Goal: Information Seeking & Learning: Learn about a topic

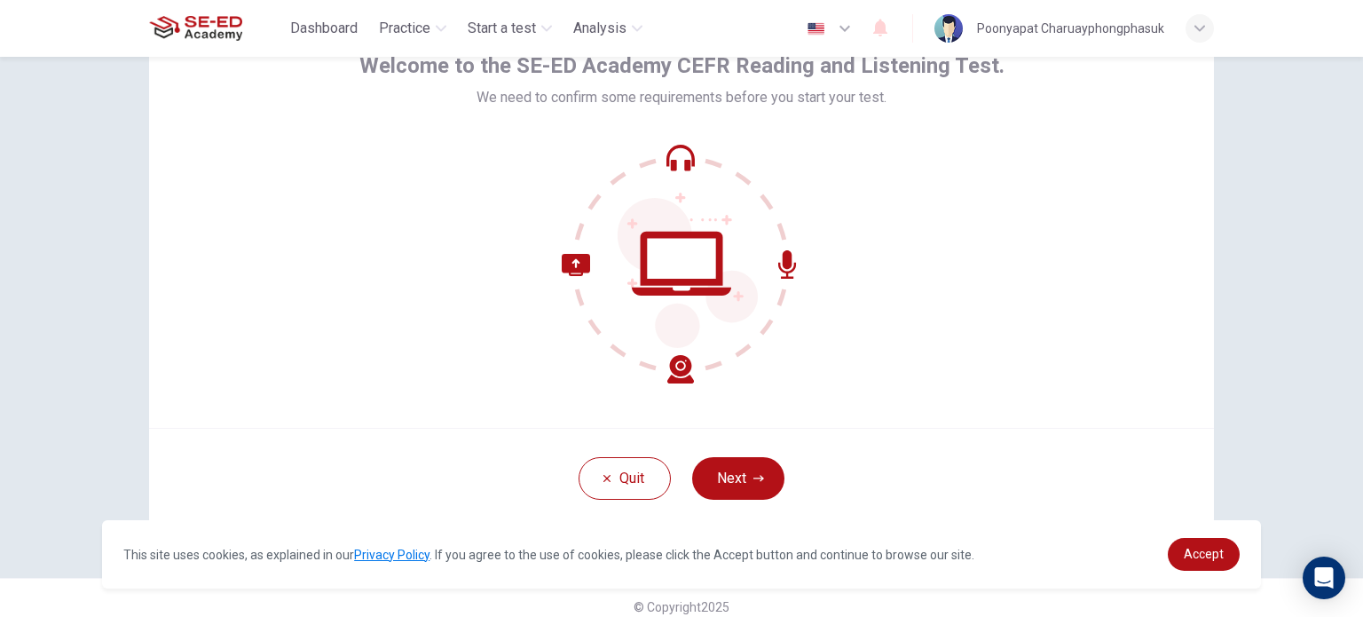
scroll to position [122, 0]
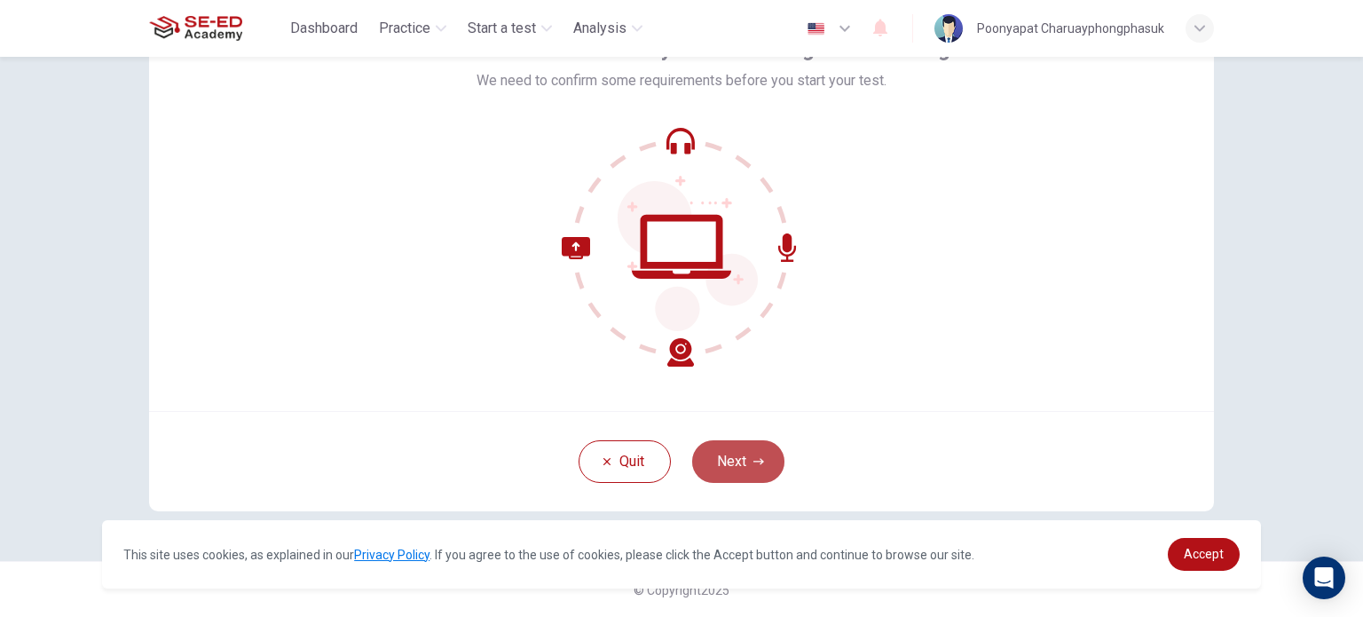
click at [731, 470] on button "Next" at bounding box center [738, 461] width 92 height 43
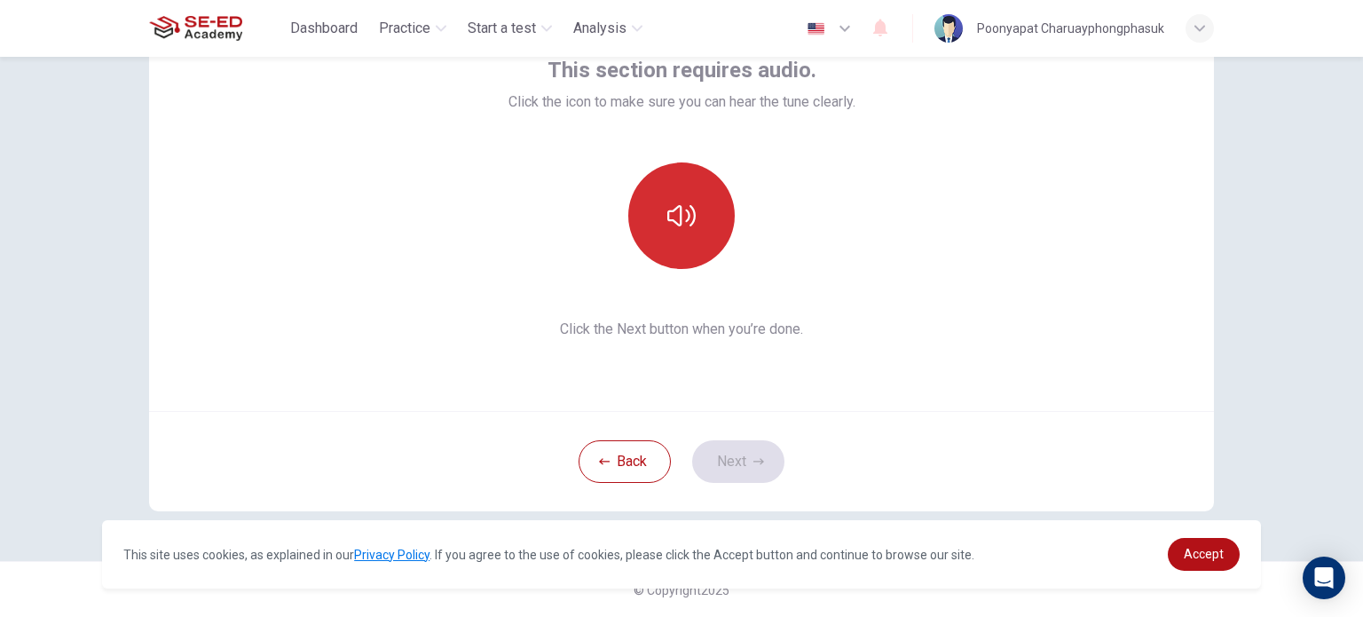
click at [698, 231] on button "button" at bounding box center [681, 215] width 106 height 106
click at [671, 217] on icon "button" at bounding box center [681, 215] width 28 height 28
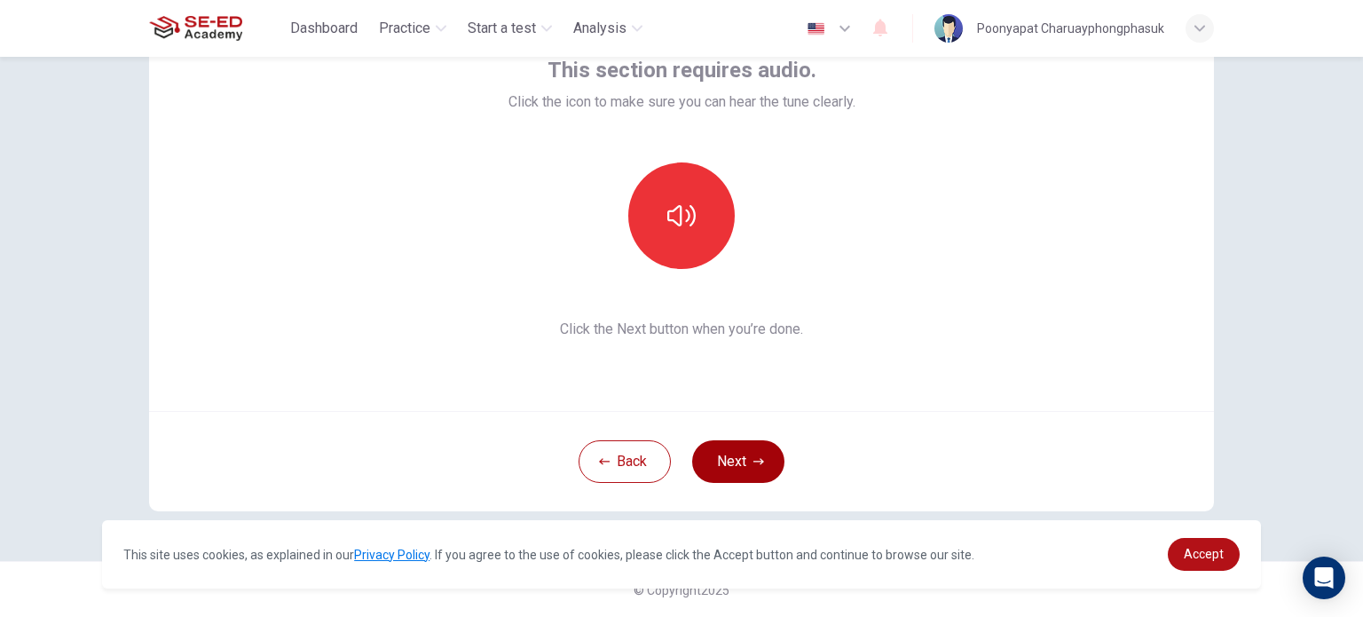
click at [745, 440] on button "Next" at bounding box center [738, 461] width 92 height 43
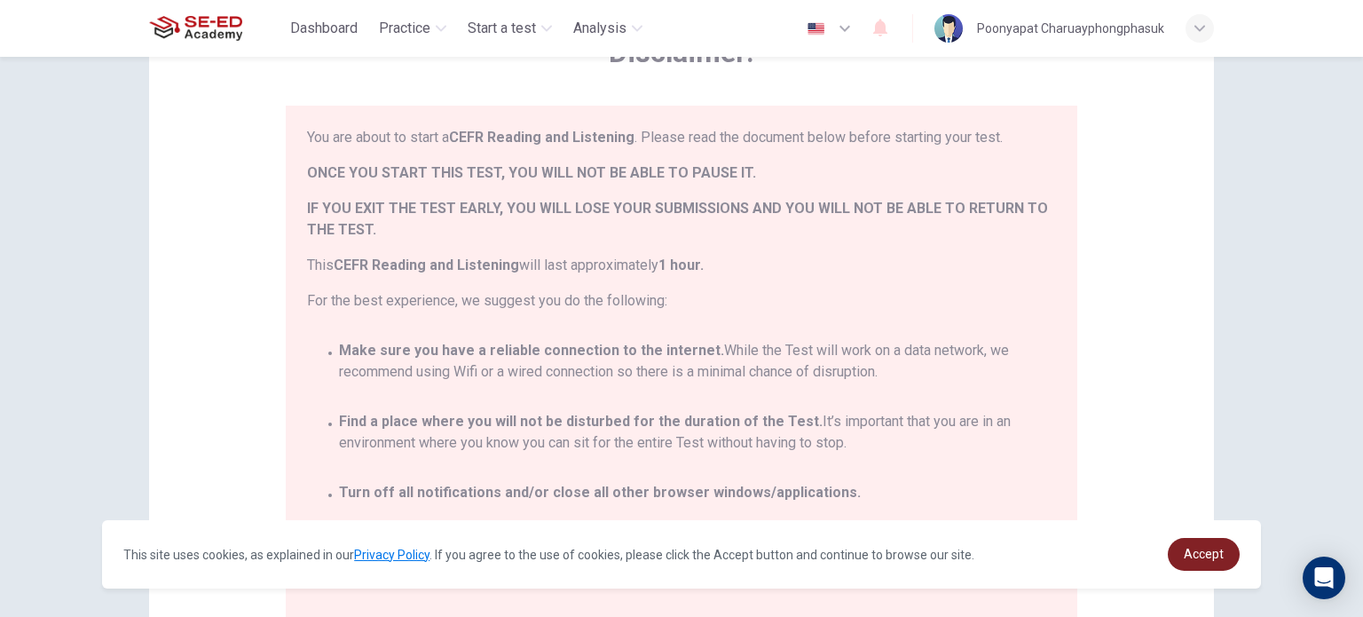
click at [1184, 560] on link "Accept" at bounding box center [1204, 554] width 72 height 33
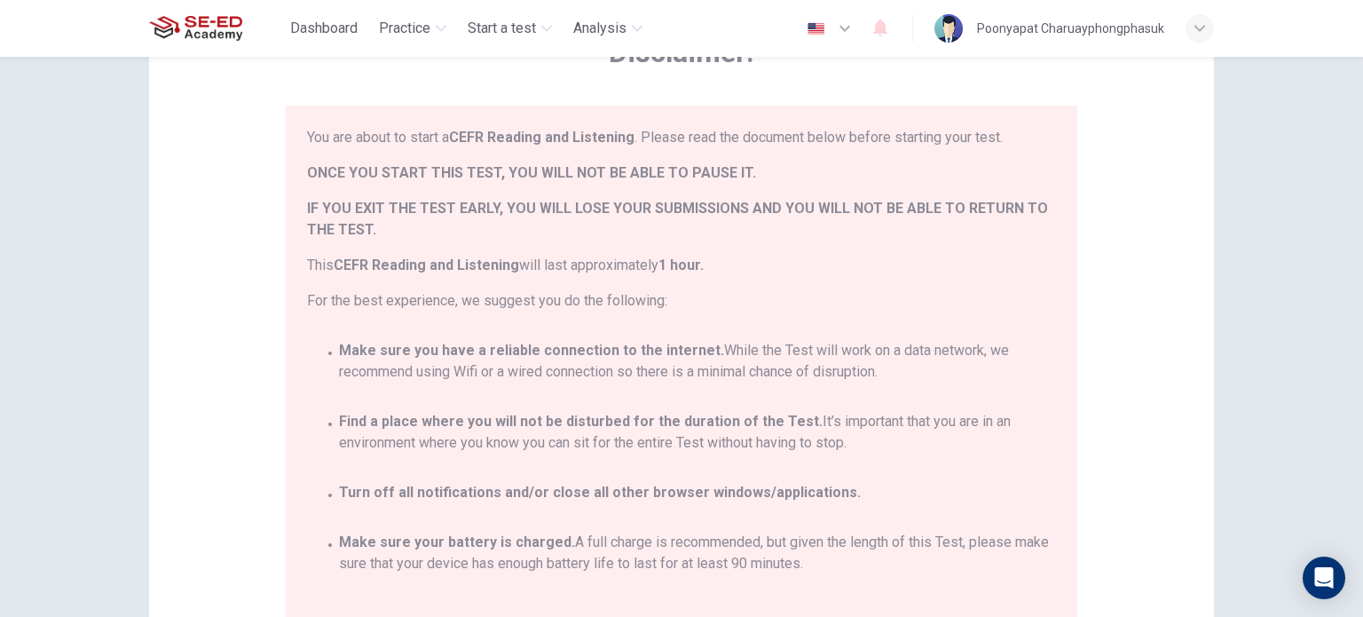
drag, startPoint x: 1314, startPoint y: 258, endPoint x: 1320, endPoint y: 275, distance: 18.0
click at [1320, 275] on div "Disclaimer: You are about to start a CEFR Reading and Listening . Please read t…" at bounding box center [681, 337] width 1363 height 560
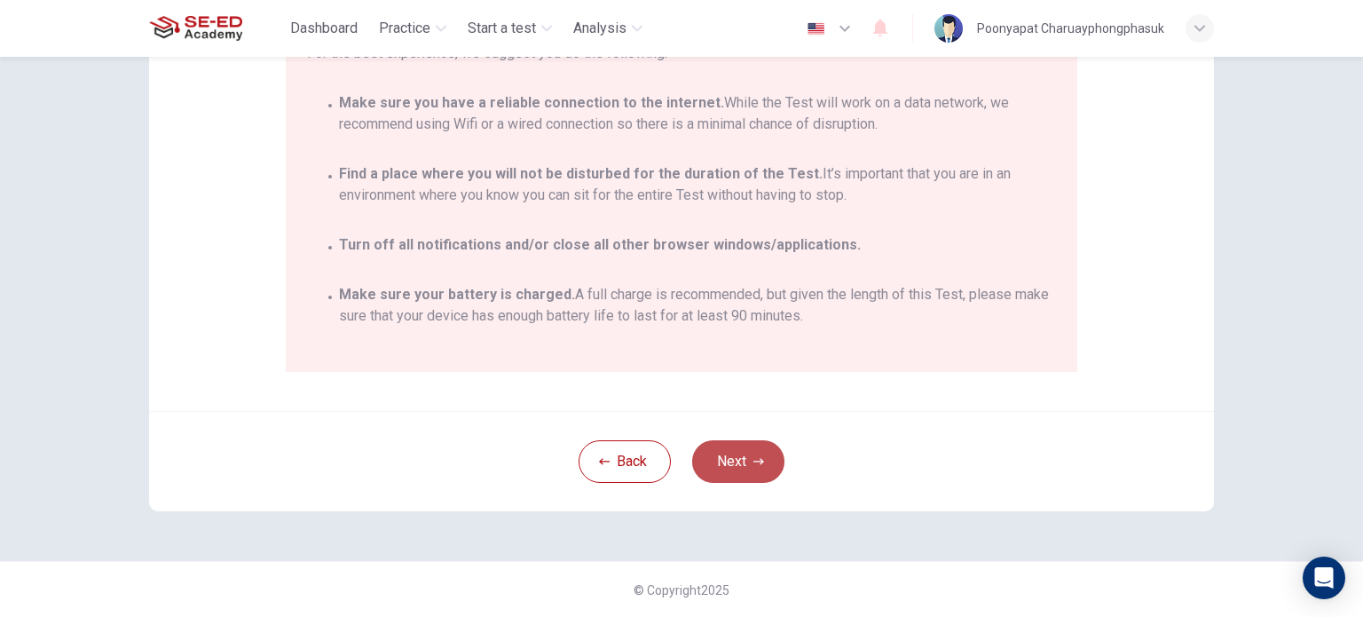
click at [725, 464] on button "Next" at bounding box center [738, 461] width 92 height 43
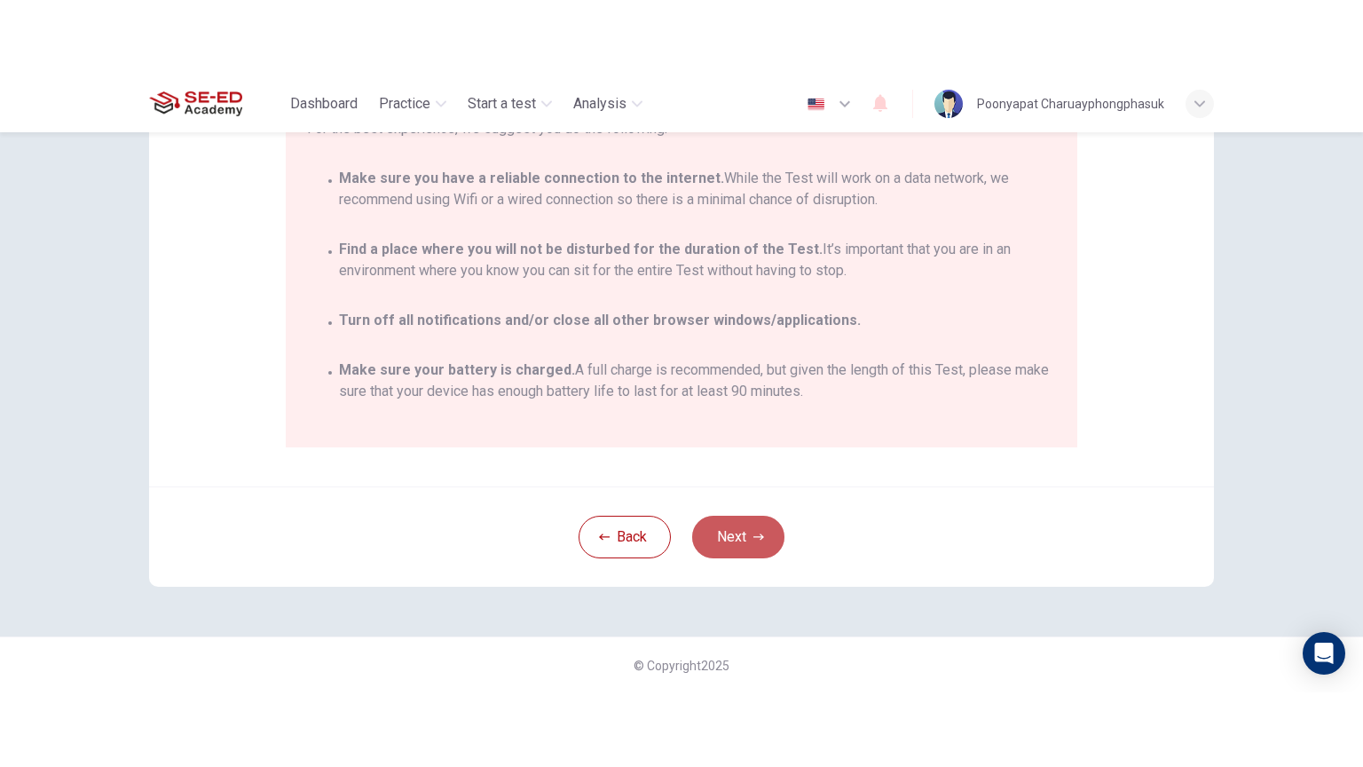
scroll to position [122, 0]
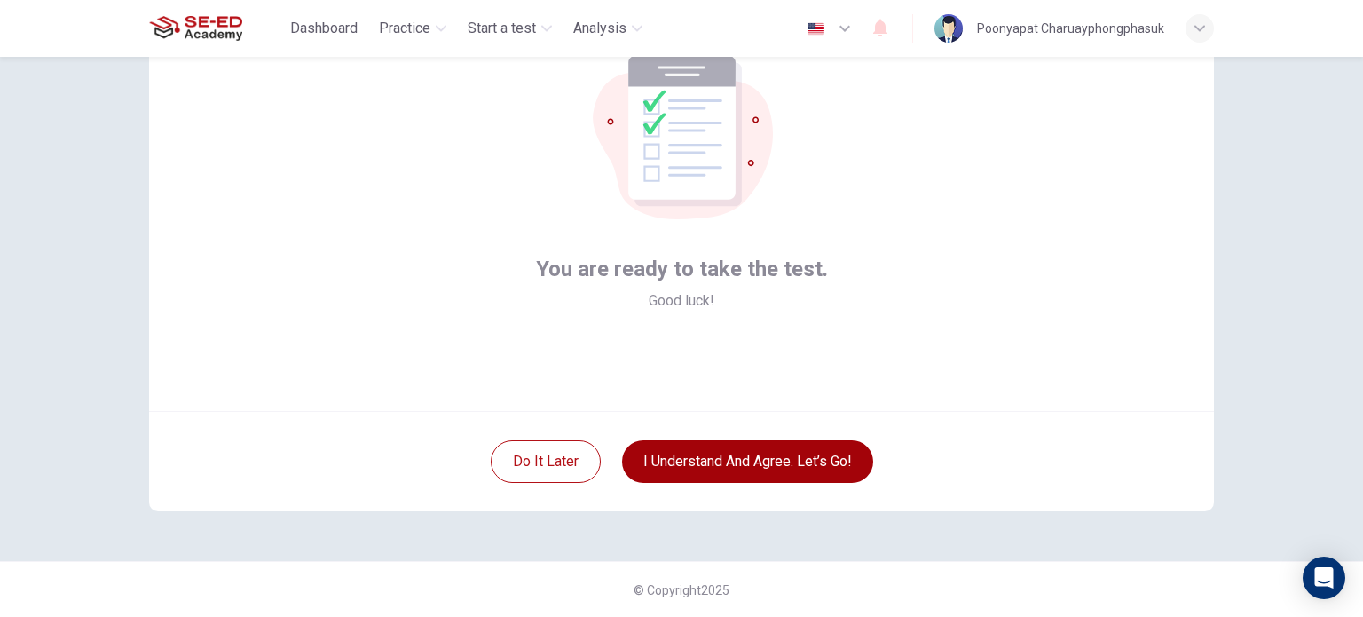
click at [780, 461] on button "I understand and agree. Let’s go!" at bounding box center [747, 461] width 251 height 43
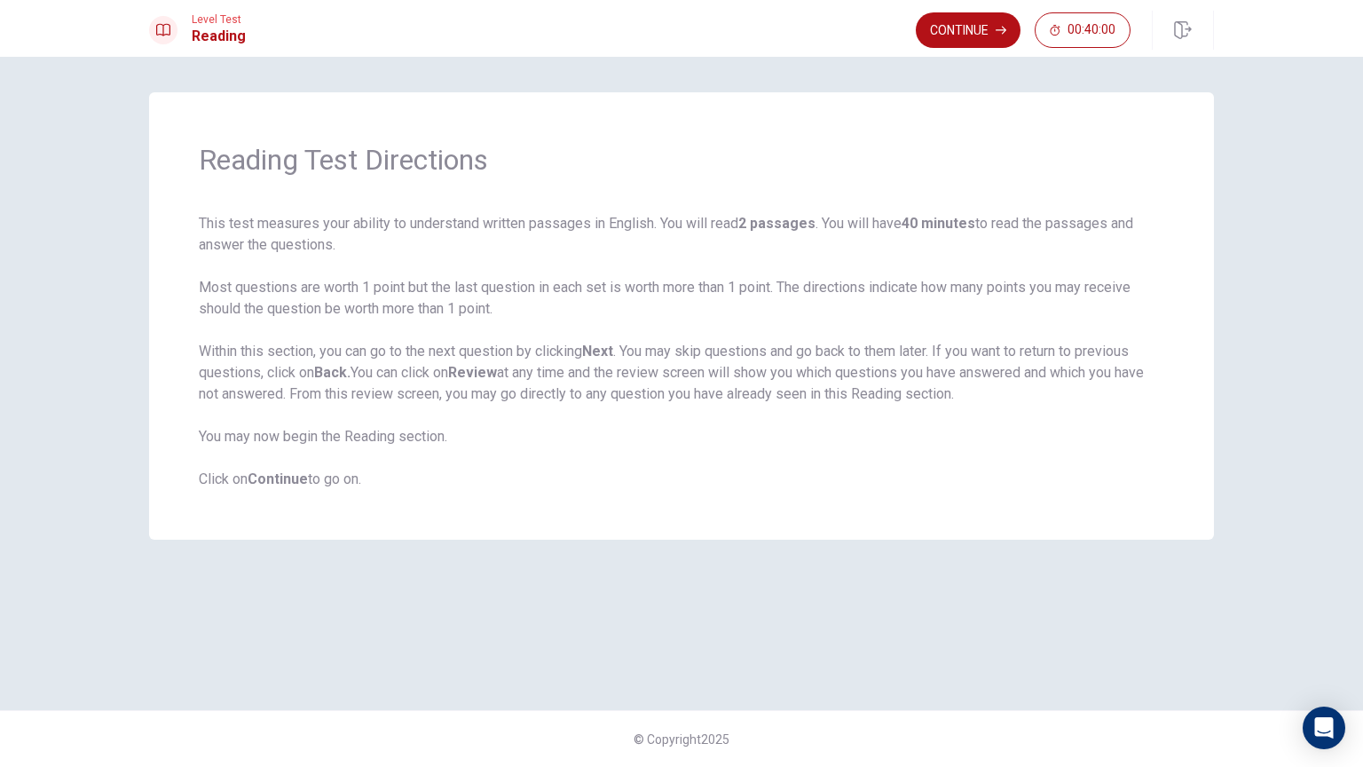
click at [968, 23] on button "Continue" at bounding box center [968, 29] width 105 height 35
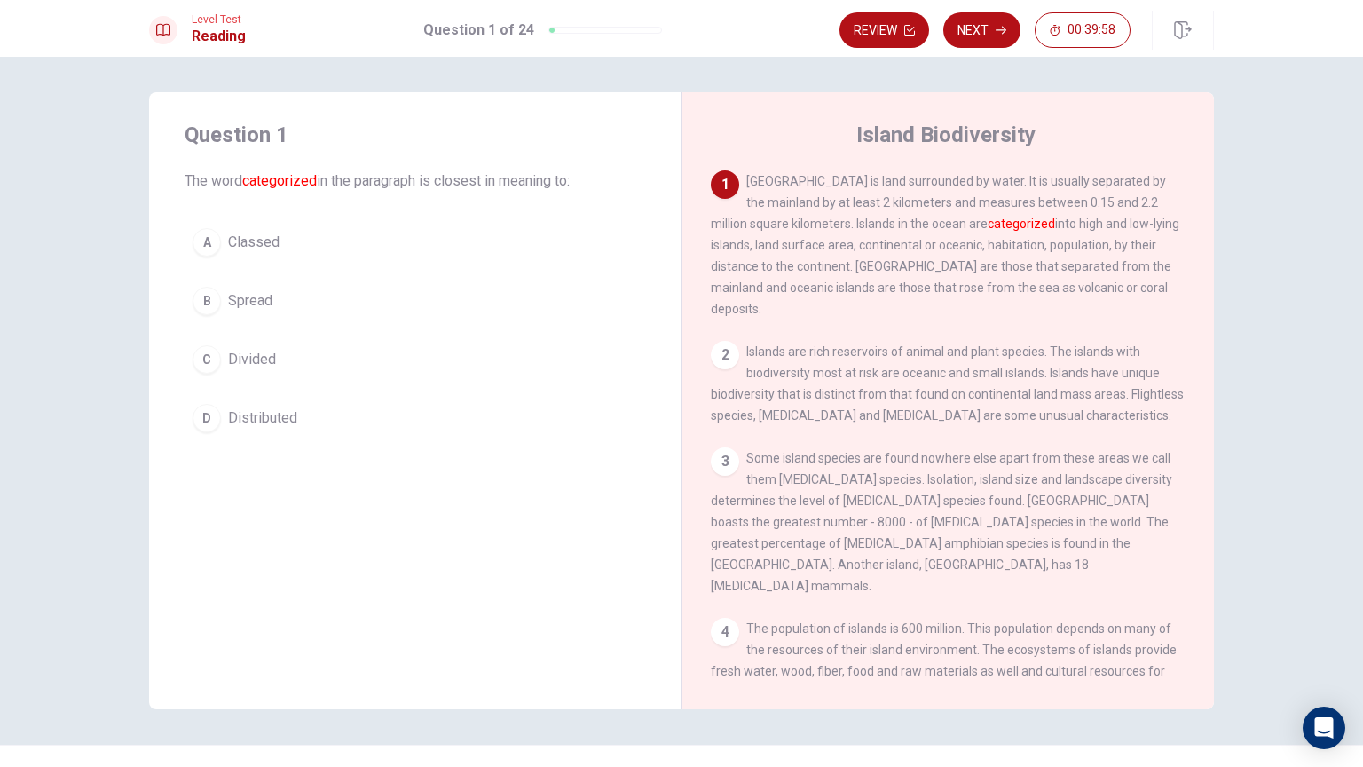
drag, startPoint x: 324, startPoint y: 185, endPoint x: 467, endPoint y: 176, distance: 143.1
click at [467, 176] on span "The word categorized in the paragraph is closest in meaning to:" at bounding box center [415, 180] width 461 height 21
drag, startPoint x: 796, startPoint y: 185, endPoint x: 962, endPoint y: 187, distance: 166.0
click at [962, 187] on span "[GEOGRAPHIC_DATA] is land surrounded by water. It is usually separated by the m…" at bounding box center [945, 245] width 469 height 142
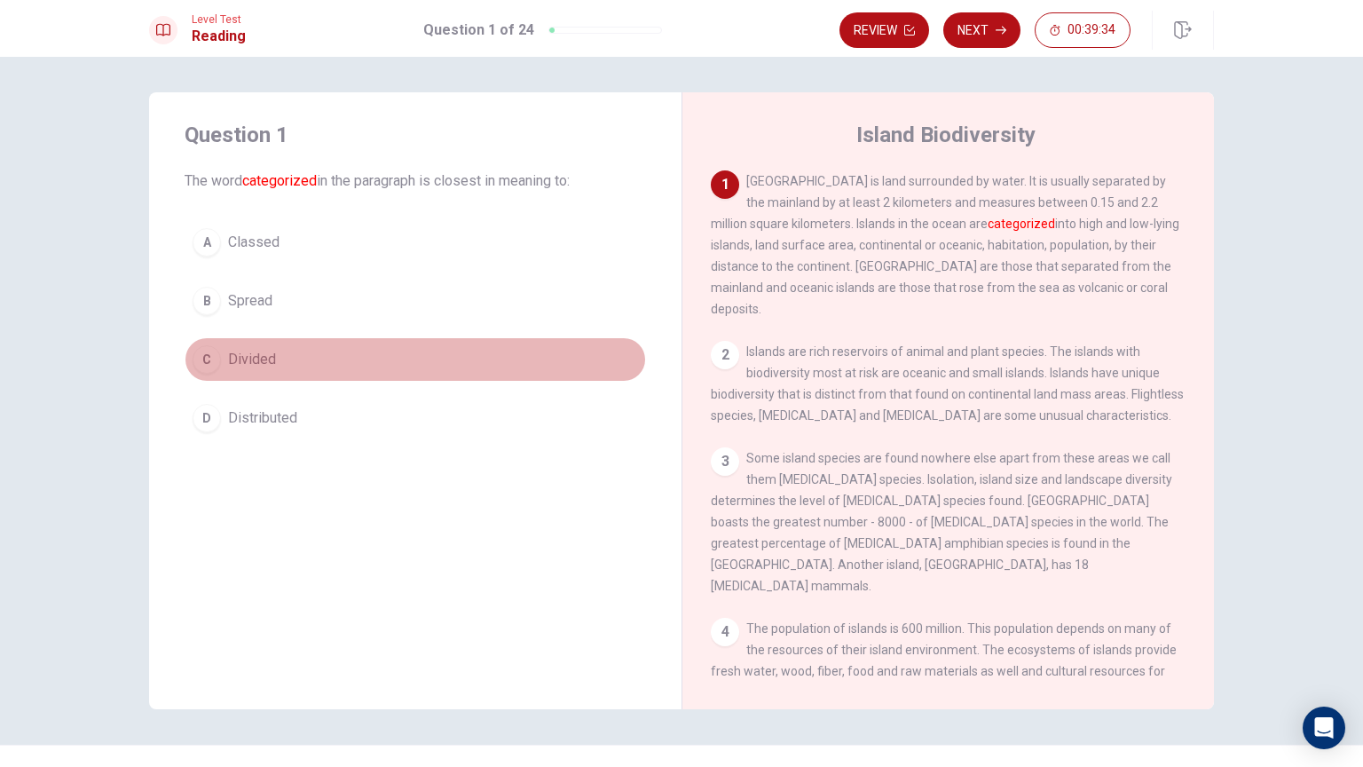
click at [270, 356] on button "C Divided" at bounding box center [415, 359] width 461 height 44
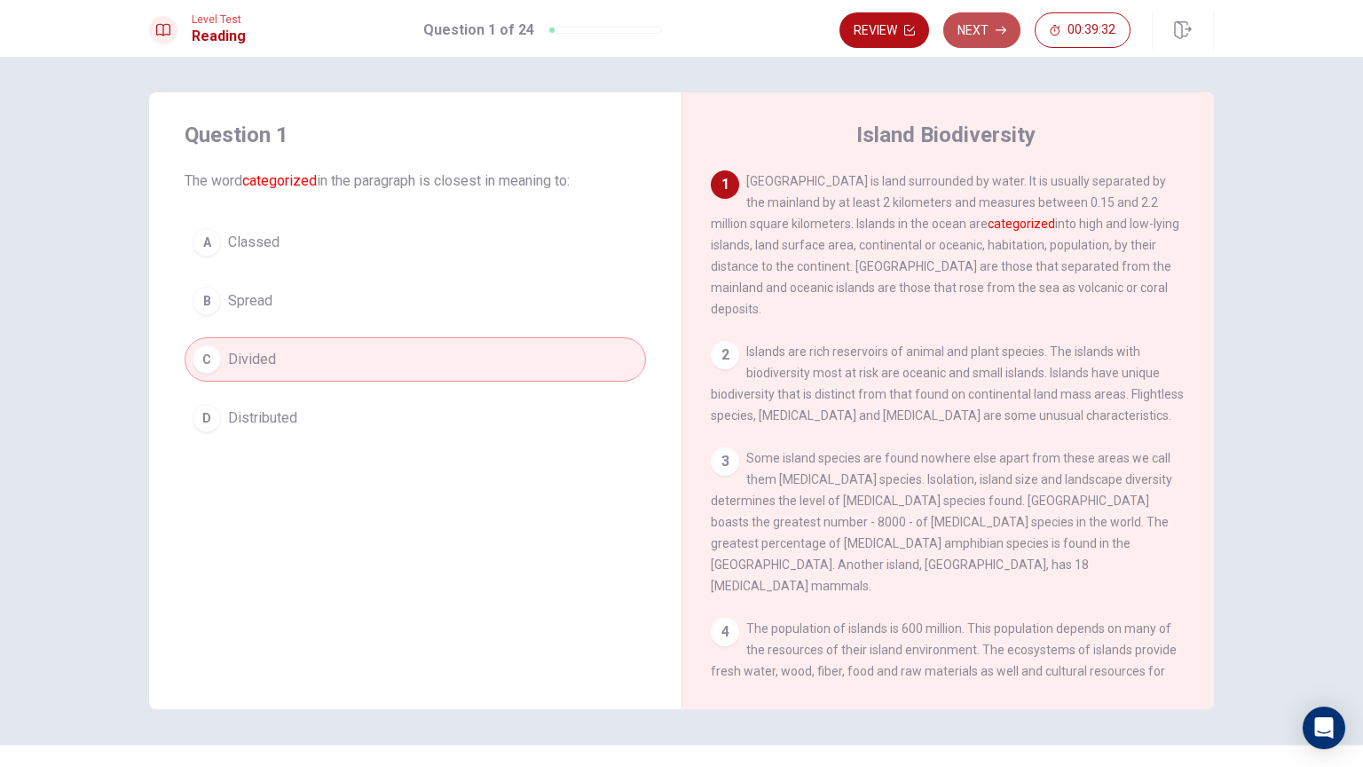
click at [989, 30] on button "Next" at bounding box center [981, 29] width 77 height 35
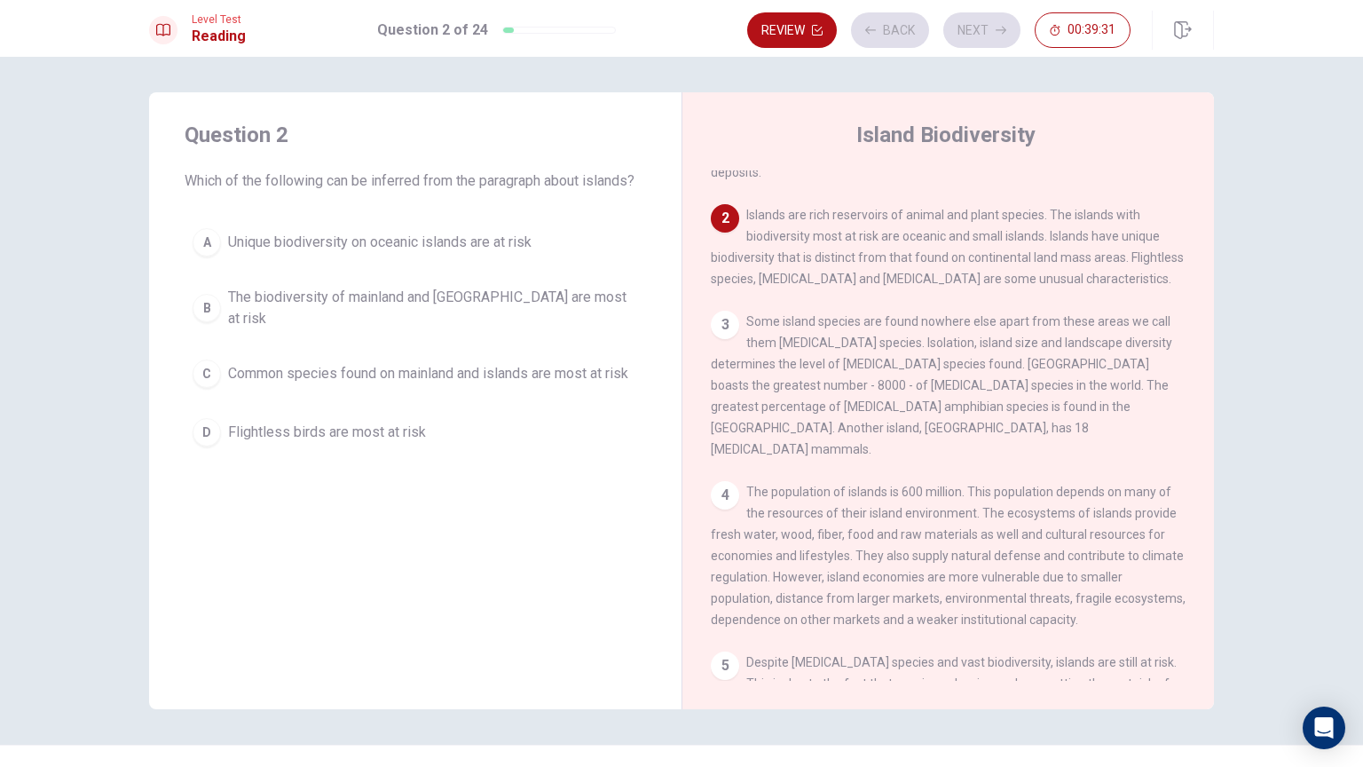
scroll to position [153, 0]
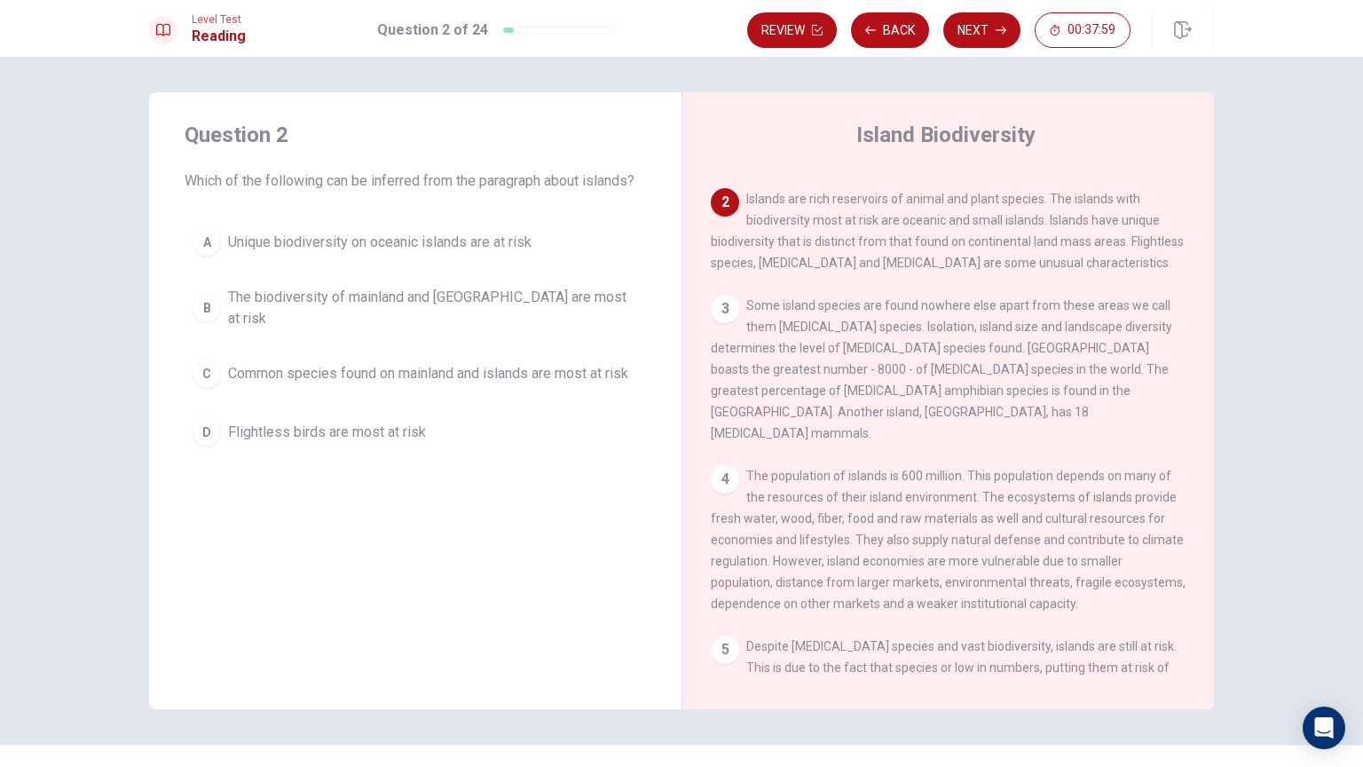
click at [458, 246] on span "Unique biodiversity on oceanic islands are at risk" at bounding box center [379, 242] width 303 height 21
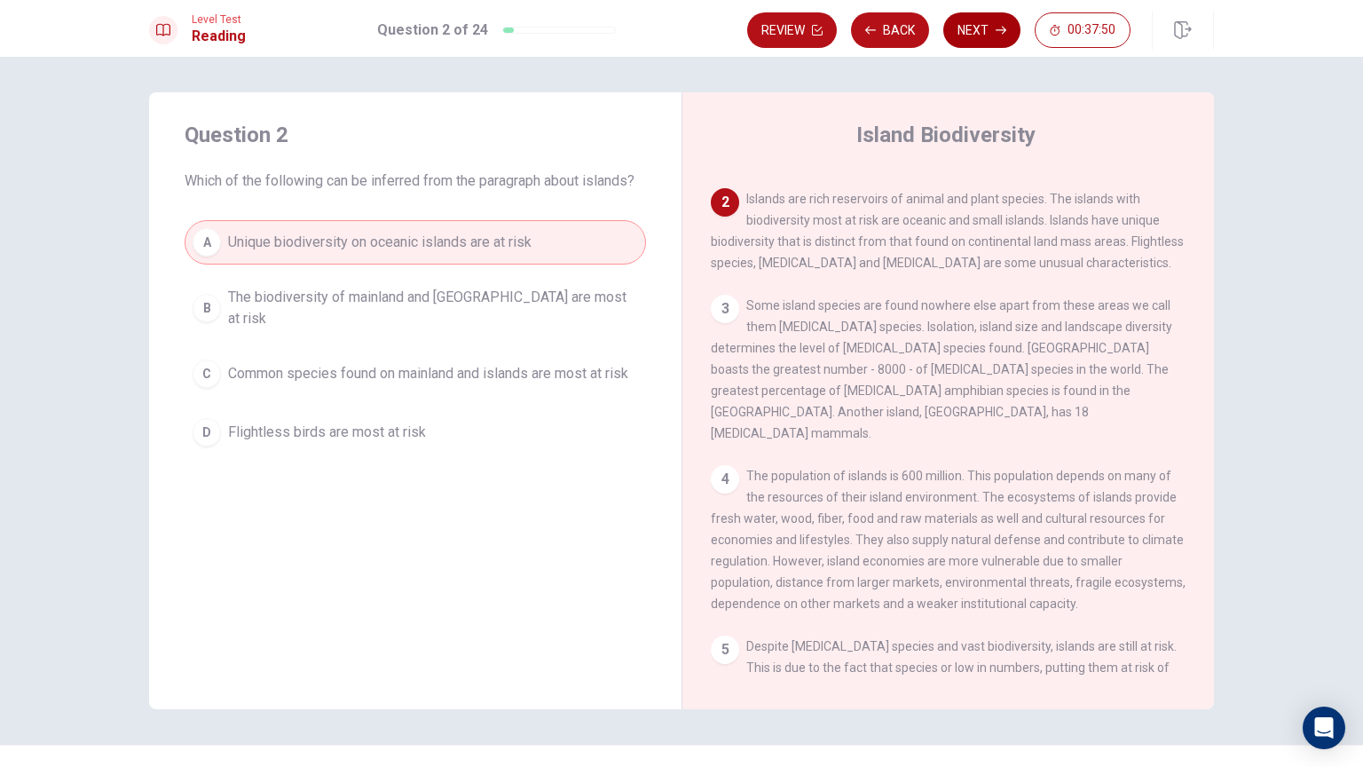
click at [965, 40] on button "Next" at bounding box center [981, 29] width 77 height 35
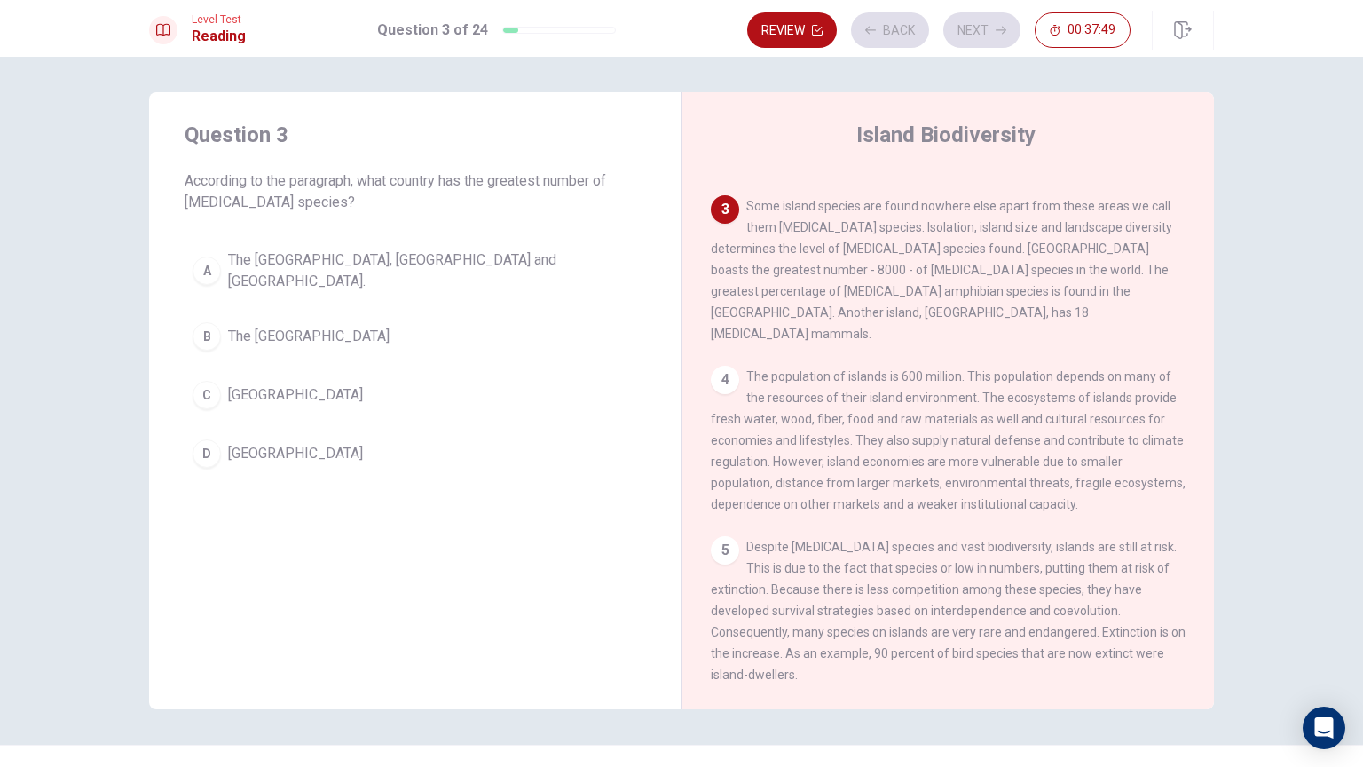
scroll to position [263, 0]
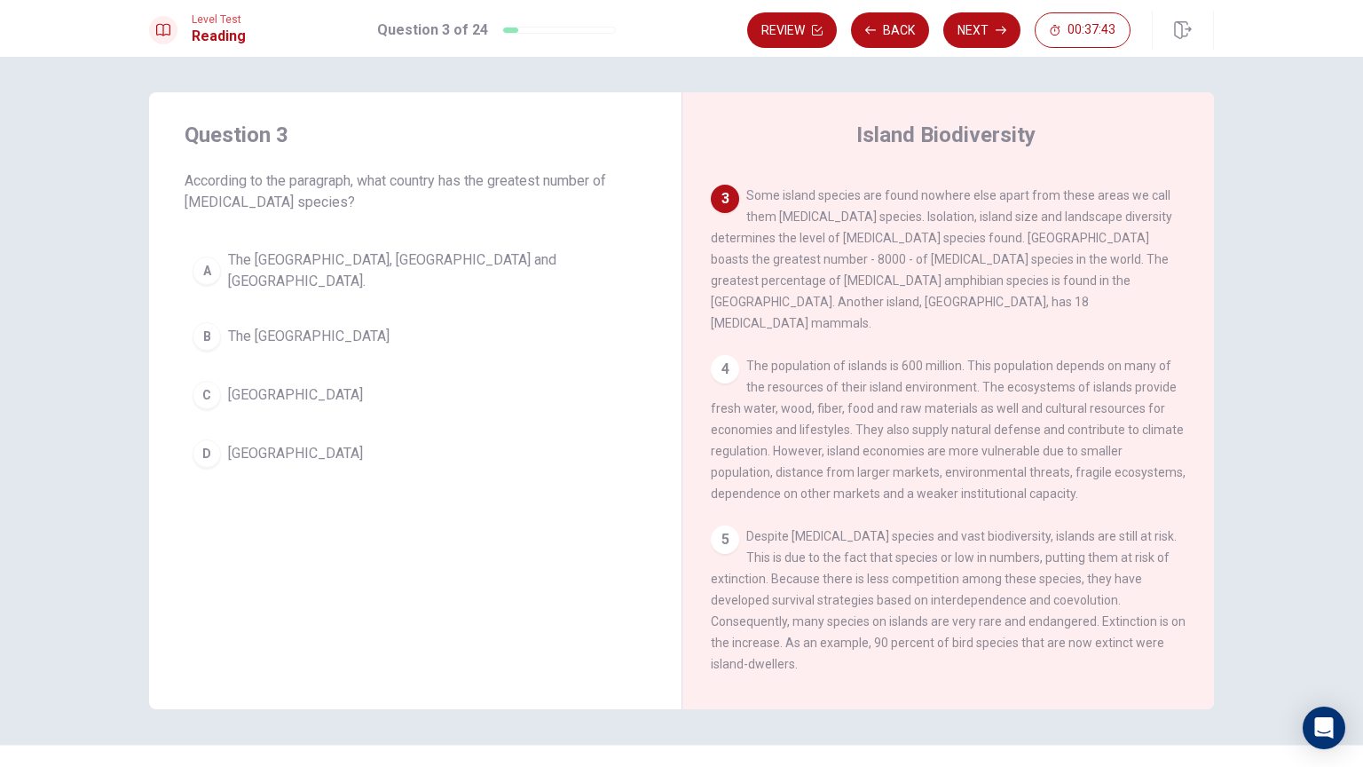
drag, startPoint x: 317, startPoint y: 184, endPoint x: 463, endPoint y: 170, distance: 147.0
click at [463, 170] on span "According to the paragraph, what country has the greatest number of [MEDICAL_DA…" at bounding box center [415, 191] width 461 height 43
click at [443, 204] on span "According to the paragraph, what country has the greatest number of [MEDICAL_DA…" at bounding box center [415, 191] width 461 height 43
click at [269, 327] on span "The [GEOGRAPHIC_DATA]" at bounding box center [309, 336] width 162 height 21
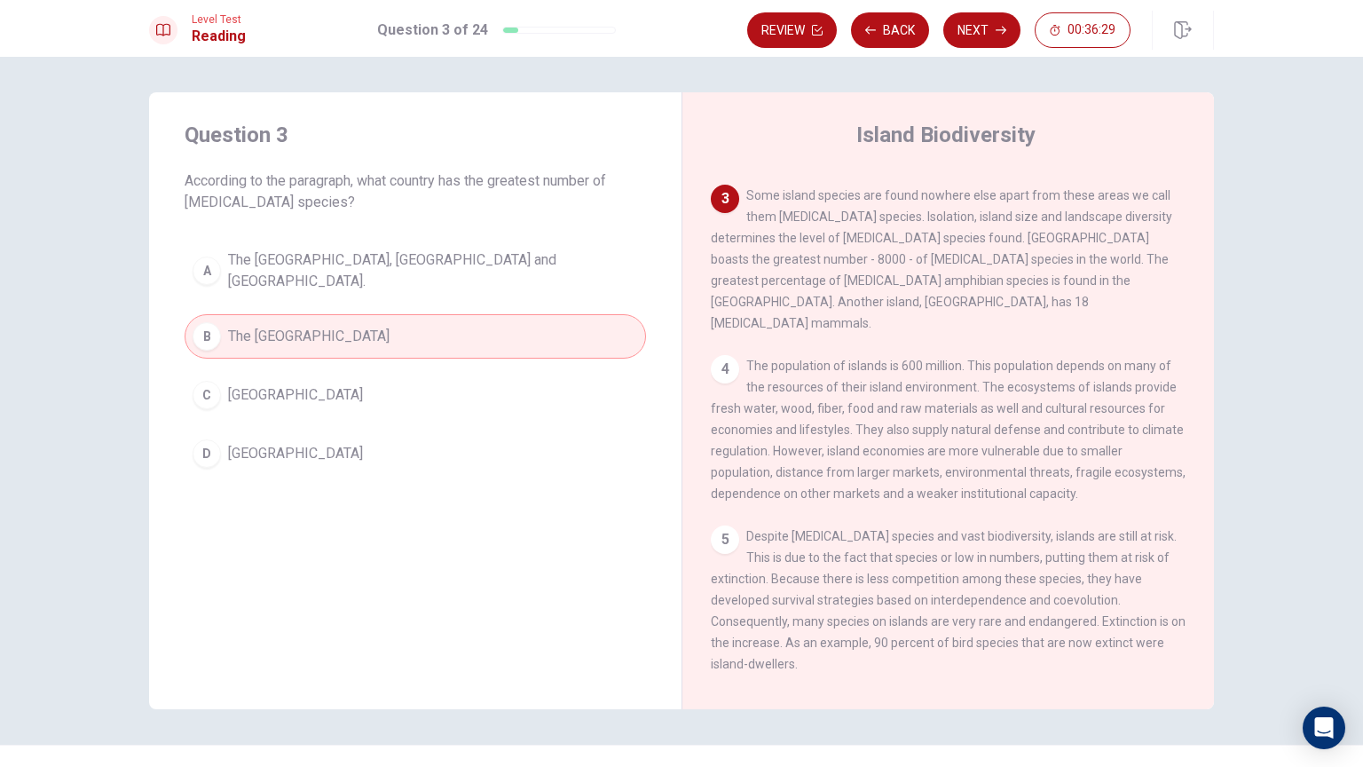
click at [387, 266] on span "The [GEOGRAPHIC_DATA], [GEOGRAPHIC_DATA] and [GEOGRAPHIC_DATA]." at bounding box center [433, 270] width 410 height 43
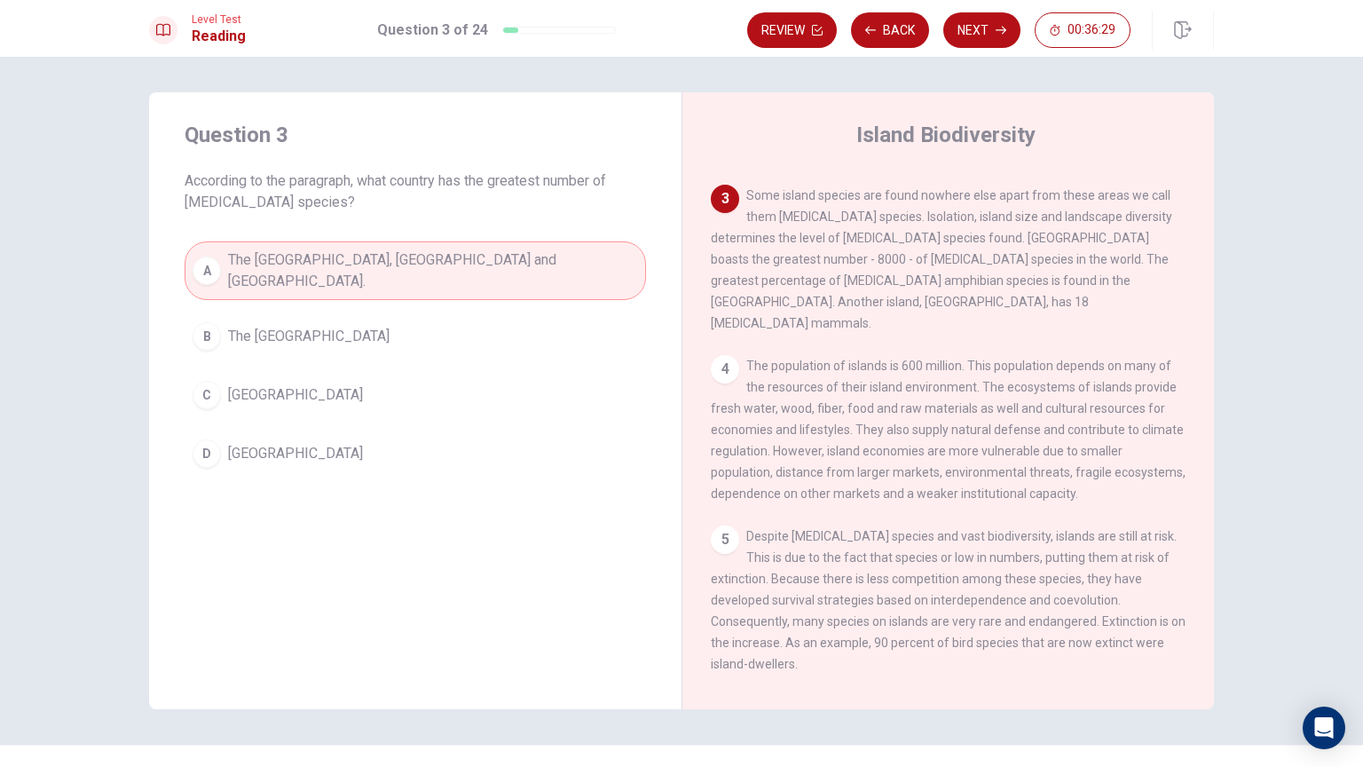
click at [312, 441] on button "D [GEOGRAPHIC_DATA]" at bounding box center [415, 453] width 461 height 44
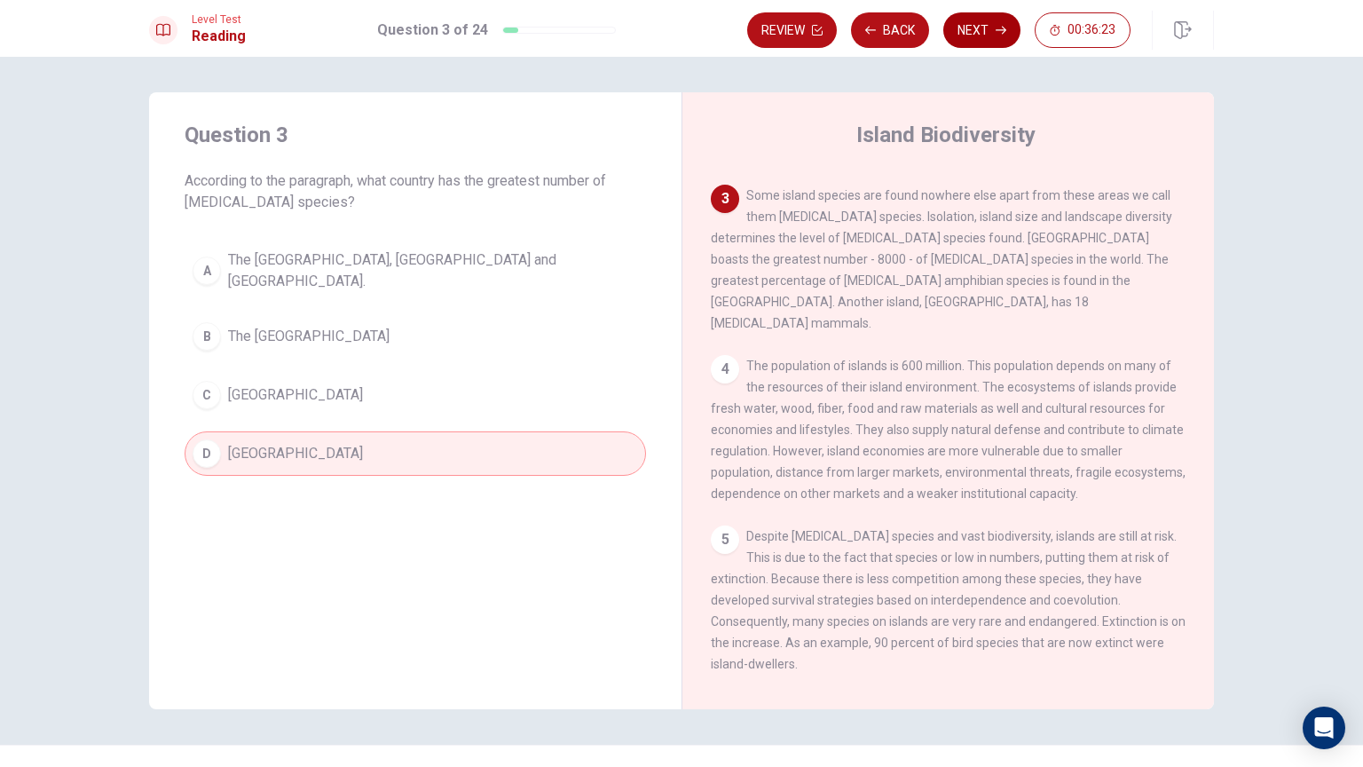
click at [987, 28] on button "Next" at bounding box center [981, 29] width 77 height 35
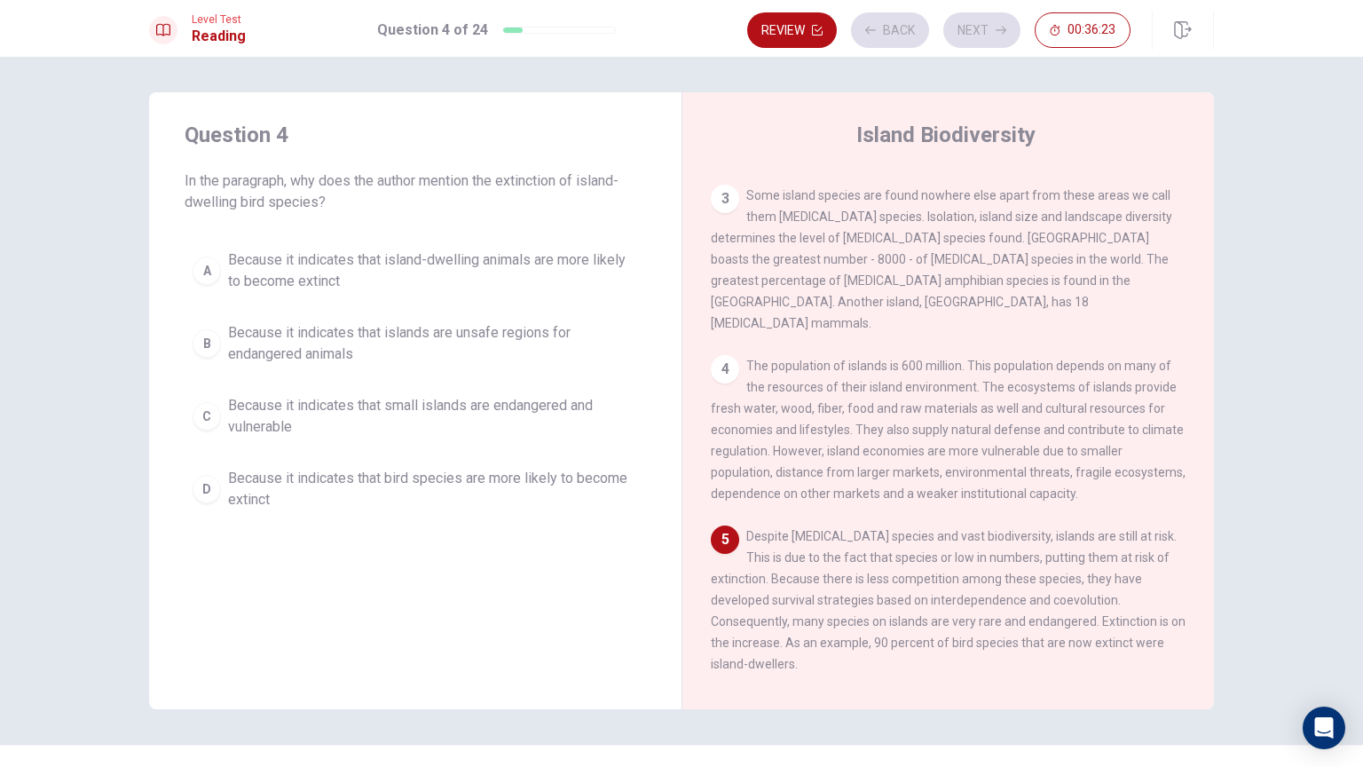
scroll to position [412, 0]
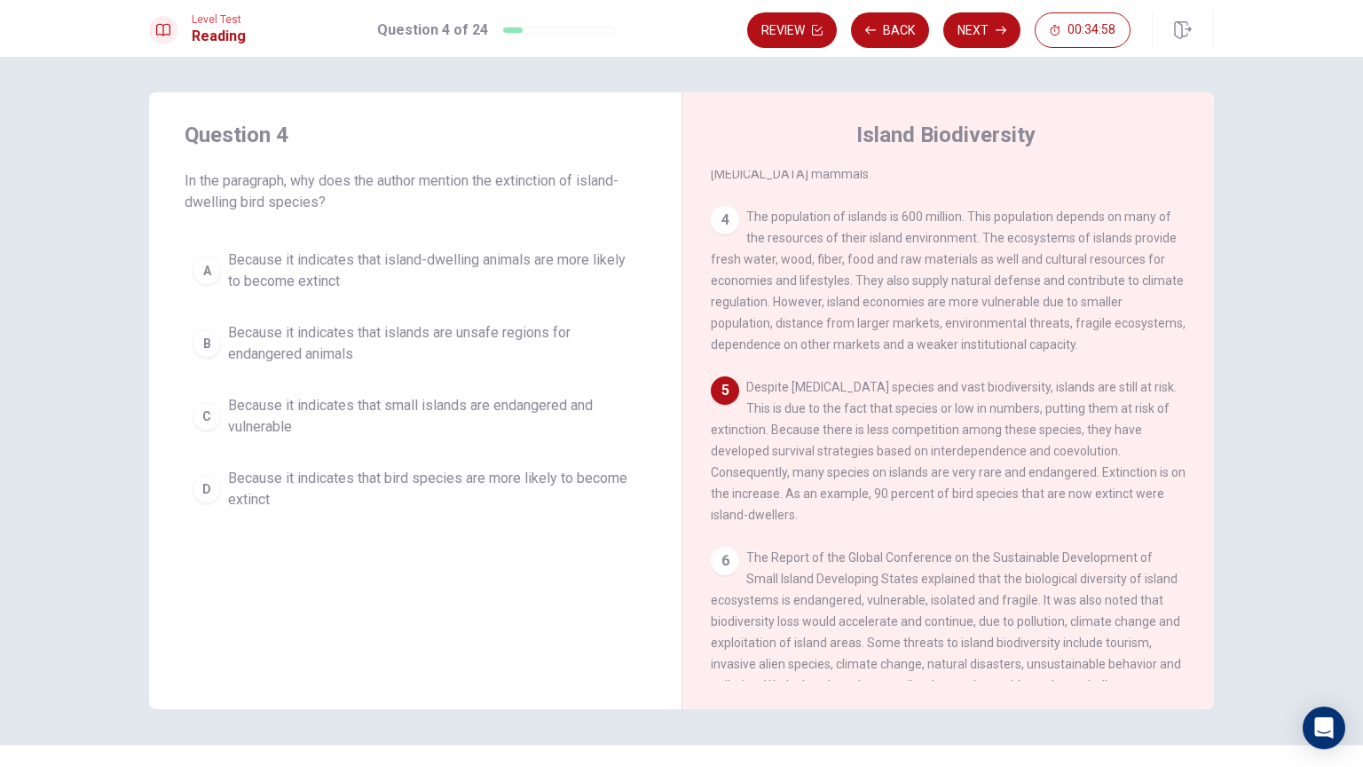
click at [403, 262] on span "Because it indicates that island-dwelling animals are more likely to become ext…" at bounding box center [433, 270] width 410 height 43
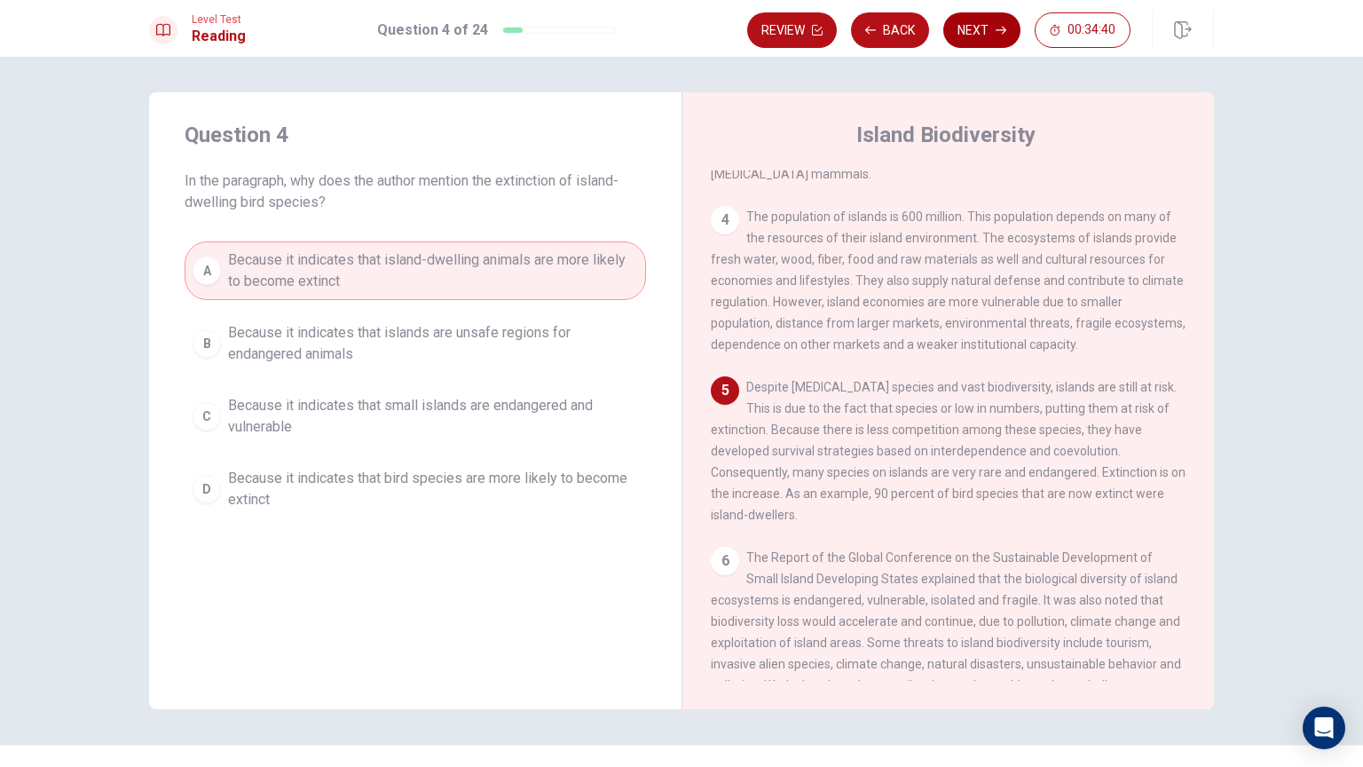
click at [998, 28] on icon "button" at bounding box center [1001, 30] width 11 height 11
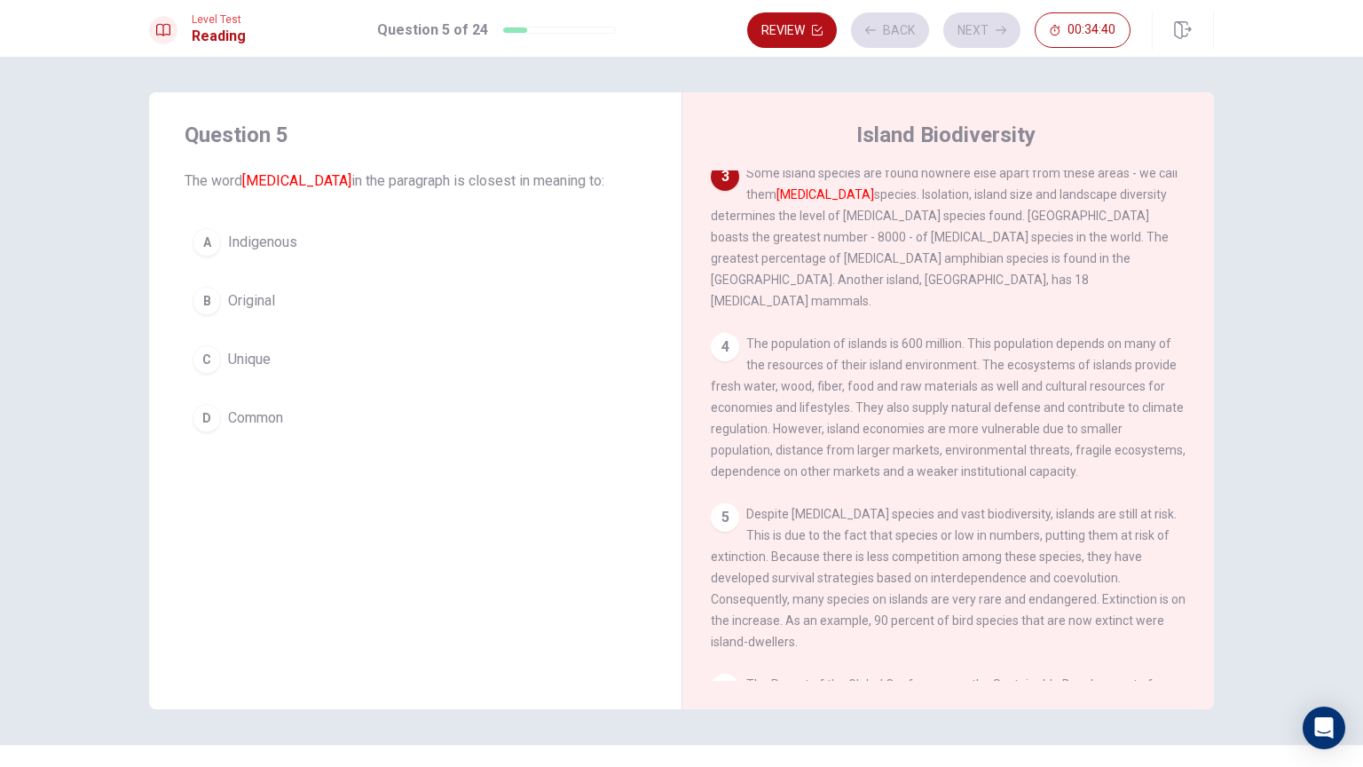
scroll to position [263, 0]
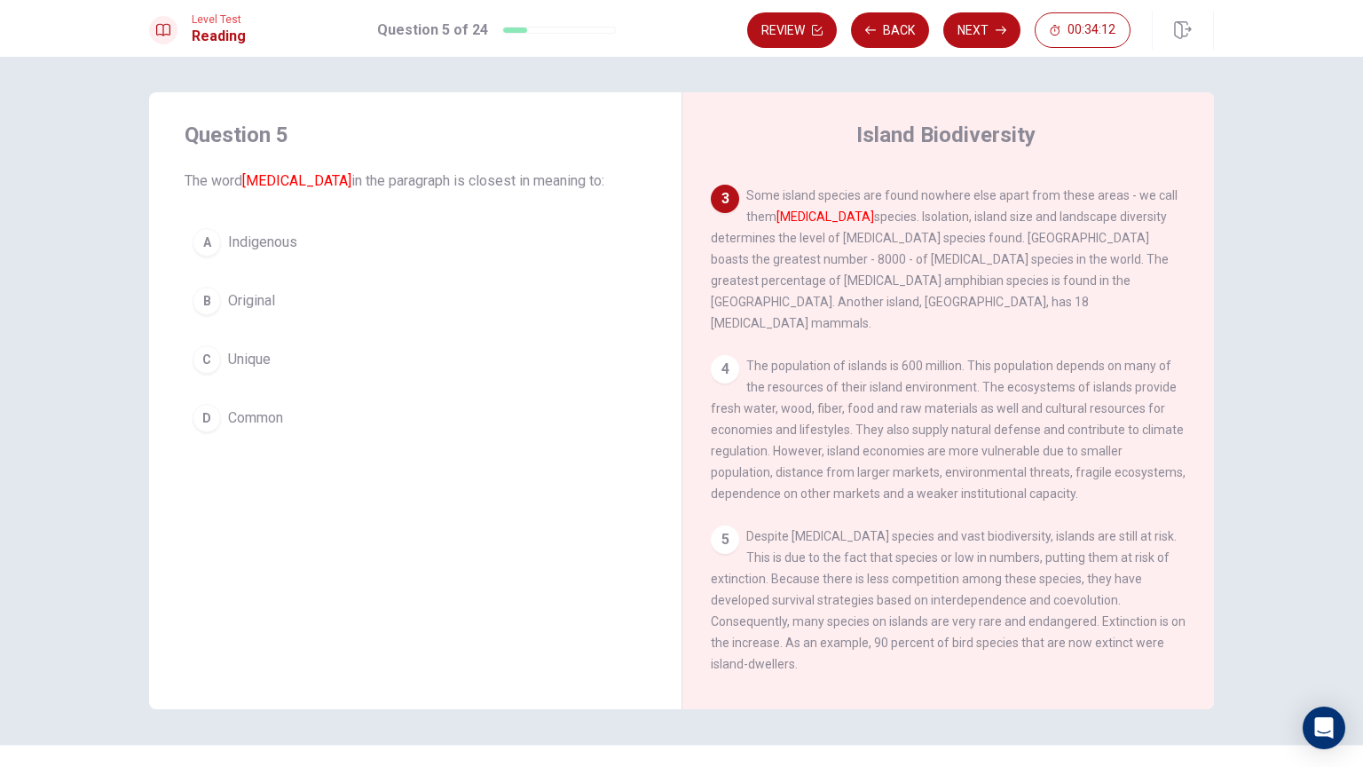
click at [266, 300] on span "Original" at bounding box center [251, 300] width 47 height 21
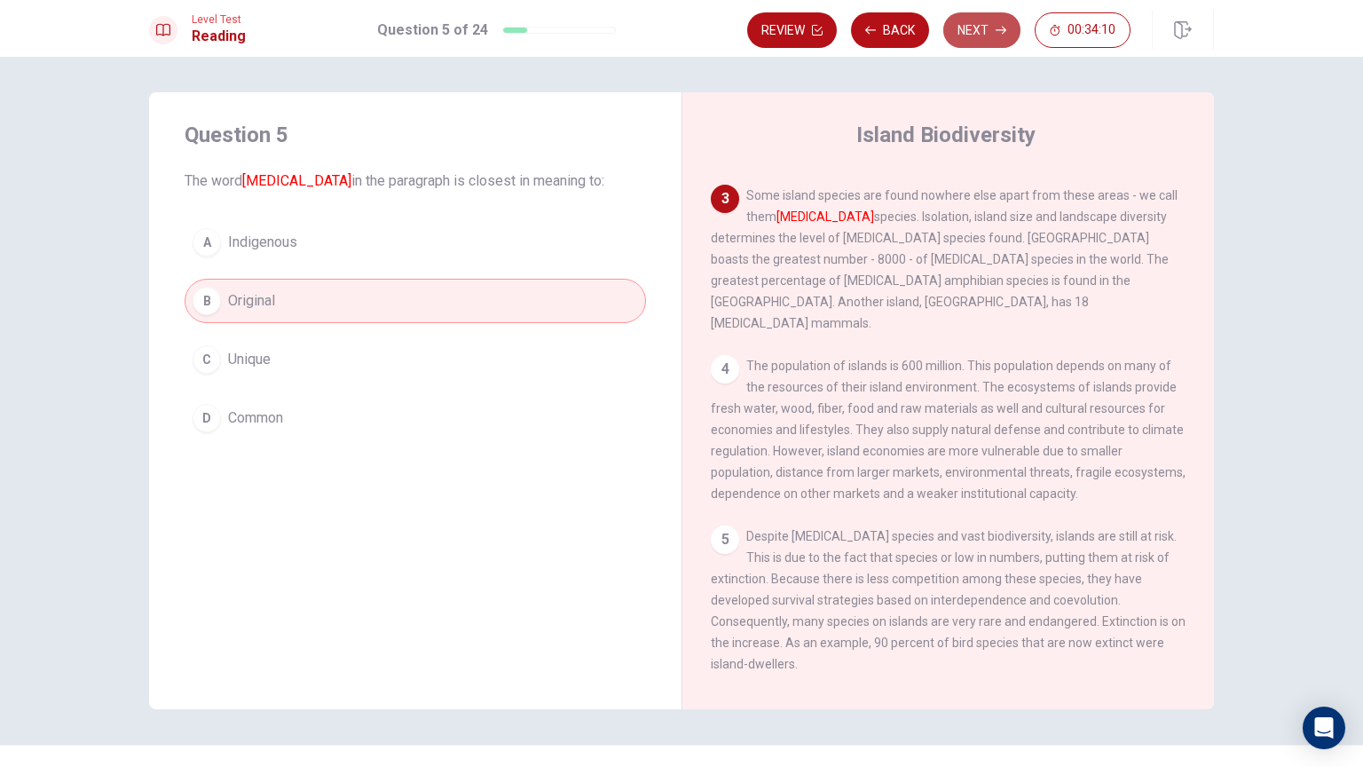
click at [994, 35] on button "Next" at bounding box center [981, 29] width 77 height 35
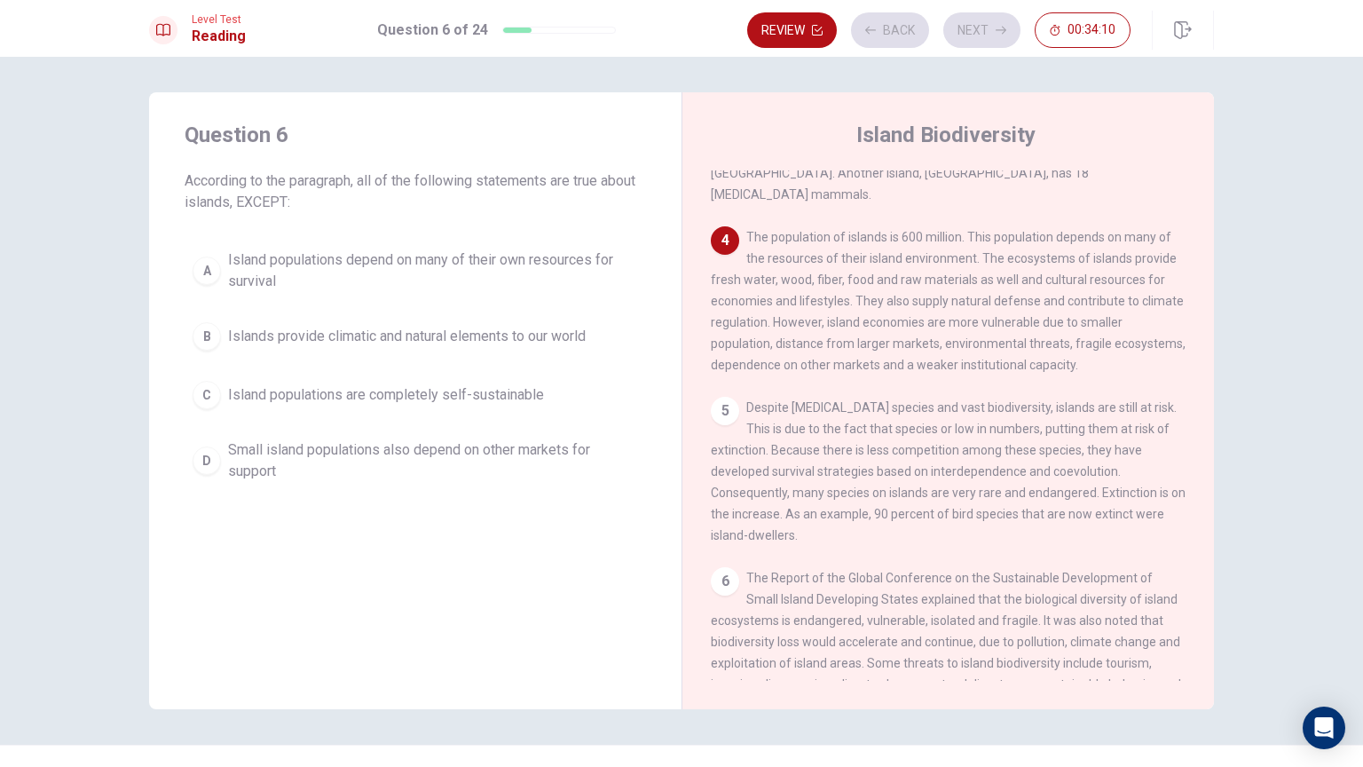
scroll to position [415, 0]
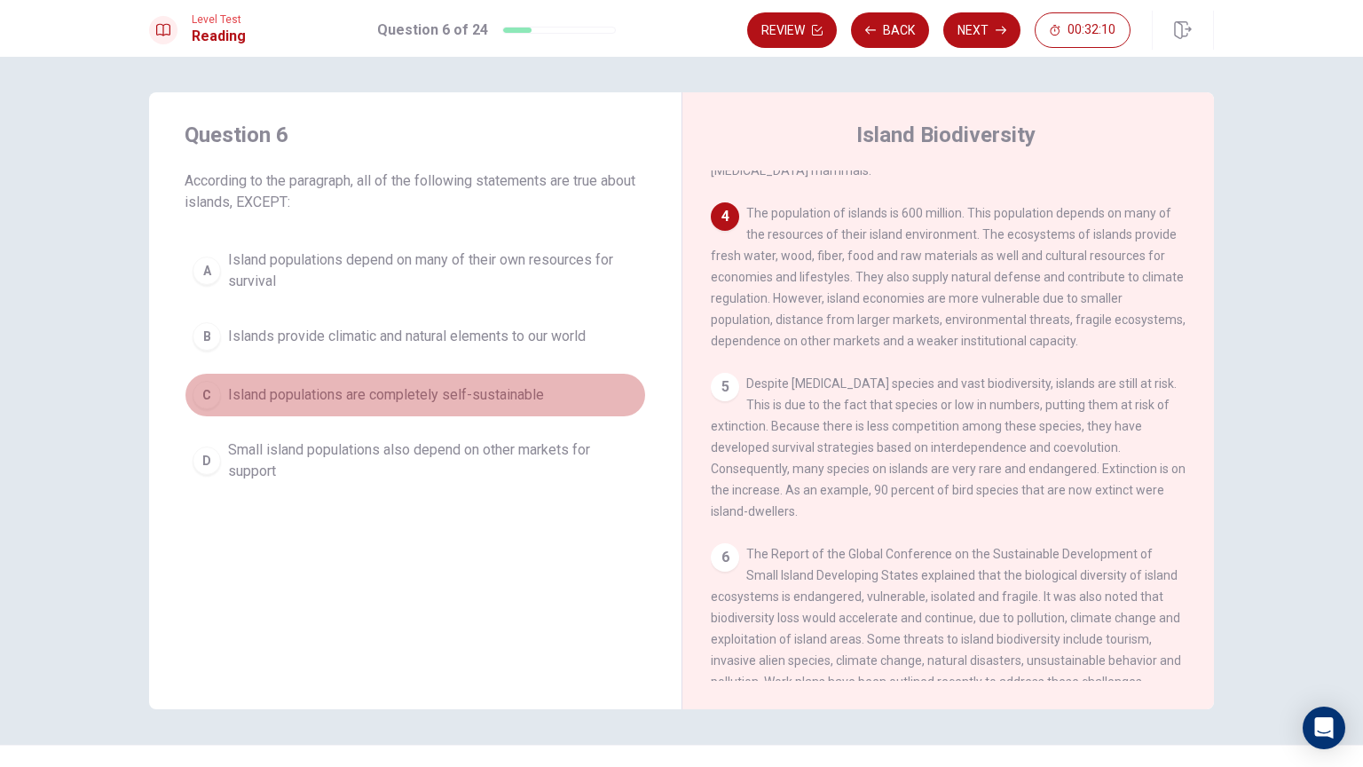
click at [429, 390] on span "Island populations are completely self-sustainable" at bounding box center [386, 394] width 316 height 21
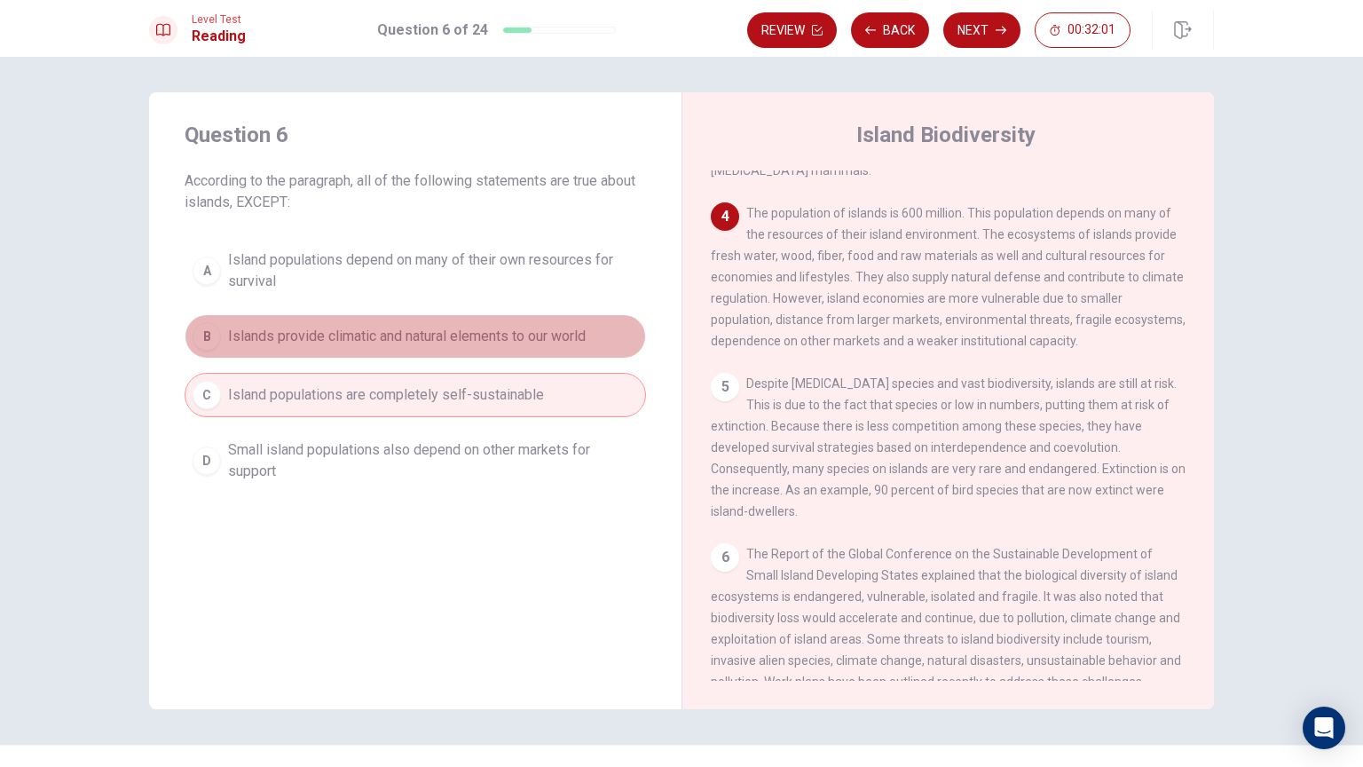
click at [458, 340] on span "Islands provide climatic and natural elements to our world" at bounding box center [407, 336] width 358 height 21
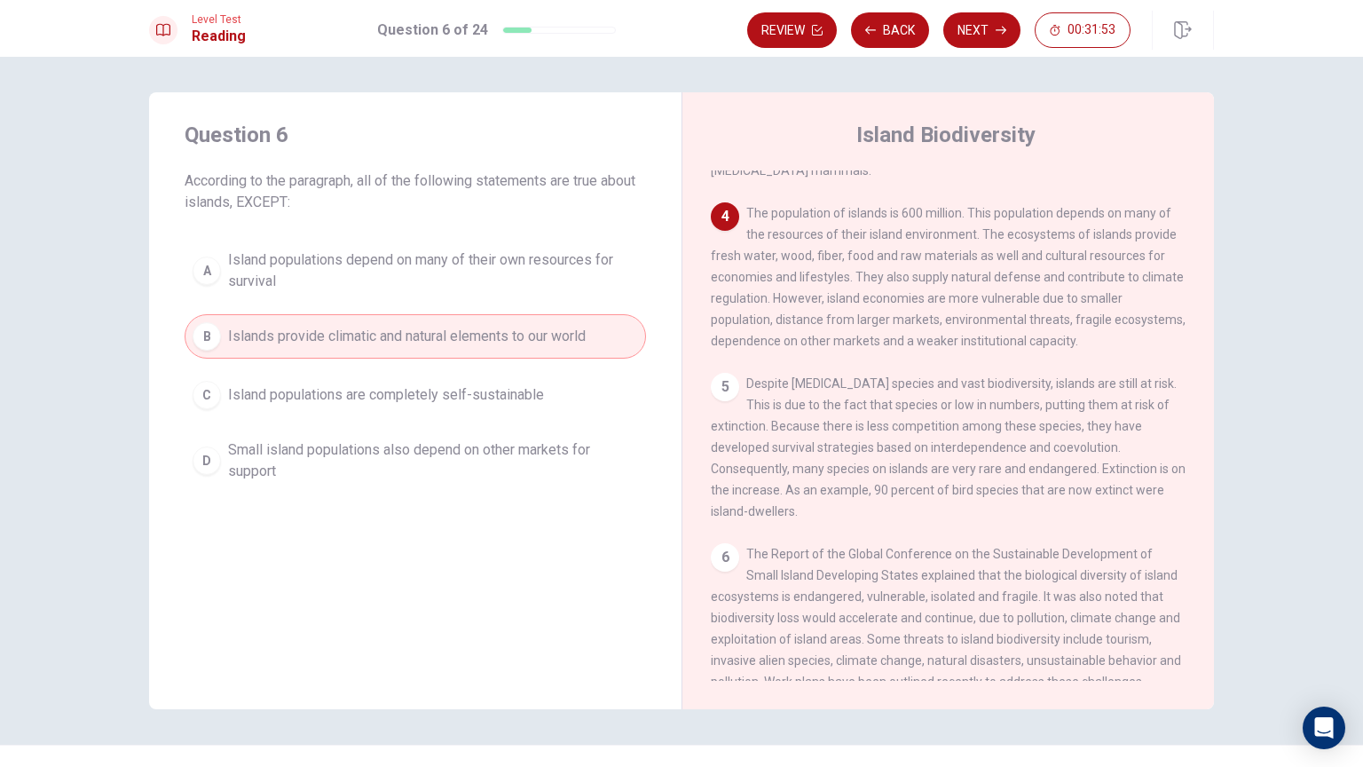
click at [429, 399] on span "Island populations are completely self-sustainable" at bounding box center [386, 394] width 316 height 21
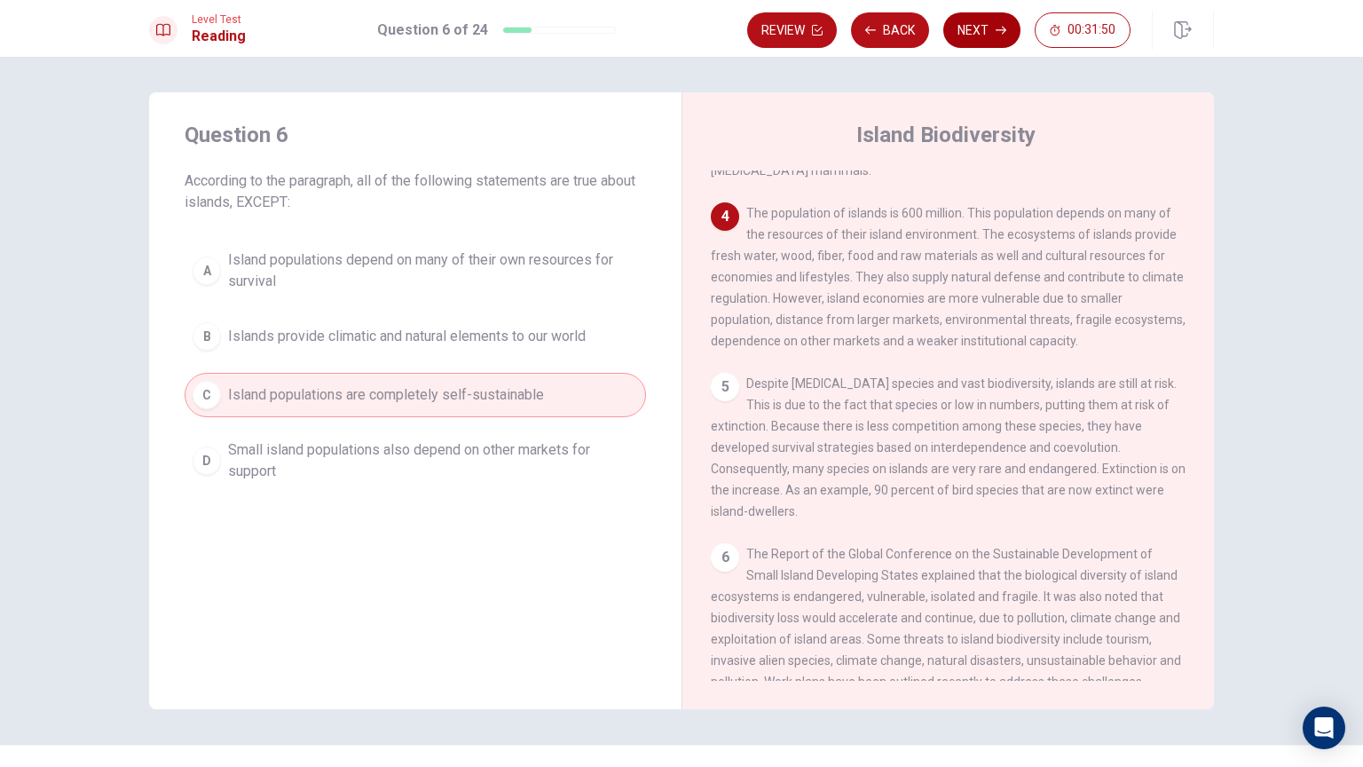
click at [994, 35] on button "Next" at bounding box center [981, 29] width 77 height 35
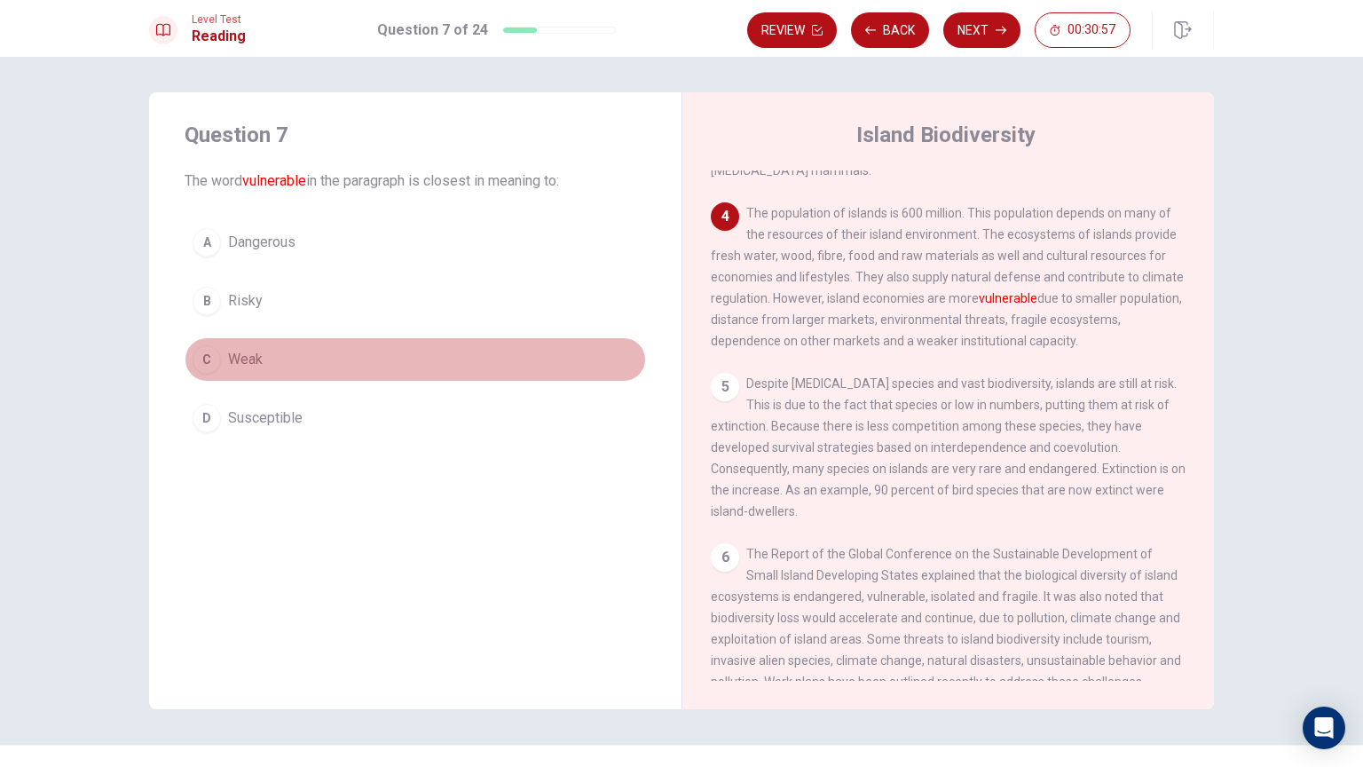
click at [327, 361] on button "C Weak" at bounding box center [415, 359] width 461 height 44
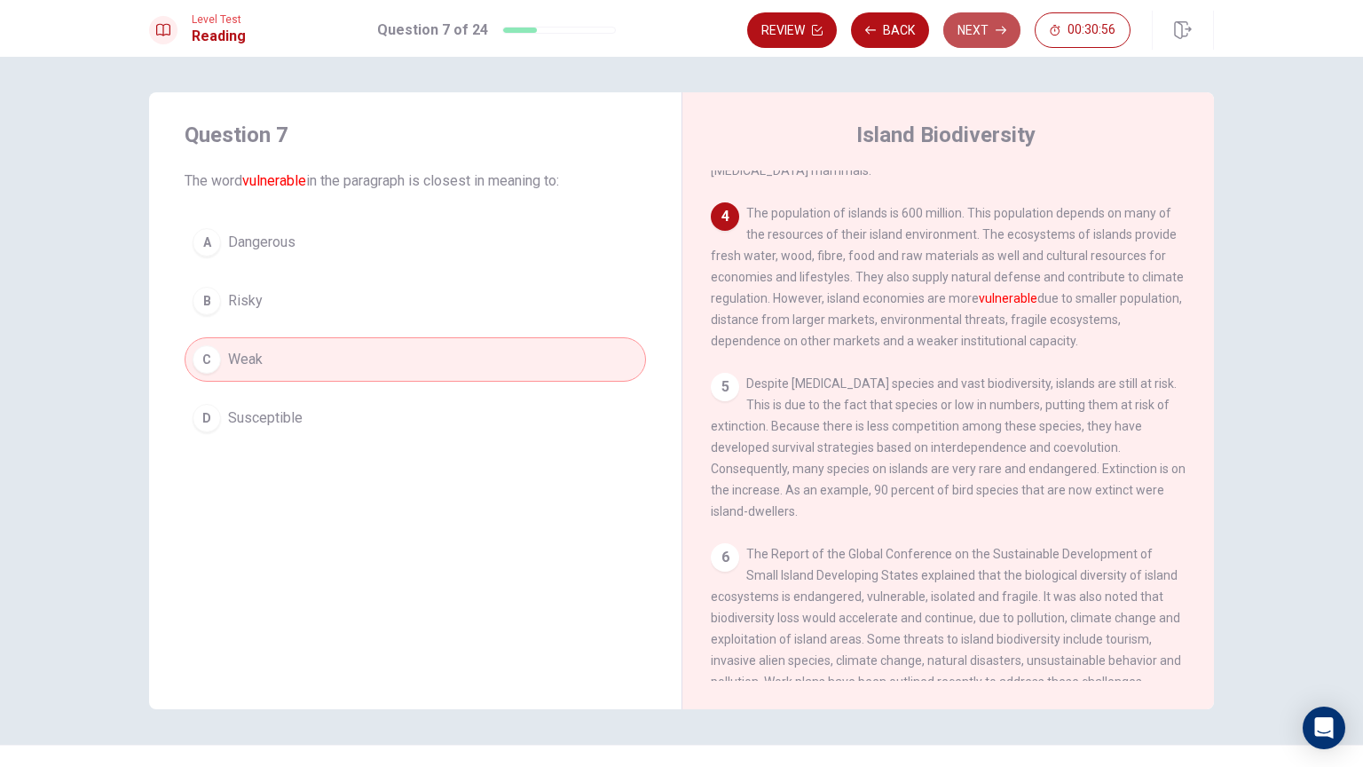
click at [992, 32] on button "Next" at bounding box center [981, 29] width 77 height 35
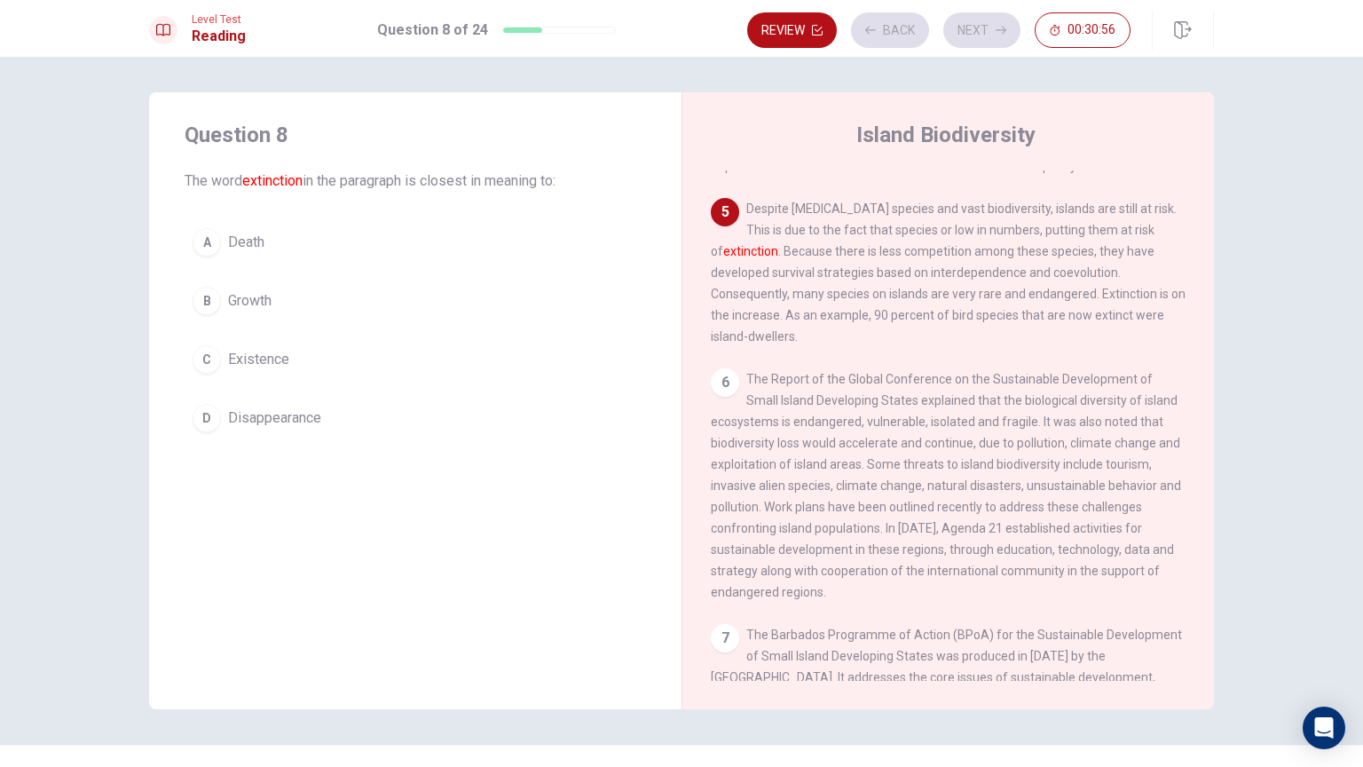
scroll to position [591, 0]
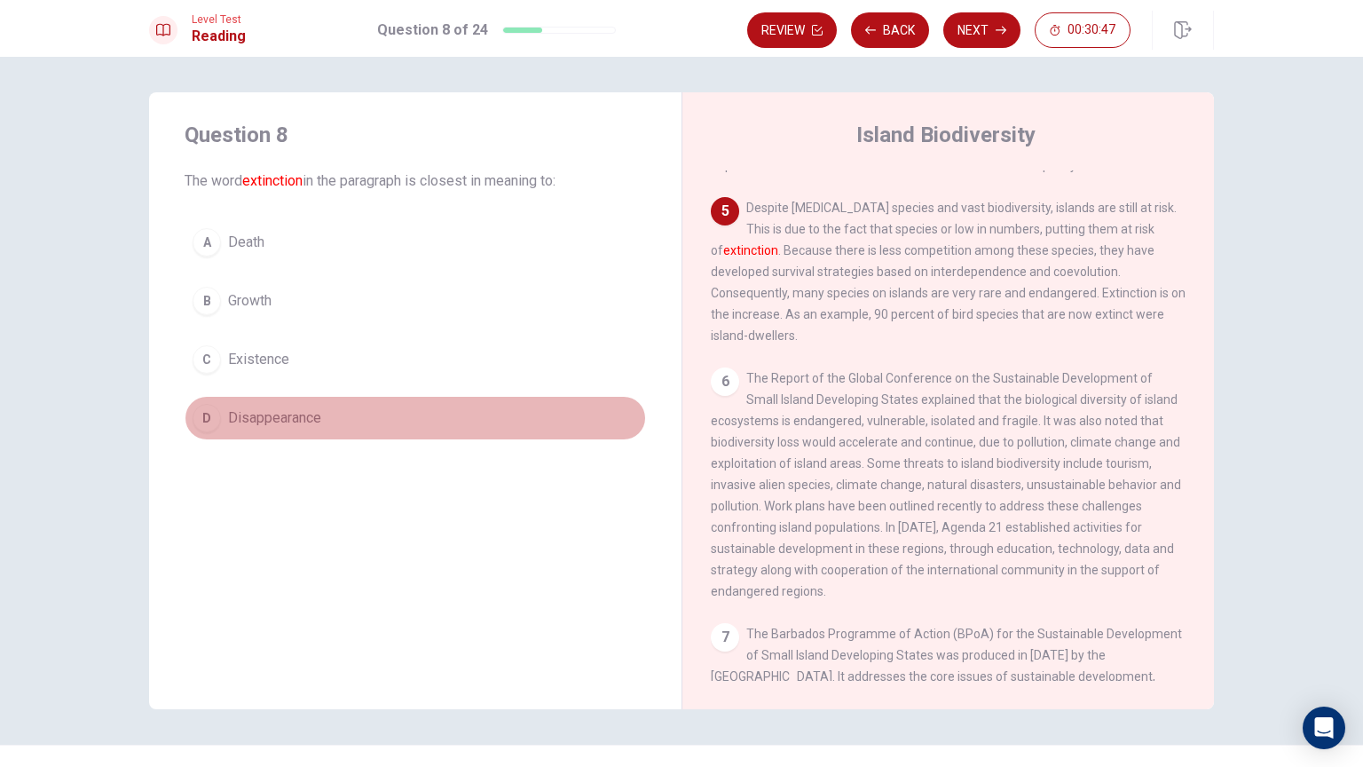
click at [339, 416] on button "D Disappearance" at bounding box center [415, 418] width 461 height 44
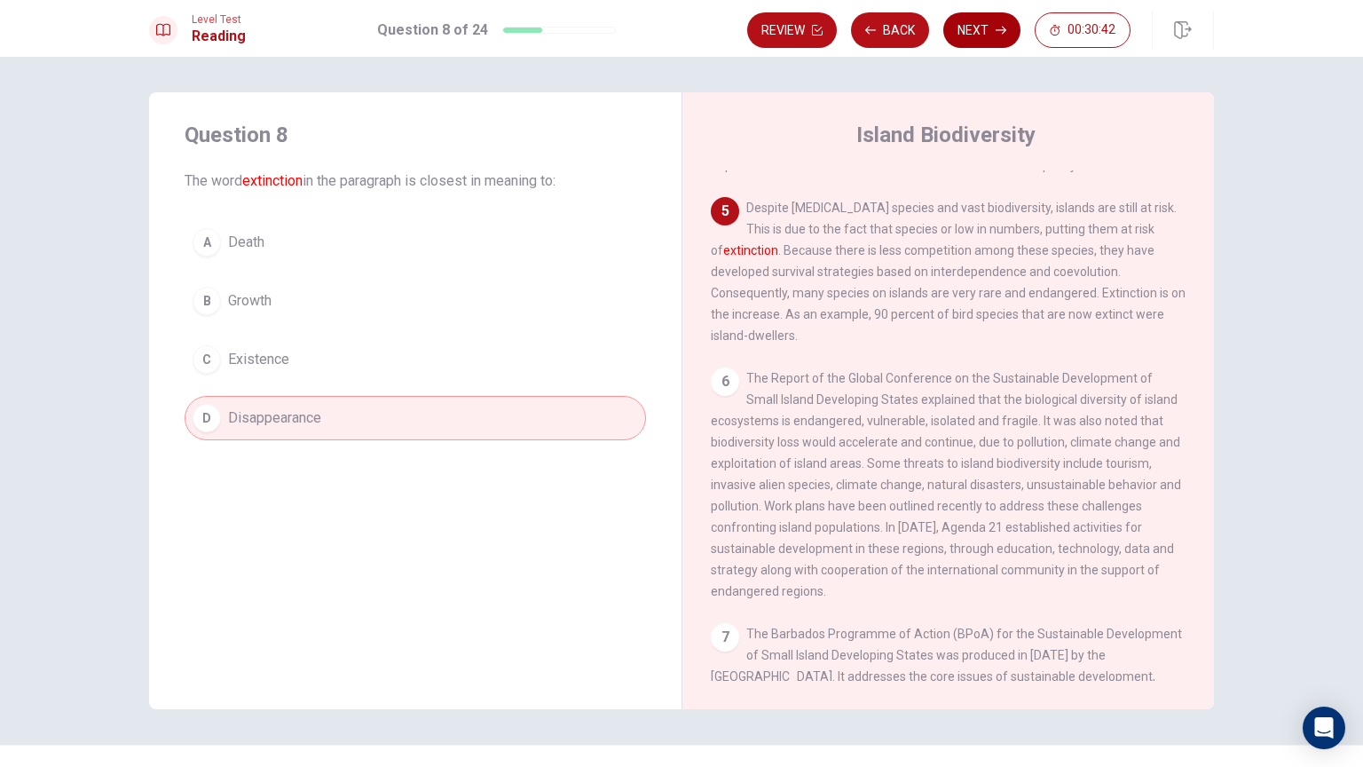
click at [958, 35] on button "Next" at bounding box center [981, 29] width 77 height 35
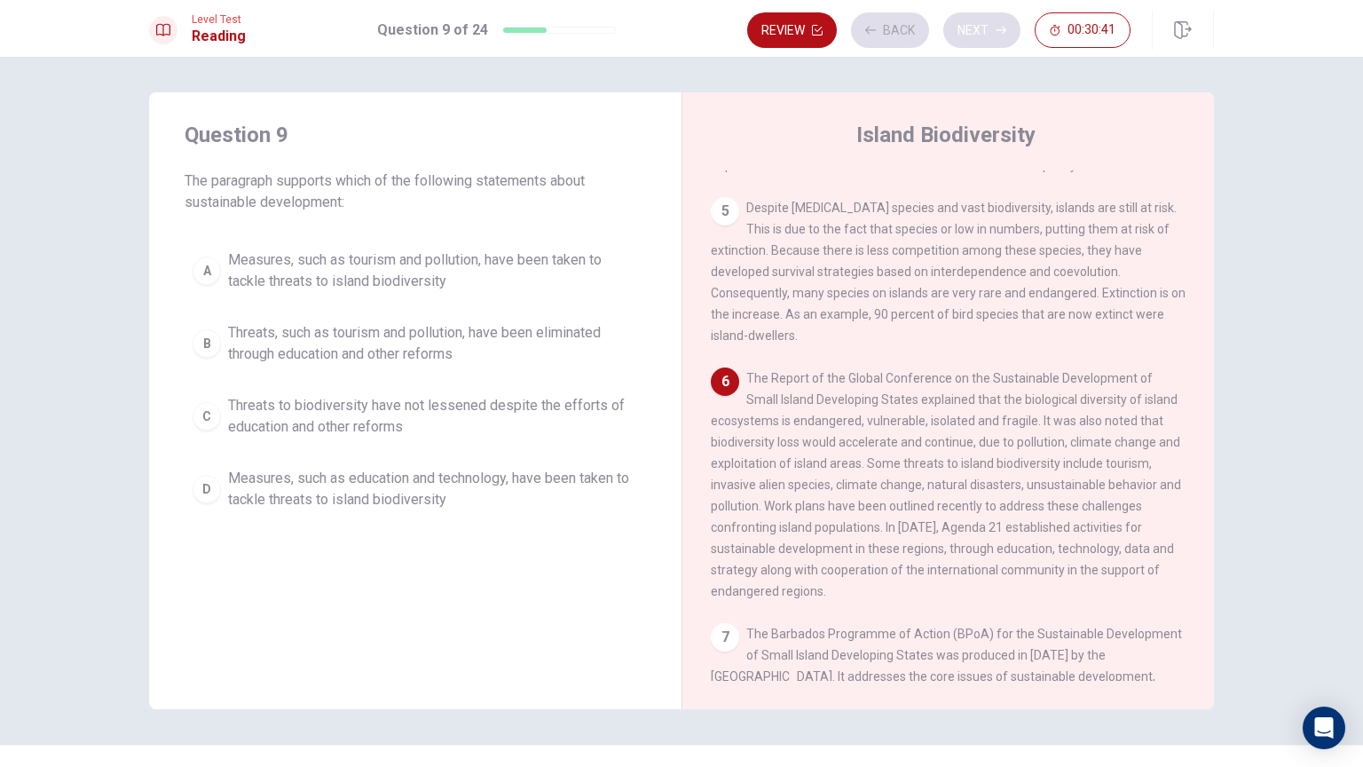
scroll to position [675, 0]
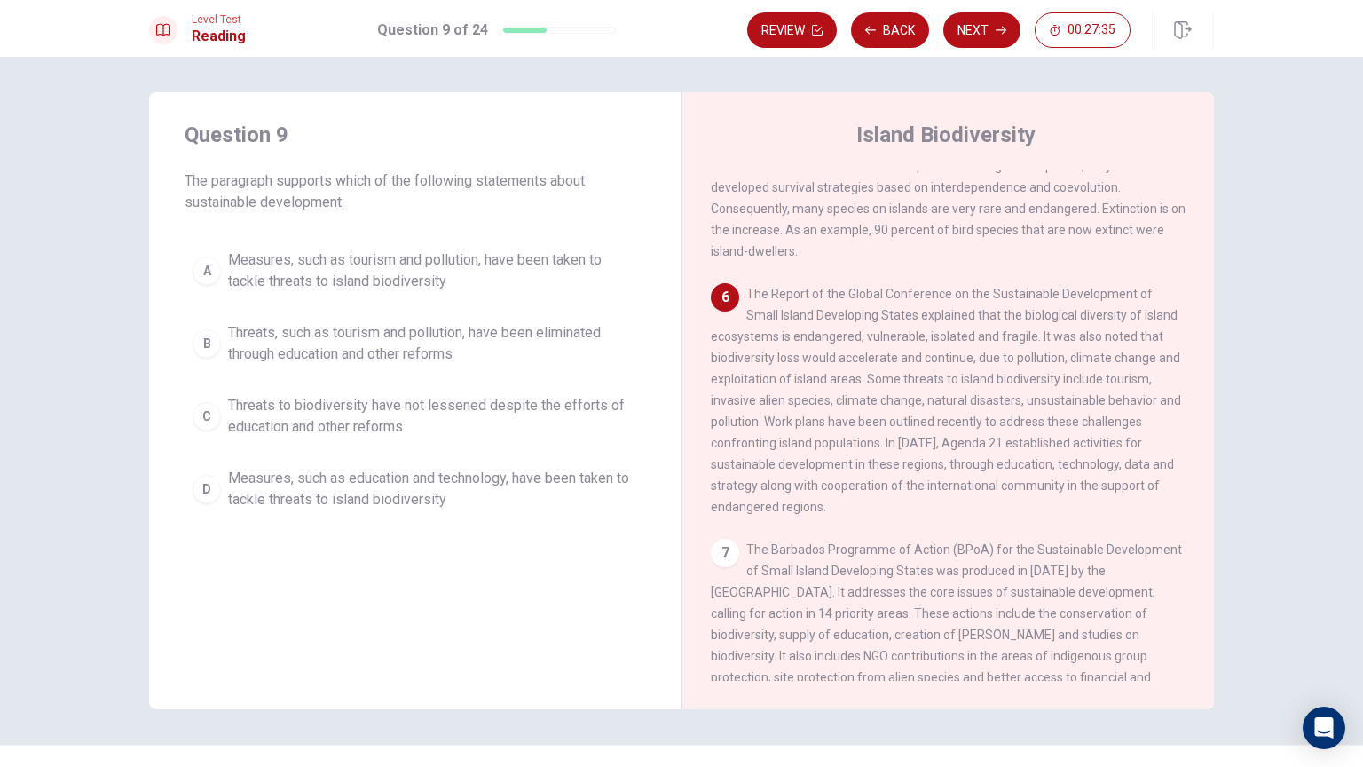
click at [430, 278] on span "Measures, such as tourism and pollution, have been taken to tackle threats to i…" at bounding box center [433, 270] width 410 height 43
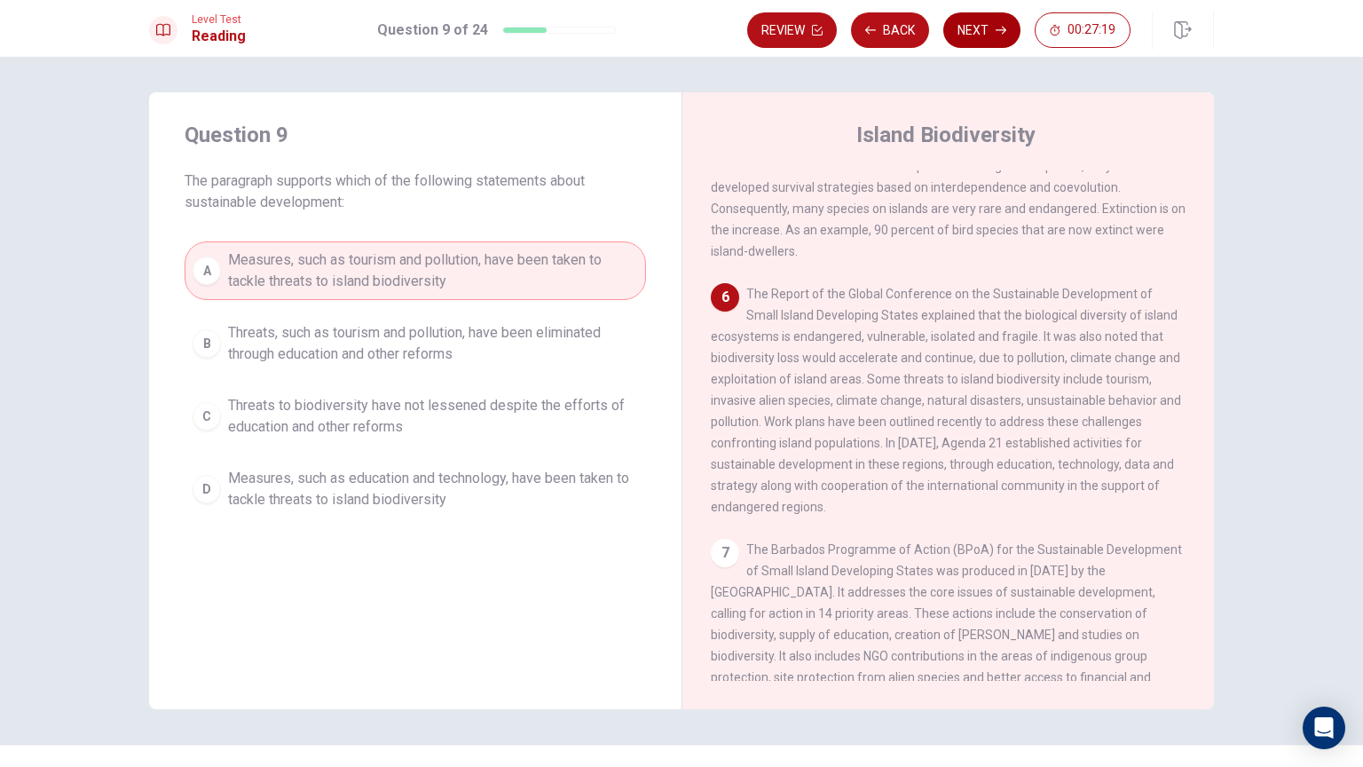
click at [994, 30] on button "Next" at bounding box center [981, 29] width 77 height 35
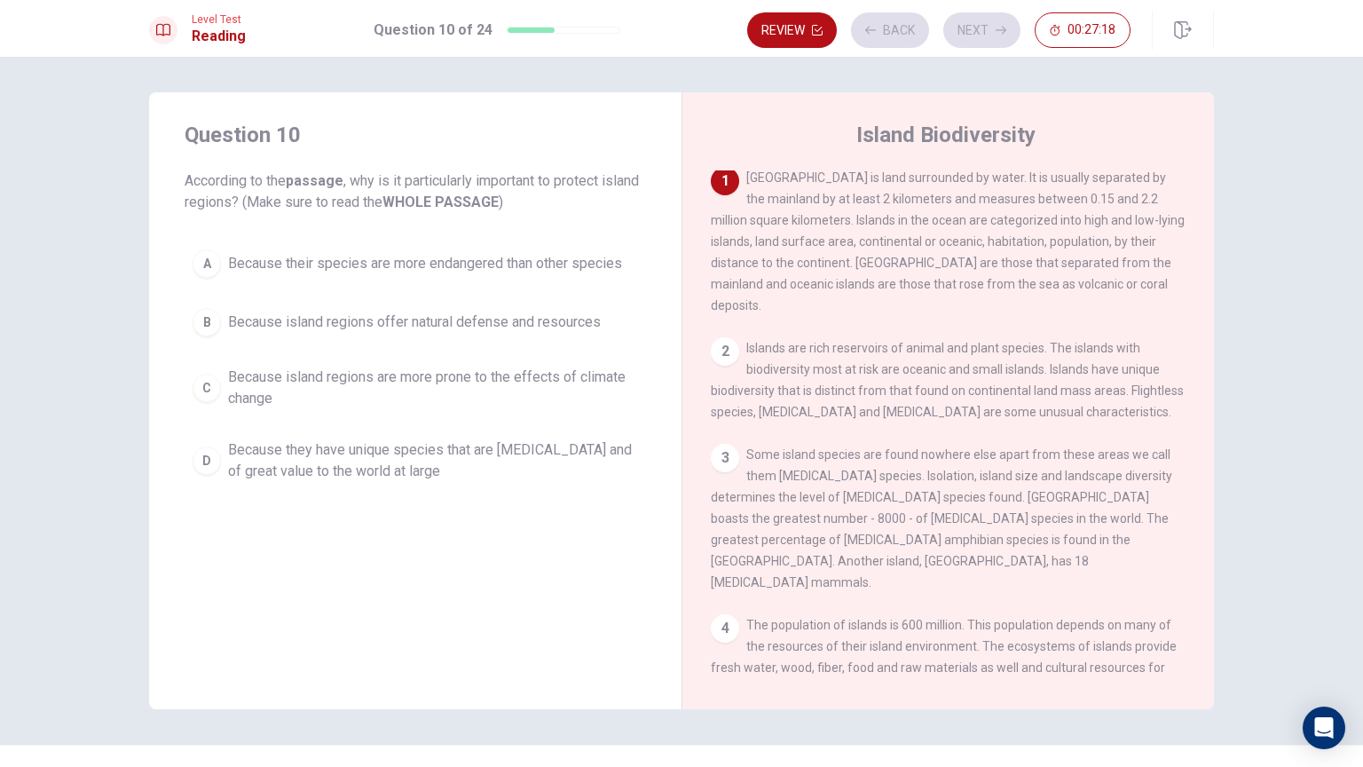
scroll to position [0, 0]
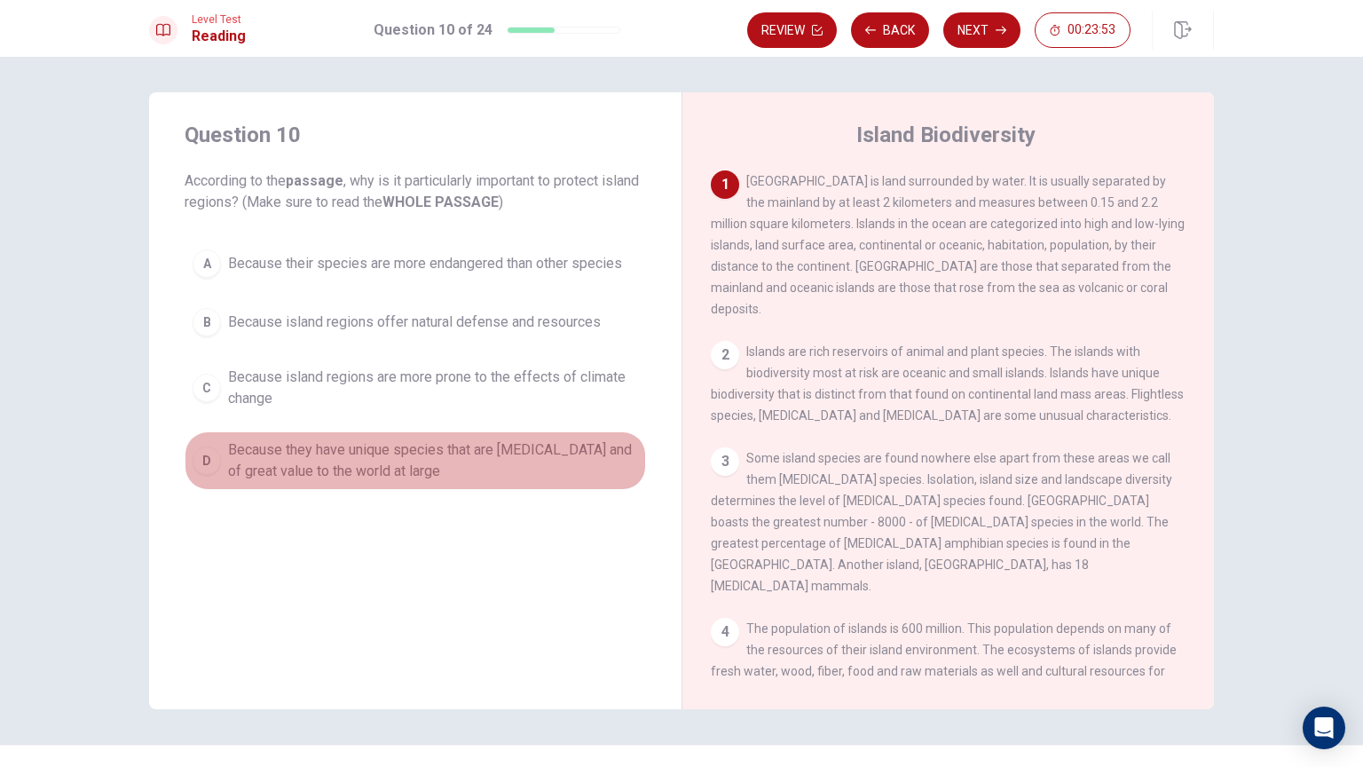
click at [412, 472] on span "Because they have unique species that are [MEDICAL_DATA] and of great value to …" at bounding box center [433, 460] width 410 height 43
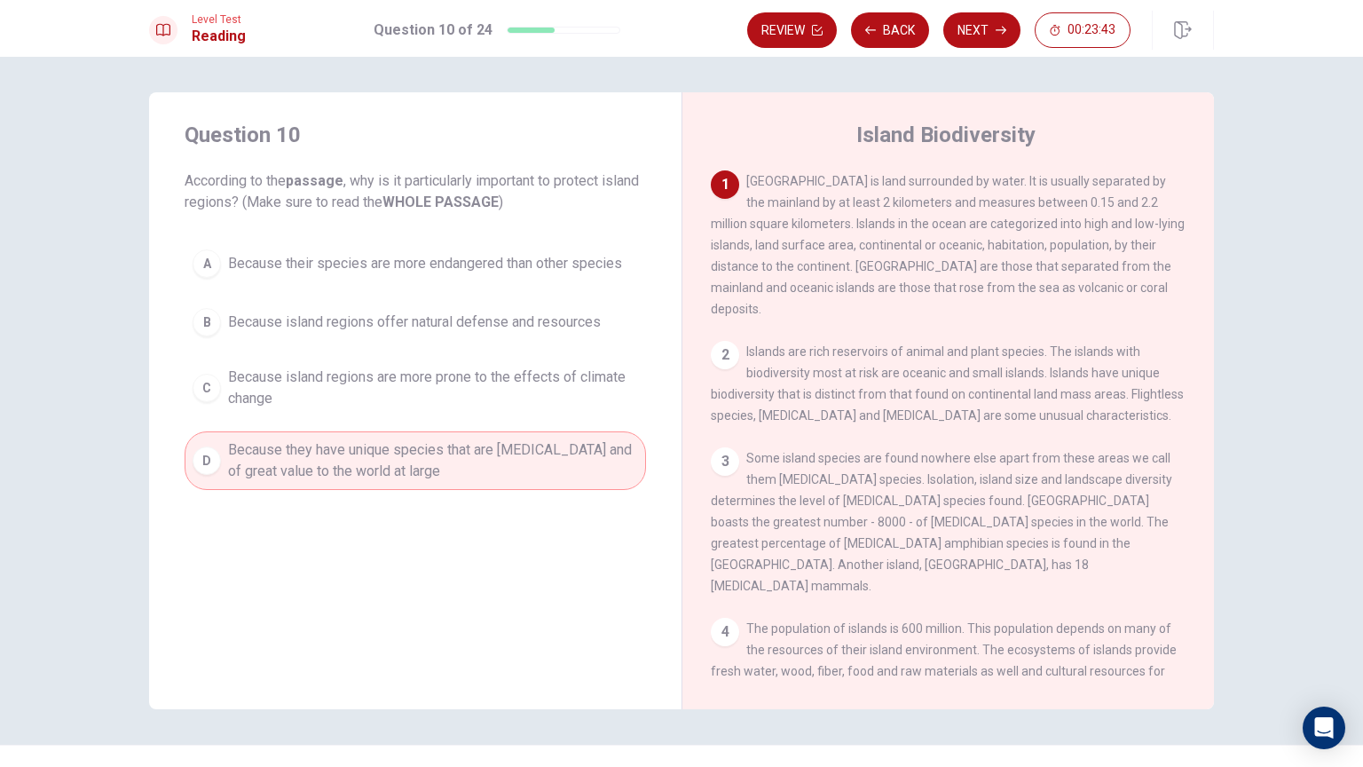
click at [474, 264] on span "Because their species are more endangered than other species" at bounding box center [425, 263] width 394 height 21
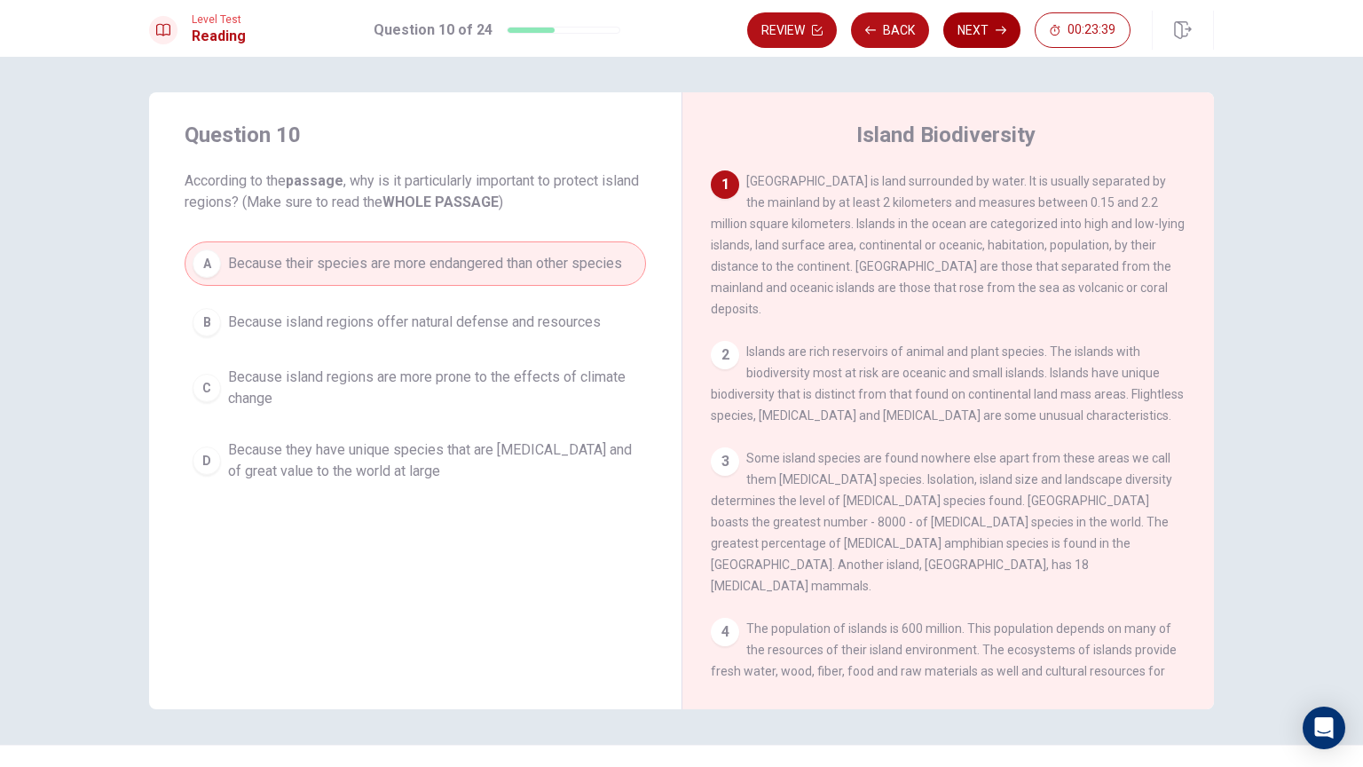
click at [973, 28] on button "Next" at bounding box center [981, 29] width 77 height 35
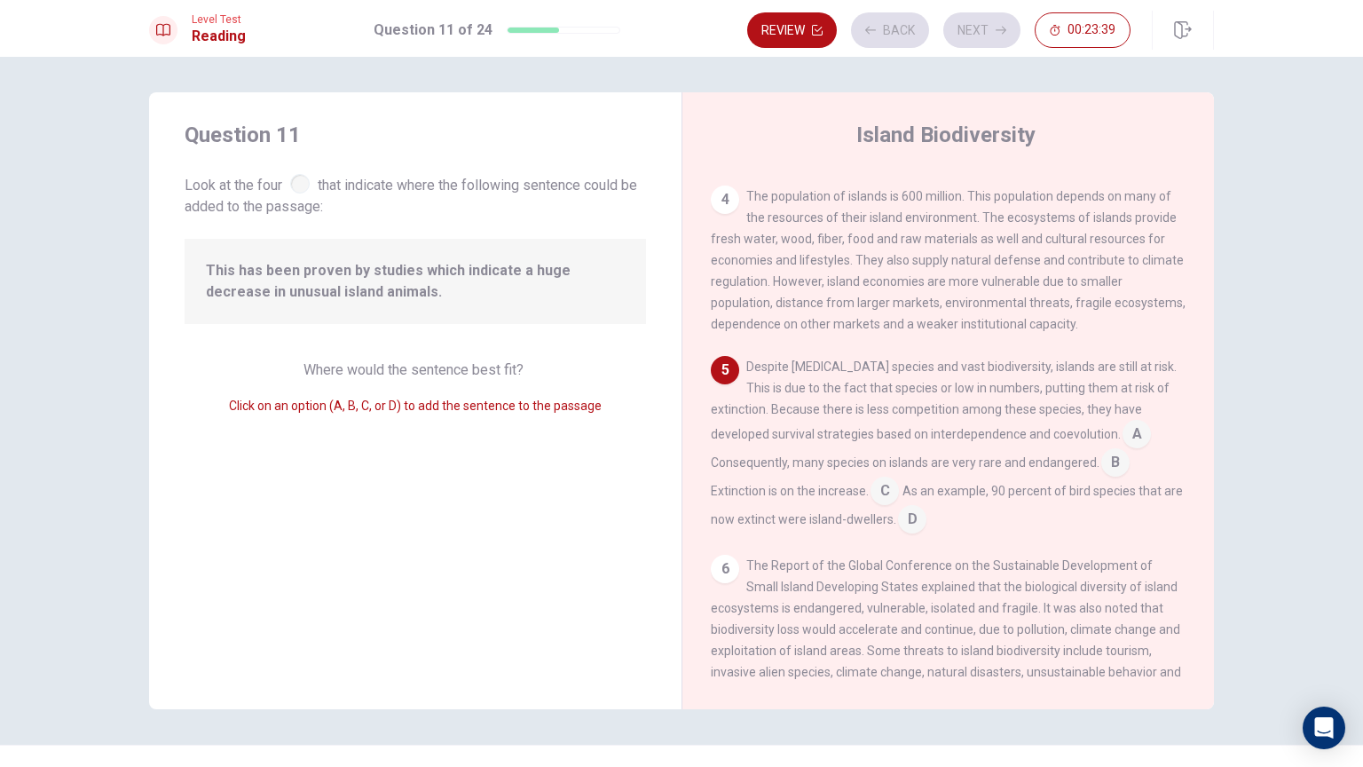
scroll to position [436, 0]
click at [925, 503] on input at bounding box center [912, 517] width 28 height 28
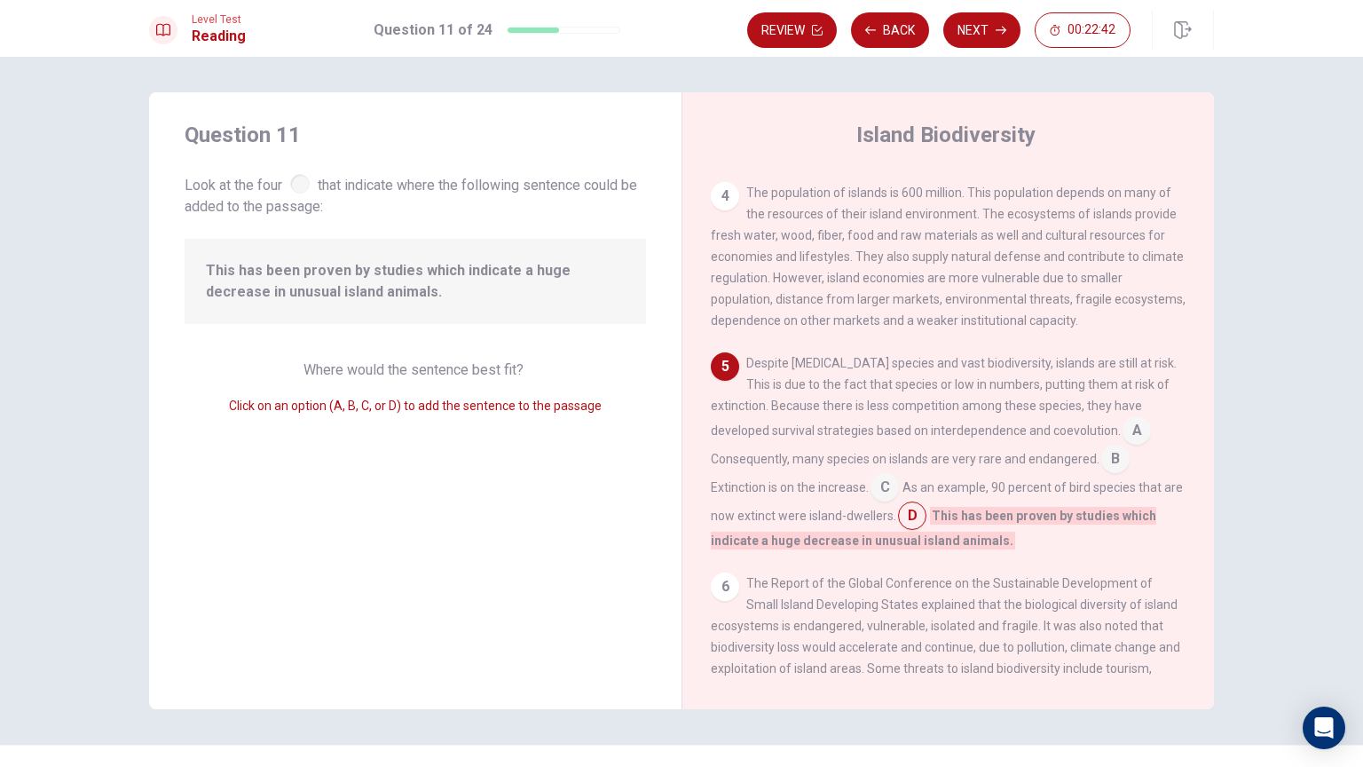
click at [882, 475] on input at bounding box center [885, 489] width 28 height 28
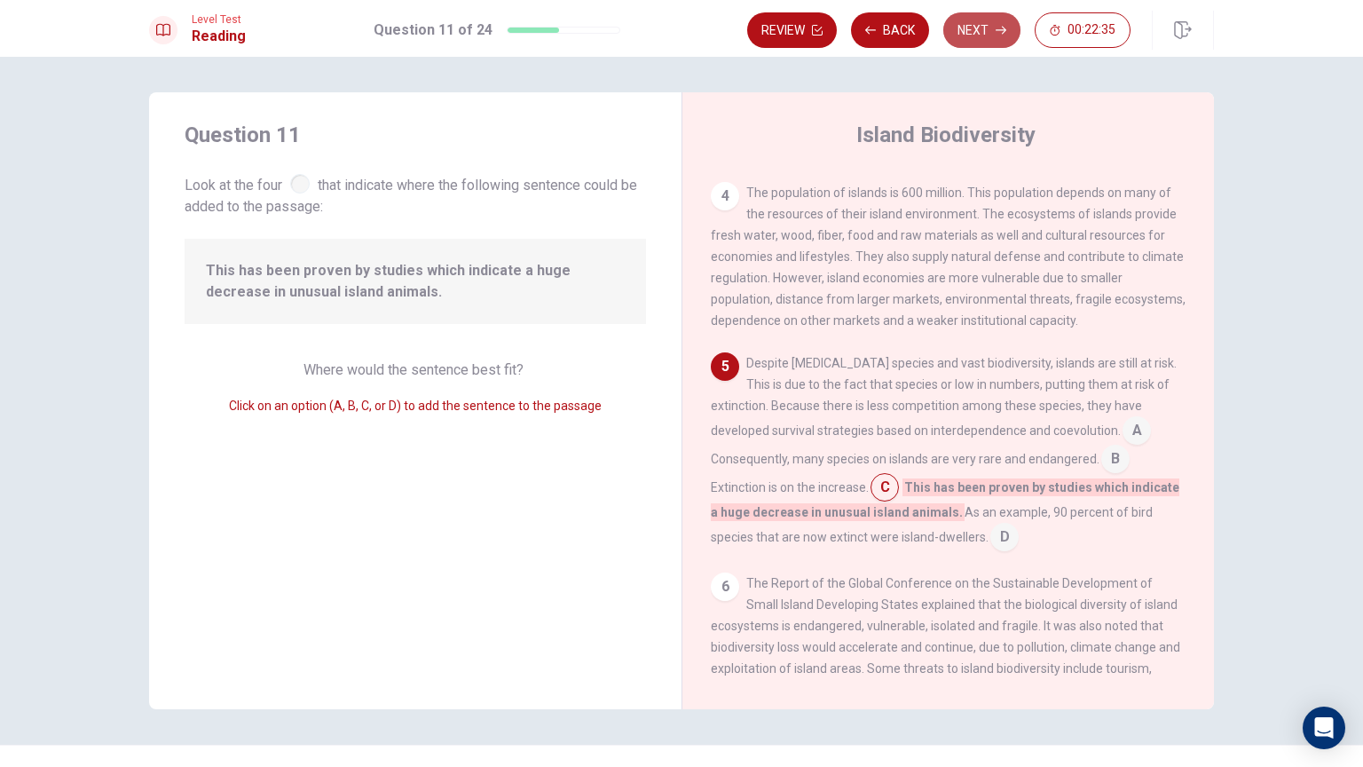
click at [999, 34] on icon "button" at bounding box center [1001, 30] width 11 height 11
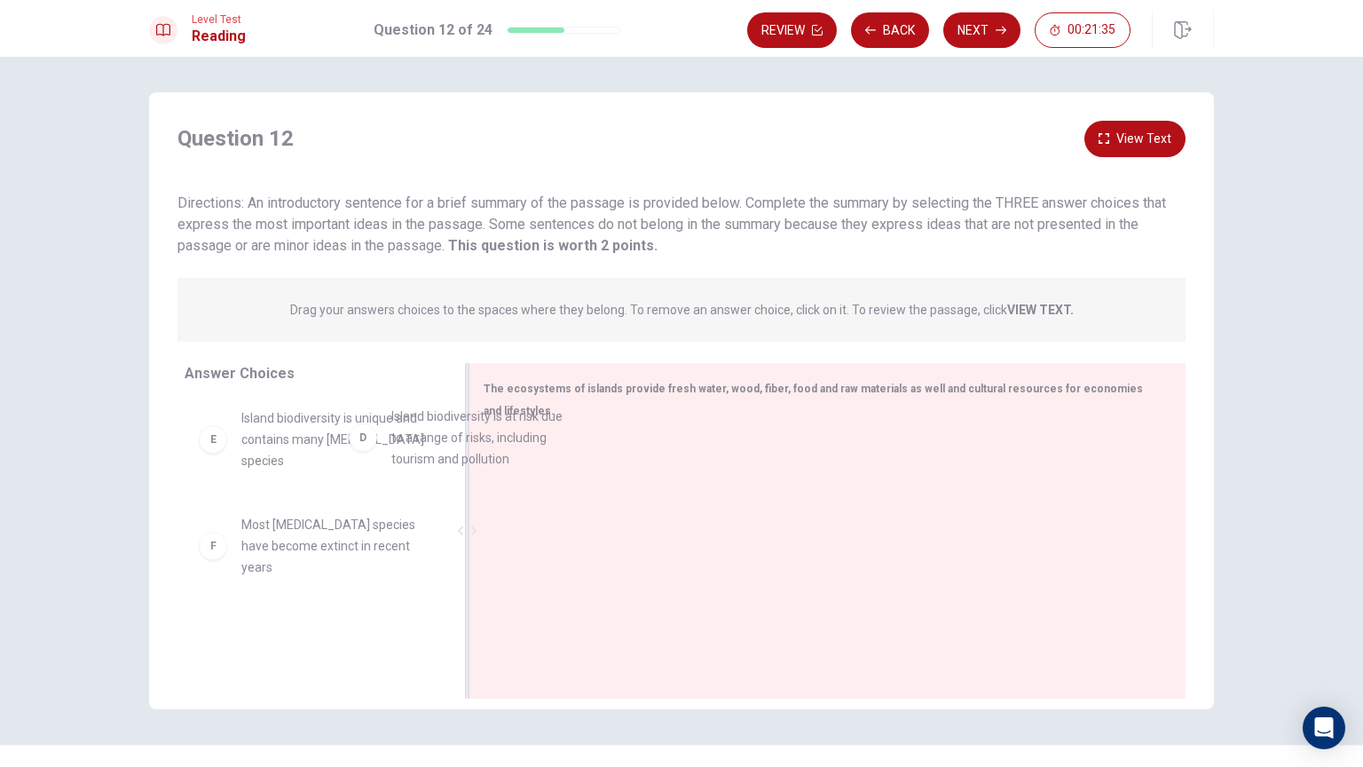
scroll to position [323, 0]
drag, startPoint x: 376, startPoint y: 451, endPoint x: 619, endPoint y: 467, distance: 242.8
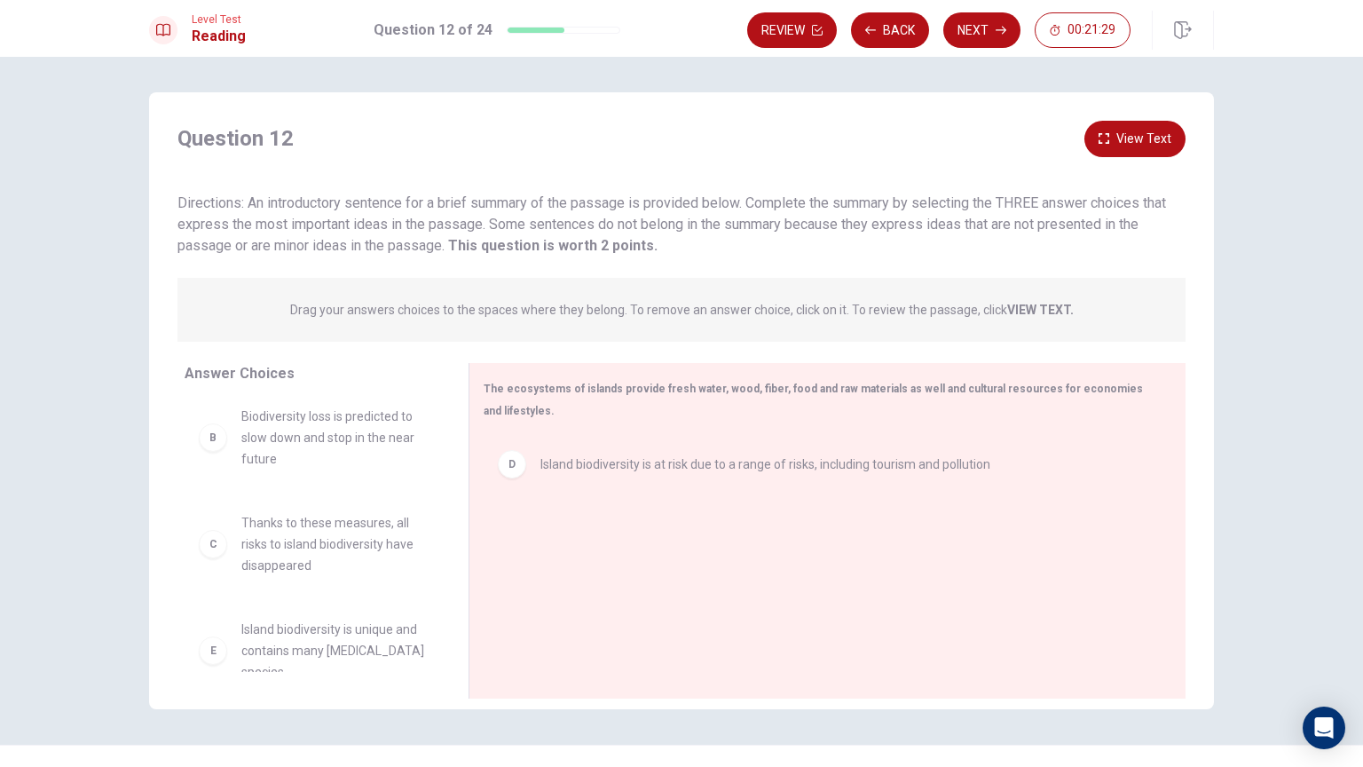
scroll to position [0, 0]
drag, startPoint x: 324, startPoint y: 457, endPoint x: 599, endPoint y: 545, distance: 288.8
click at [971, 29] on button "Next" at bounding box center [981, 29] width 77 height 35
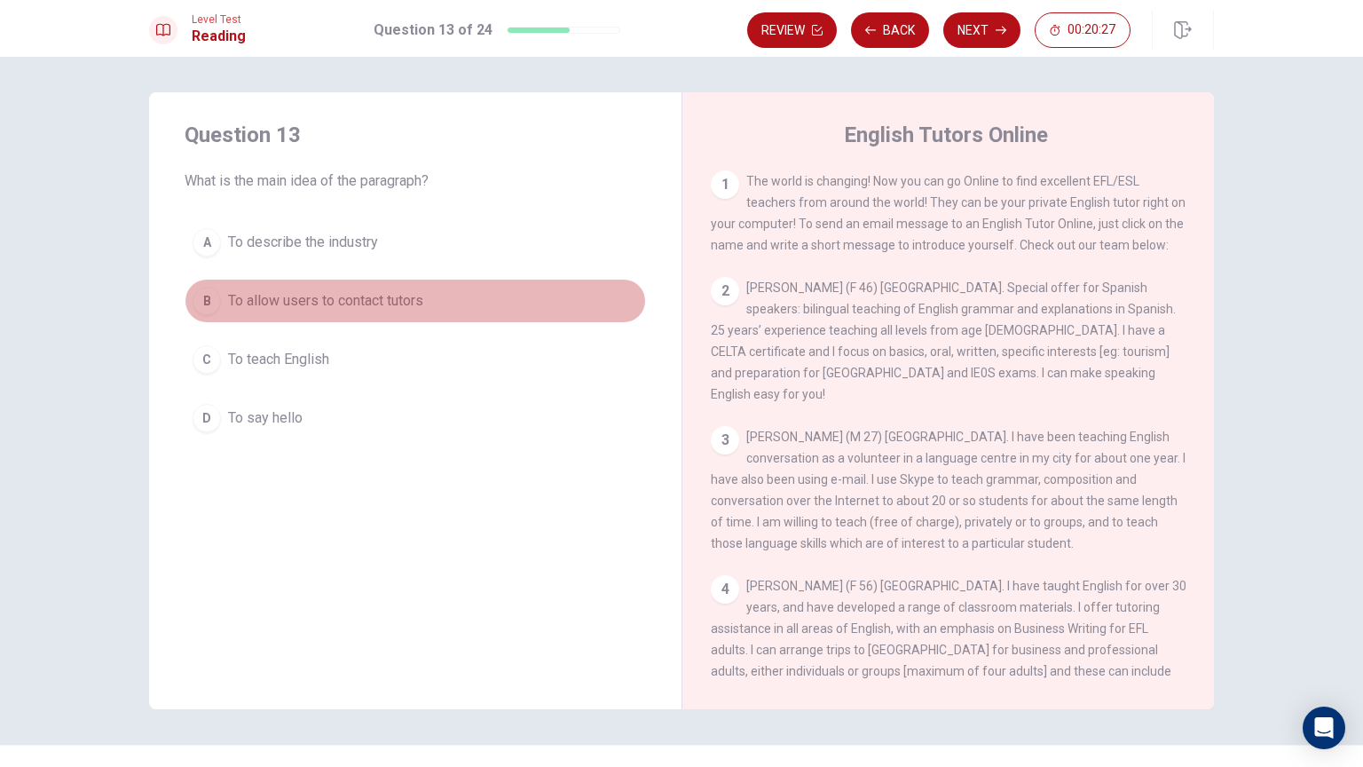
click at [320, 298] on span "To allow users to contact tutors" at bounding box center [325, 300] width 195 height 21
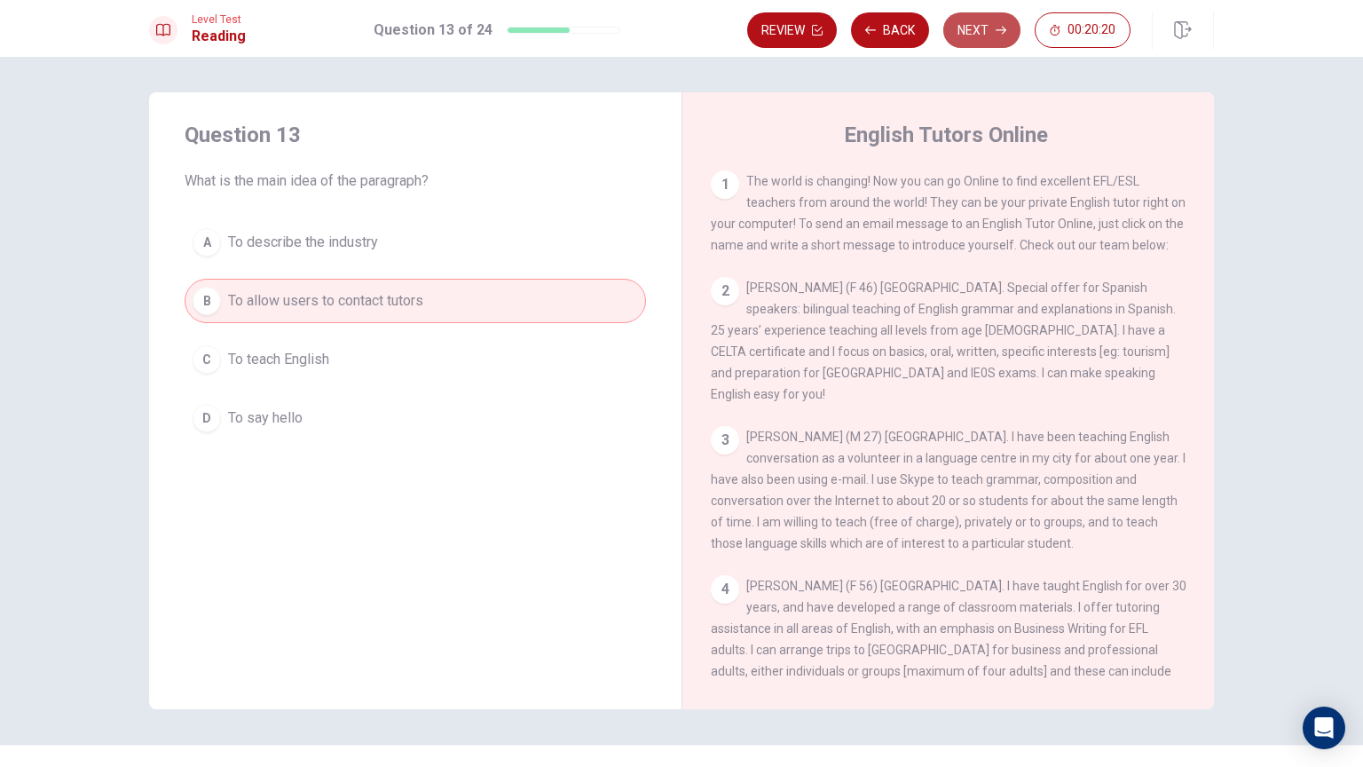
click at [970, 29] on button "Next" at bounding box center [981, 29] width 77 height 35
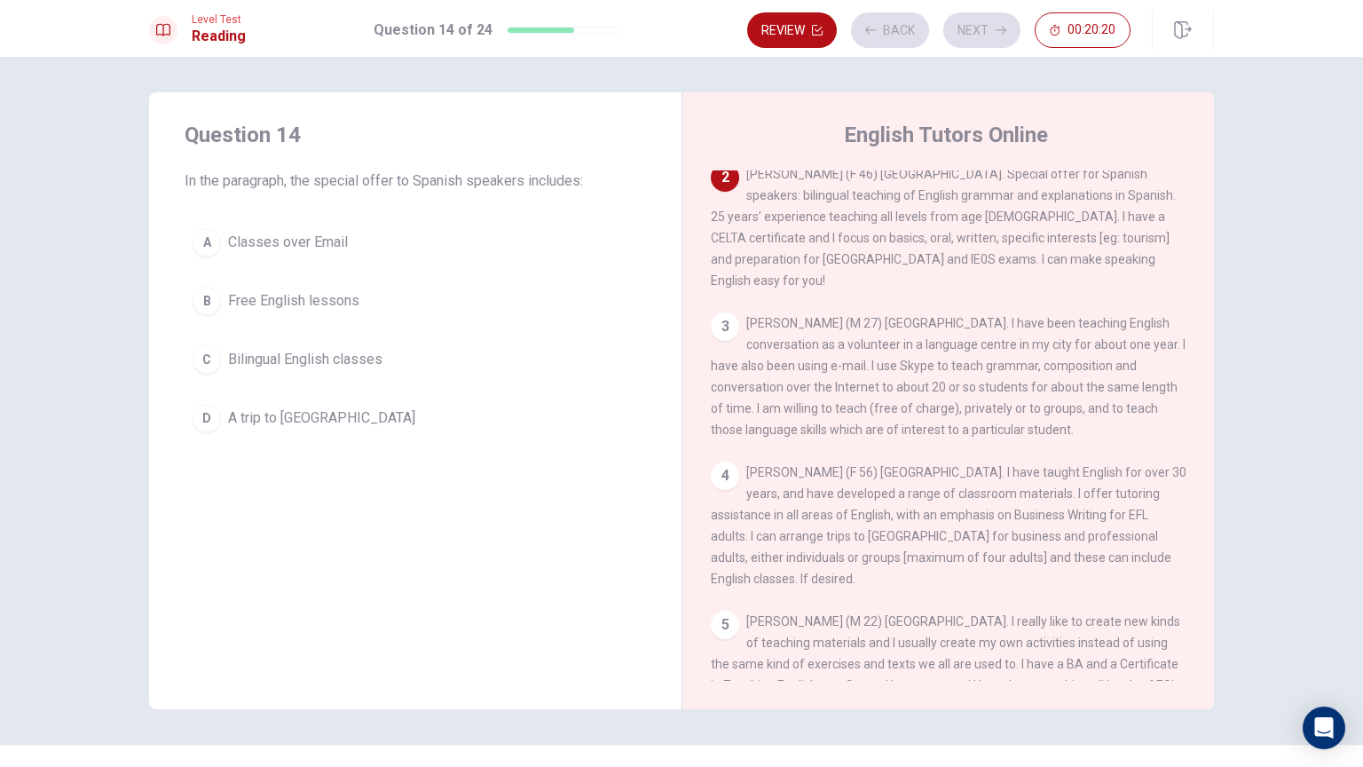
scroll to position [131, 0]
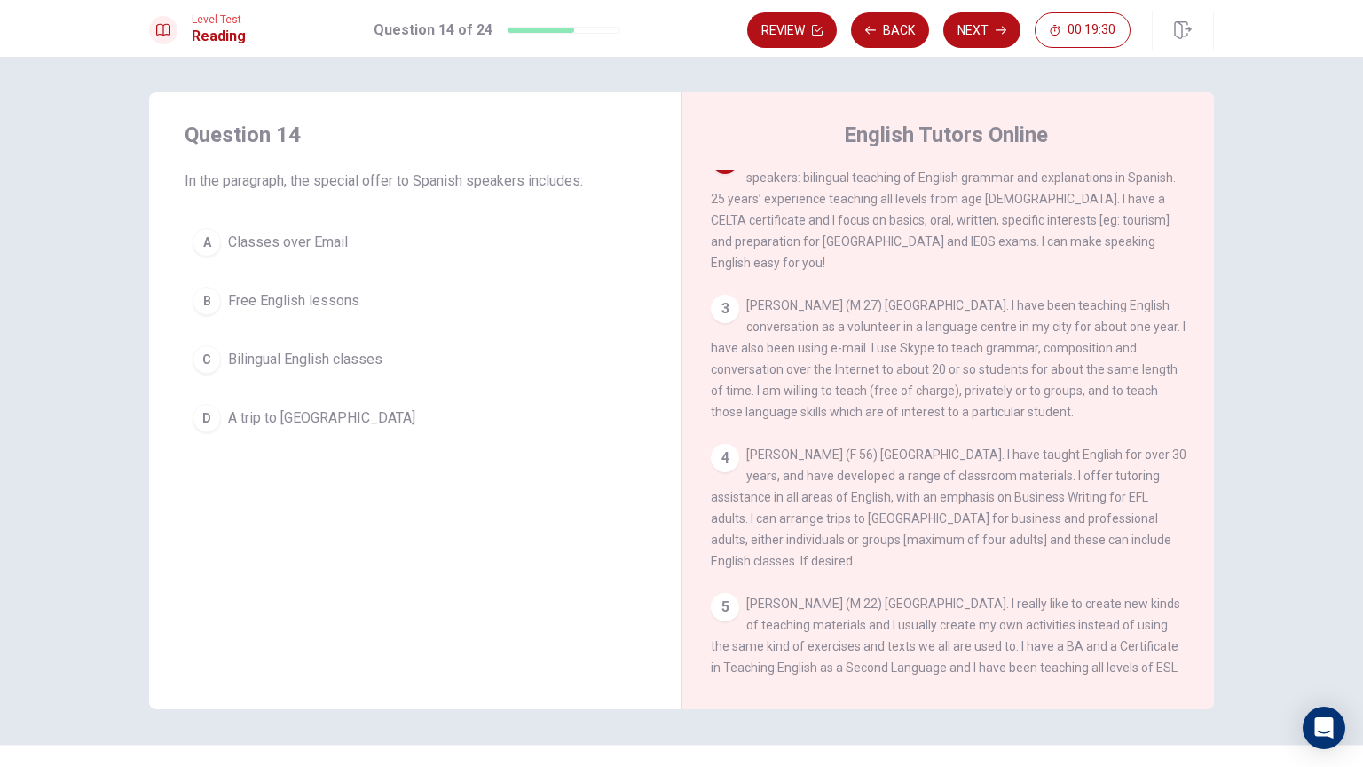
click at [343, 366] on span "Bilingual English classes" at bounding box center [305, 359] width 154 height 21
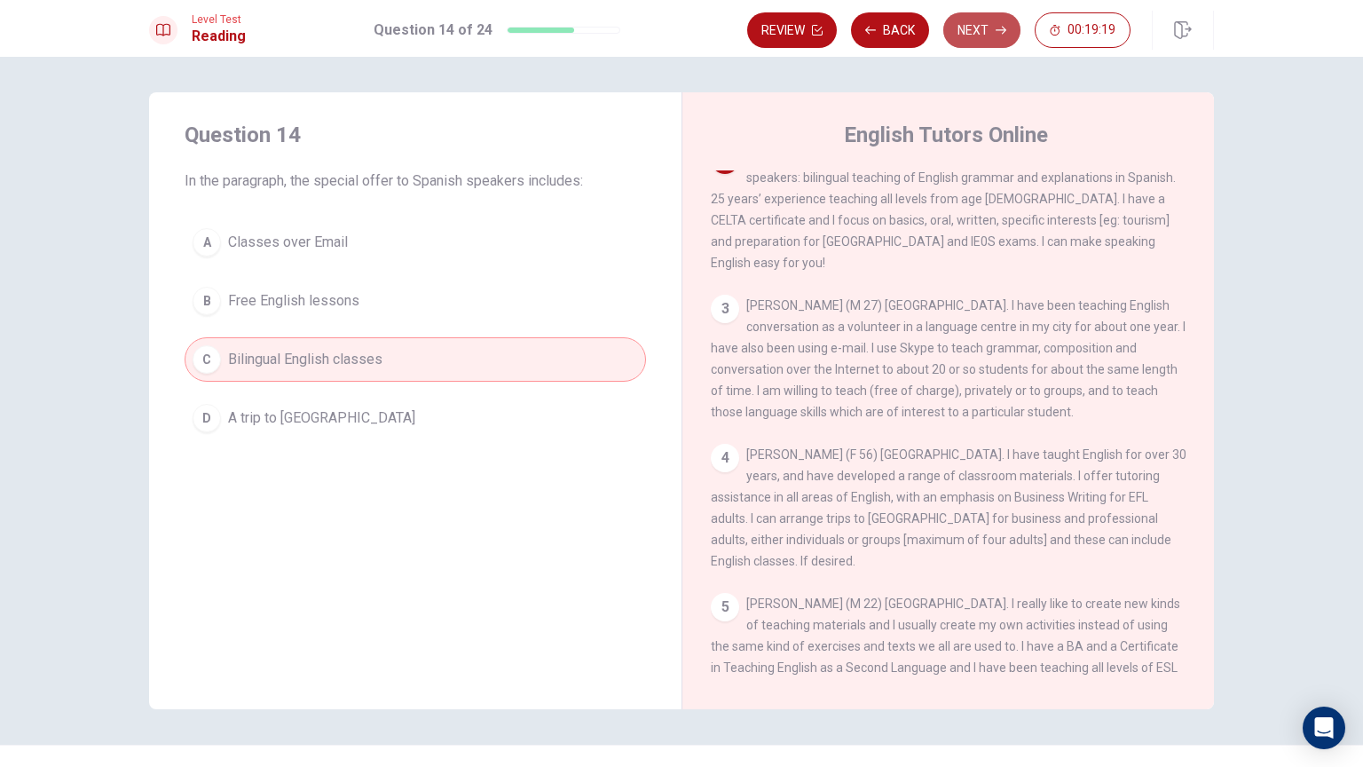
click at [973, 35] on button "Next" at bounding box center [981, 29] width 77 height 35
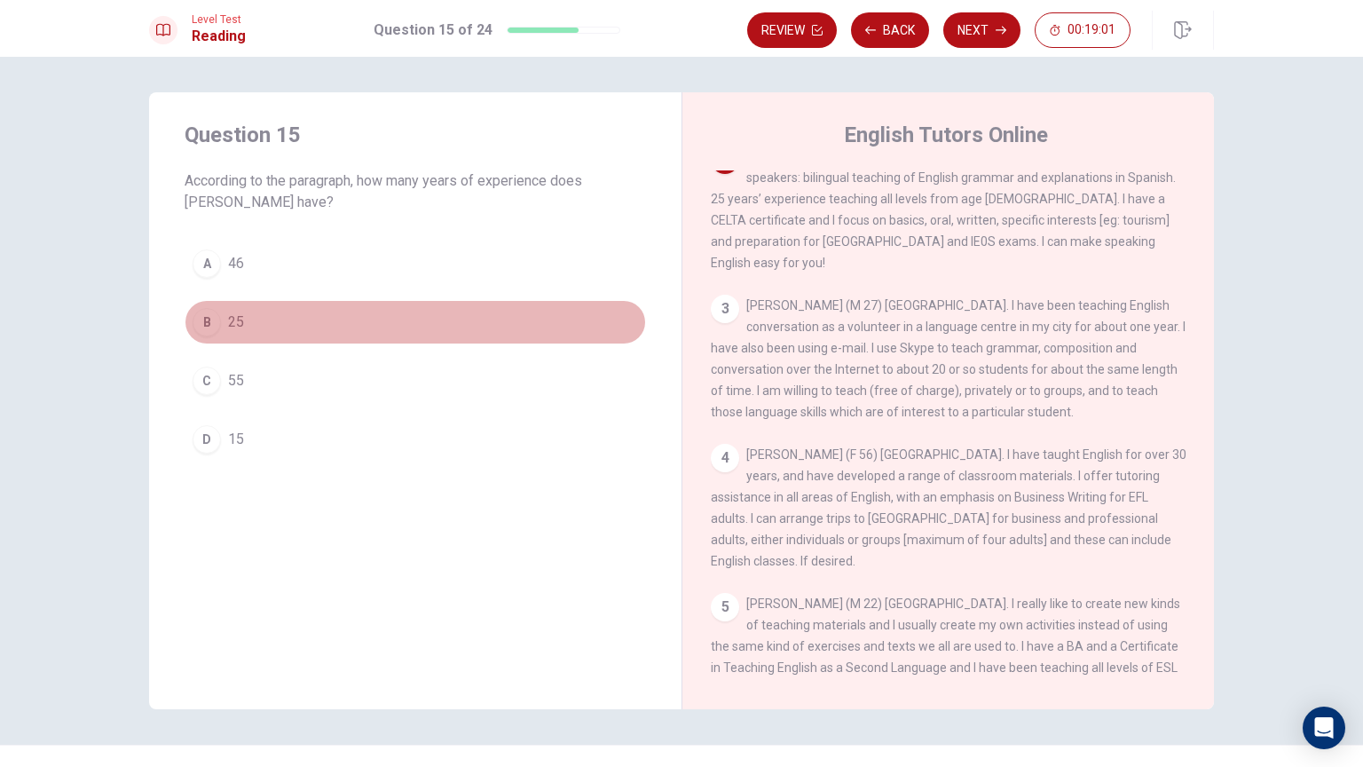
click at [259, 333] on button "B 25" at bounding box center [415, 322] width 461 height 44
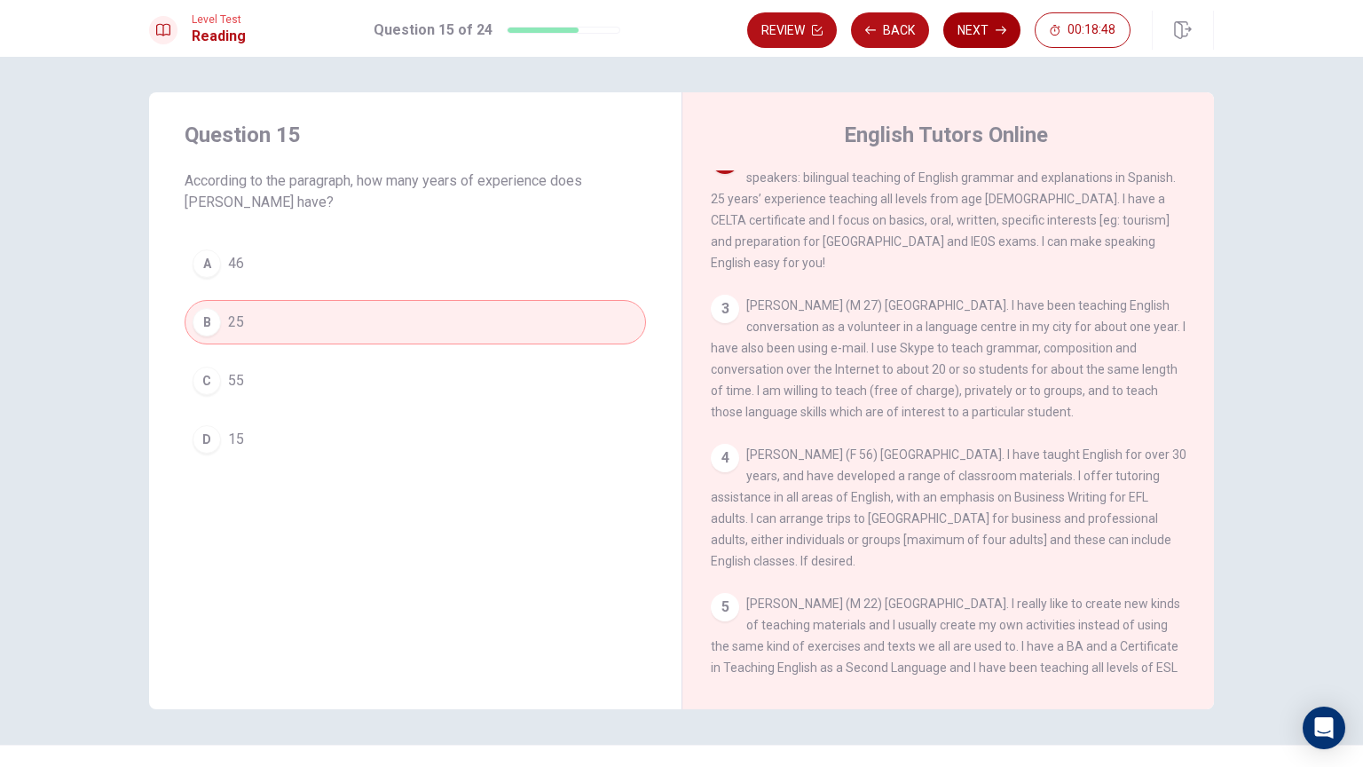
click at [980, 34] on button "Next" at bounding box center [981, 29] width 77 height 35
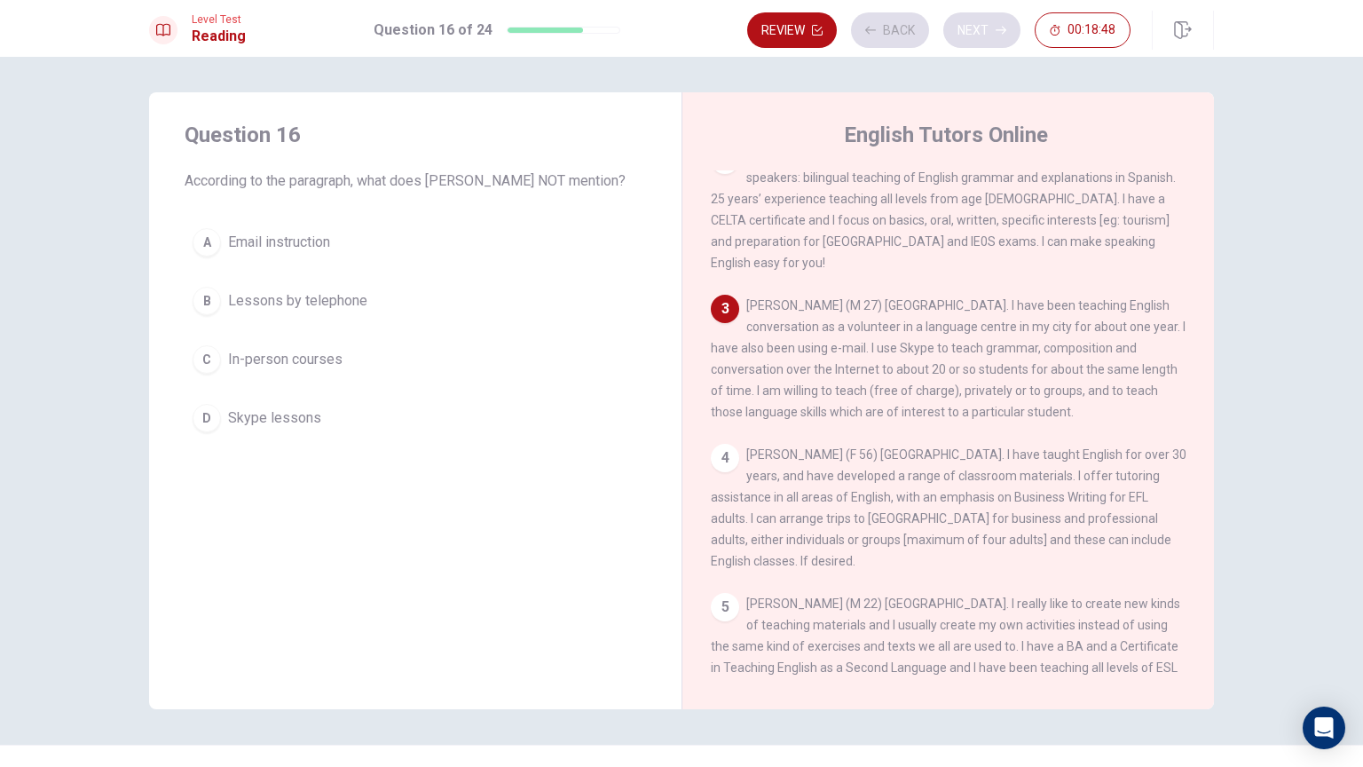
scroll to position [263, 0]
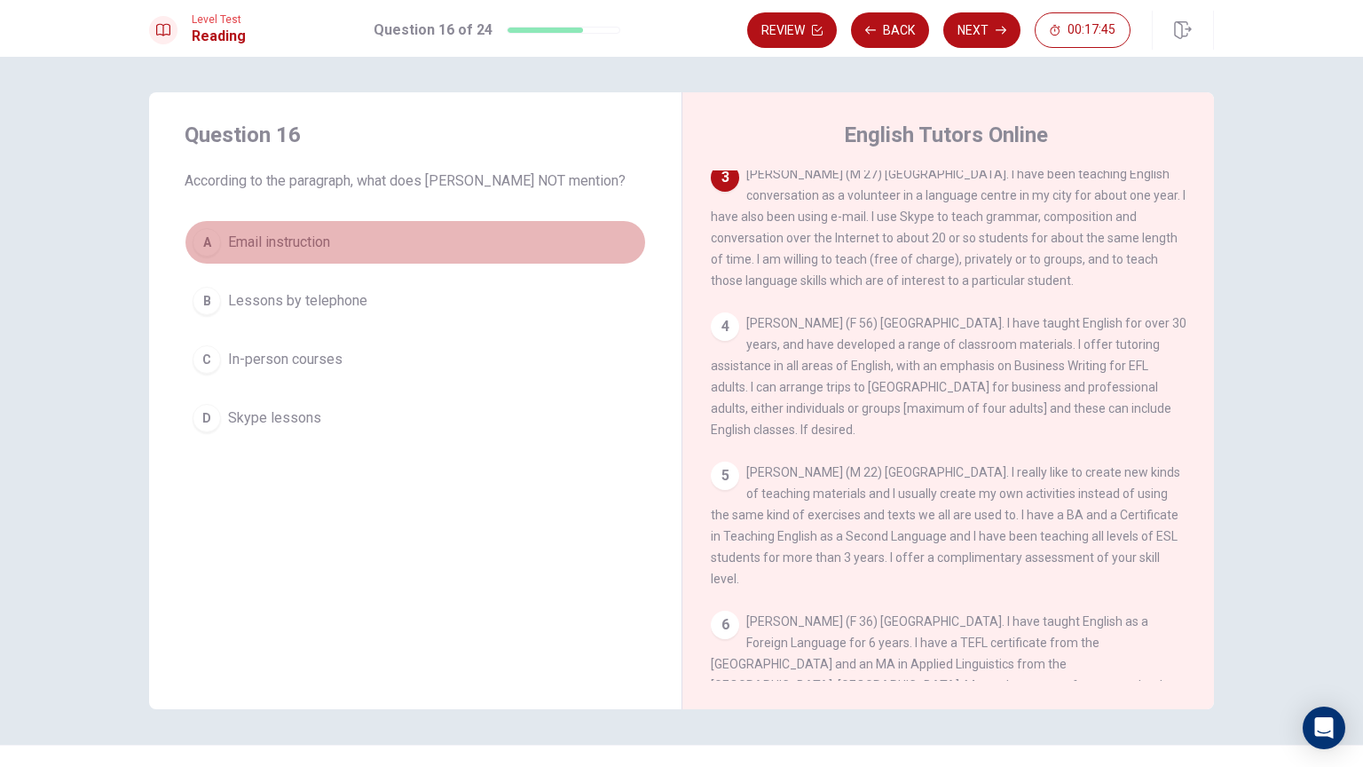
click at [235, 253] on span "Email instruction" at bounding box center [279, 242] width 102 height 21
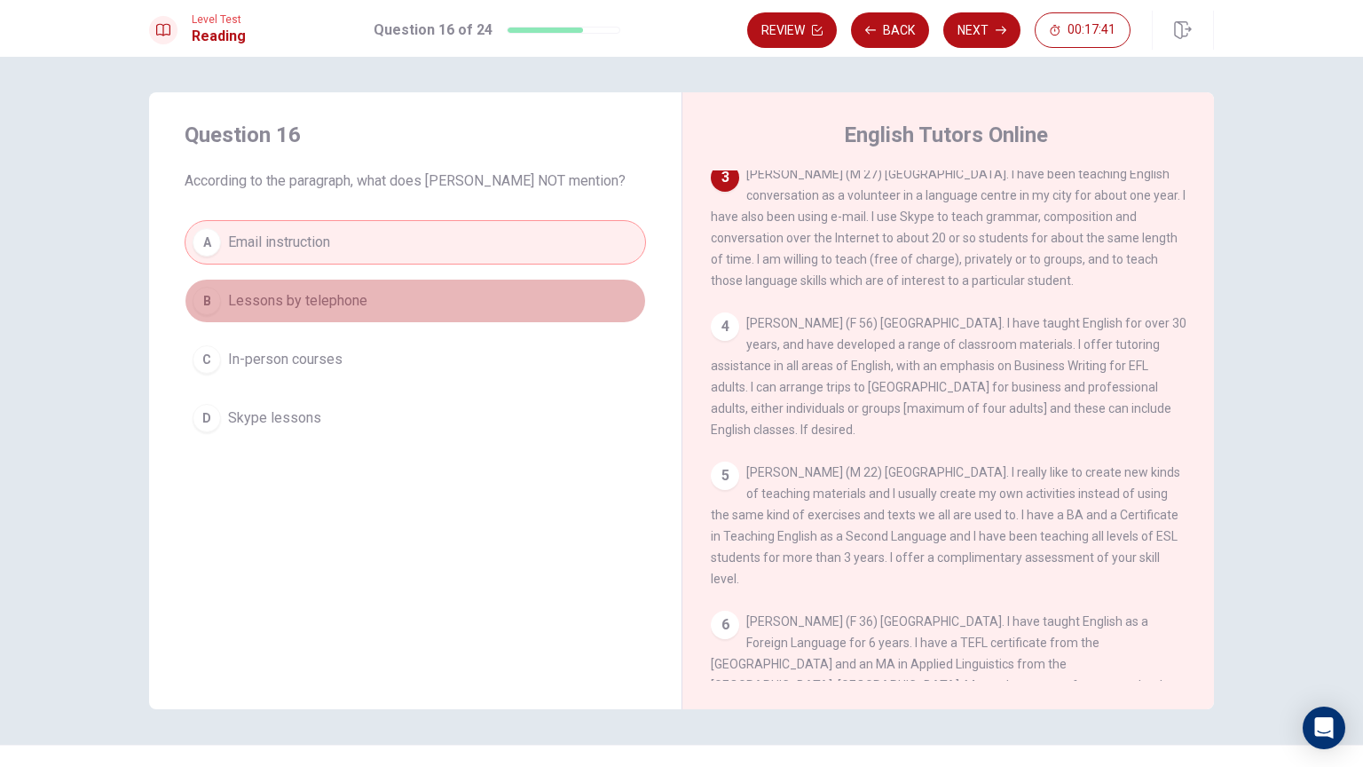
click at [325, 311] on span "Lessons by telephone" at bounding box center [297, 300] width 139 height 21
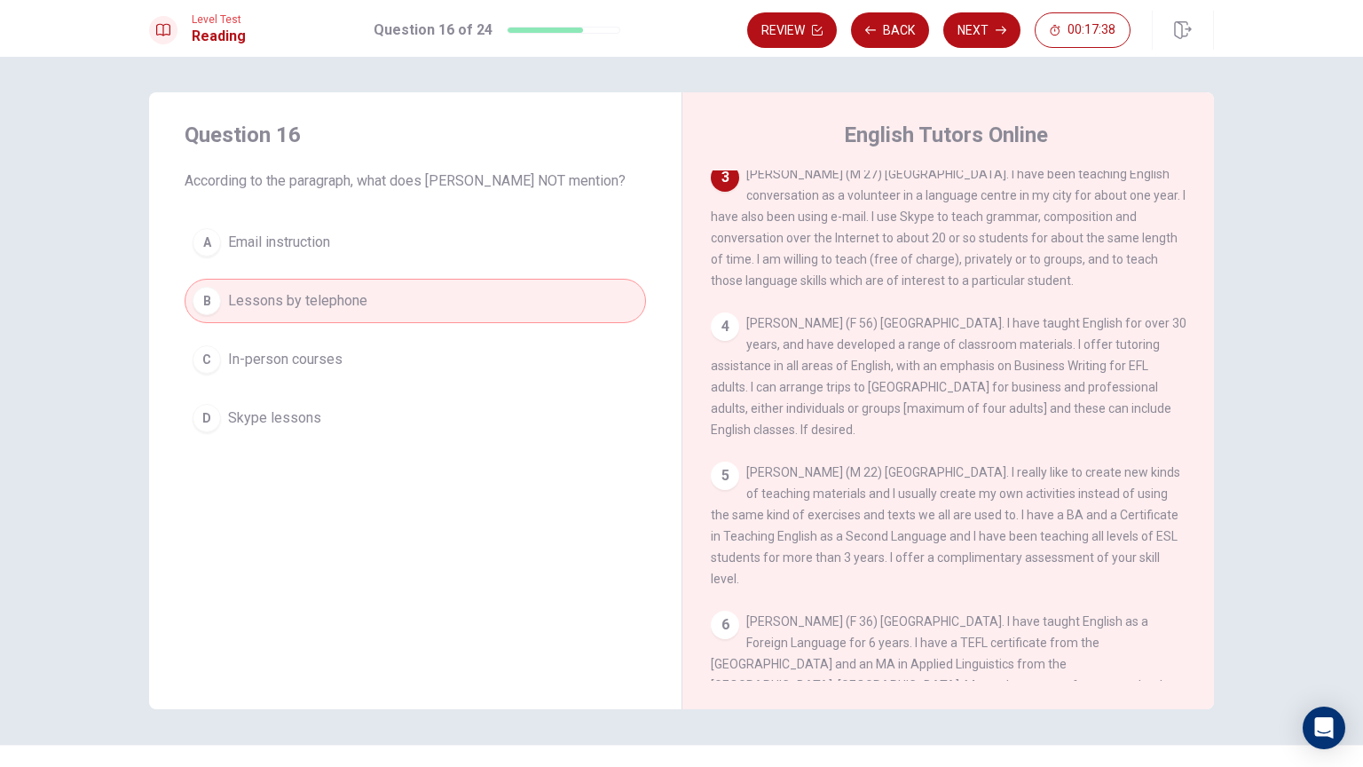
click at [376, 264] on button "A Email instruction" at bounding box center [415, 242] width 461 height 44
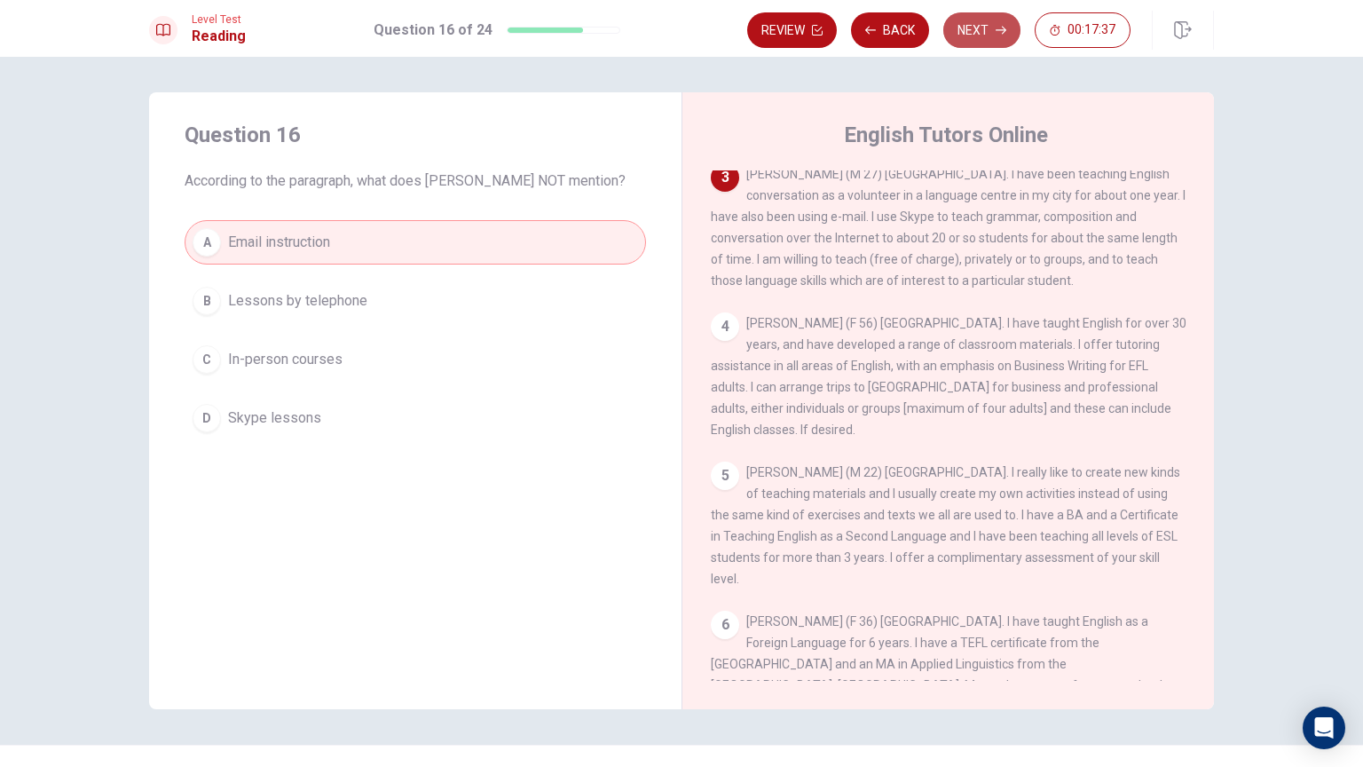
click at [984, 35] on button "Next" at bounding box center [981, 29] width 77 height 35
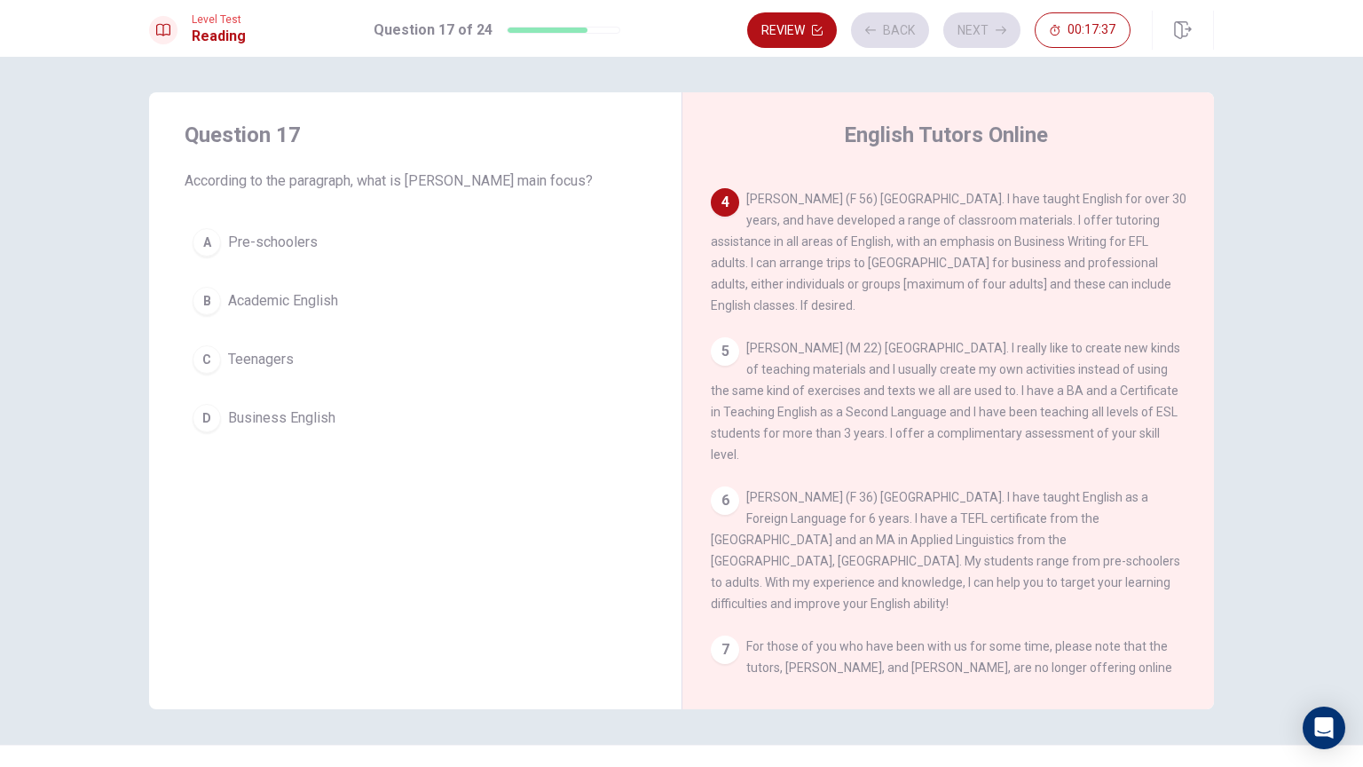
scroll to position [408, 0]
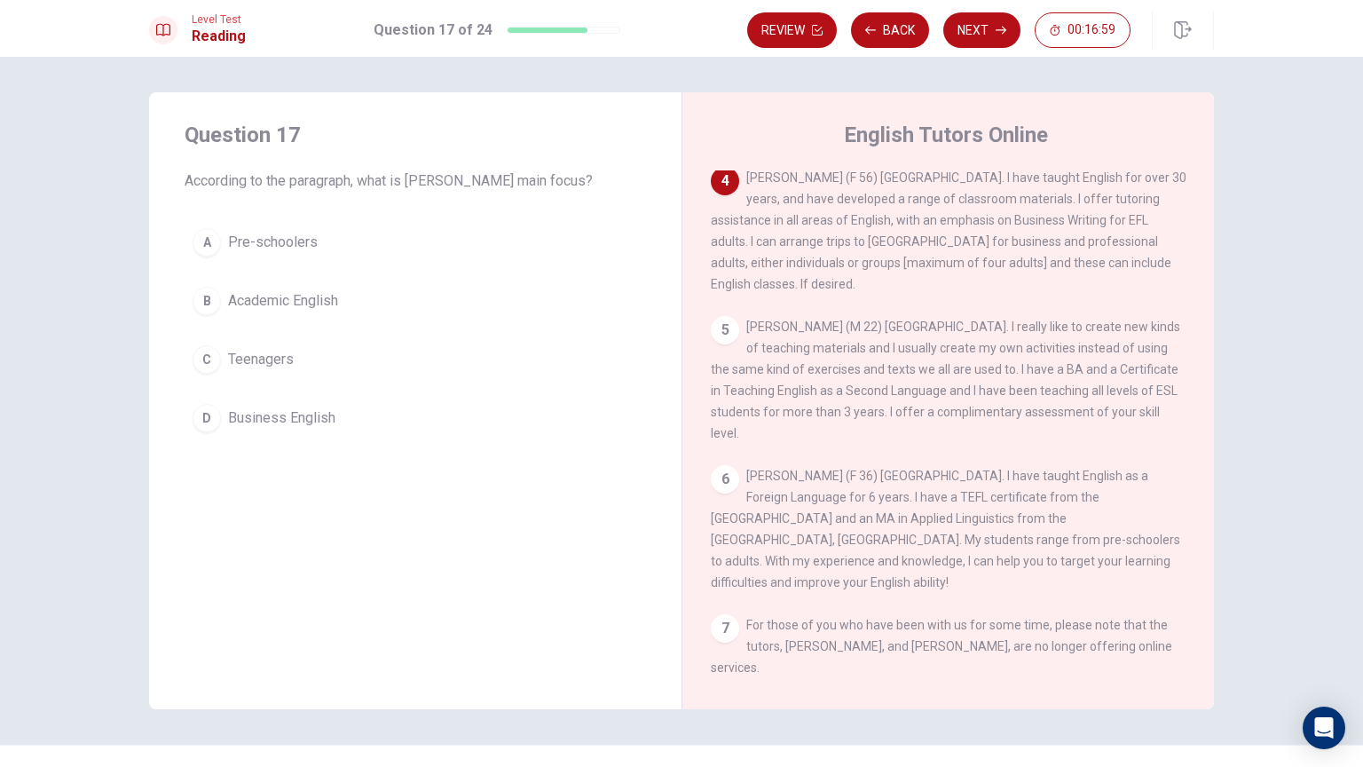
click at [280, 418] on span "Business English" at bounding box center [281, 417] width 107 height 21
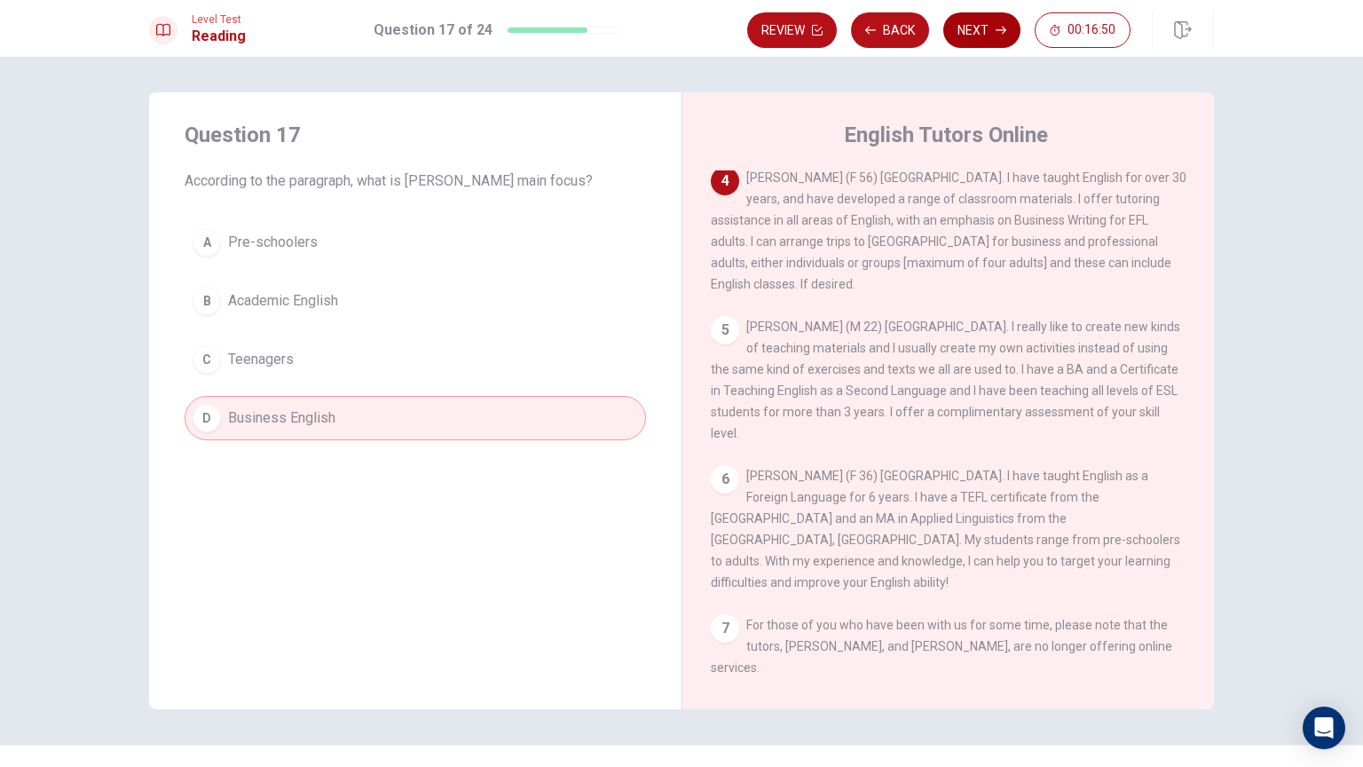
click at [983, 28] on button "Next" at bounding box center [981, 29] width 77 height 35
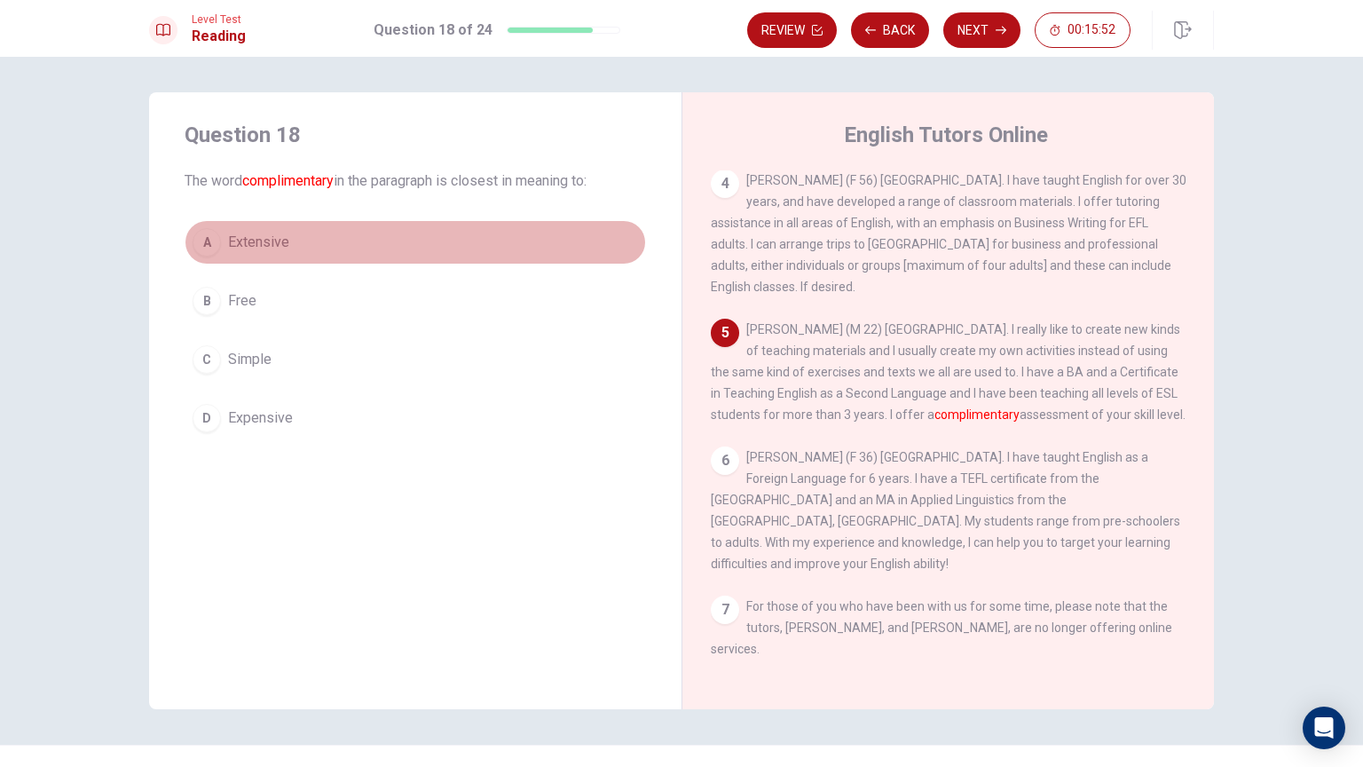
click at [298, 248] on button "A Extensive" at bounding box center [415, 242] width 461 height 44
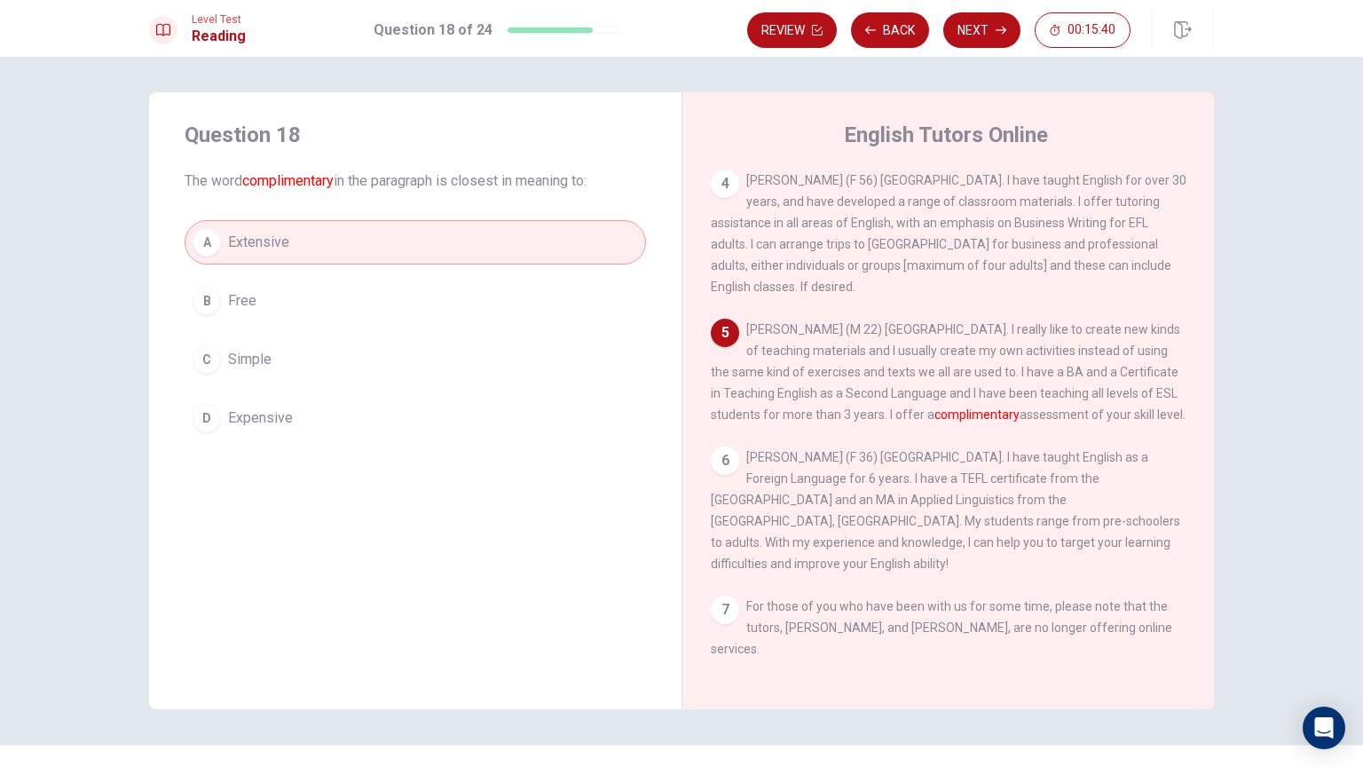
click at [472, 298] on button "B Free" at bounding box center [415, 301] width 461 height 44
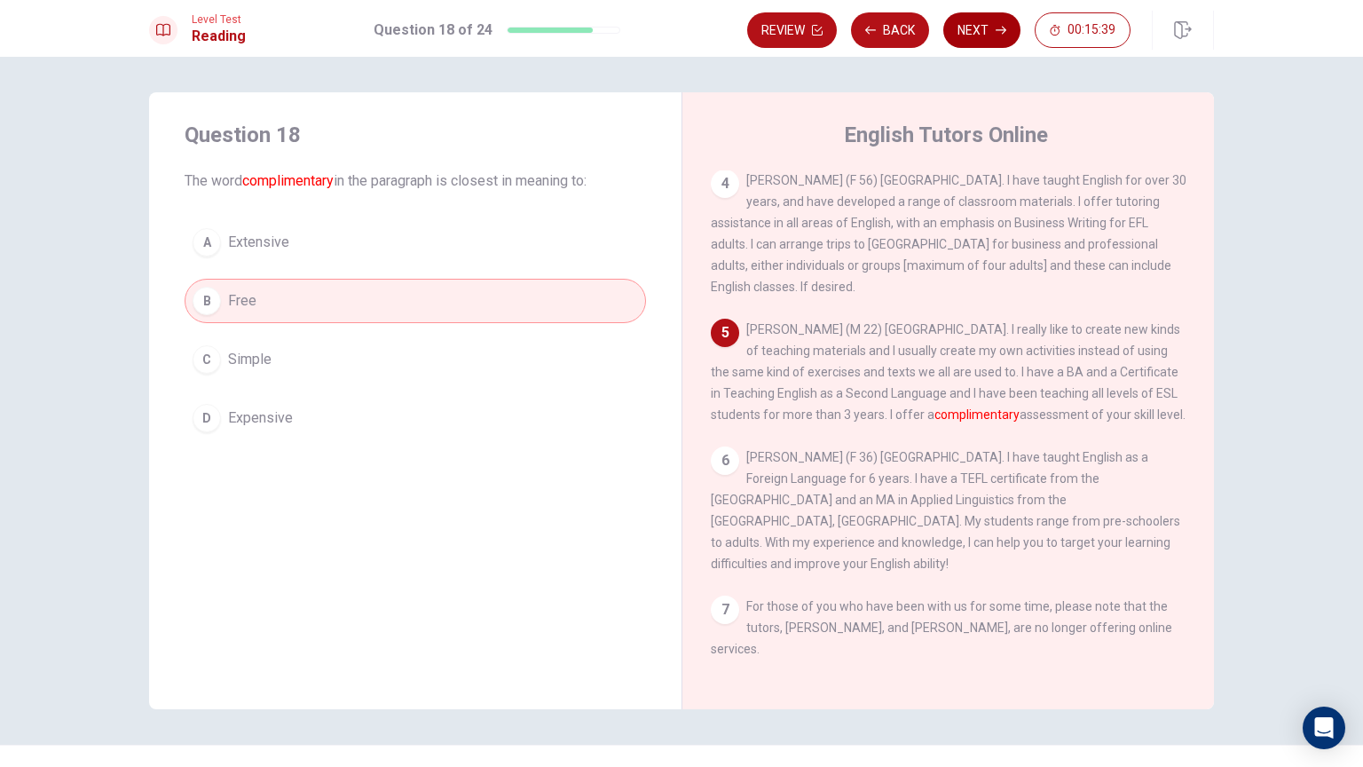
click at [983, 38] on button "Next" at bounding box center [981, 29] width 77 height 35
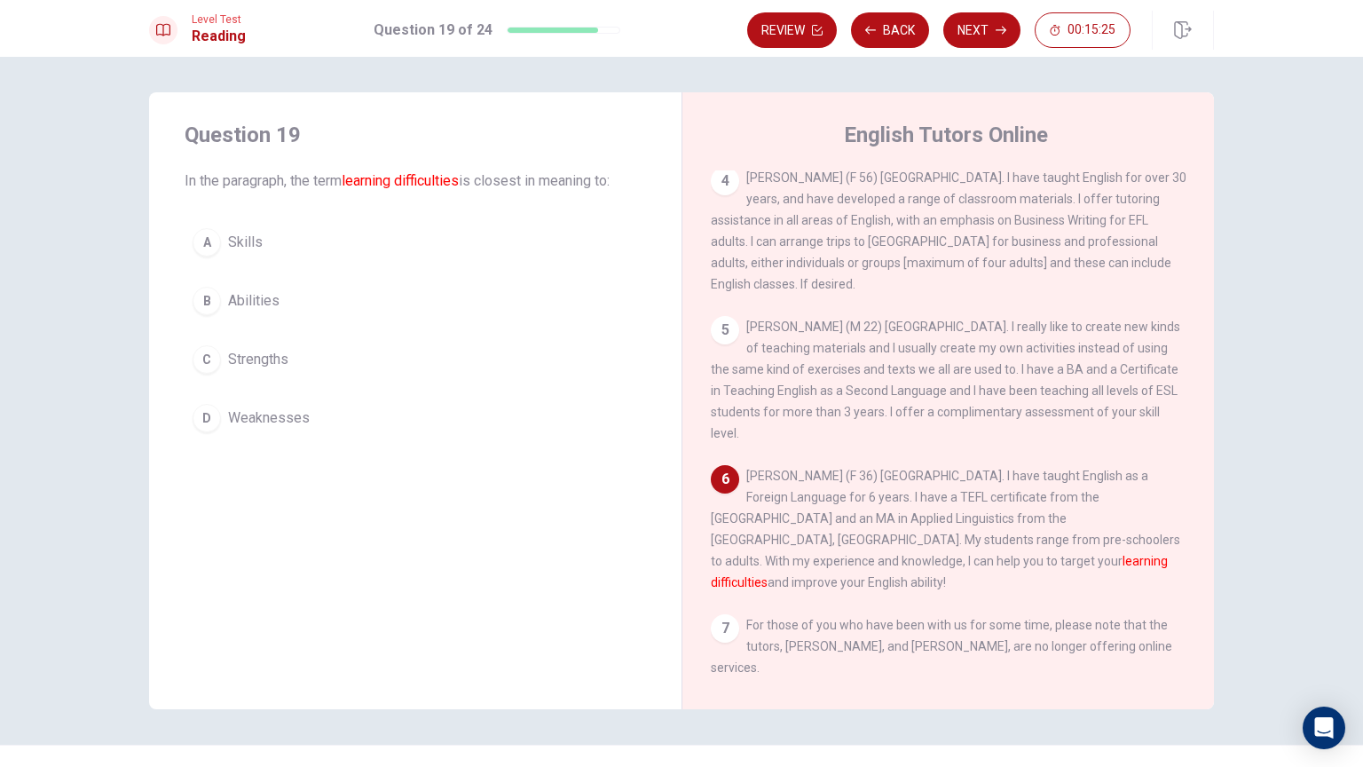
click at [244, 419] on span "Weaknesses" at bounding box center [269, 417] width 82 height 21
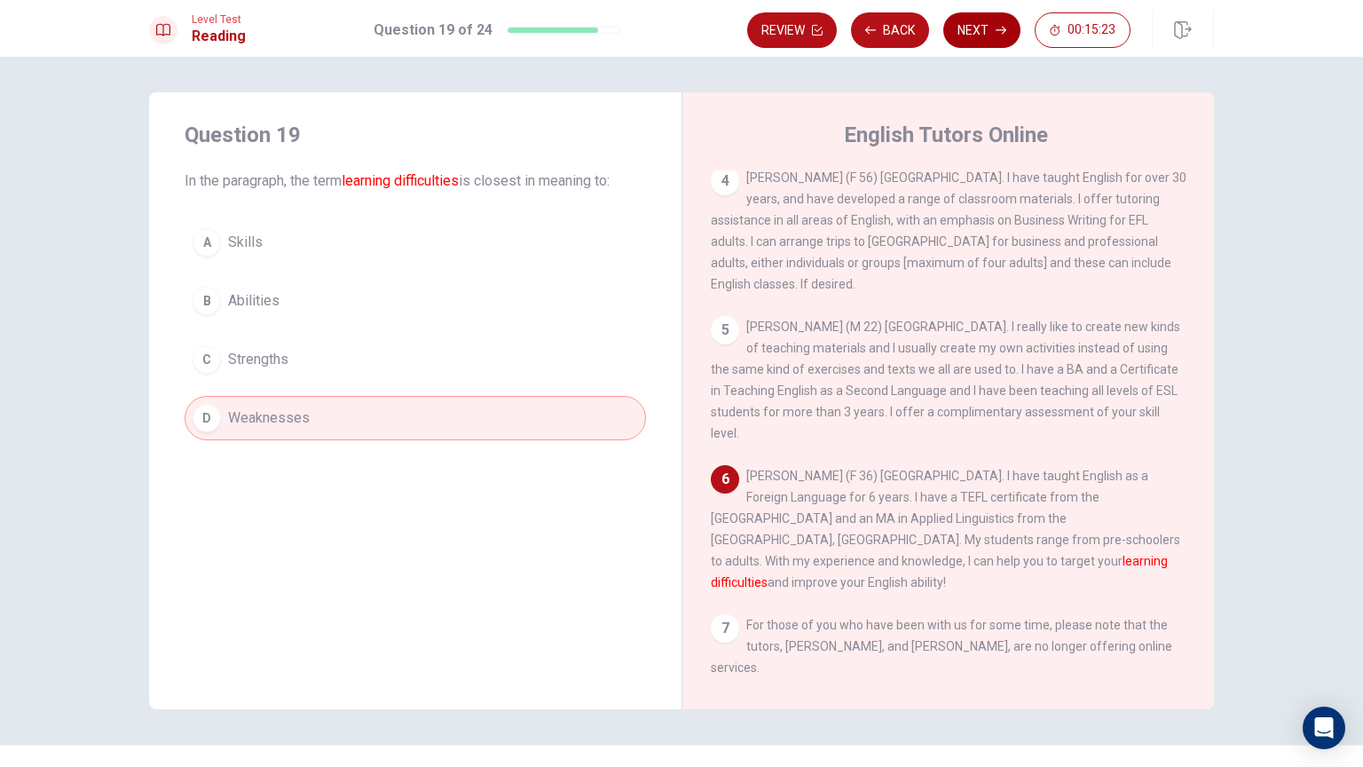
click at [965, 25] on button "Next" at bounding box center [981, 29] width 77 height 35
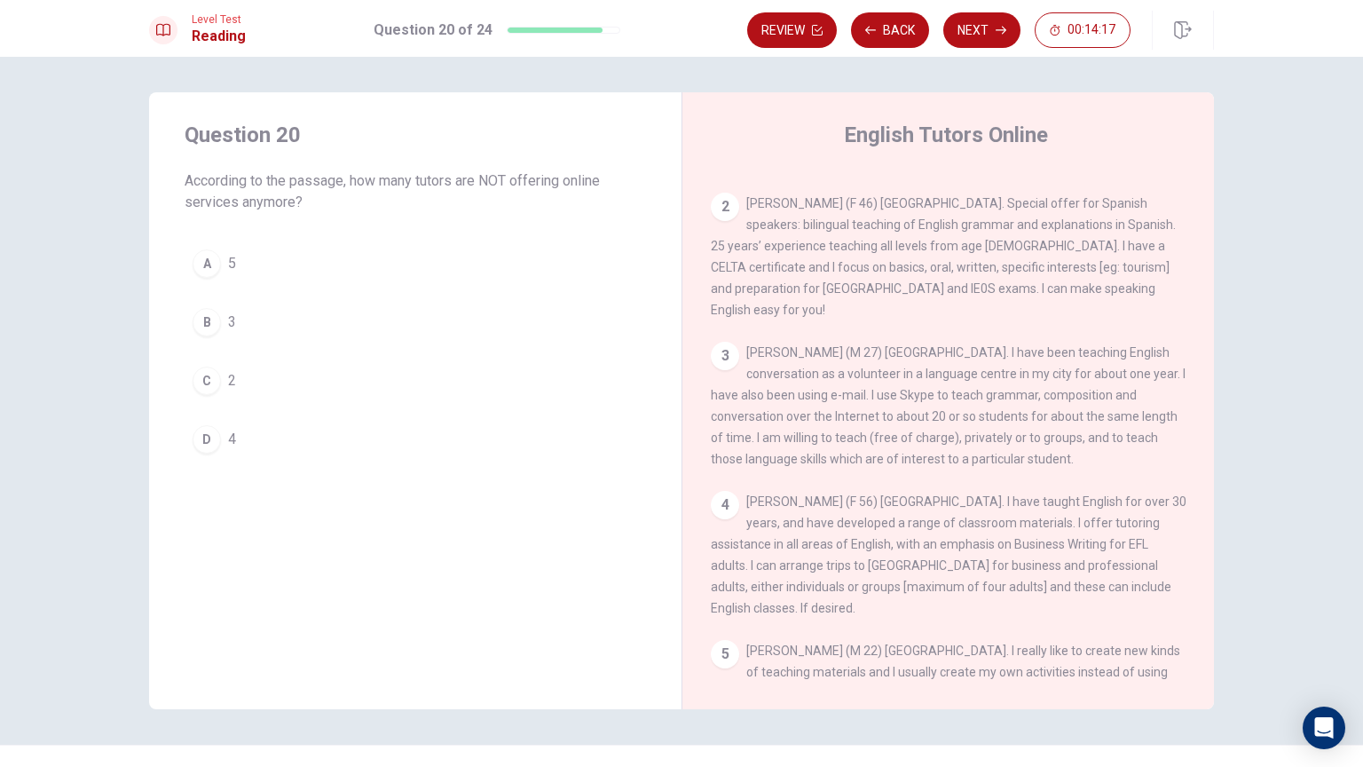
scroll to position [71, 0]
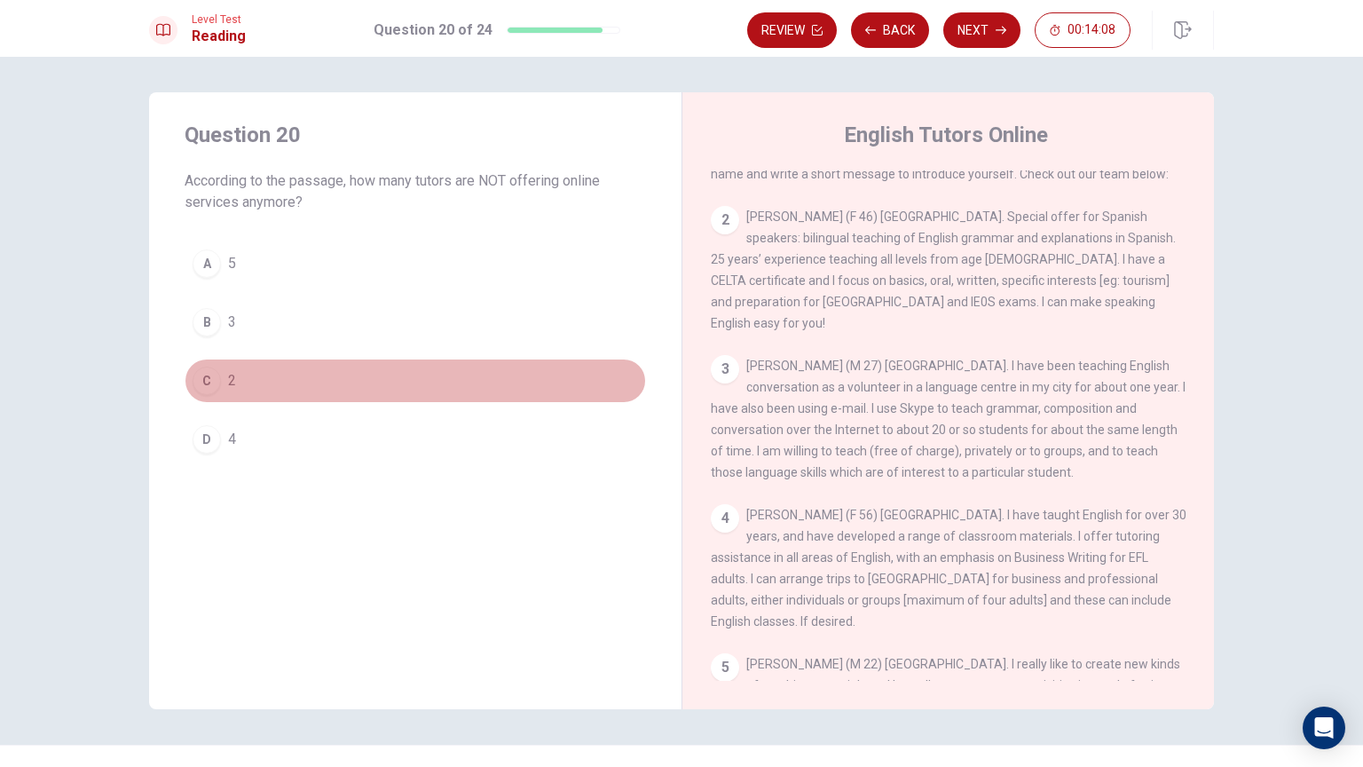
click at [262, 366] on button "C 2" at bounding box center [415, 381] width 461 height 44
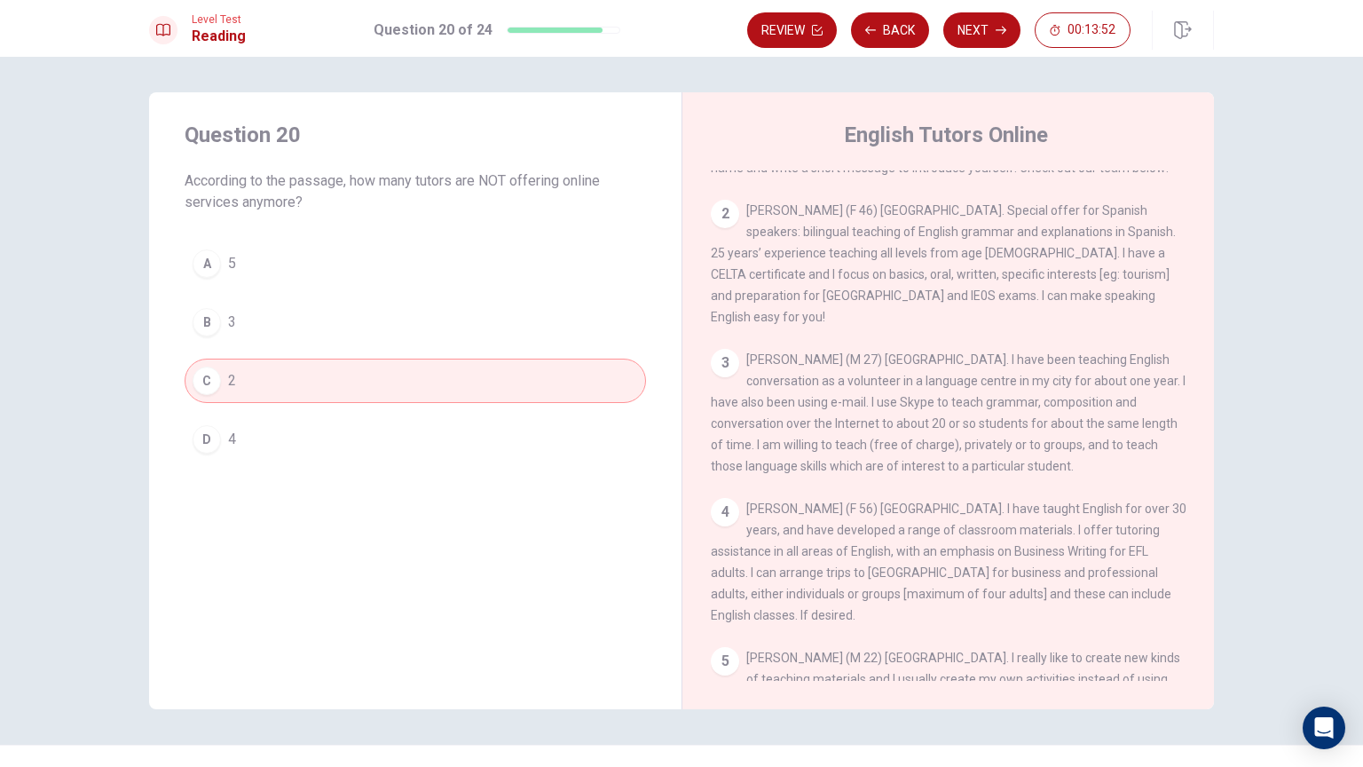
scroll to position [133, 0]
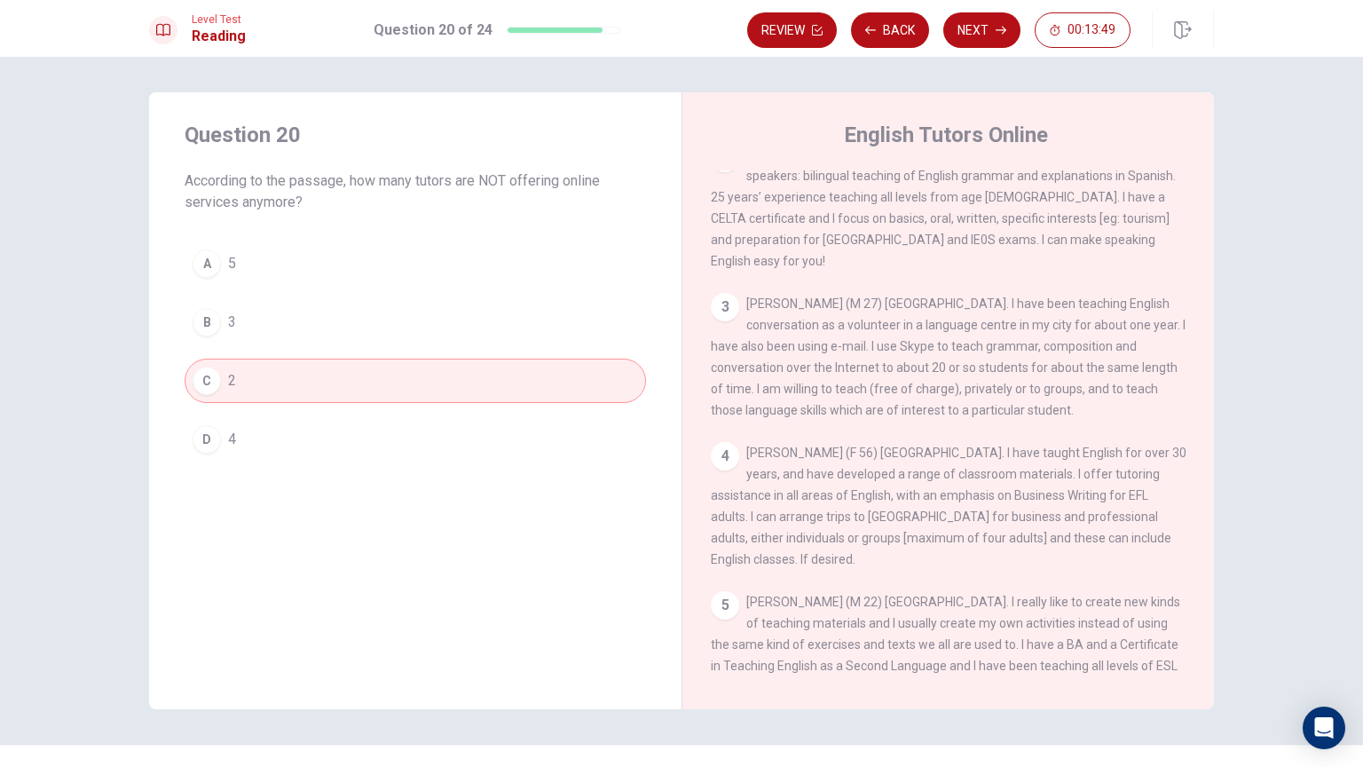
drag, startPoint x: 1204, startPoint y: 358, endPoint x: 1202, endPoint y: 407, distance: 49.8
click at [1202, 407] on div "1 The world is changing! Now you can go Online to find excellent EFL/ESL teache…" at bounding box center [960, 425] width 499 height 510
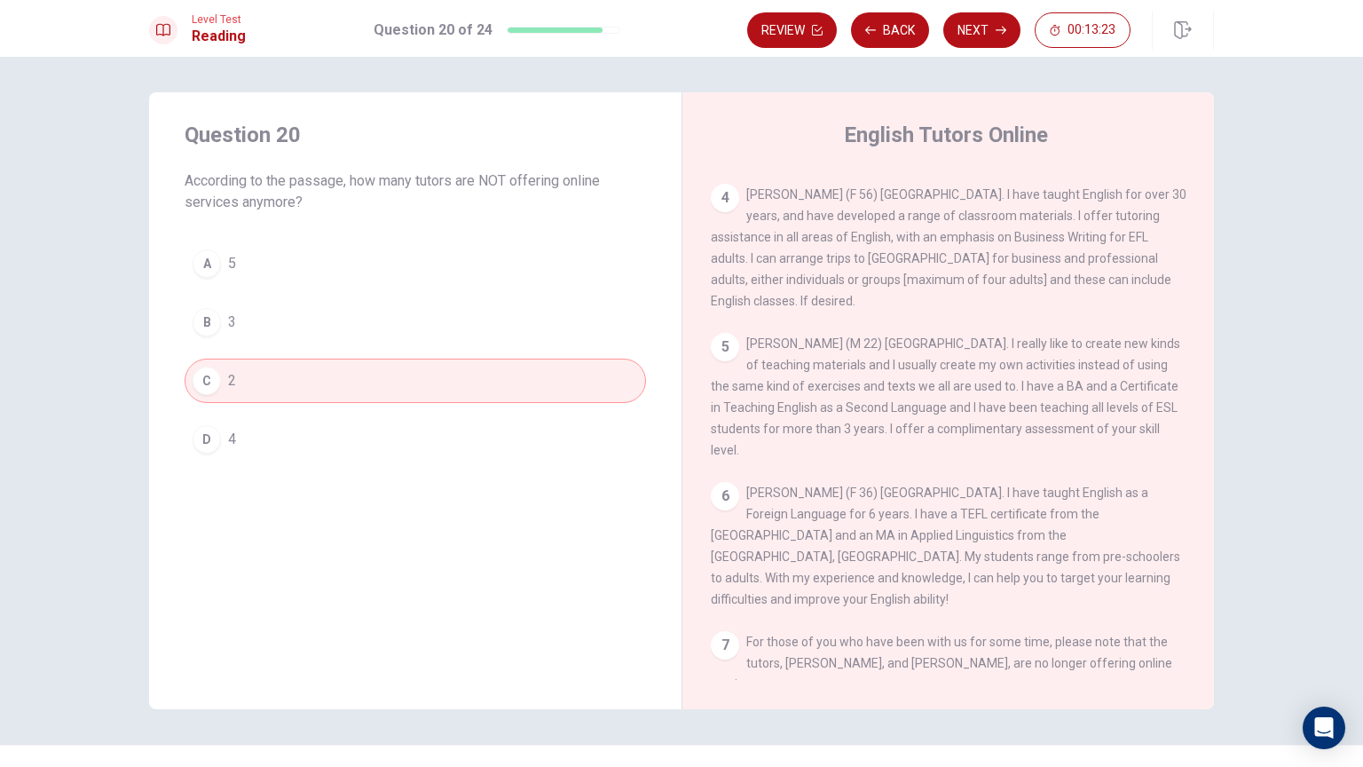
scroll to position [396, 0]
click at [303, 439] on button "D 4" at bounding box center [415, 439] width 461 height 44
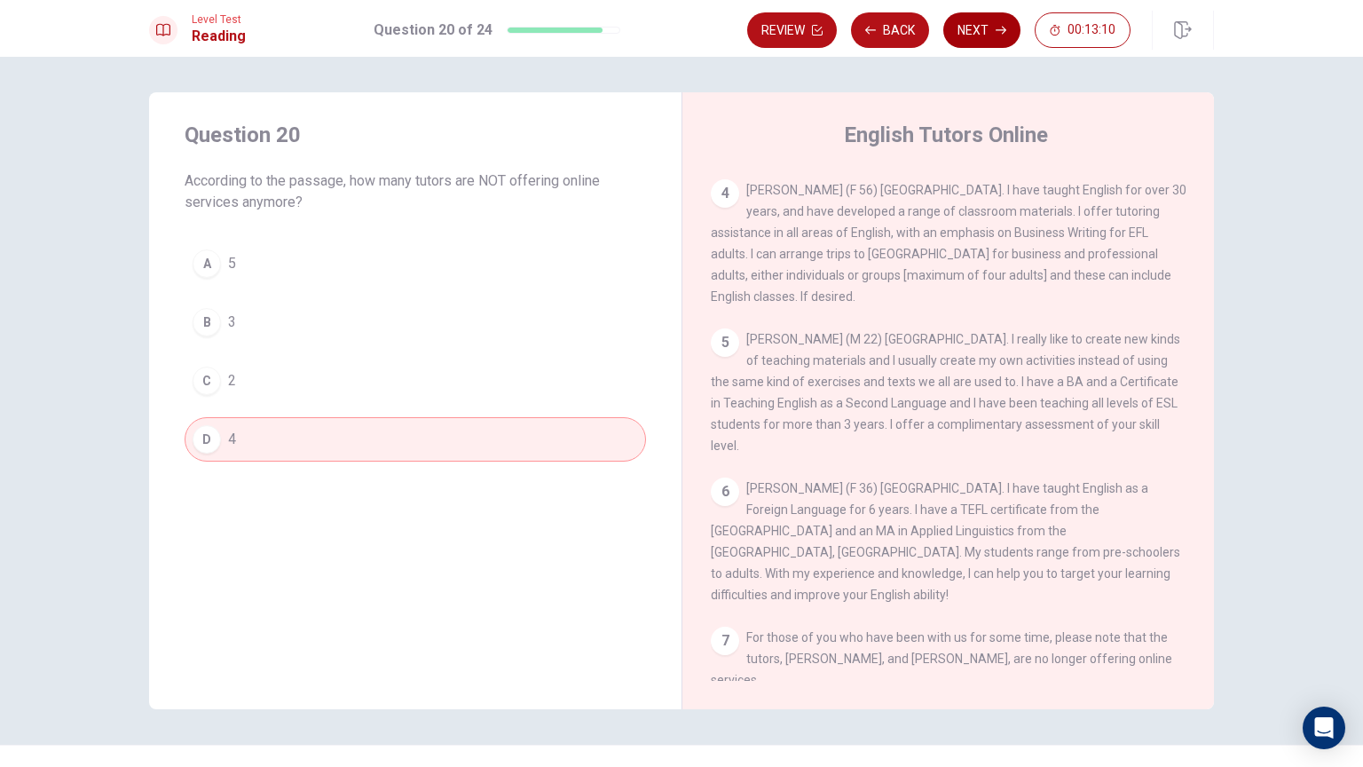
click at [997, 31] on icon "button" at bounding box center [1001, 30] width 11 height 11
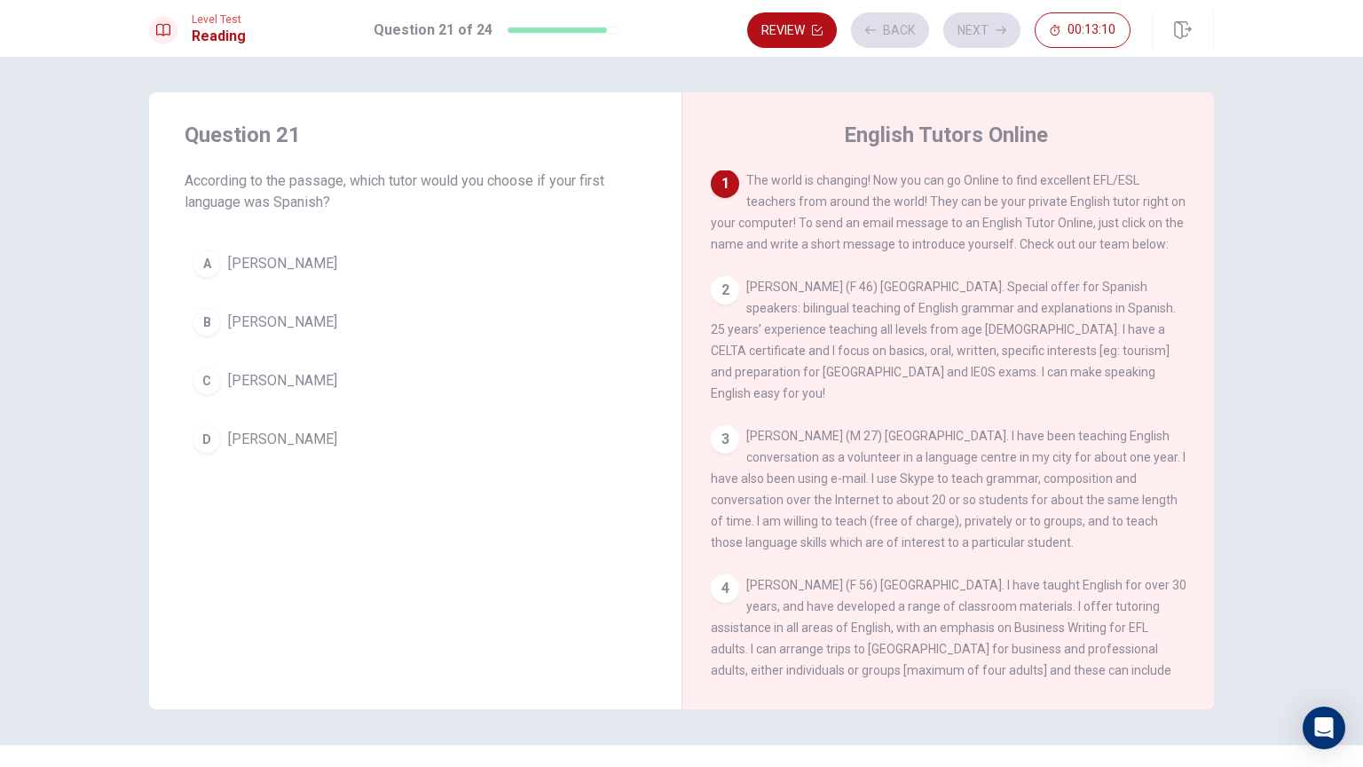
scroll to position [0, 0]
click at [331, 267] on button "A [PERSON_NAME]" at bounding box center [415, 263] width 461 height 44
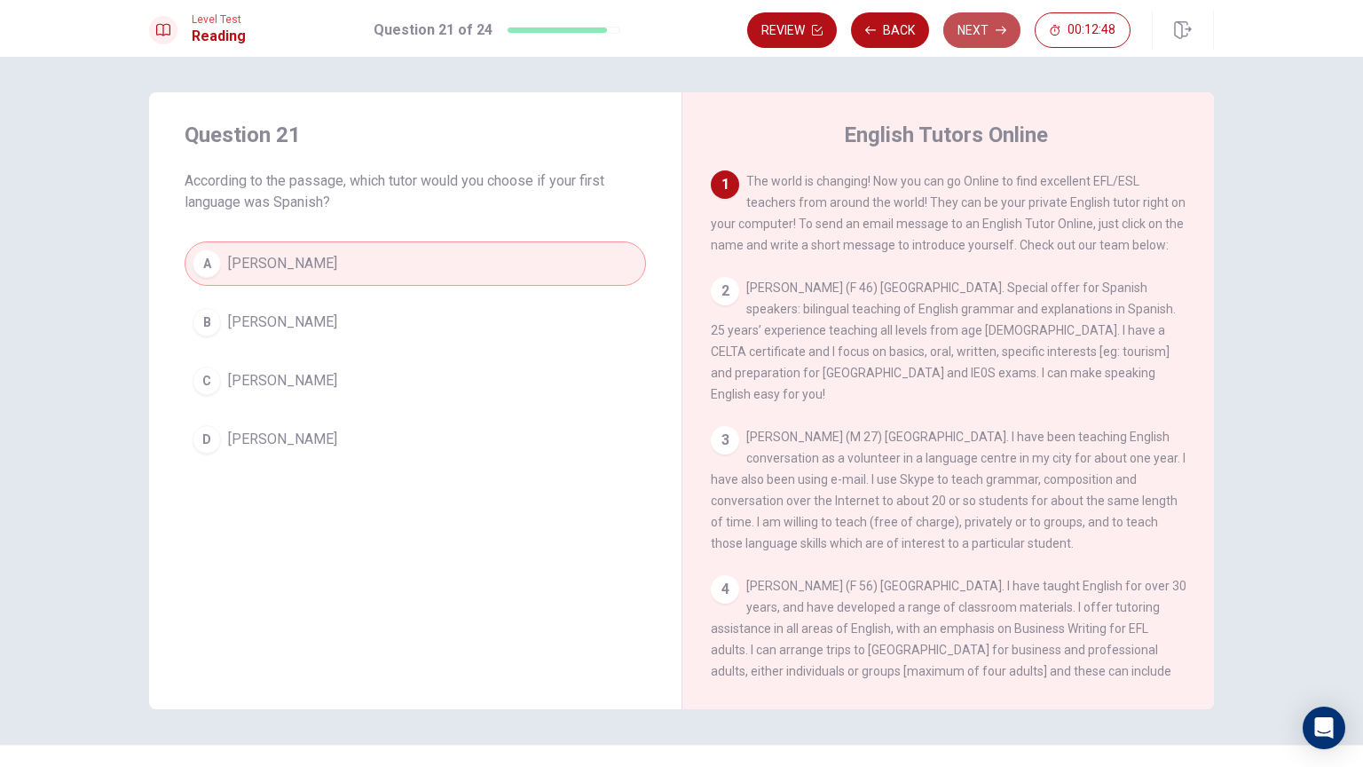
click at [984, 25] on button "Next" at bounding box center [981, 29] width 77 height 35
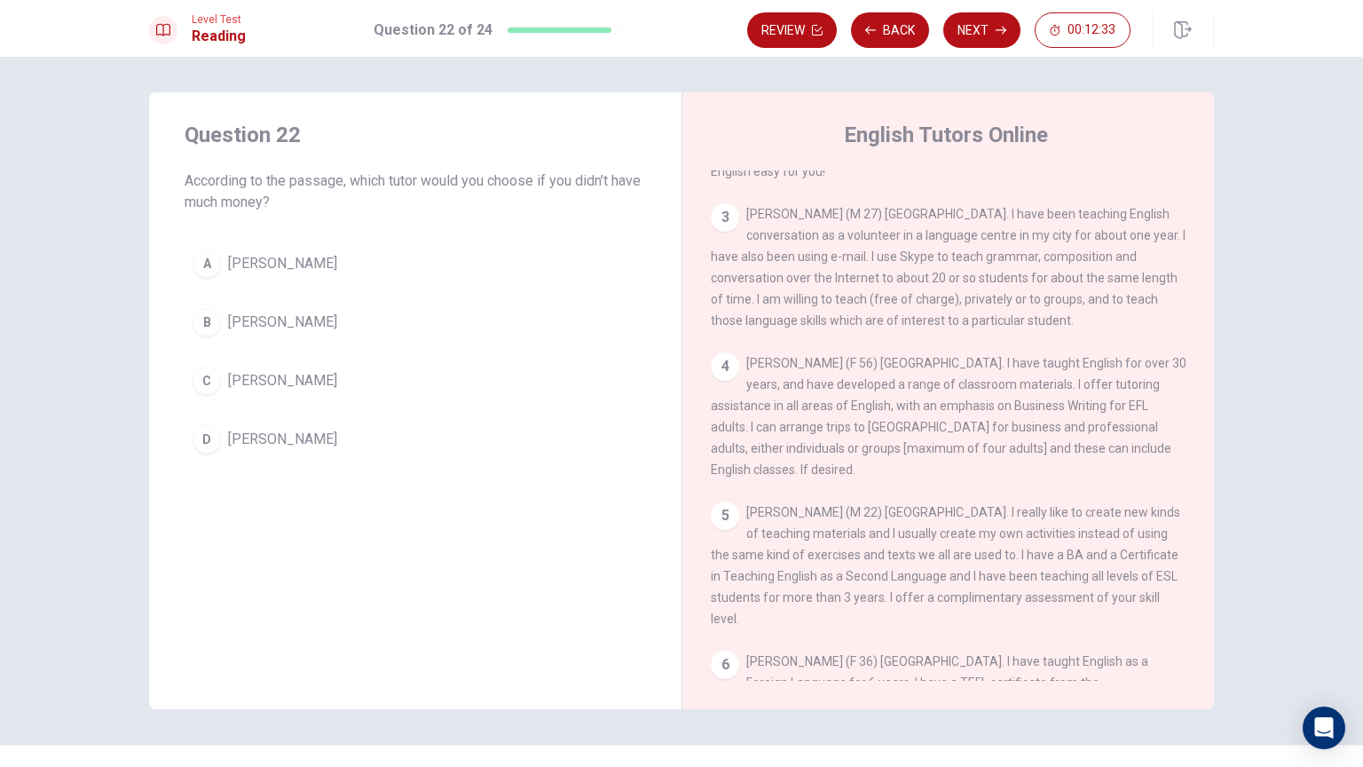
scroll to position [212, 0]
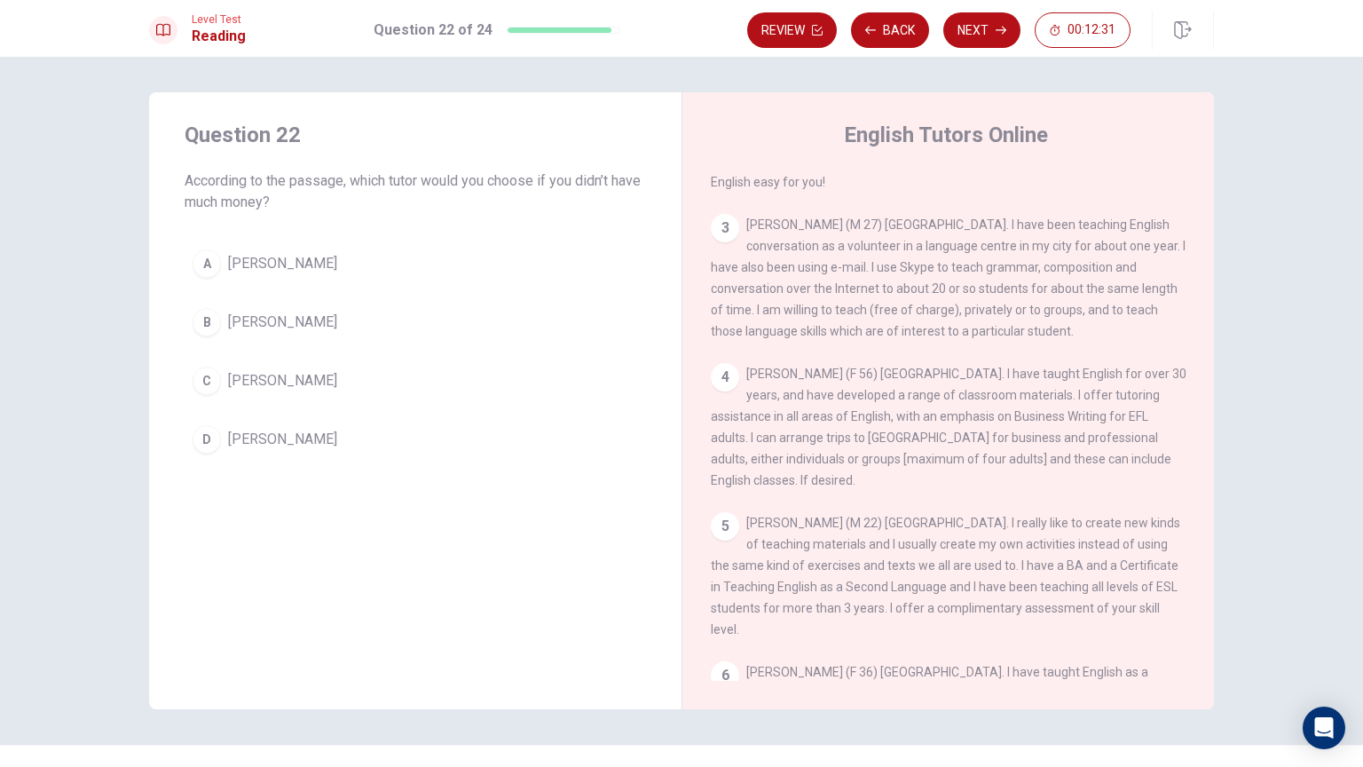
click at [246, 323] on span "[PERSON_NAME]" at bounding box center [282, 321] width 109 height 21
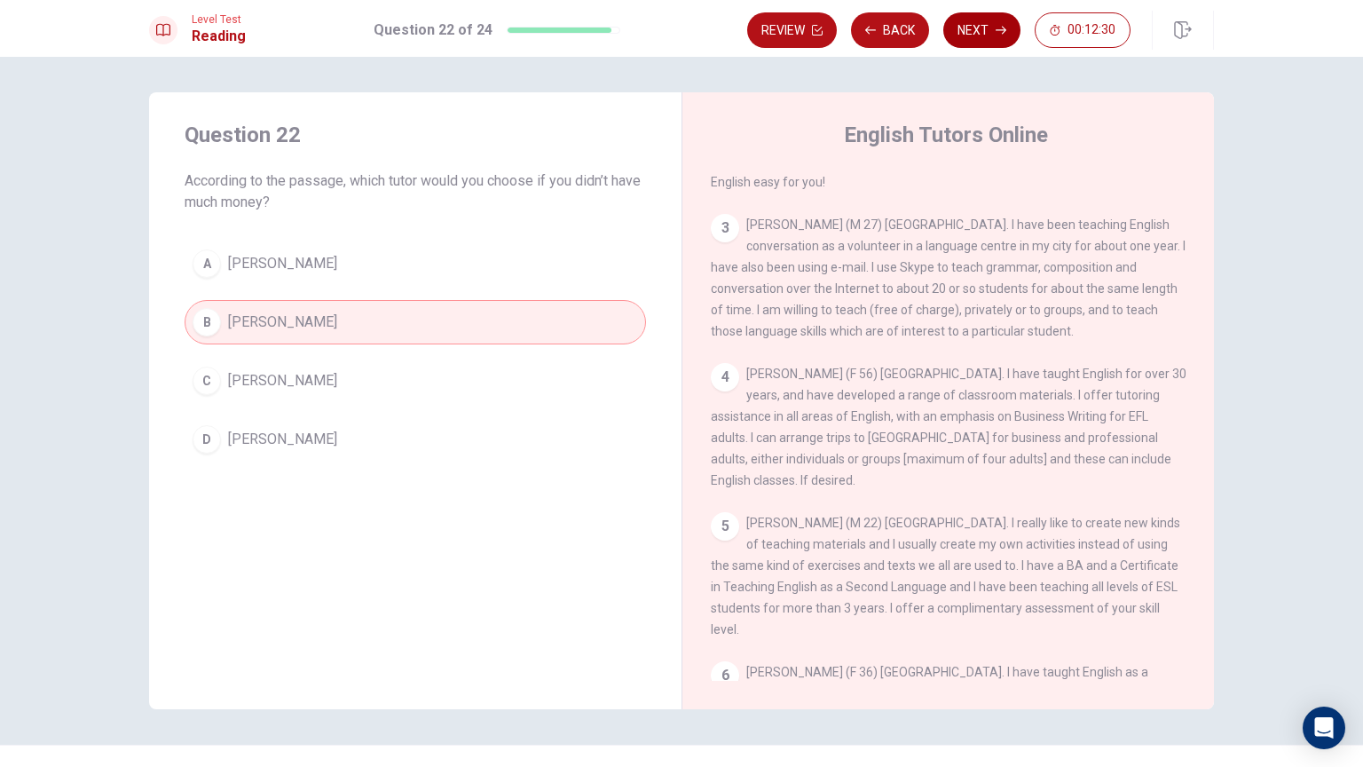
click at [1005, 31] on icon "button" at bounding box center [1001, 30] width 11 height 11
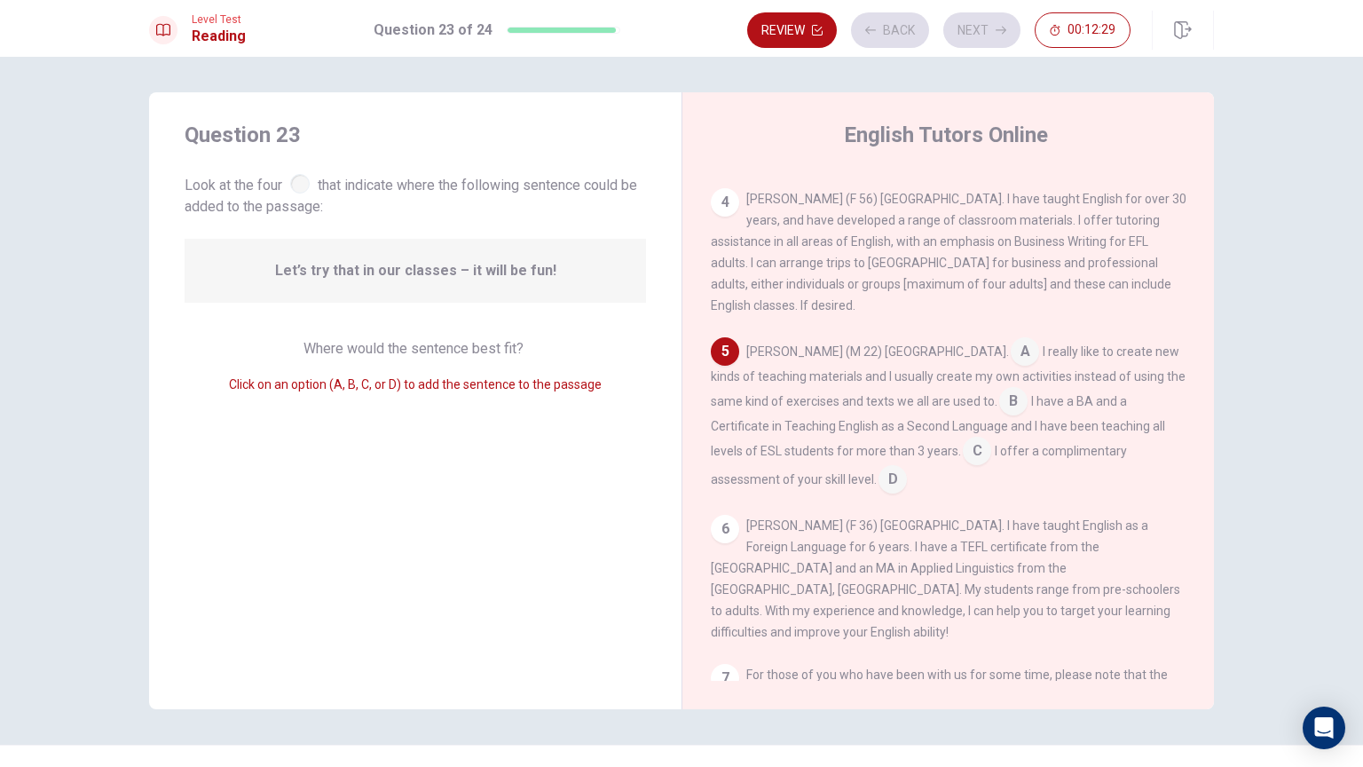
scroll to position [392, 0]
click at [879, 484] on input at bounding box center [893, 475] width 28 height 28
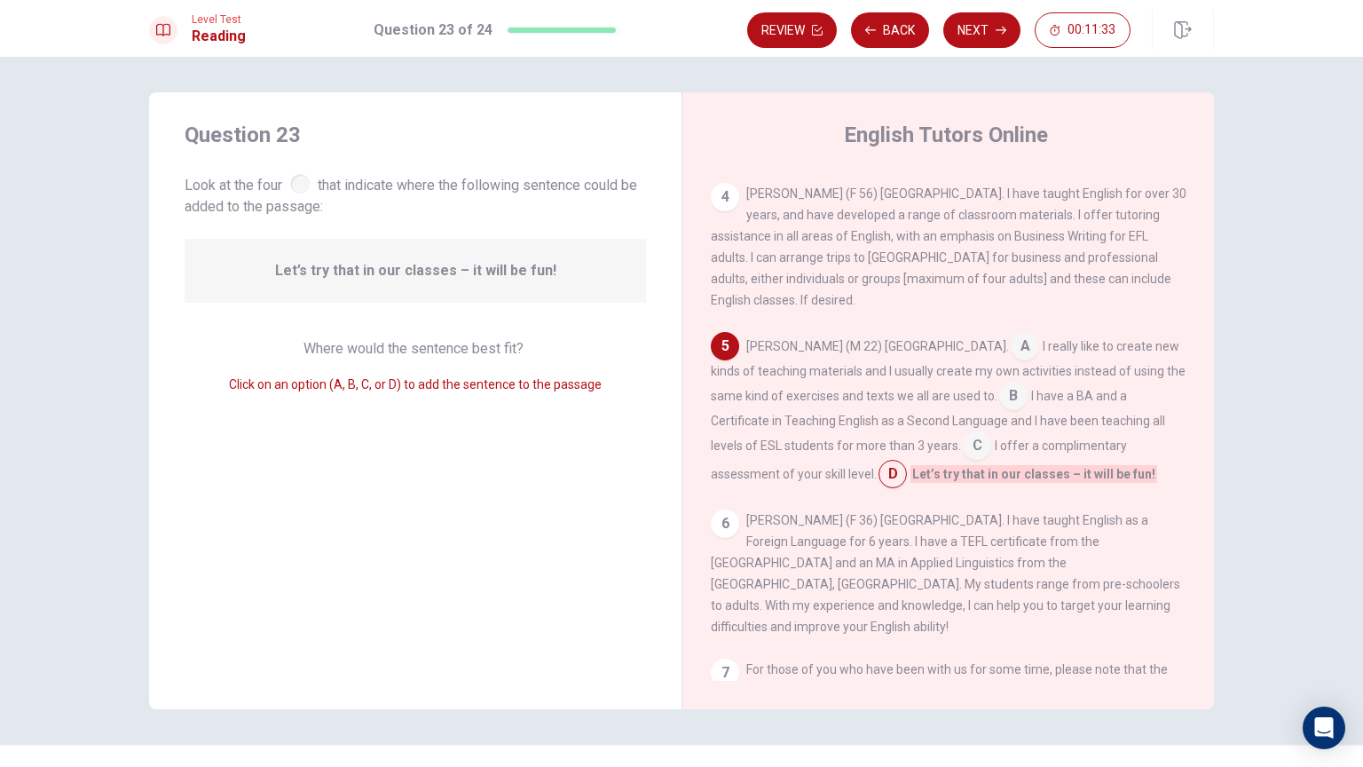
click at [963, 460] on input at bounding box center [977, 447] width 28 height 28
click at [999, 409] on input at bounding box center [1013, 397] width 28 height 28
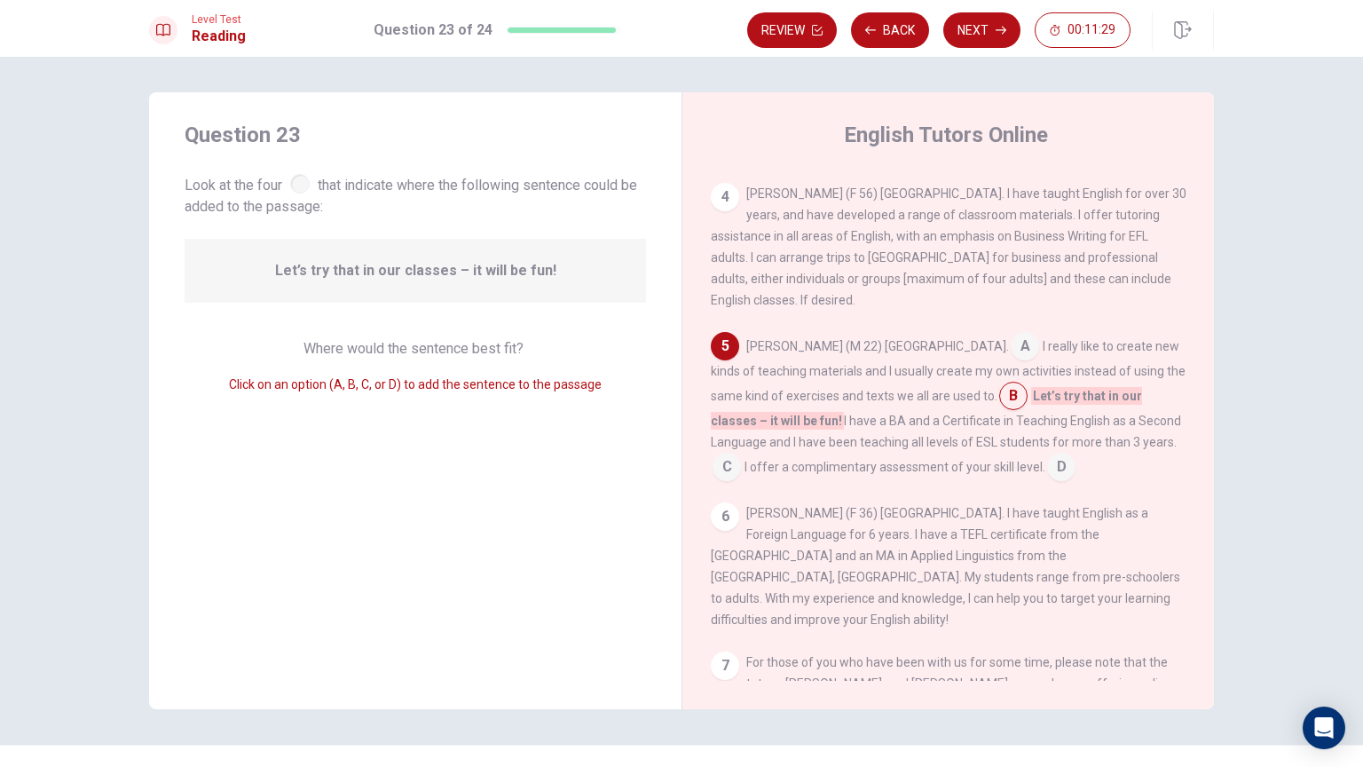
click at [1011, 356] on input at bounding box center [1025, 348] width 28 height 28
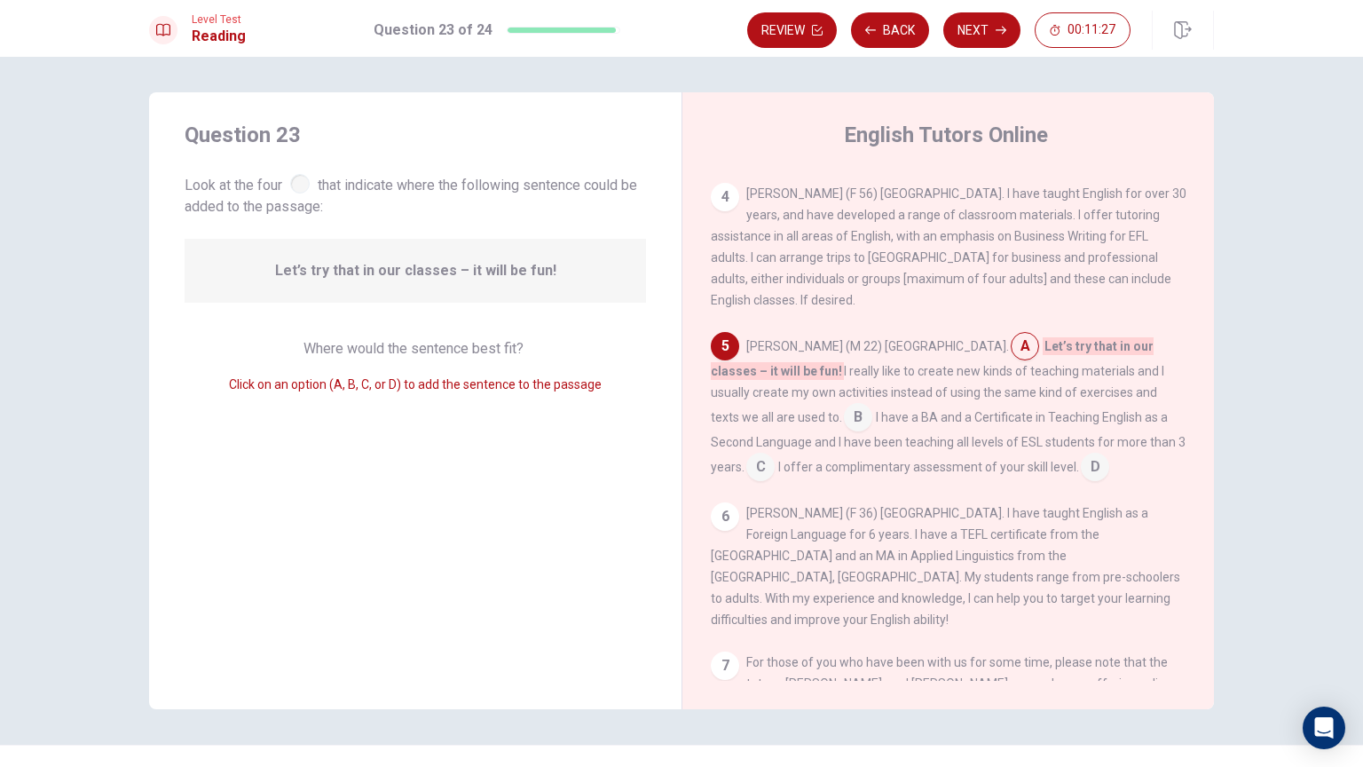
click at [844, 429] on input at bounding box center [858, 419] width 28 height 28
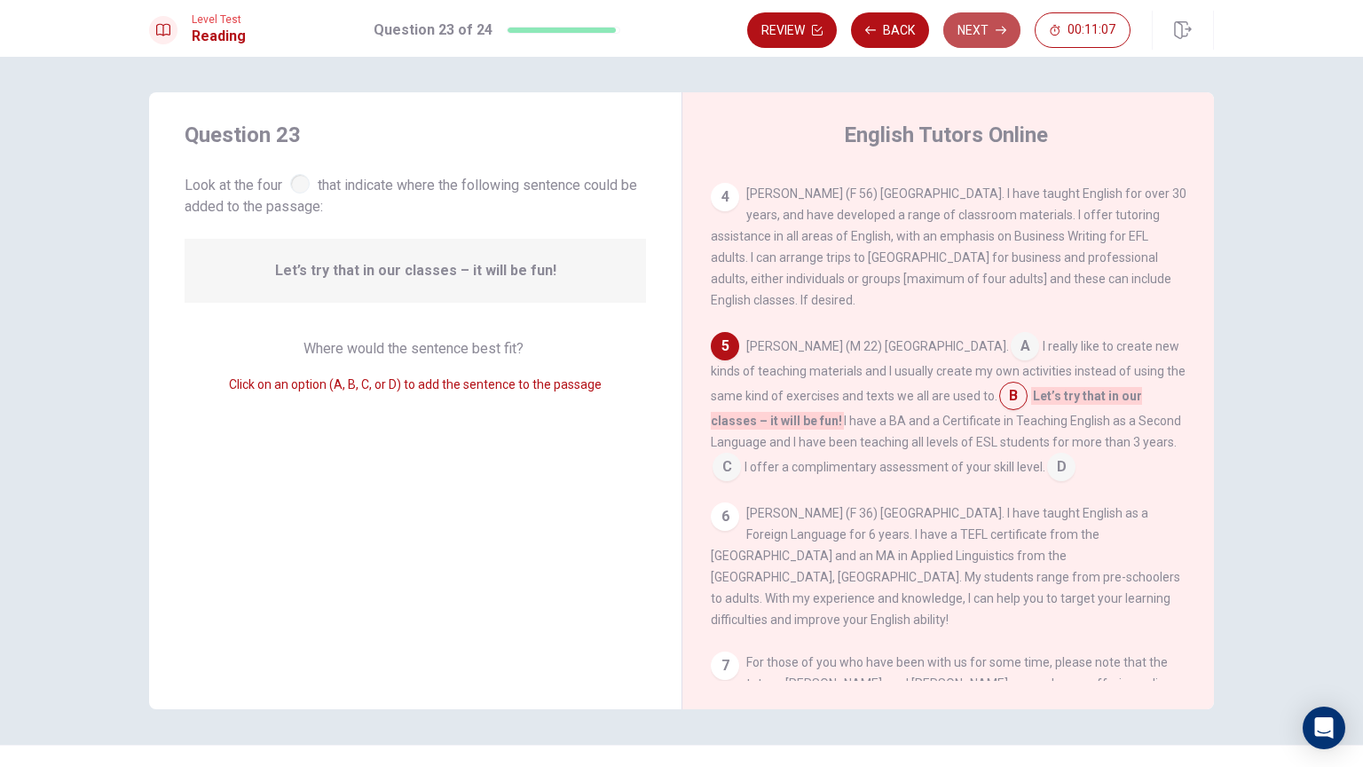
click at [989, 37] on button "Next" at bounding box center [981, 29] width 77 height 35
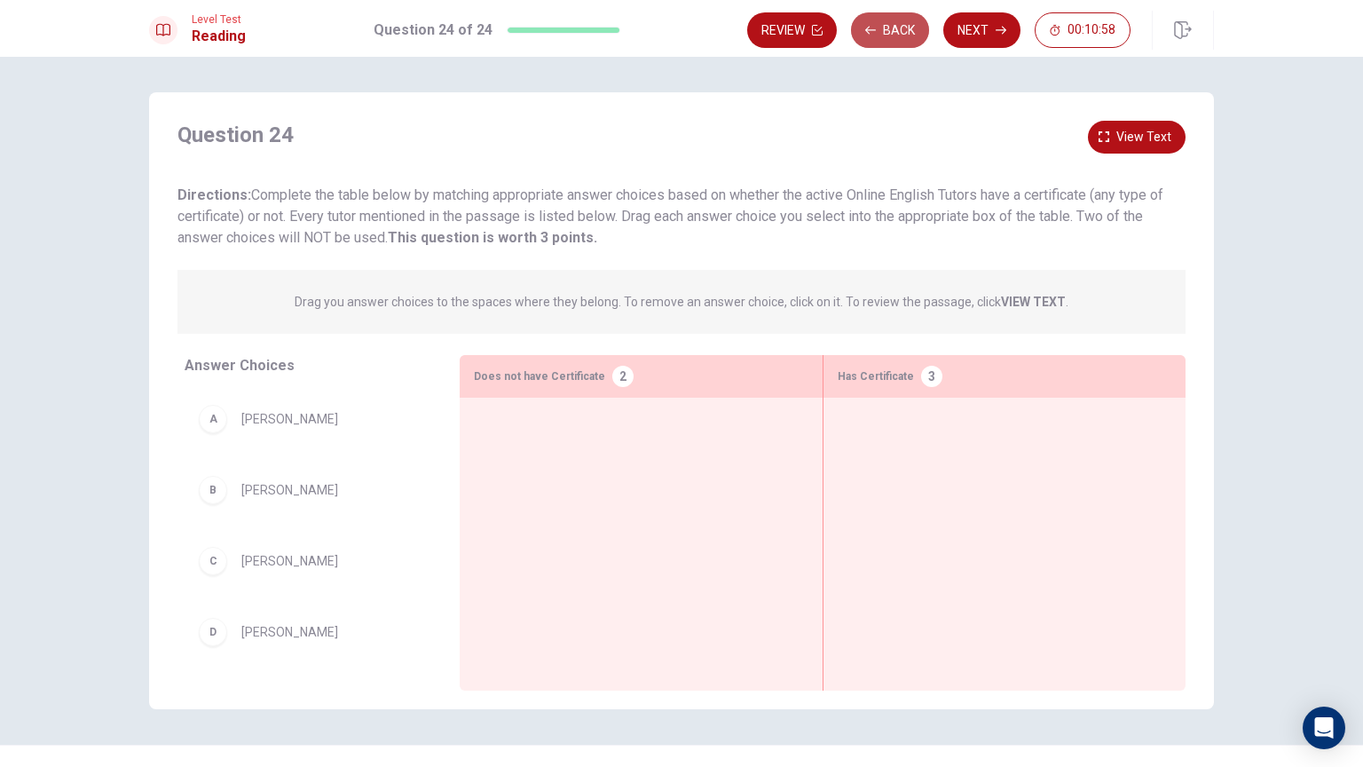
click at [902, 37] on button "Back" at bounding box center [890, 29] width 78 height 35
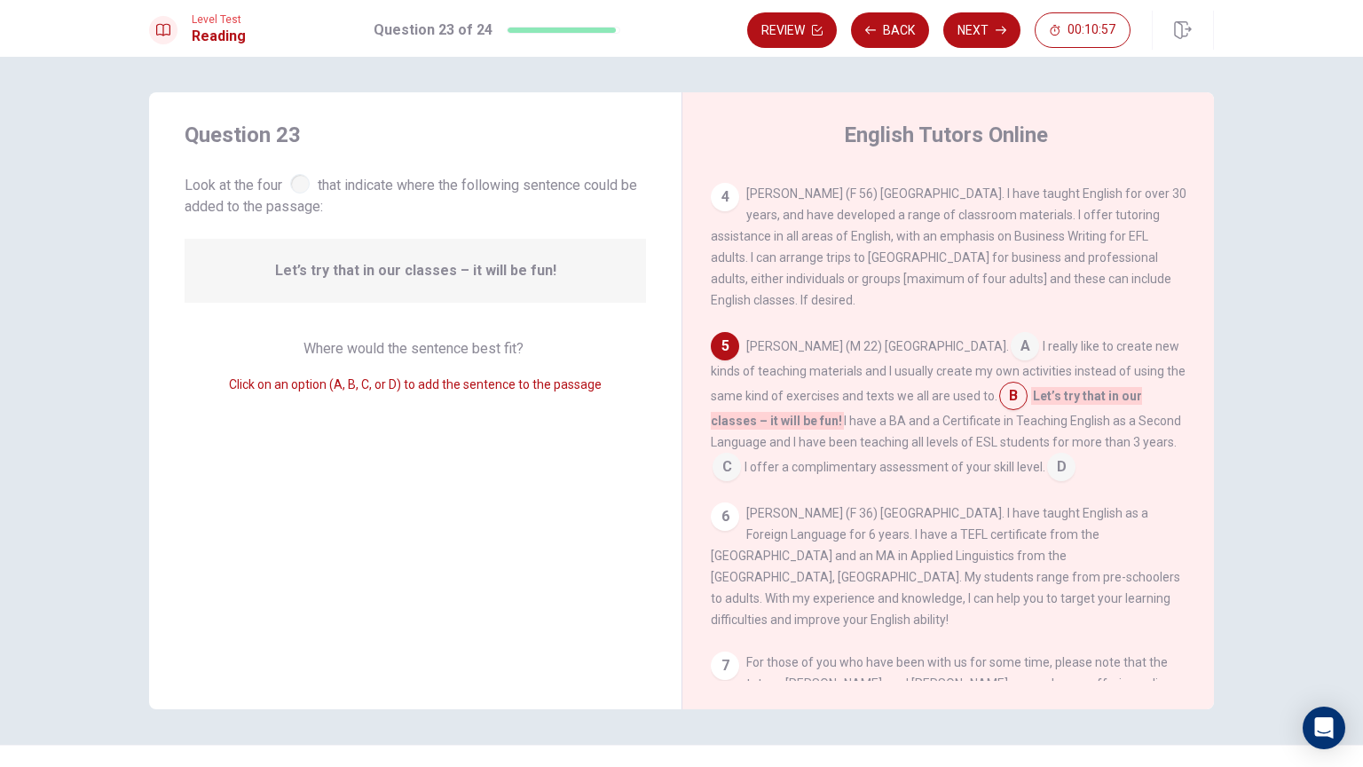
click at [1257, 525] on div "Question 23 Look at the four that indicate where the following sentence could b…" at bounding box center [681, 412] width 1363 height 710
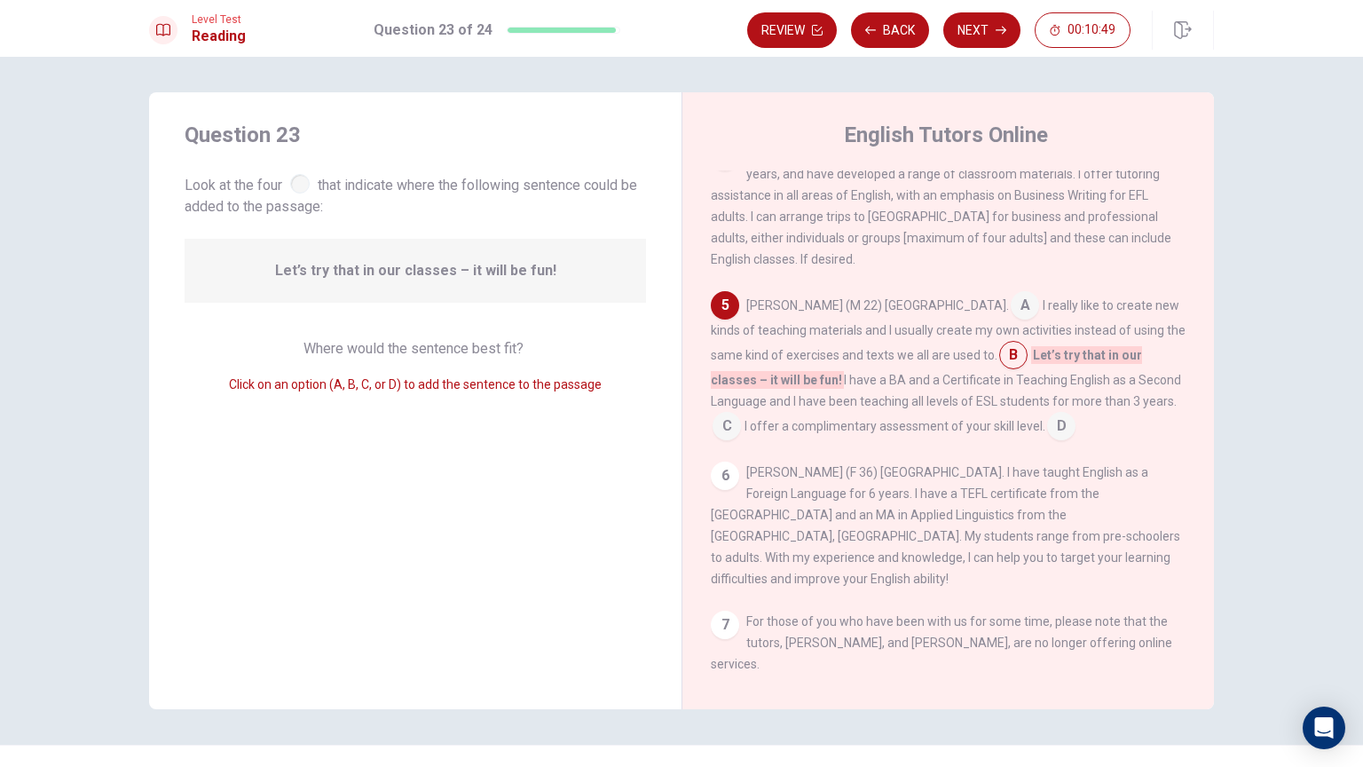
drag, startPoint x: 1189, startPoint y: 540, endPoint x: 1197, endPoint y: 495, distance: 46.0
click at [1197, 495] on div "1 The world is changing! Now you can go Online to find excellent EFL/ESL teache…" at bounding box center [960, 425] width 499 height 510
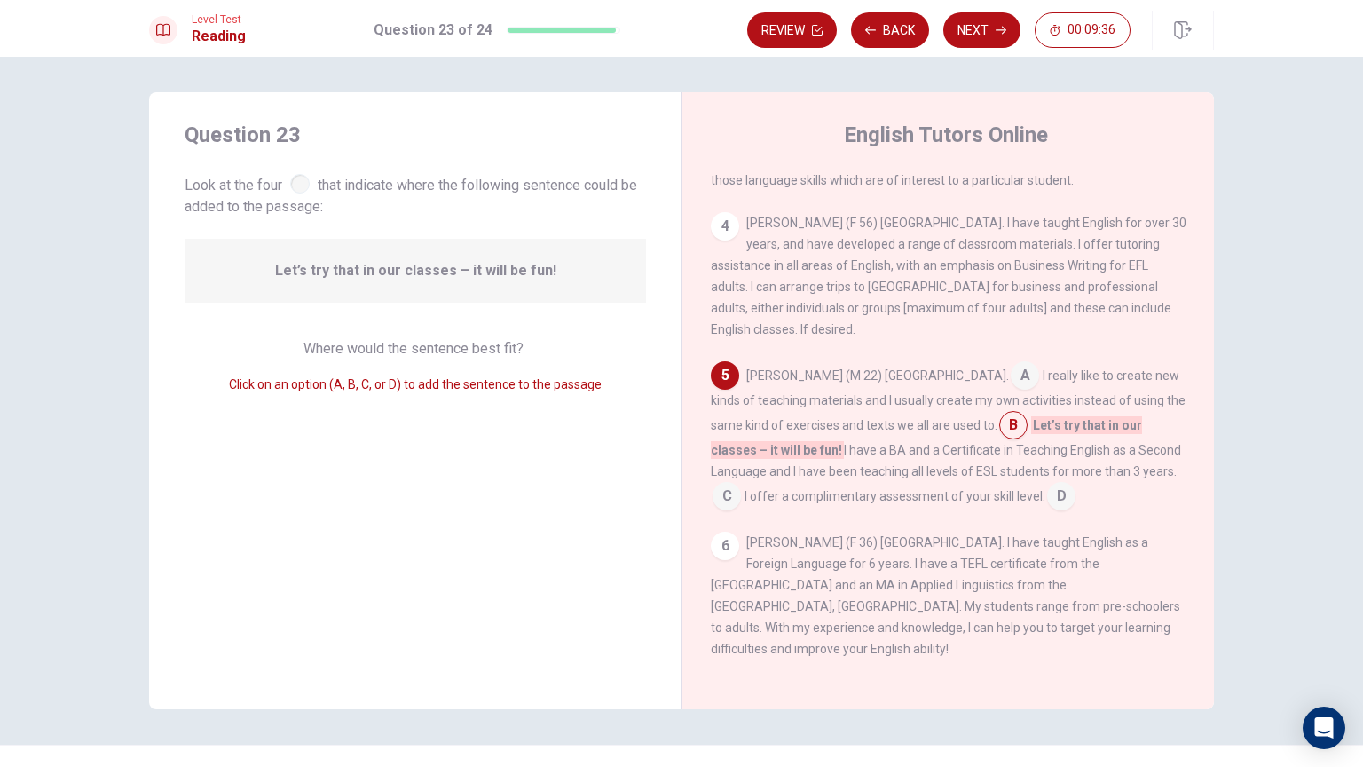
scroll to position [403, 0]
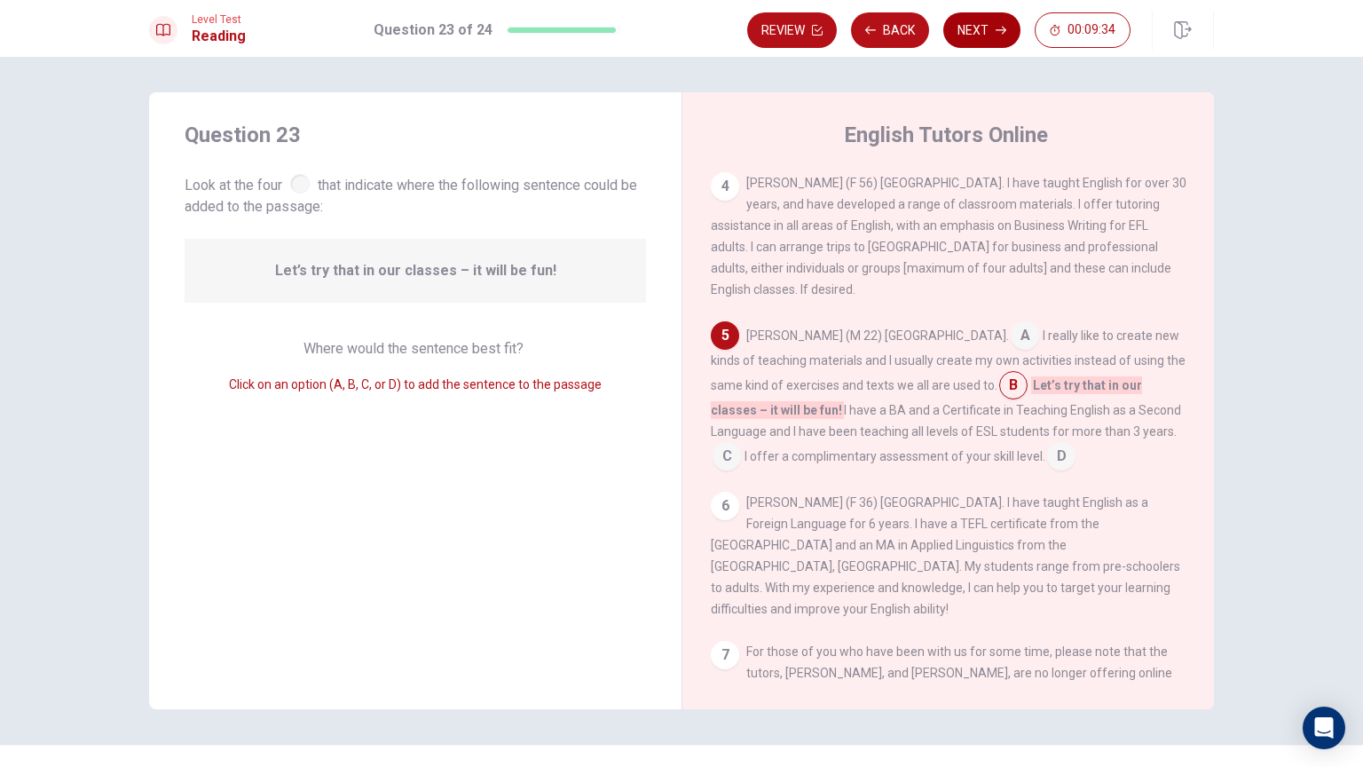
click at [967, 22] on button "Next" at bounding box center [981, 29] width 77 height 35
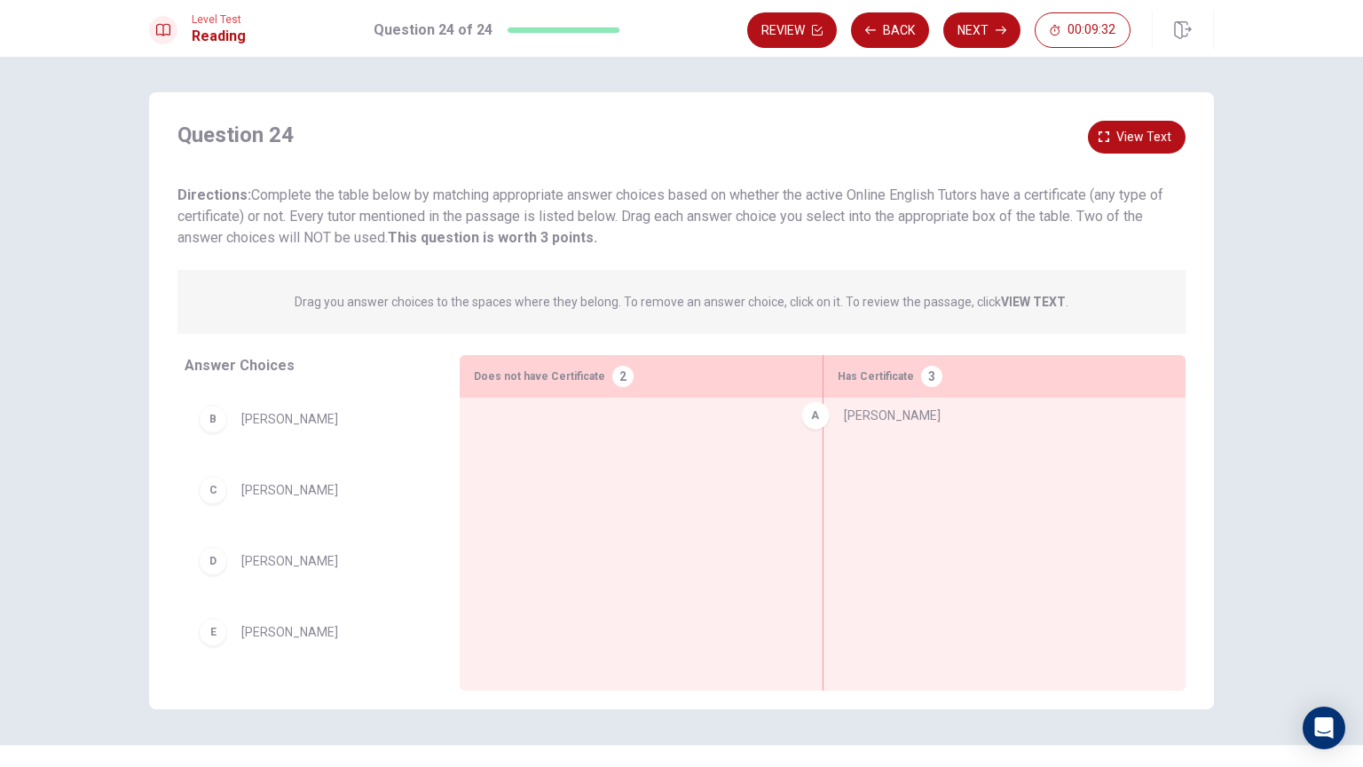
drag, startPoint x: 265, startPoint y: 429, endPoint x: 904, endPoint y: 406, distance: 639.3
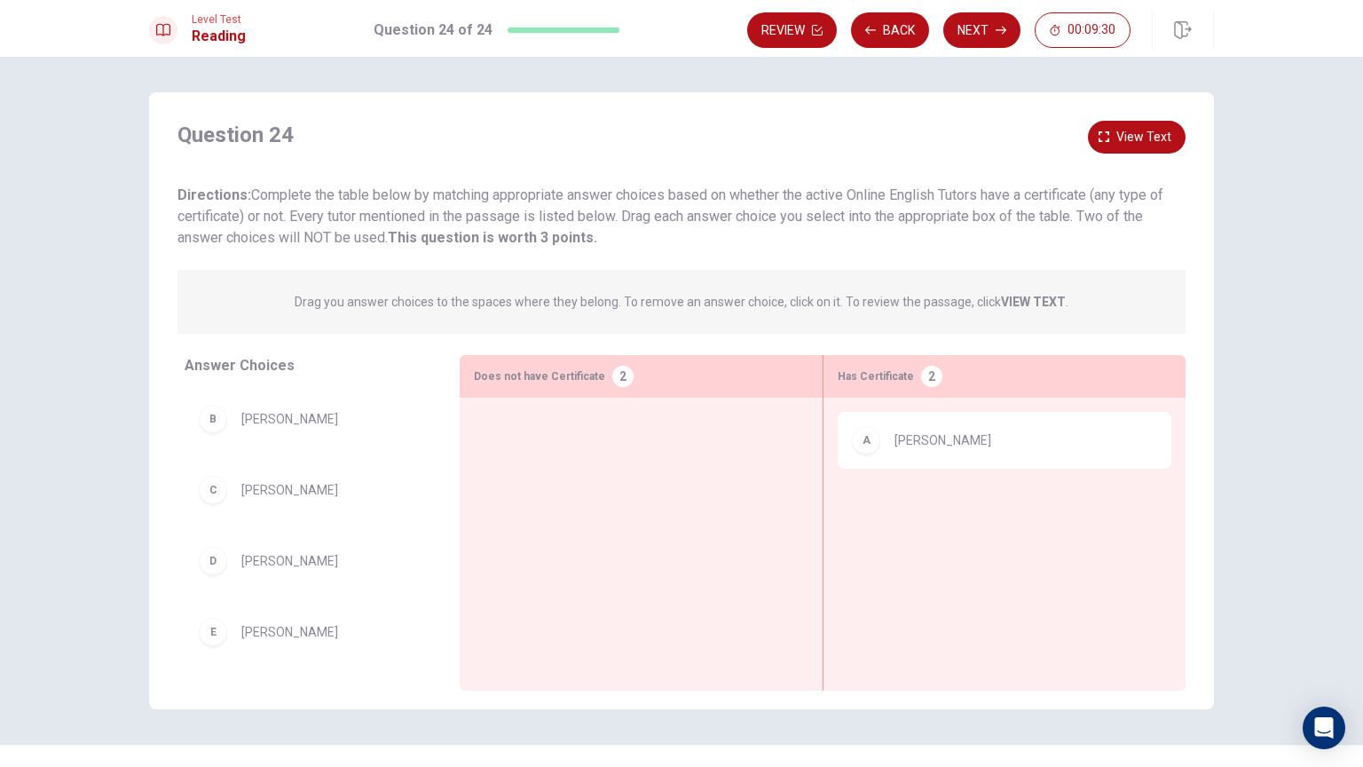
scroll to position [138, 0]
drag, startPoint x: 265, startPoint y: 650, endPoint x: 901, endPoint y: 502, distance: 652.2
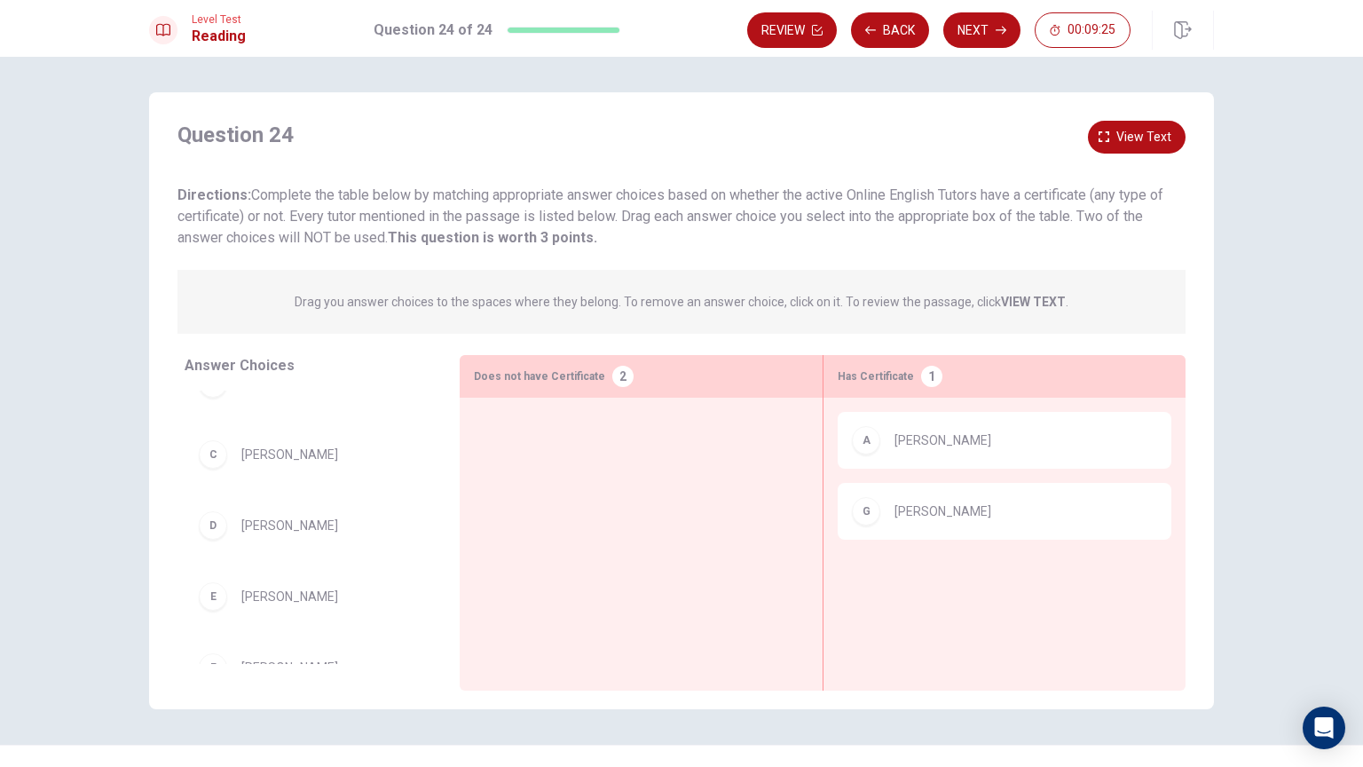
scroll to position [67, 0]
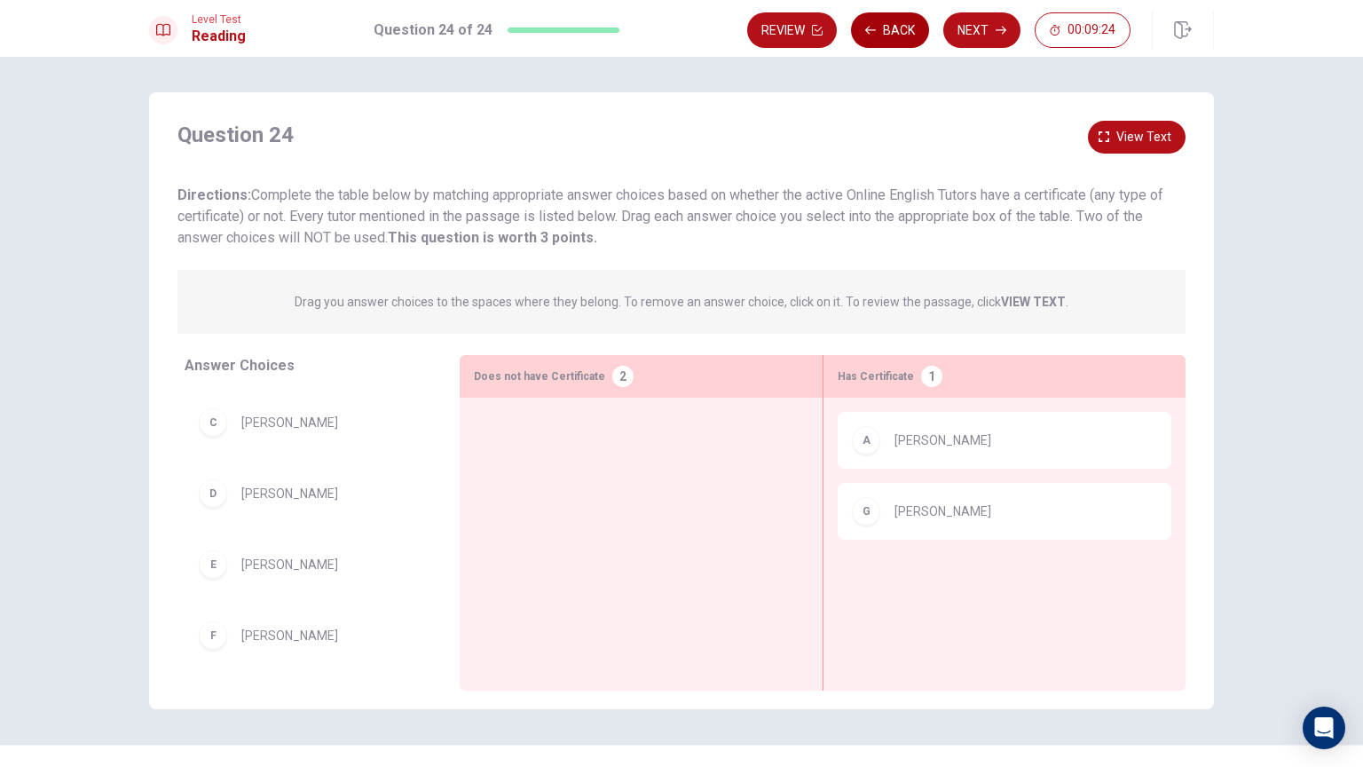
click at [898, 33] on button "Back" at bounding box center [890, 29] width 78 height 35
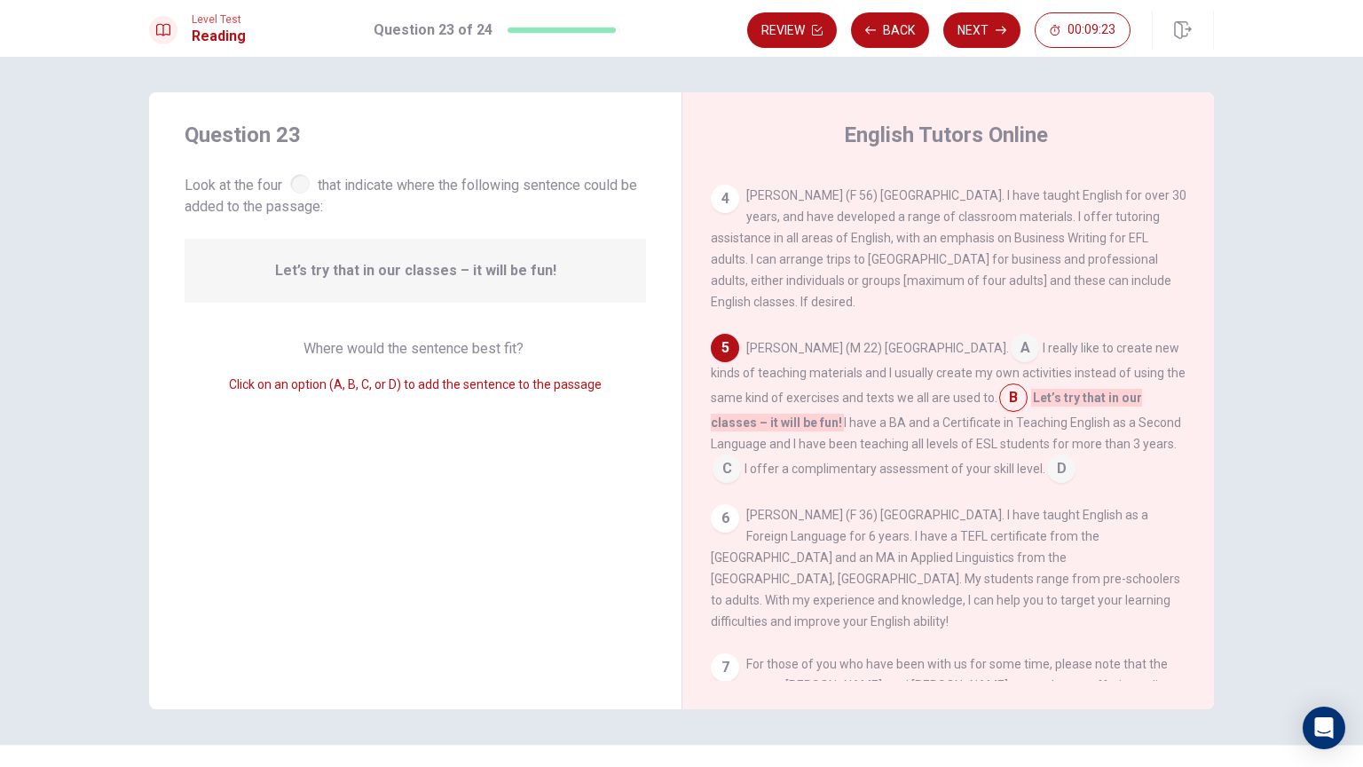
scroll to position [392, 0]
click at [963, 39] on button "Next" at bounding box center [981, 29] width 77 height 35
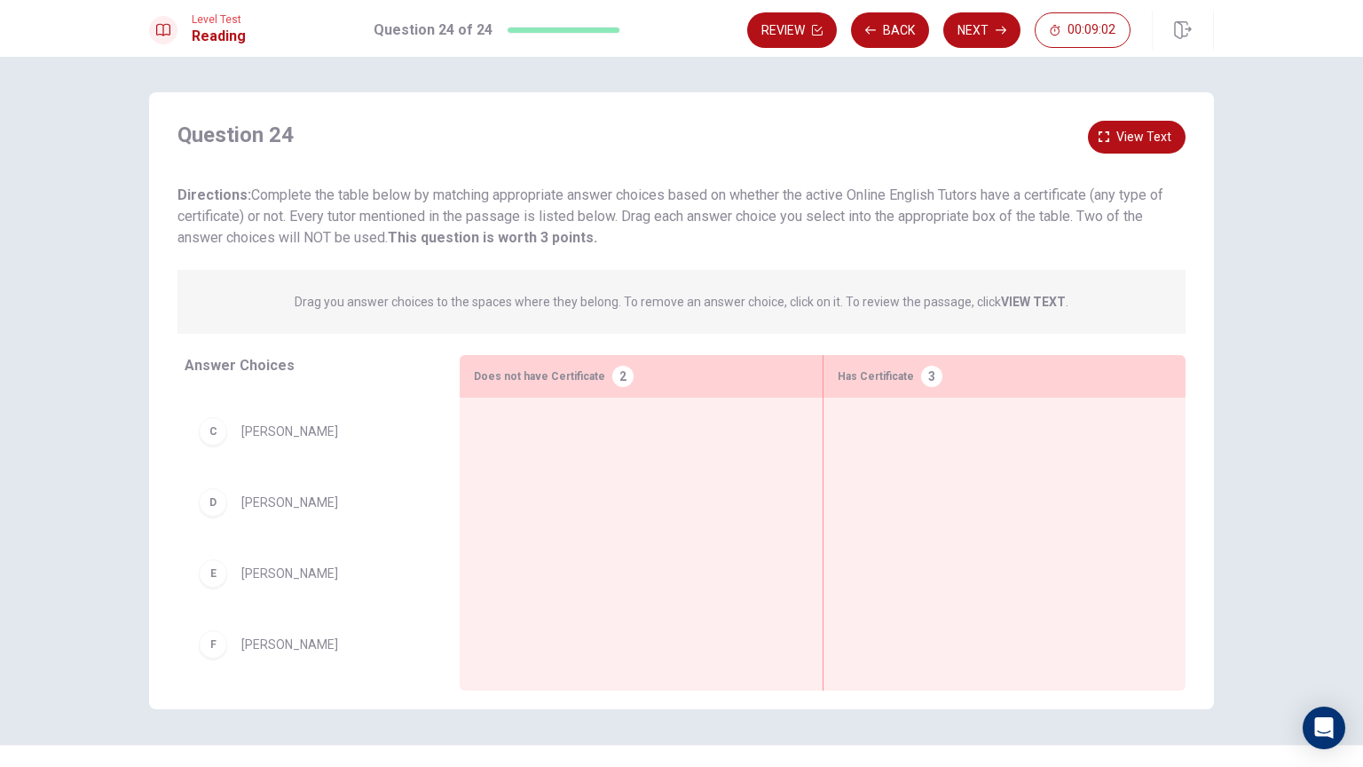
scroll to position [209, 0]
drag, startPoint x: 327, startPoint y: 500, endPoint x: 926, endPoint y: 424, distance: 603.8
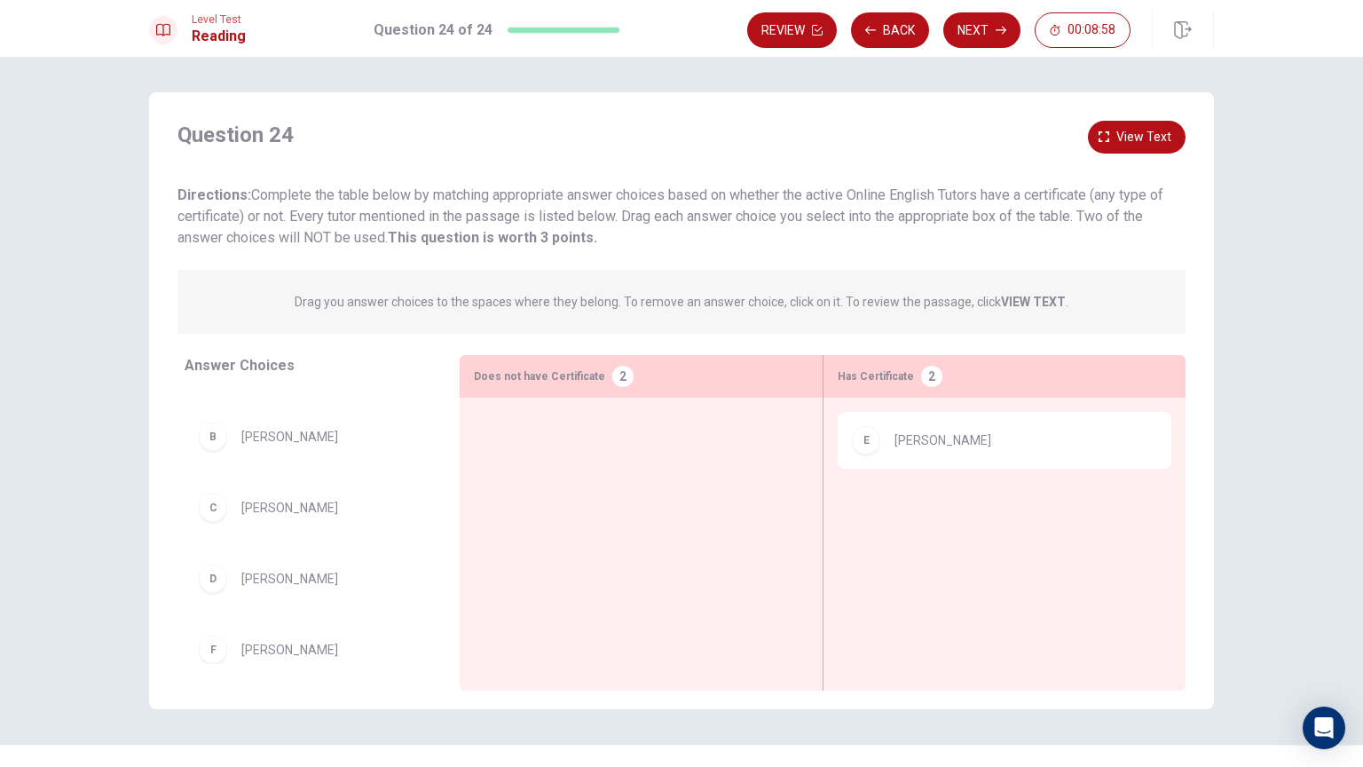
scroll to position [0, 0]
drag, startPoint x: 297, startPoint y: 422, endPoint x: 923, endPoint y: 500, distance: 630.6
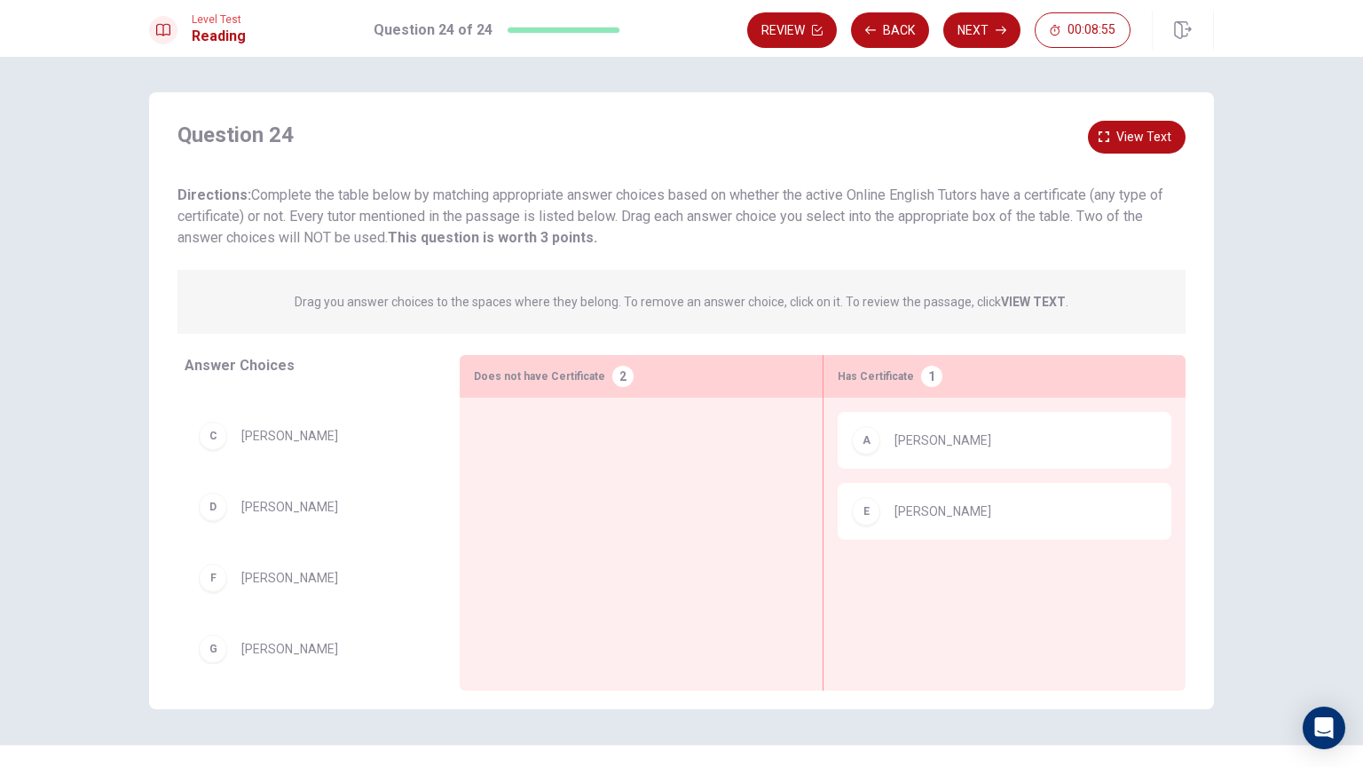
scroll to position [67, 0]
drag, startPoint x: 297, startPoint y: 646, endPoint x: 923, endPoint y: 570, distance: 630.2
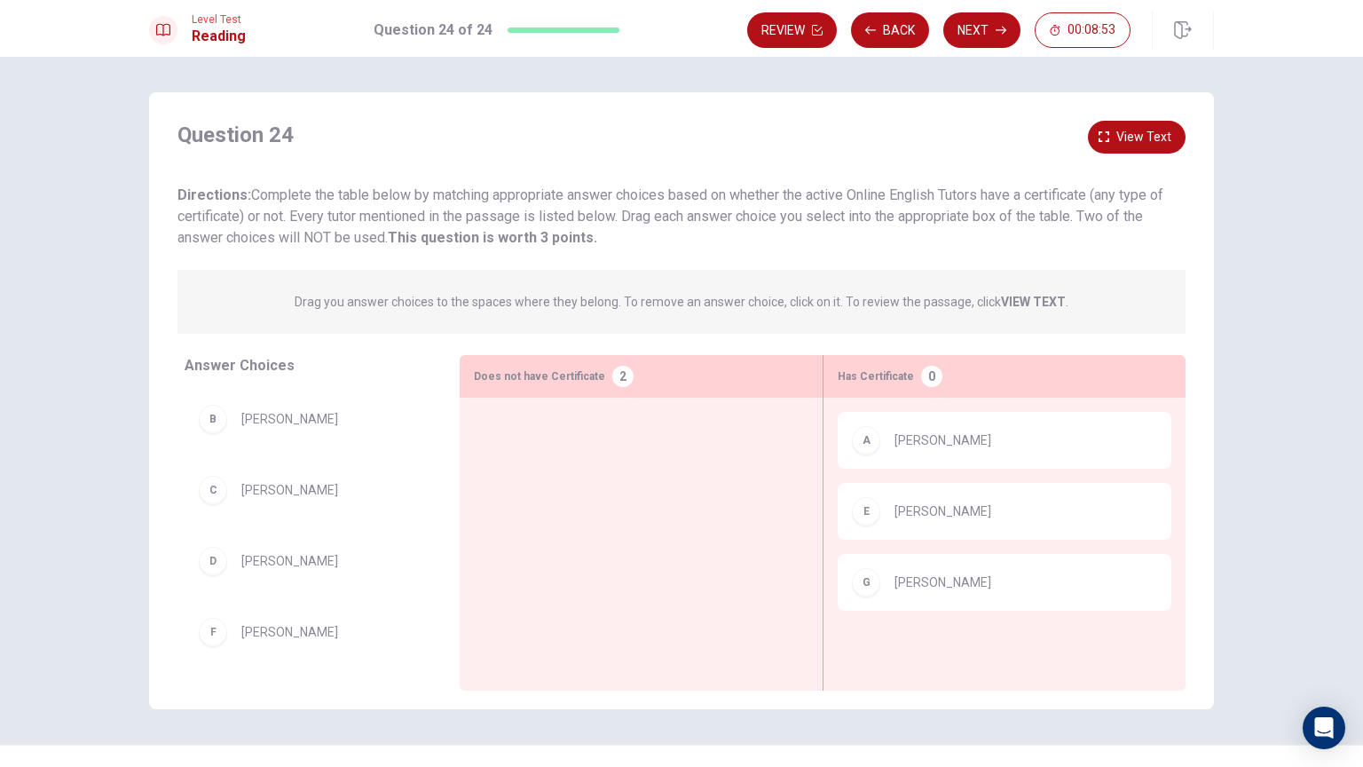
scroll to position [0, 0]
drag, startPoint x: 309, startPoint y: 570, endPoint x: 674, endPoint y: 441, distance: 387.6
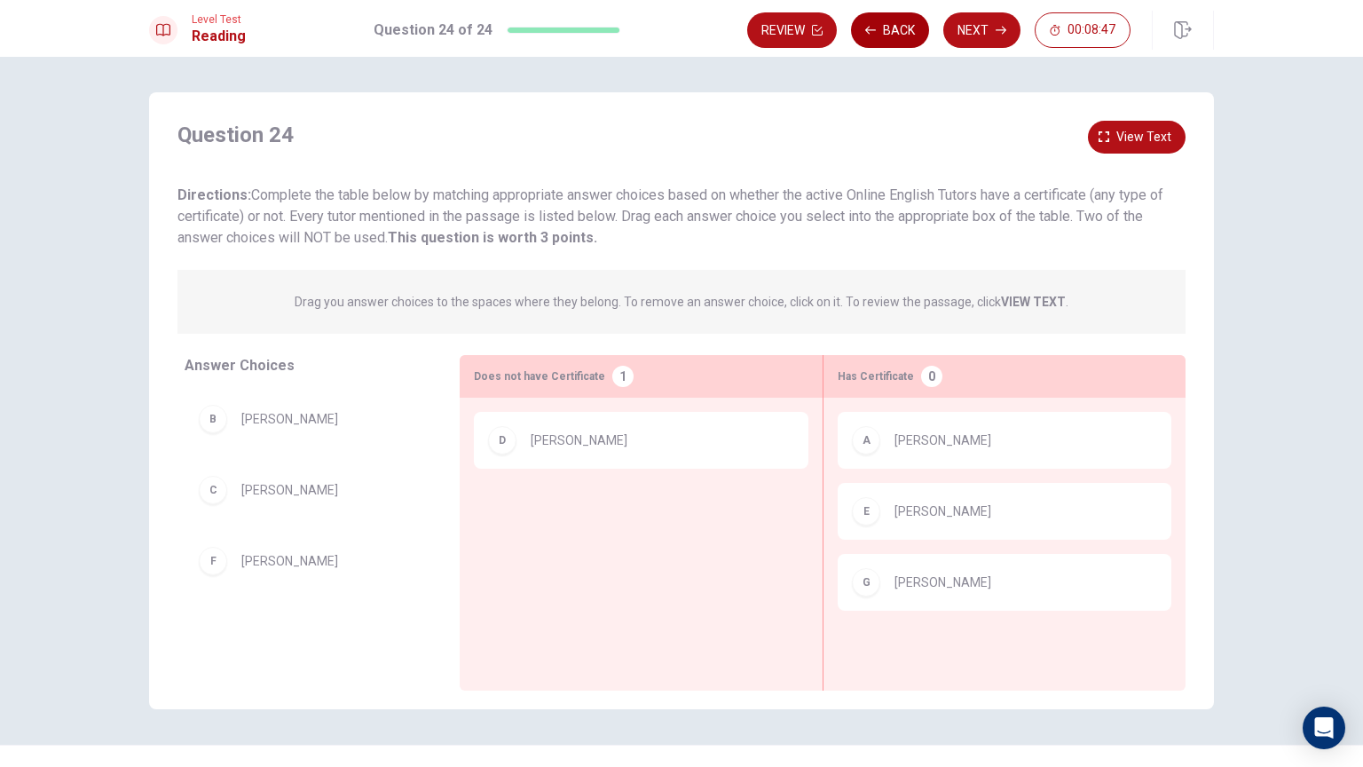
click at [899, 43] on button "Back" at bounding box center [890, 29] width 78 height 35
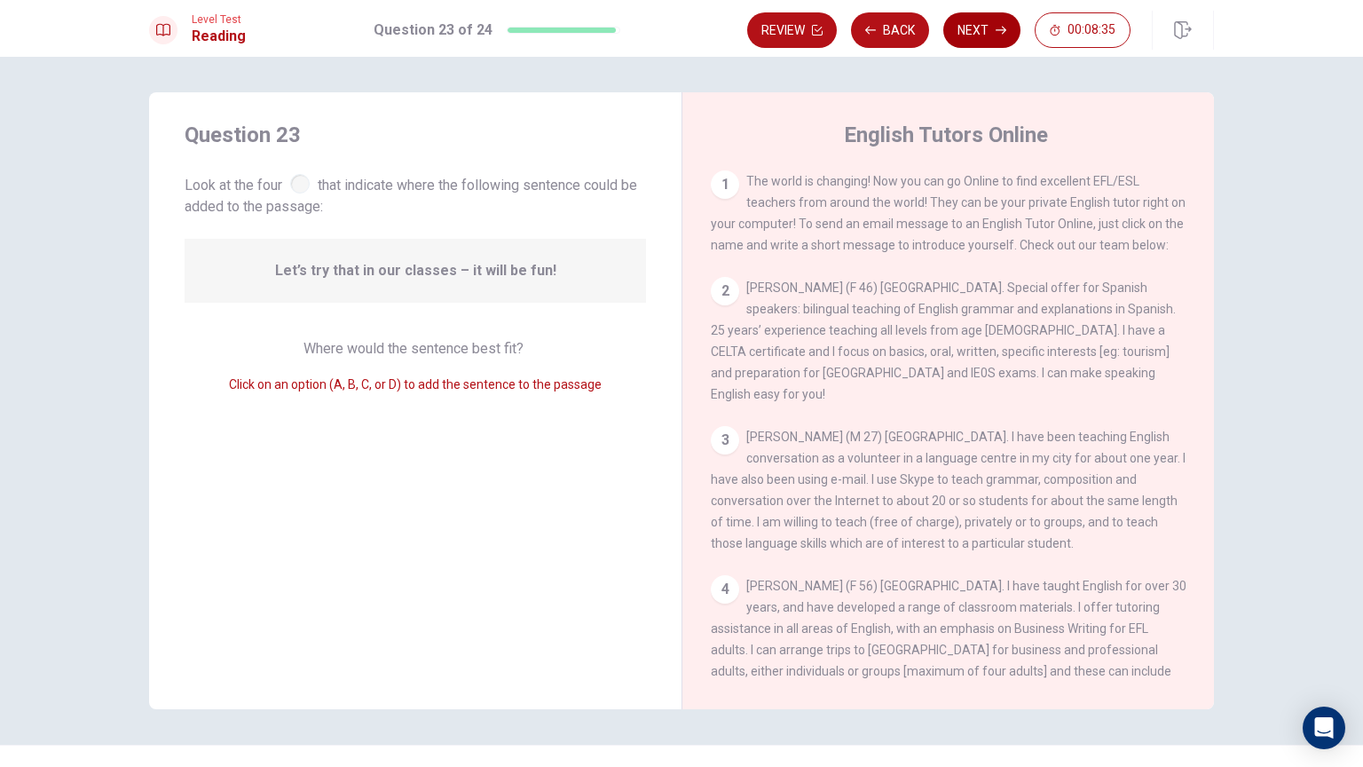
click at [976, 40] on button "Next" at bounding box center [981, 29] width 77 height 35
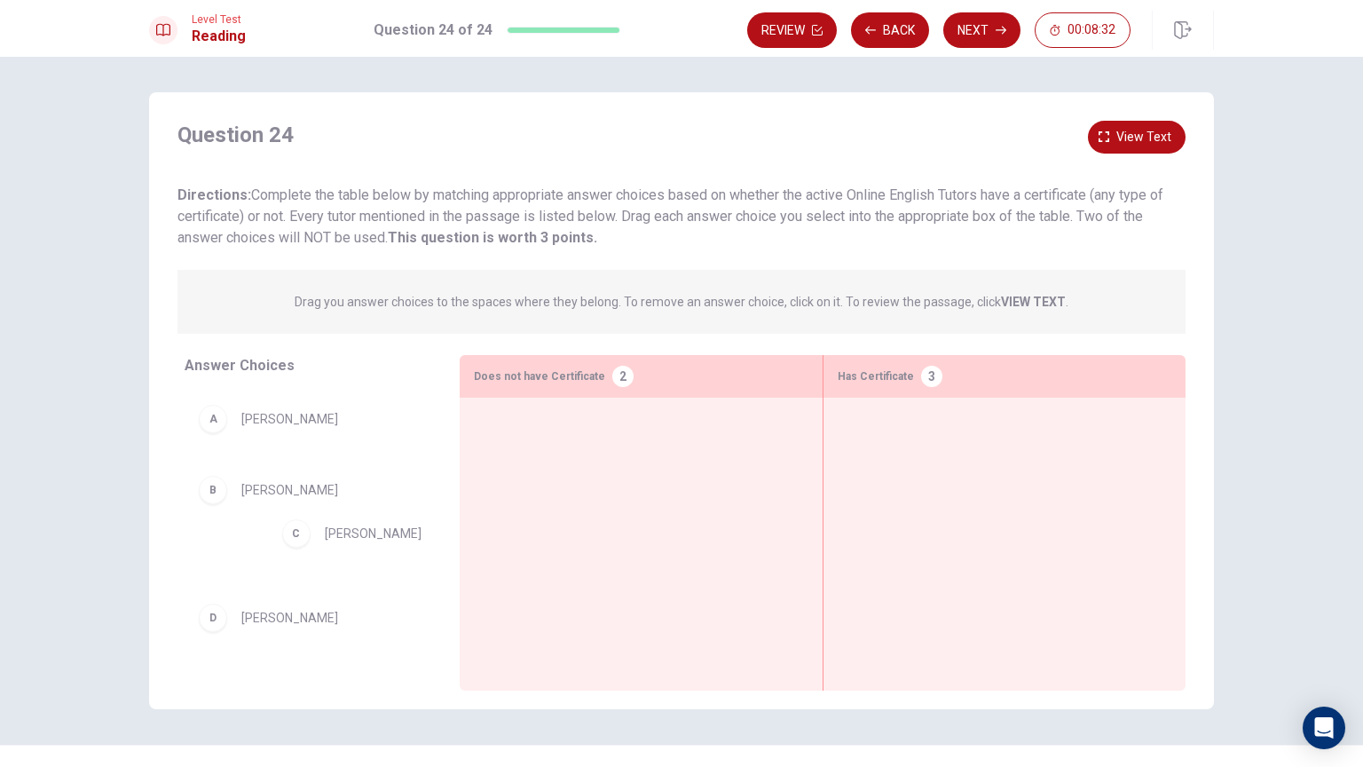
drag, startPoint x: 325, startPoint y: 571, endPoint x: 664, endPoint y: 468, distance: 354.5
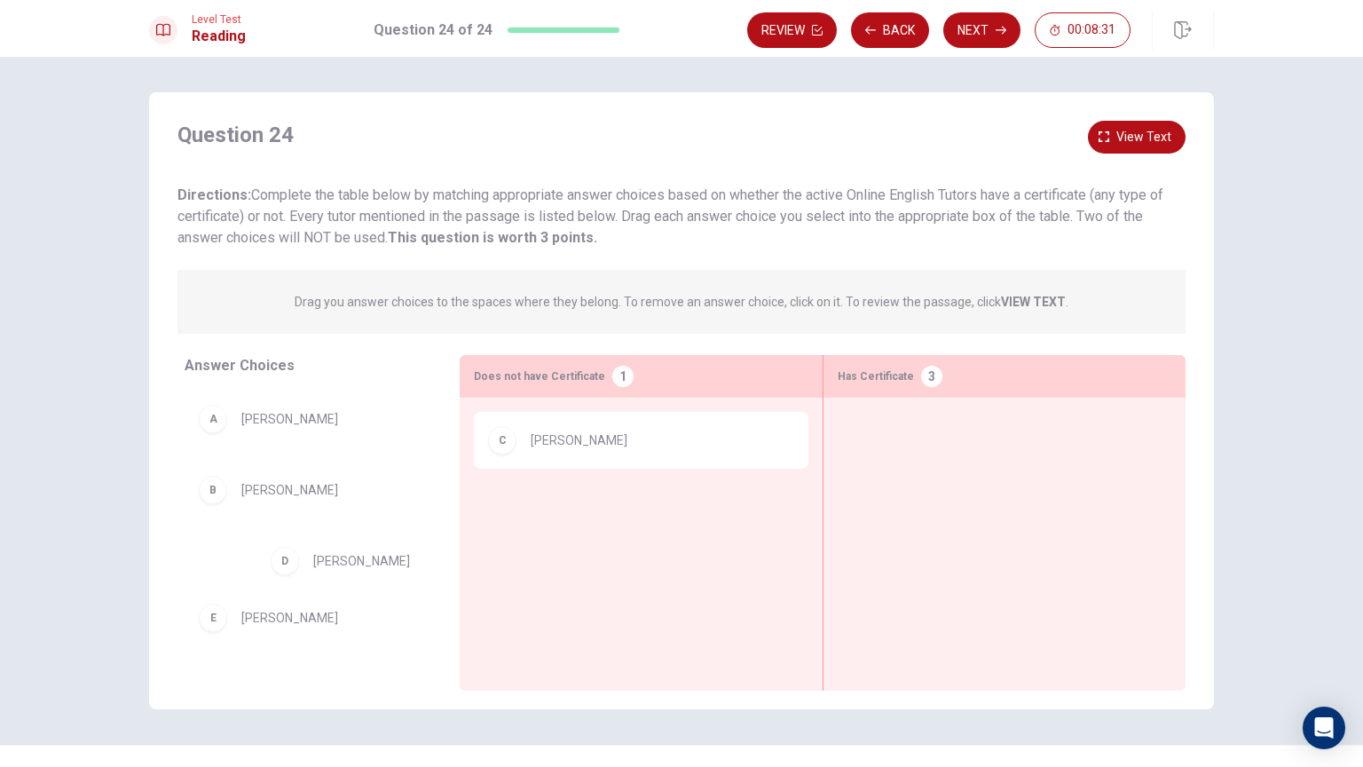
drag, startPoint x: 341, startPoint y: 565, endPoint x: 611, endPoint y: 550, distance: 270.2
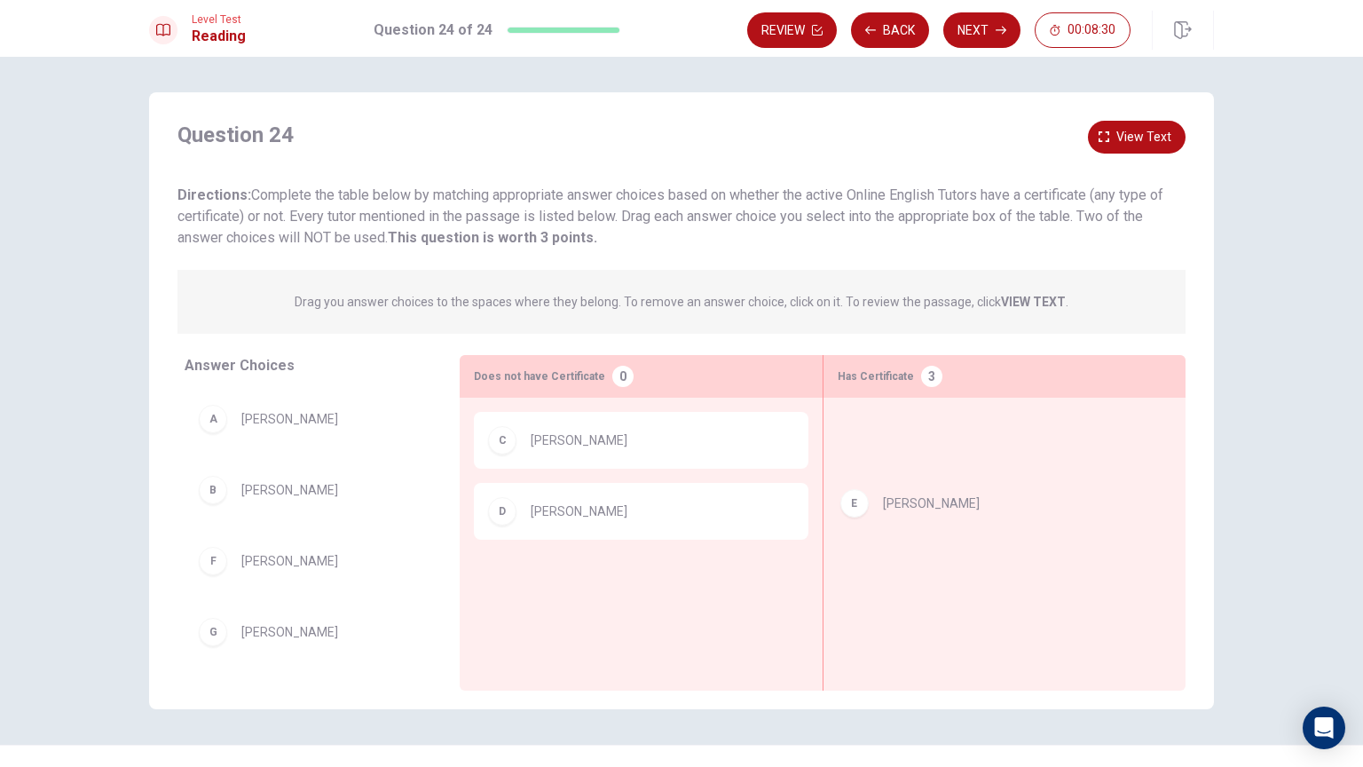
drag, startPoint x: 291, startPoint y: 564, endPoint x: 951, endPoint y: 488, distance: 664.6
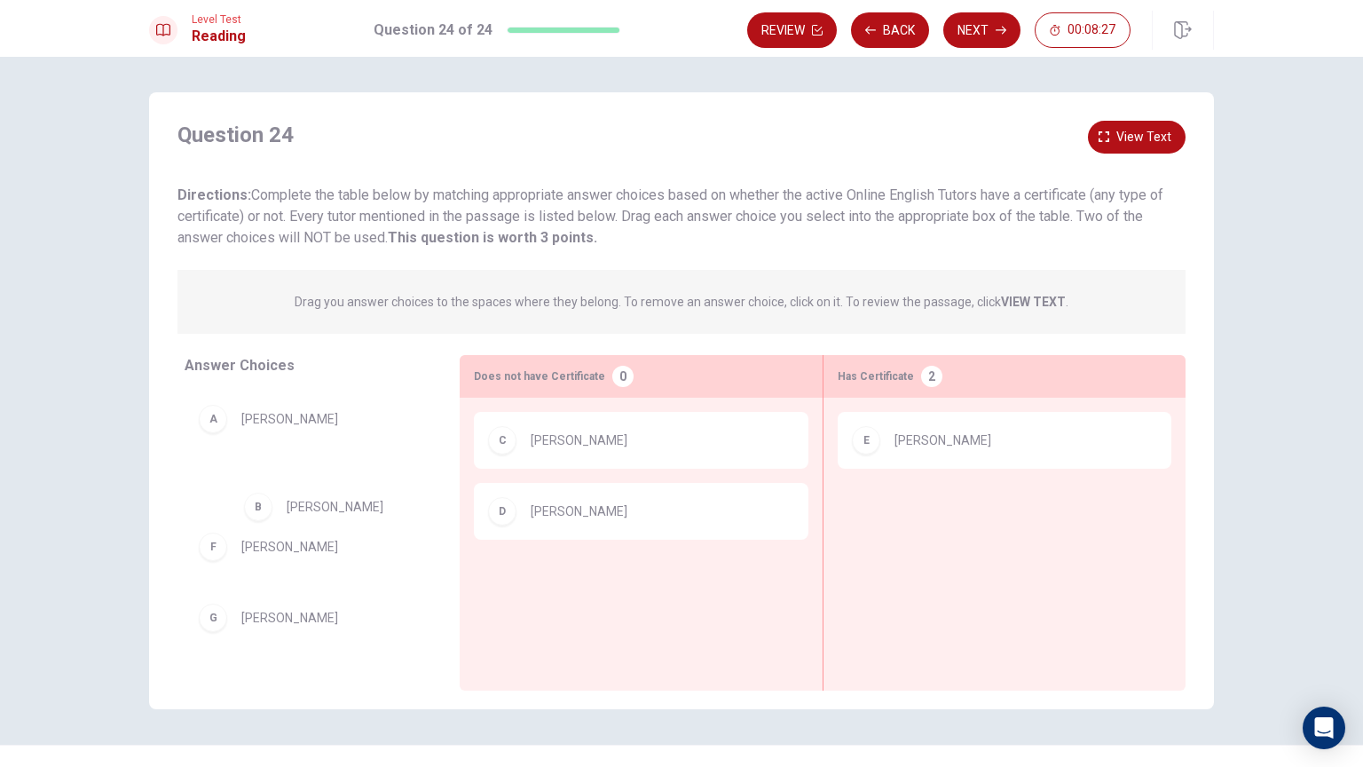
drag, startPoint x: 285, startPoint y: 508, endPoint x: 322, endPoint y: 518, distance: 38.8
drag, startPoint x: 277, startPoint y: 422, endPoint x: 949, endPoint y: 521, distance: 678.9
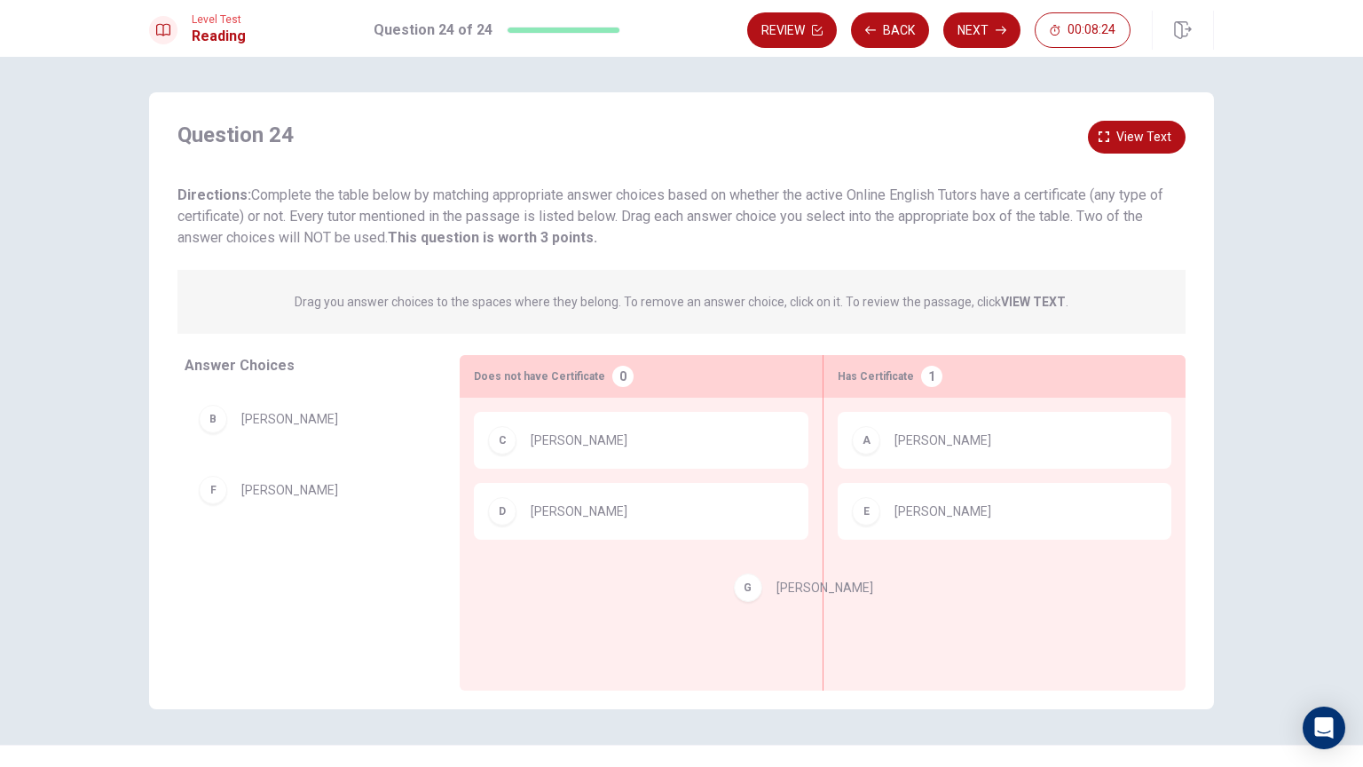
drag, startPoint x: 292, startPoint y: 571, endPoint x: 947, endPoint y: 597, distance: 655.4
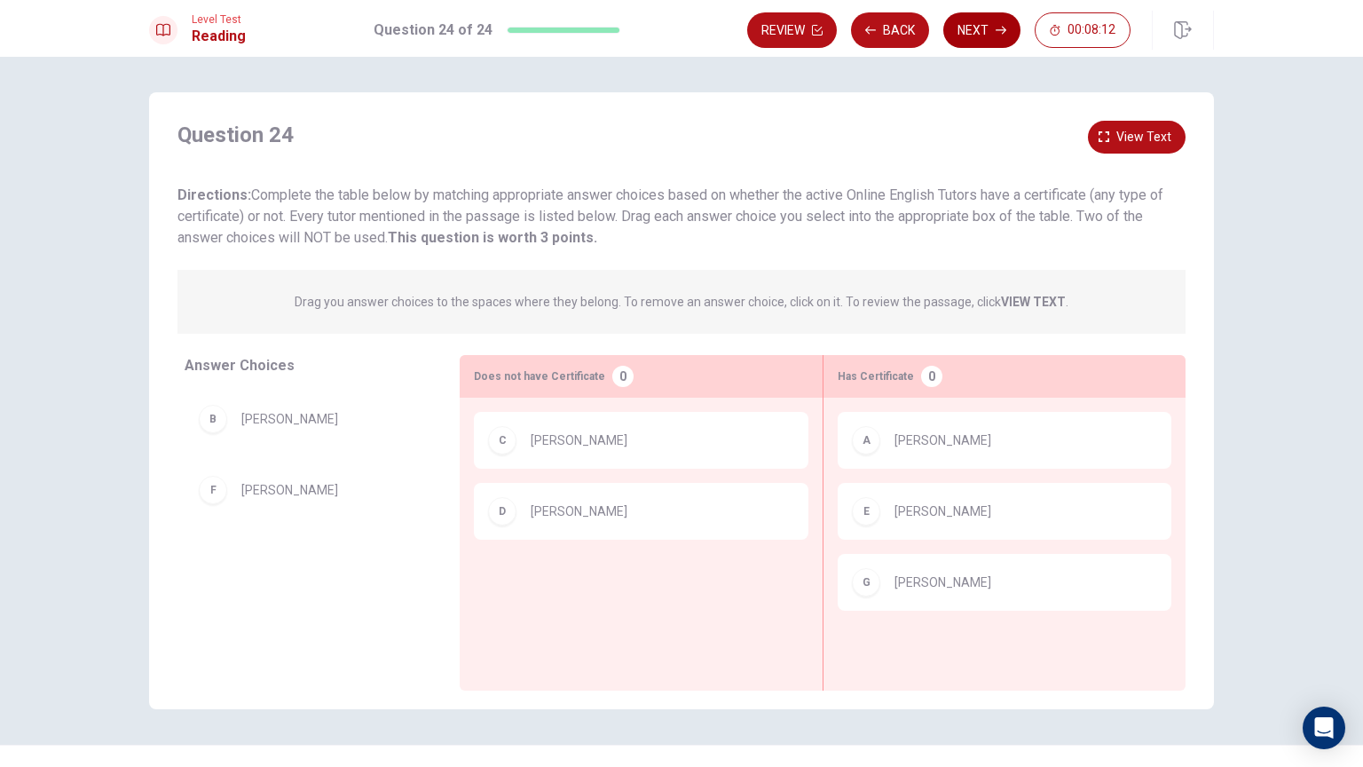
click at [984, 28] on button "Next" at bounding box center [981, 29] width 77 height 35
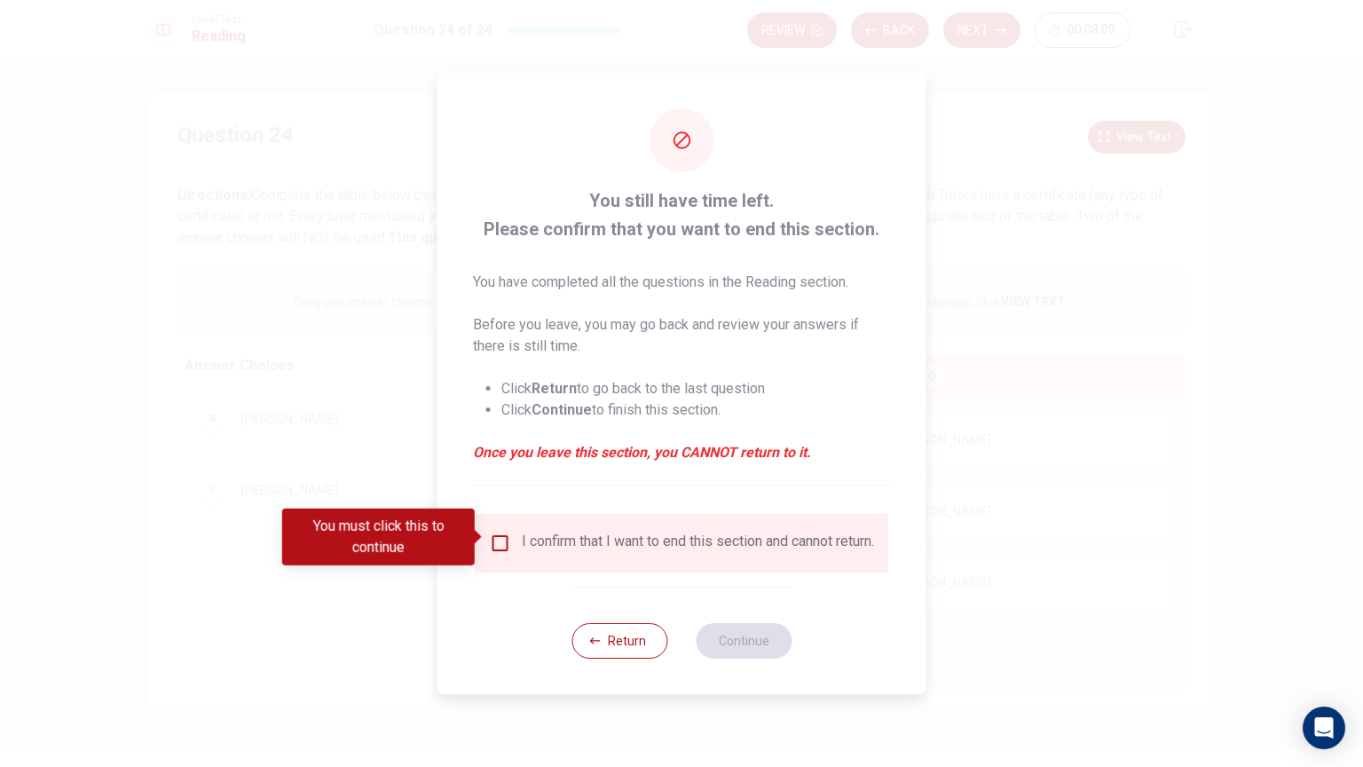
click at [495, 536] on input "You must click this to continue" at bounding box center [500, 542] width 21 height 21
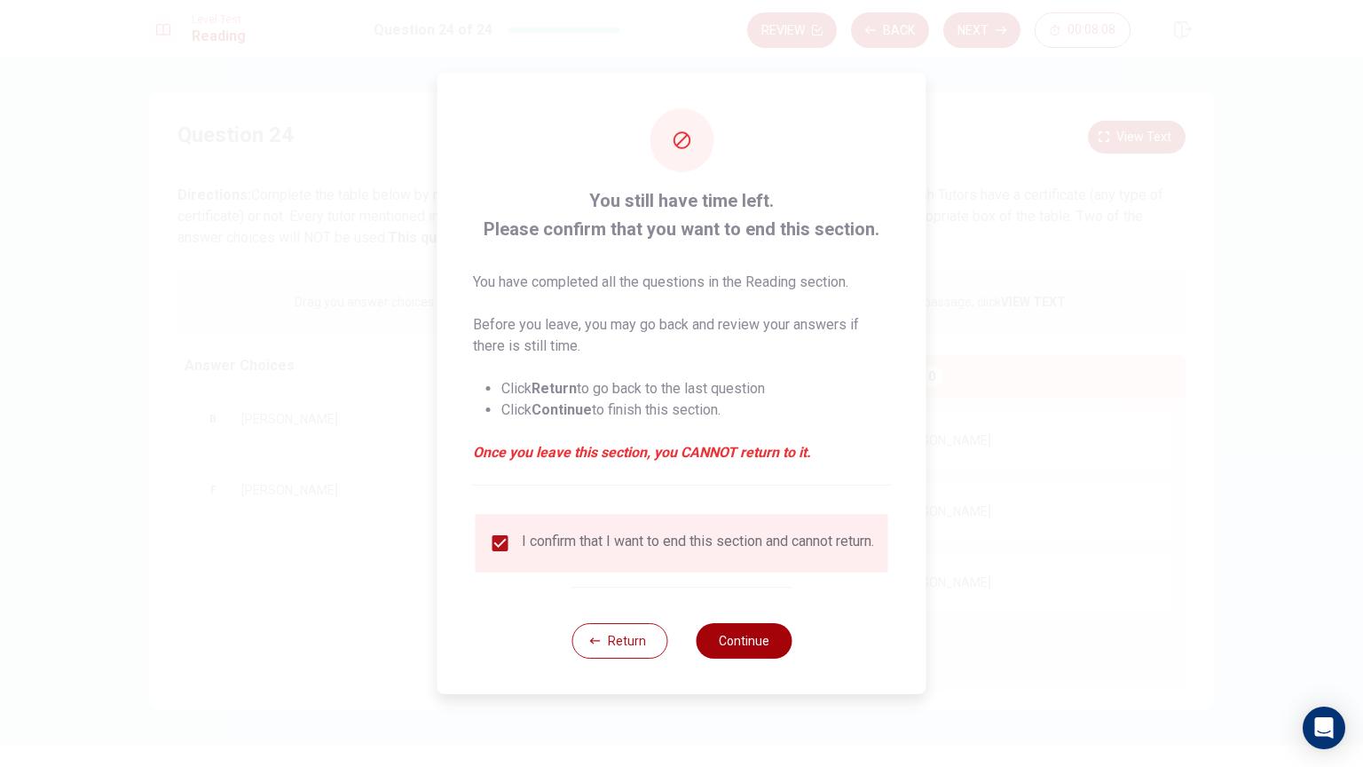
click at [764, 616] on button "Continue" at bounding box center [744, 640] width 96 height 35
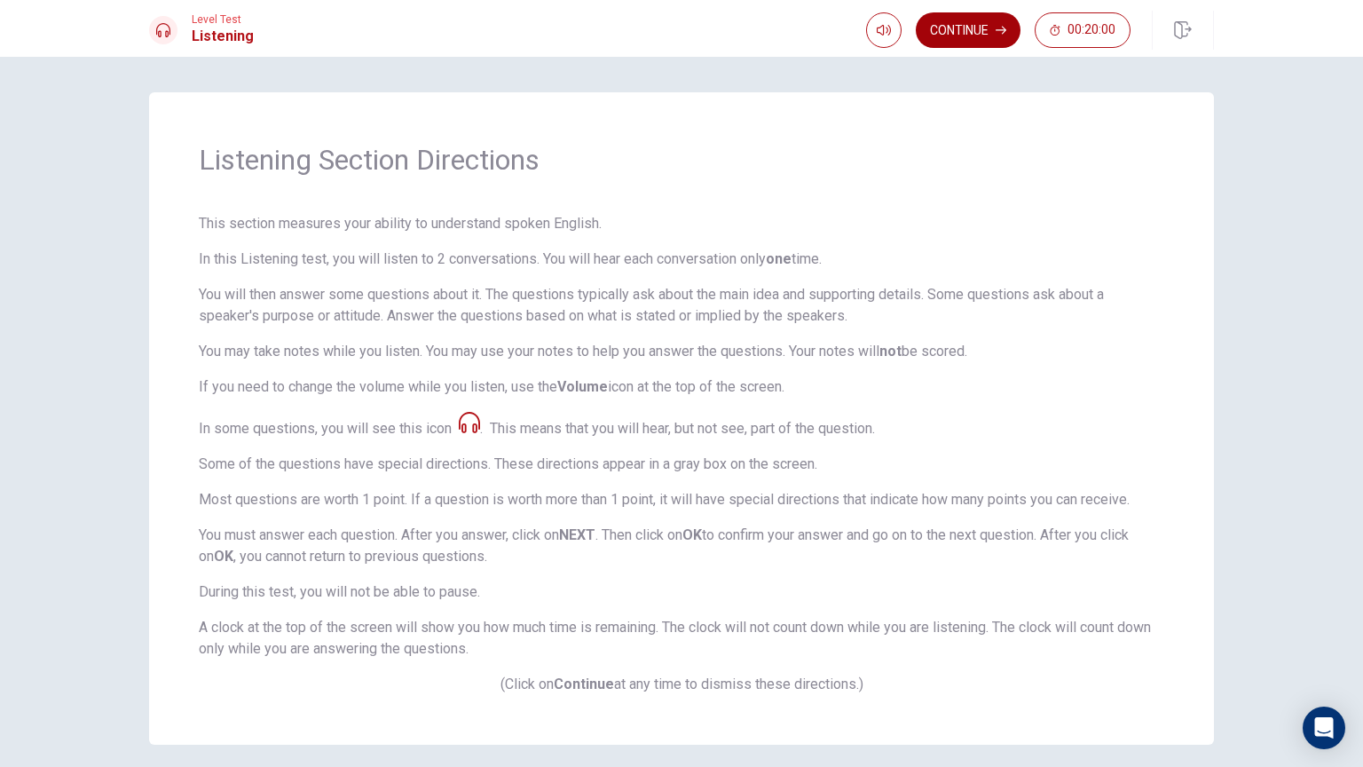
click at [973, 28] on button "Continue" at bounding box center [968, 29] width 105 height 35
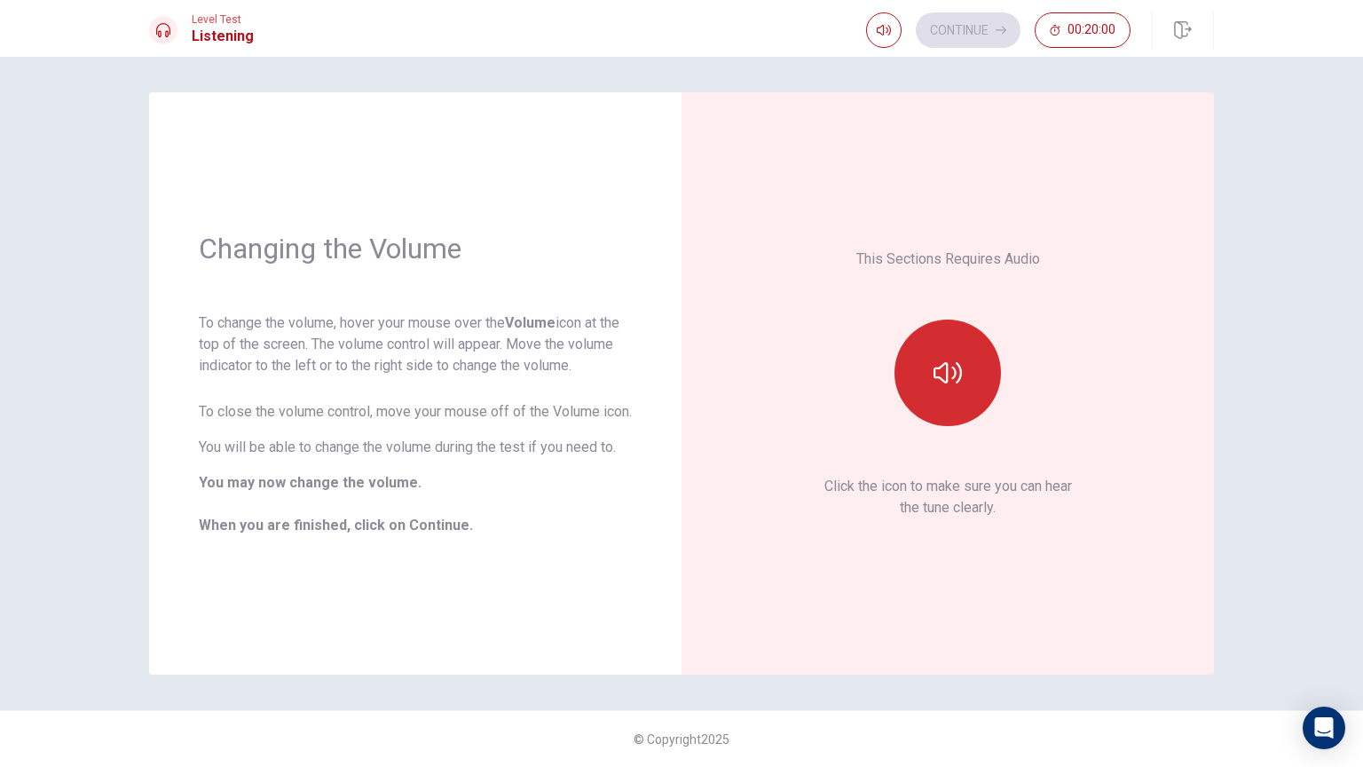
click at [970, 379] on button "button" at bounding box center [947, 372] width 106 height 106
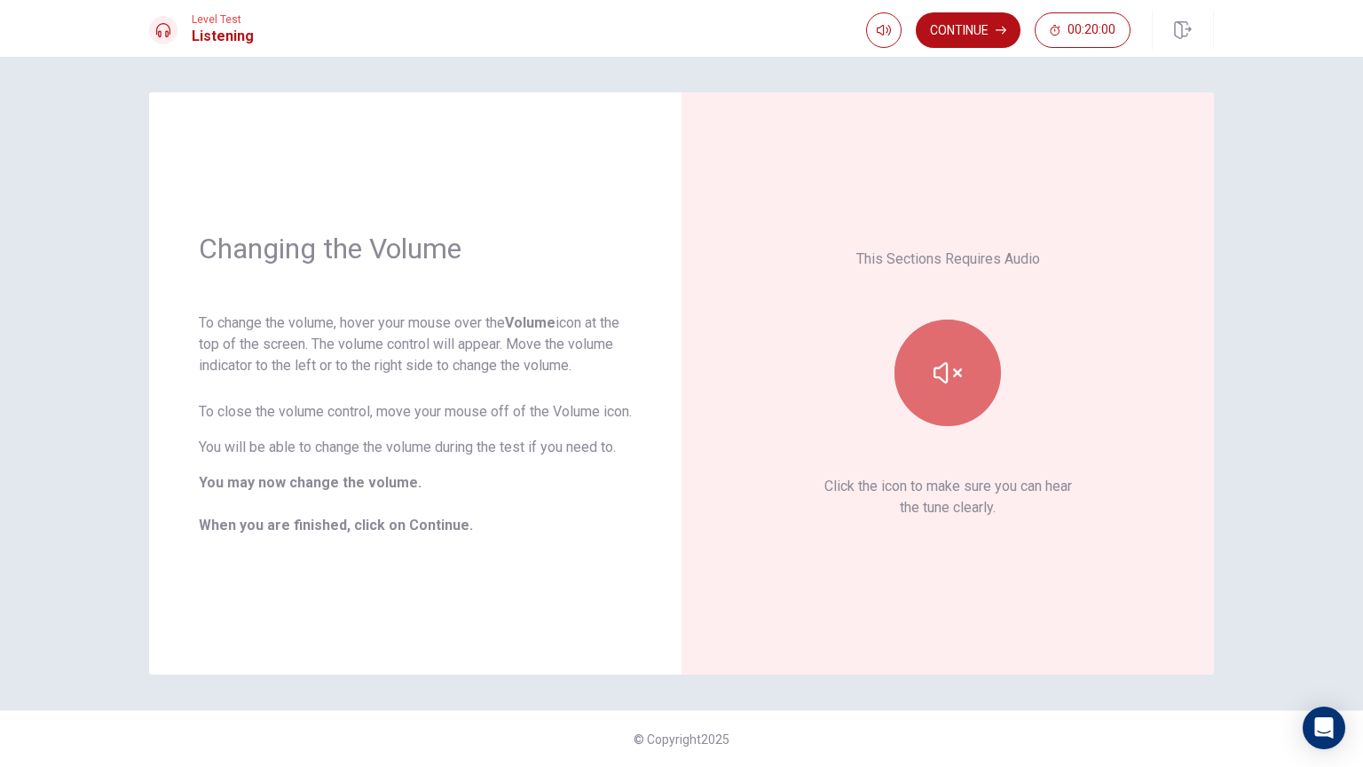
click at [954, 377] on icon "button" at bounding box center [948, 373] width 28 height 28
click at [965, 25] on button "Continue" at bounding box center [968, 29] width 105 height 35
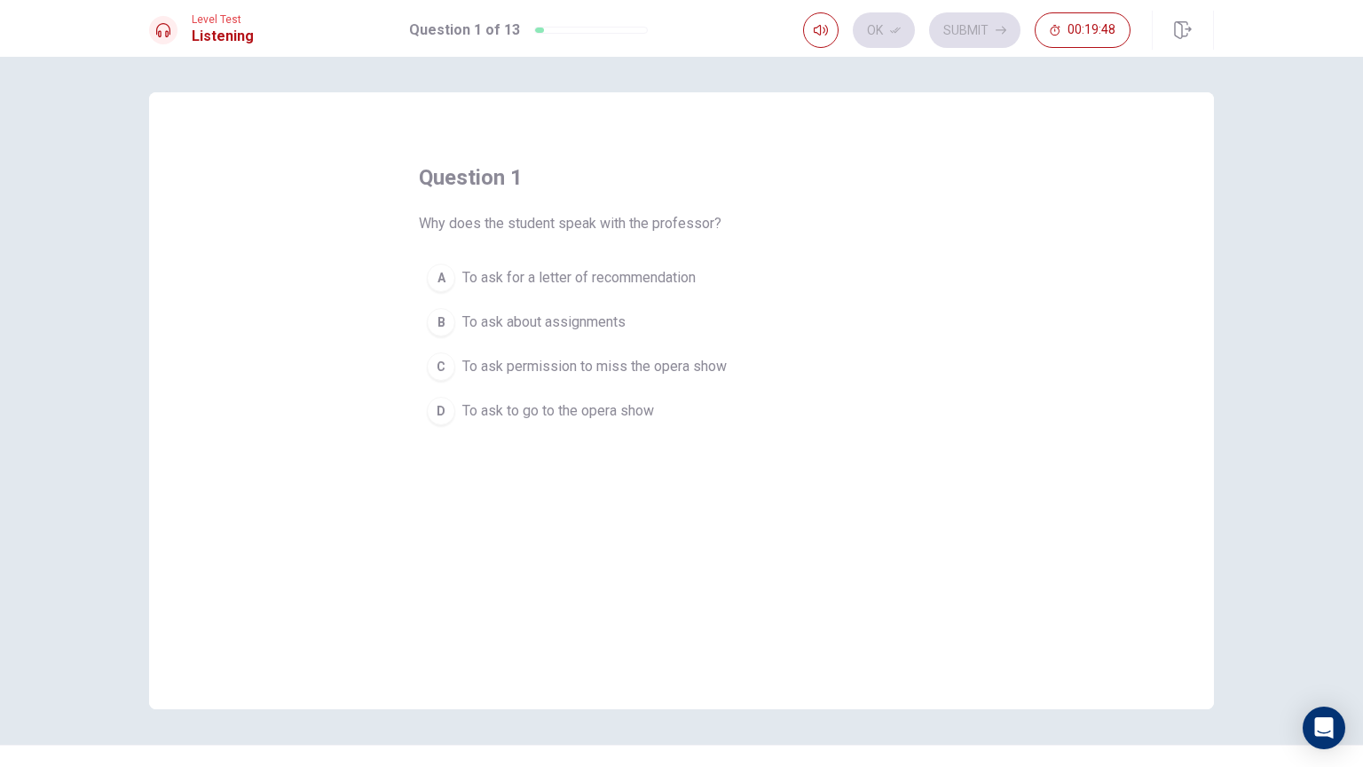
click at [607, 408] on span "To ask to go to the opera show" at bounding box center [558, 410] width 192 height 21
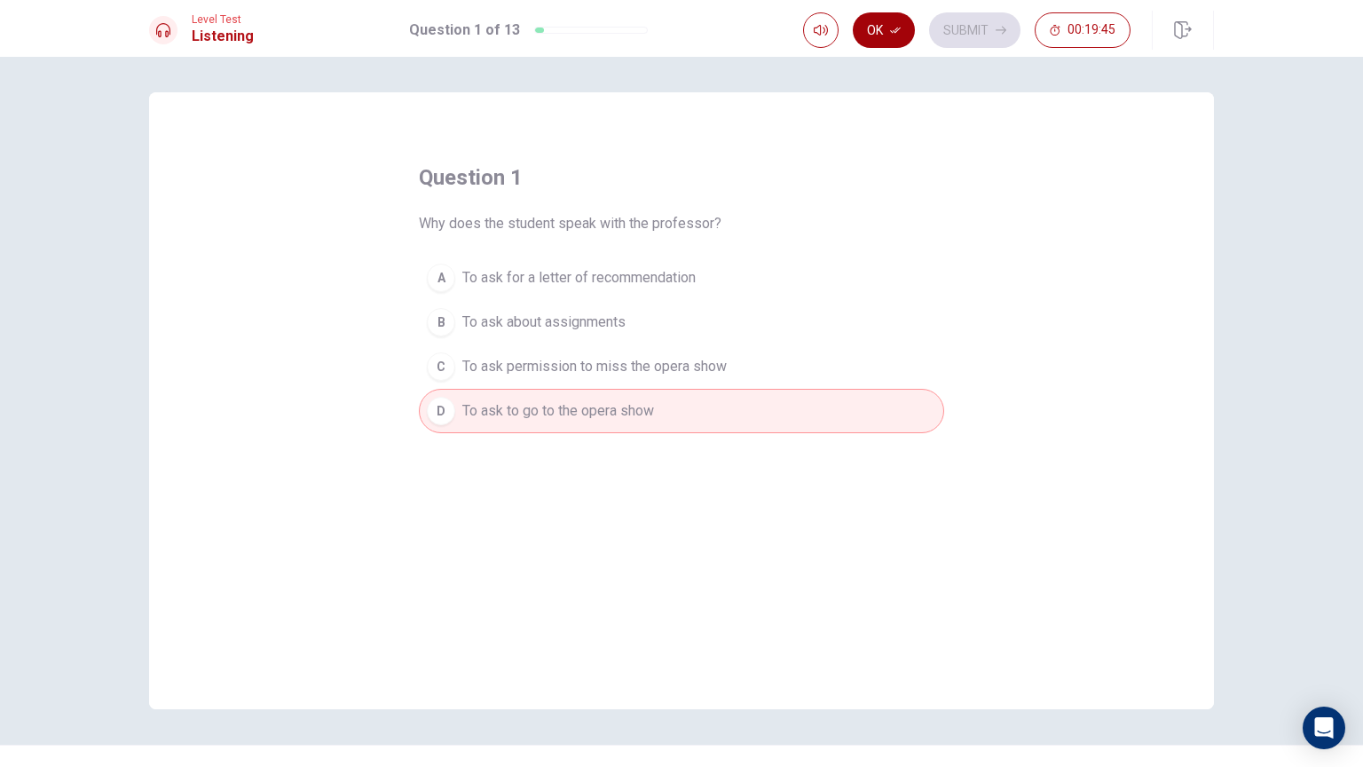
click at [881, 28] on button "Ok" at bounding box center [884, 29] width 62 height 35
click at [976, 35] on button "Submit" at bounding box center [974, 29] width 91 height 35
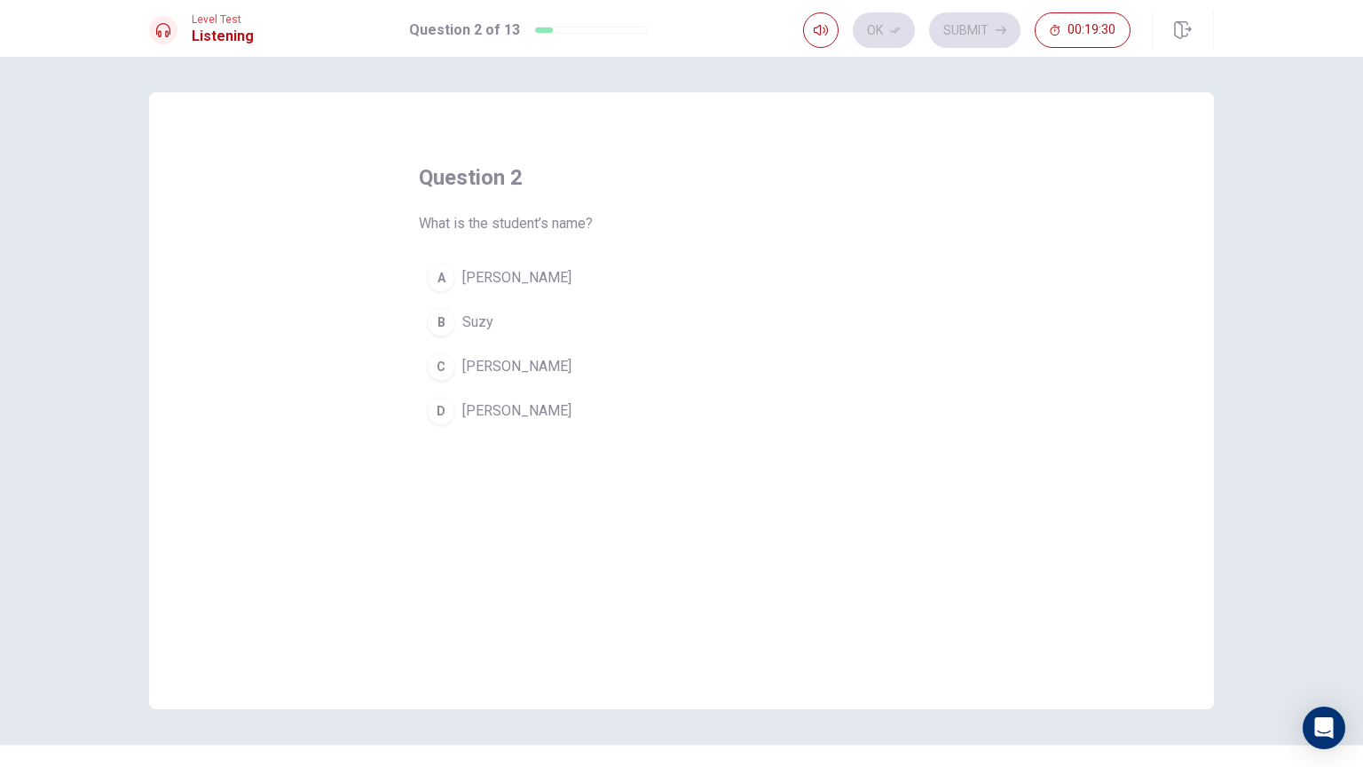
click at [493, 362] on button "[PERSON_NAME]" at bounding box center [681, 366] width 525 height 44
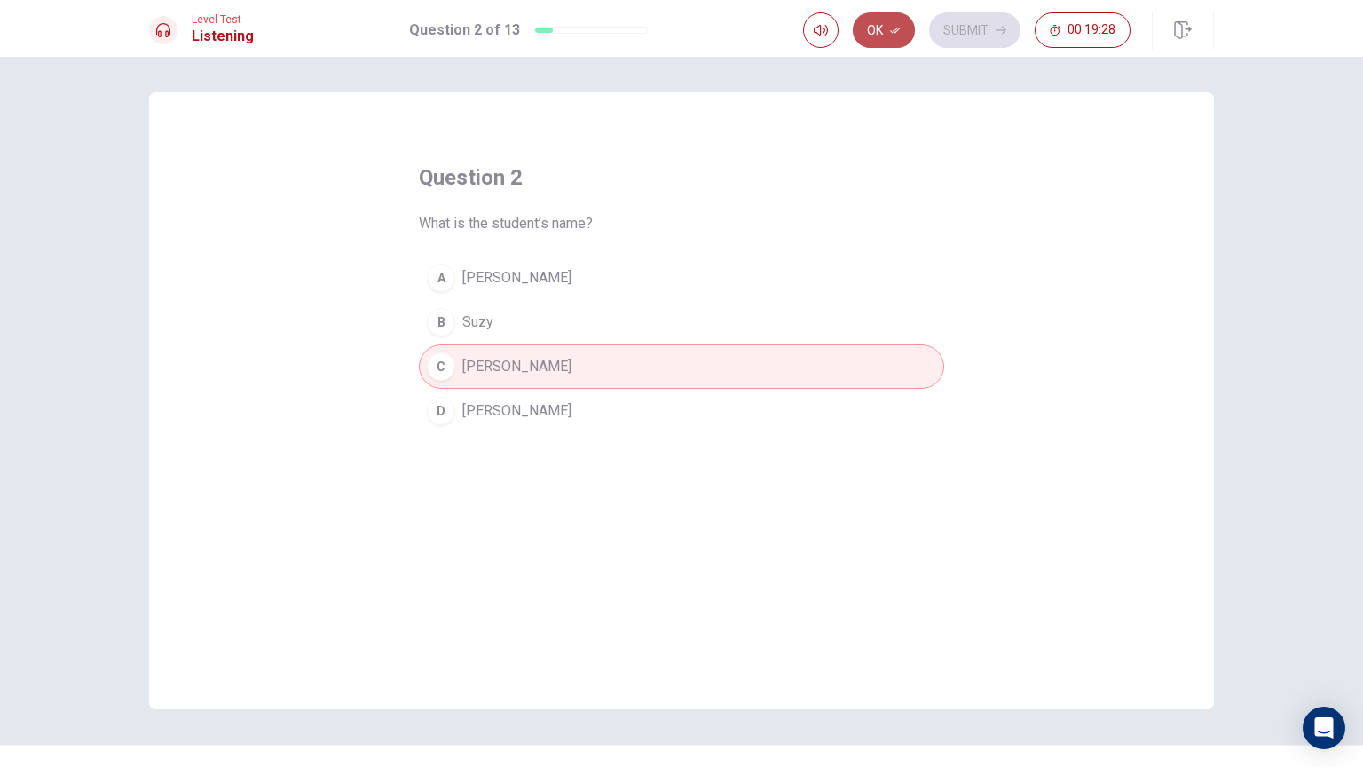
click at [902, 32] on button "Ok" at bounding box center [884, 29] width 62 height 35
click at [967, 27] on button "Submit" at bounding box center [974, 29] width 91 height 35
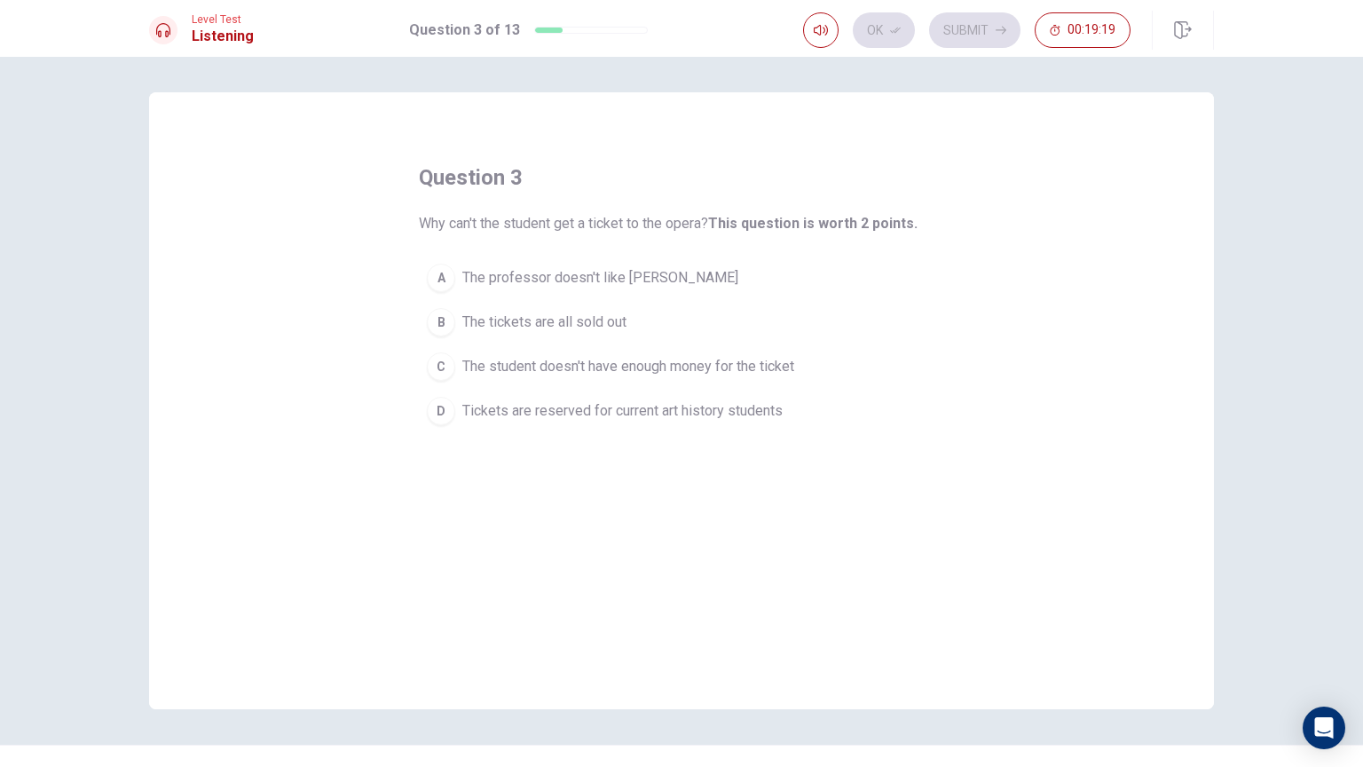
click at [527, 415] on span "Tickets are reserved for current art history students" at bounding box center [622, 410] width 320 height 21
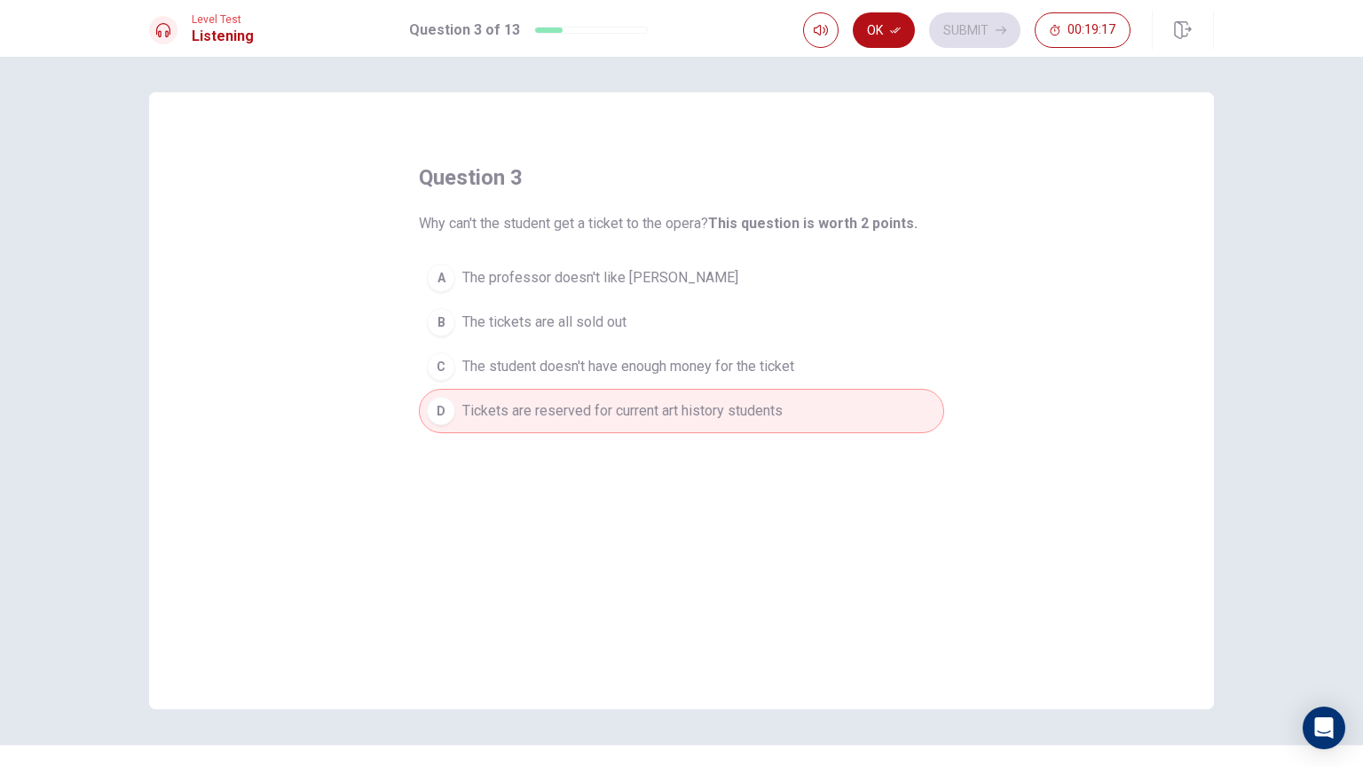
click at [887, 33] on button "Ok" at bounding box center [884, 29] width 62 height 35
click at [963, 28] on button "Submit" at bounding box center [974, 29] width 91 height 35
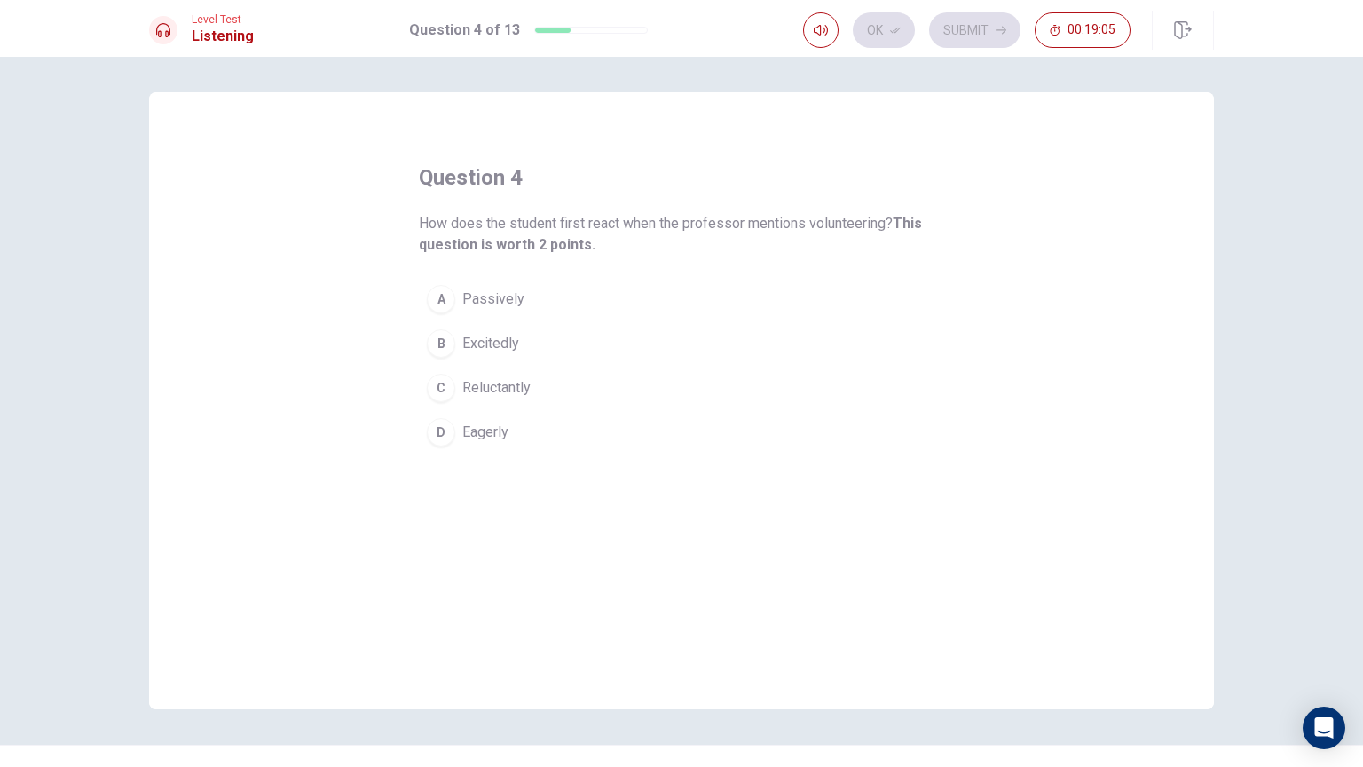
click at [471, 395] on span "Reluctantly" at bounding box center [496, 387] width 68 height 21
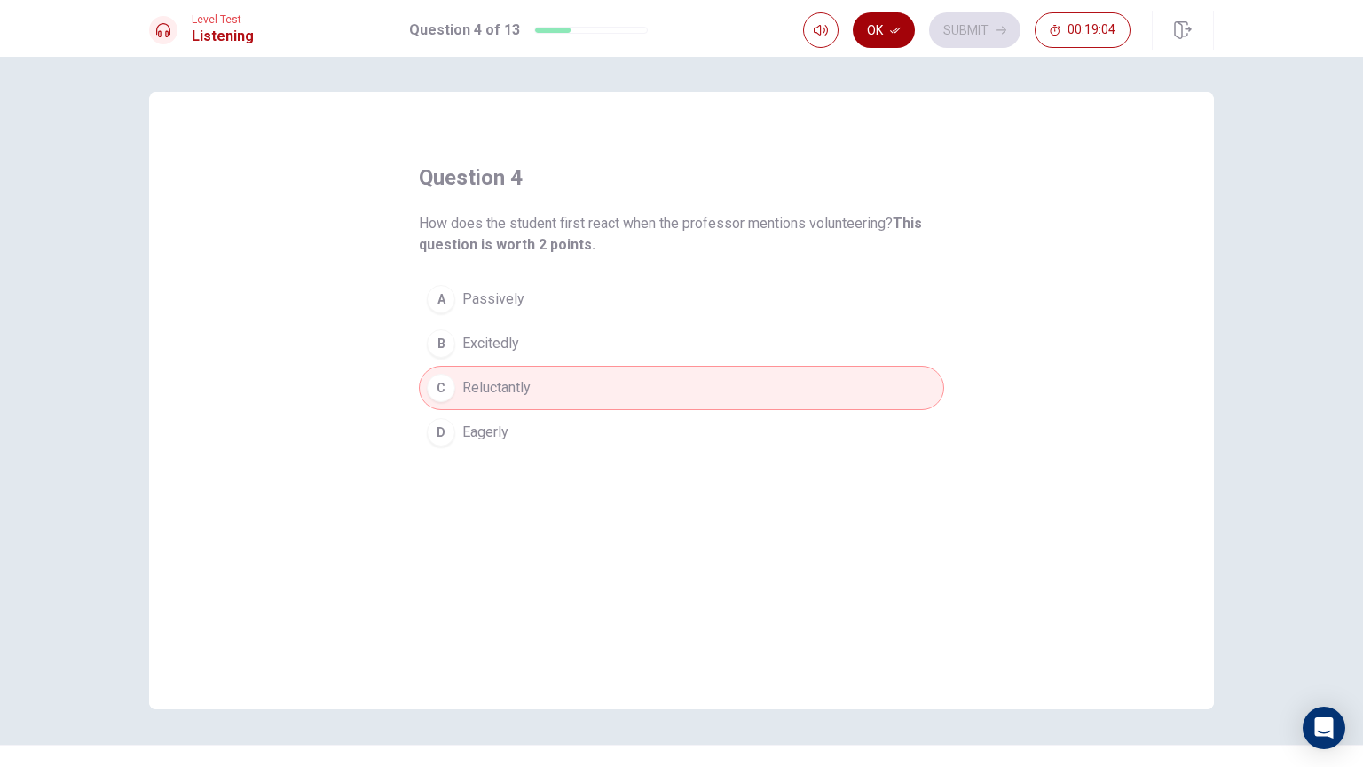
click at [912, 32] on button "Ok" at bounding box center [884, 29] width 62 height 35
click at [966, 35] on button "Submit" at bounding box center [974, 29] width 91 height 35
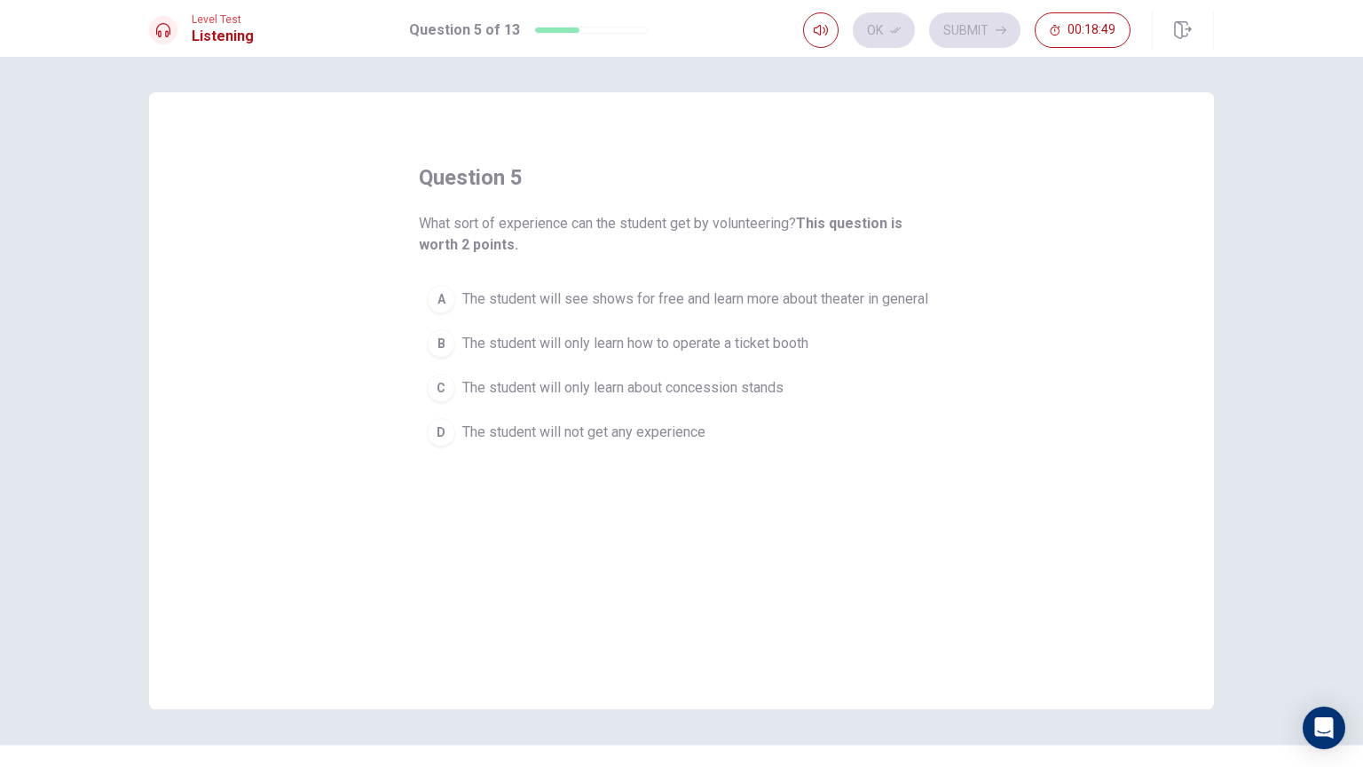
click at [710, 289] on span "The student will see shows for free and learn more about theater in general" at bounding box center [695, 298] width 466 height 21
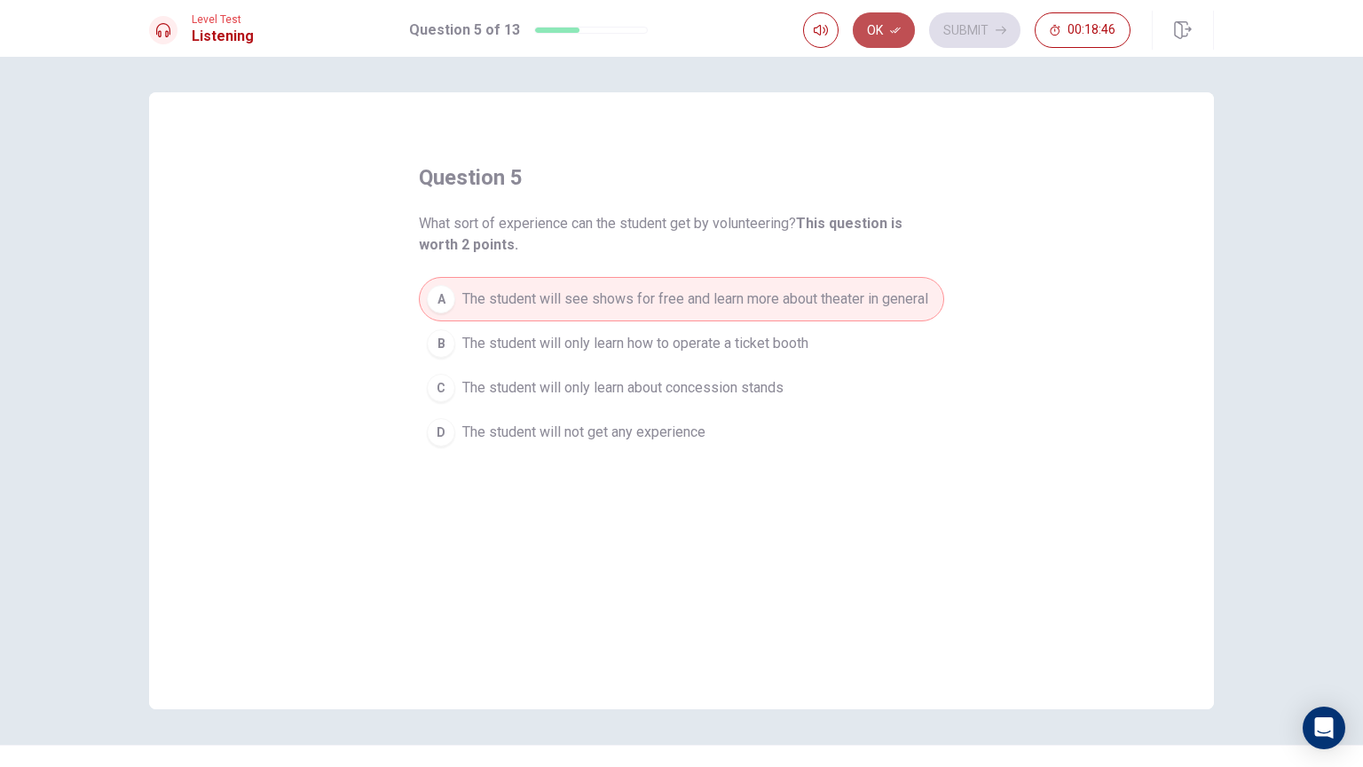
click at [904, 27] on button "Ok" at bounding box center [884, 29] width 62 height 35
click at [973, 29] on button "Submit" at bounding box center [974, 29] width 91 height 35
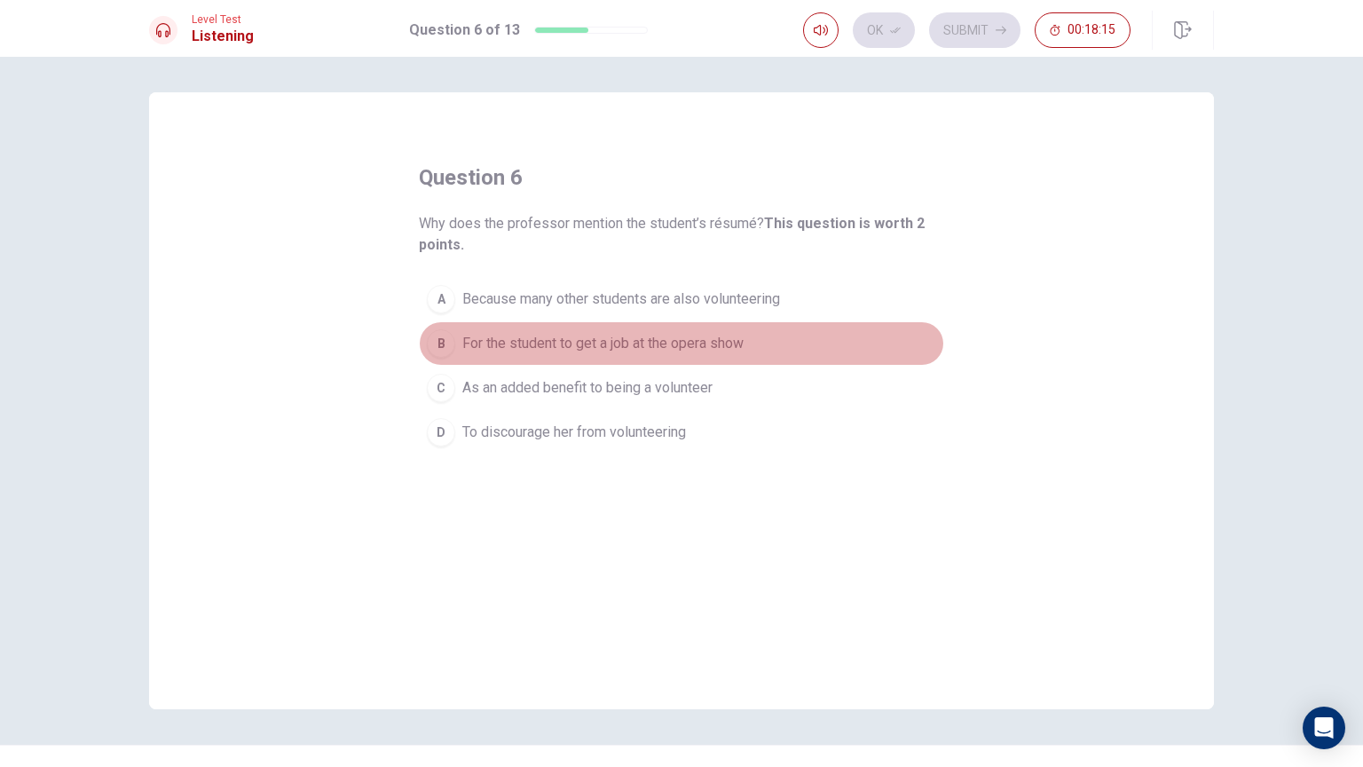
click at [698, 343] on span "For the student to get a job at the opera show" at bounding box center [602, 343] width 281 height 21
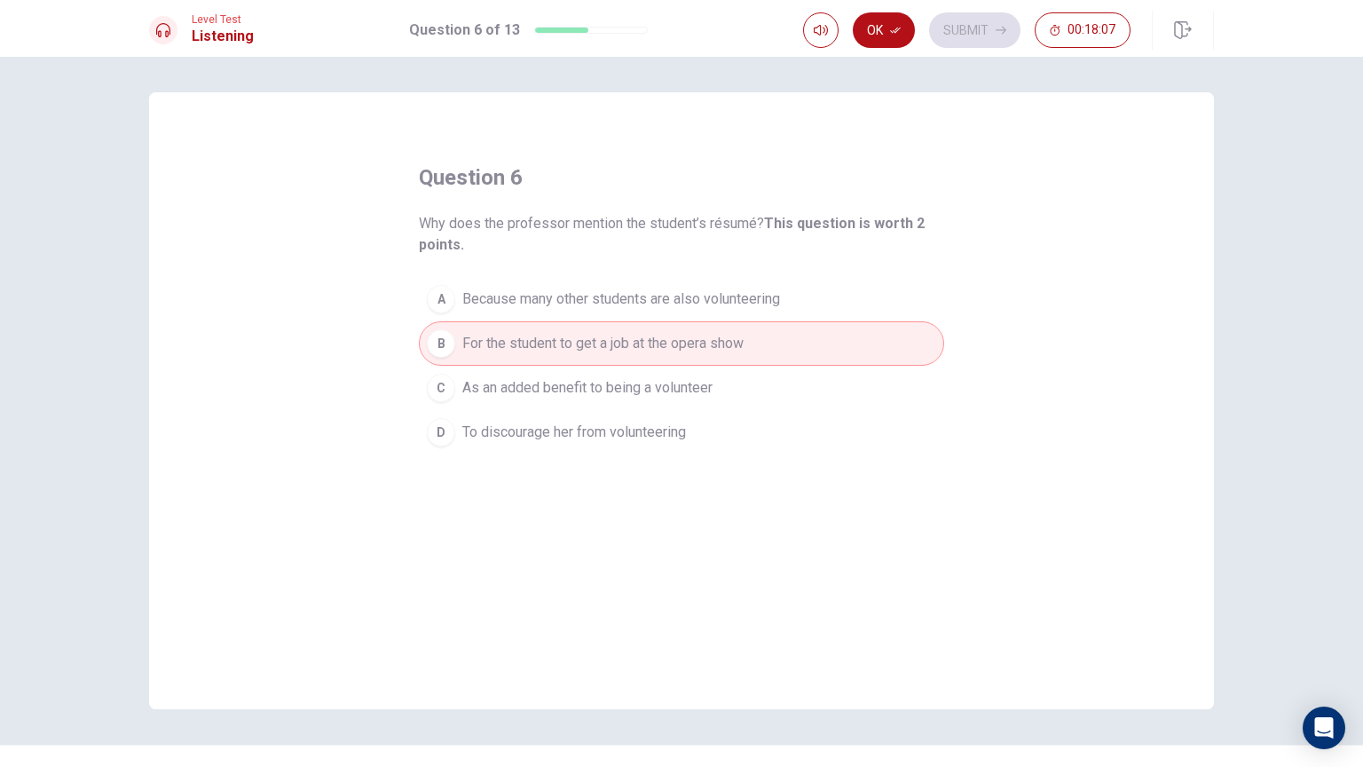
click at [890, 37] on button "Ok" at bounding box center [884, 29] width 62 height 35
click at [957, 39] on button "Submit" at bounding box center [974, 29] width 91 height 35
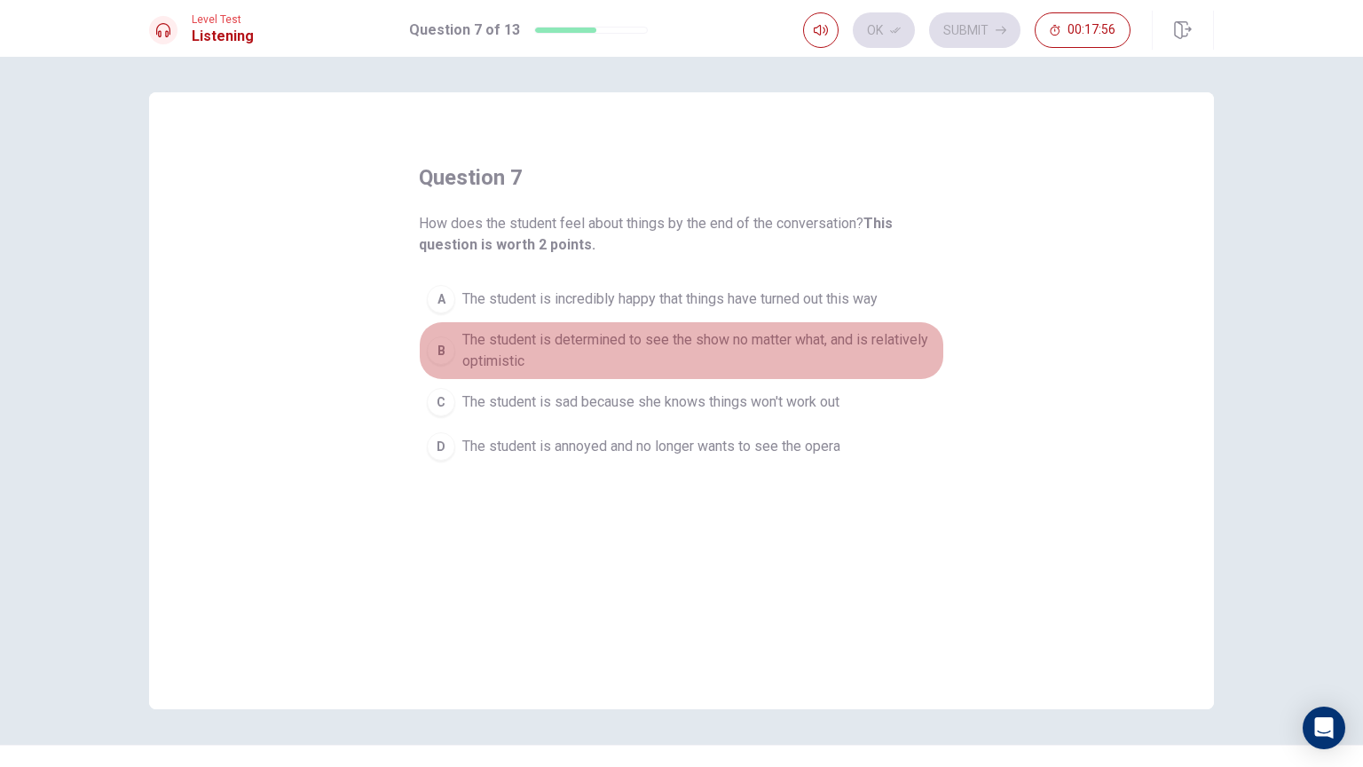
click at [657, 349] on span "The student is determined to see the show no matter what, and is relatively opt…" at bounding box center [699, 350] width 474 height 43
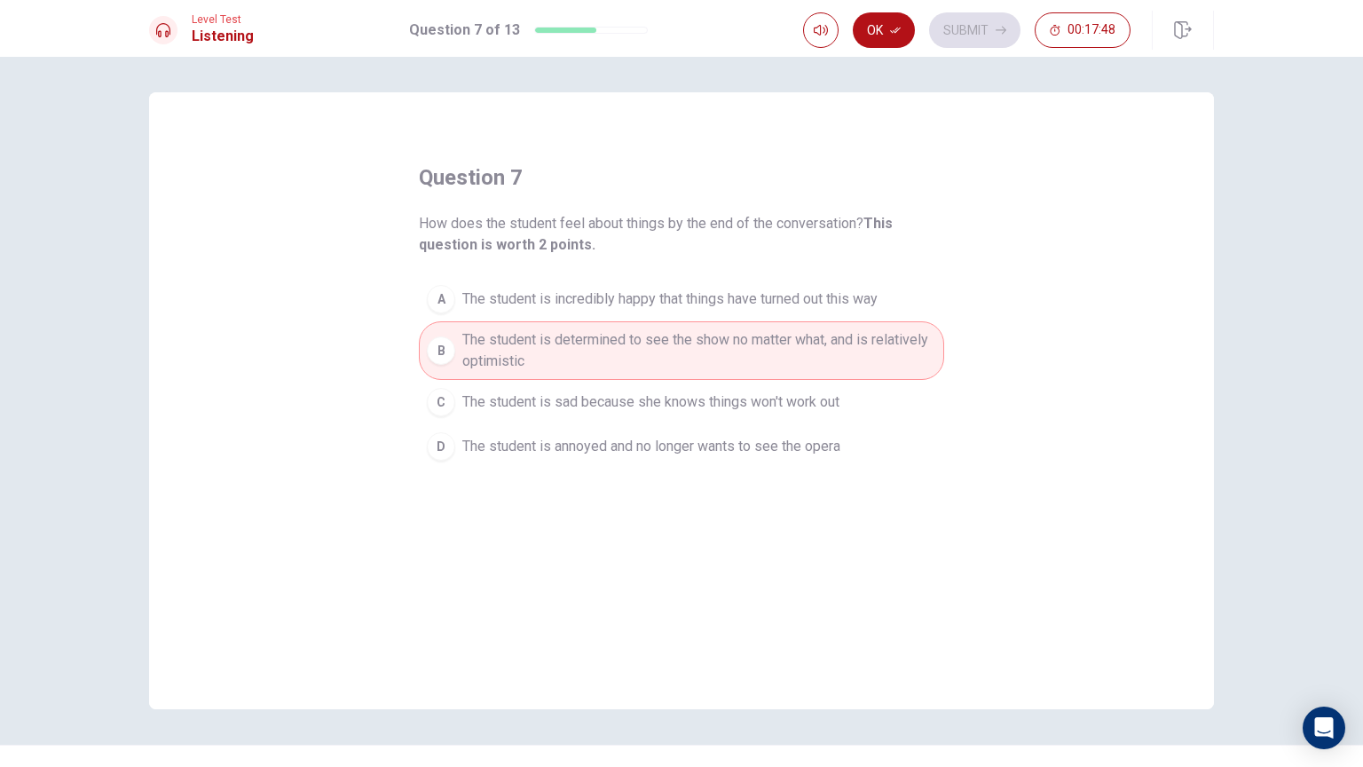
click at [918, 21] on div "Ok Submit 00:17:48" at bounding box center [966, 29] width 327 height 35
click at [891, 28] on icon "button" at bounding box center [895, 30] width 11 height 11
click at [972, 32] on button "Submit" at bounding box center [974, 29] width 91 height 35
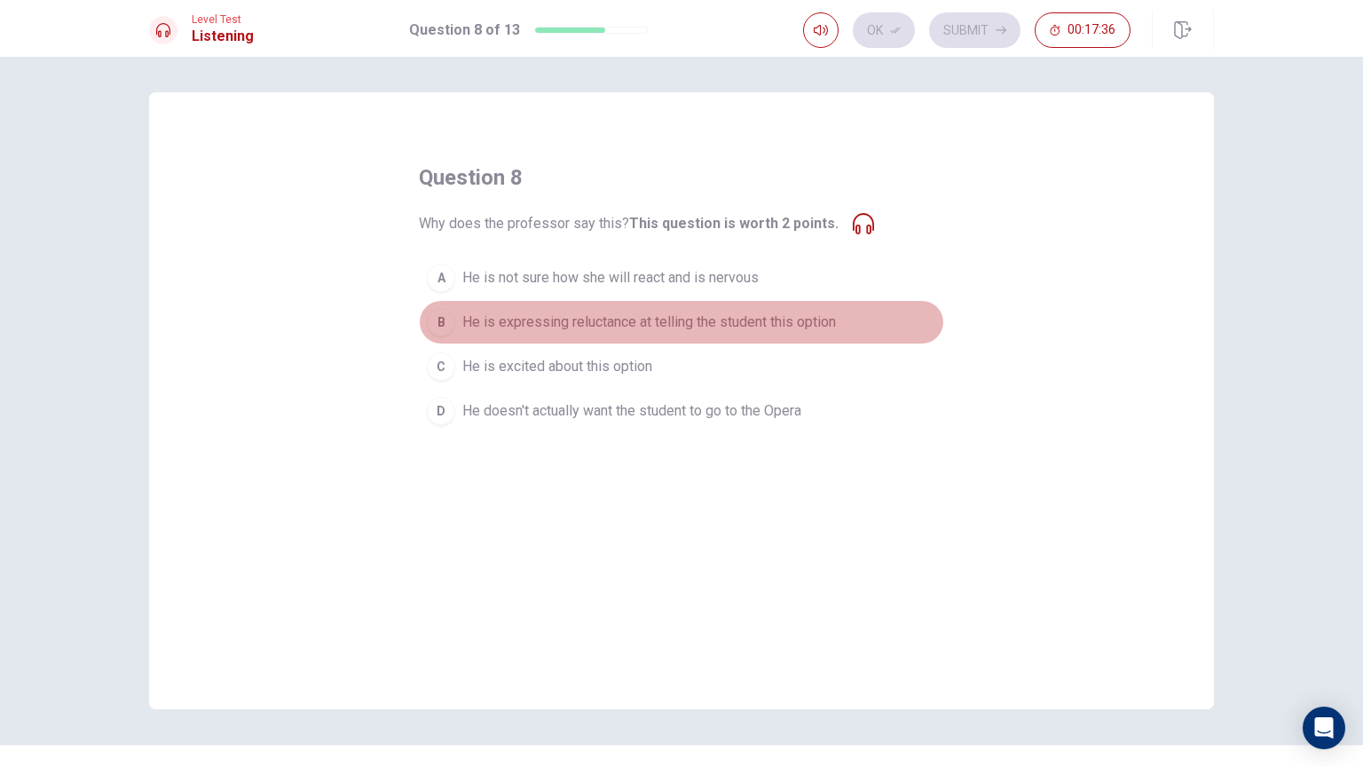
click at [487, 330] on span "He is expressing reluctance at telling the student this option" at bounding box center [649, 321] width 374 height 21
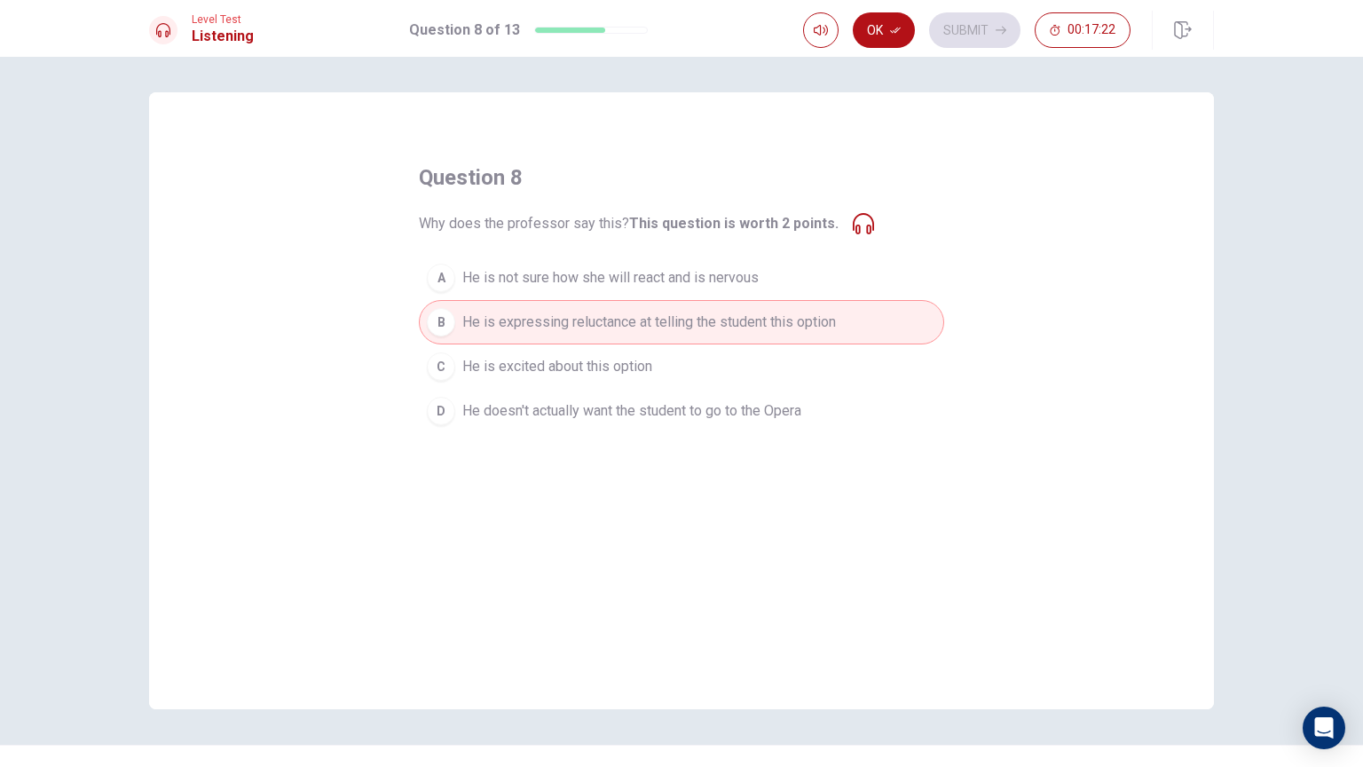
click at [600, 365] on span "He is excited about this option" at bounding box center [557, 366] width 190 height 21
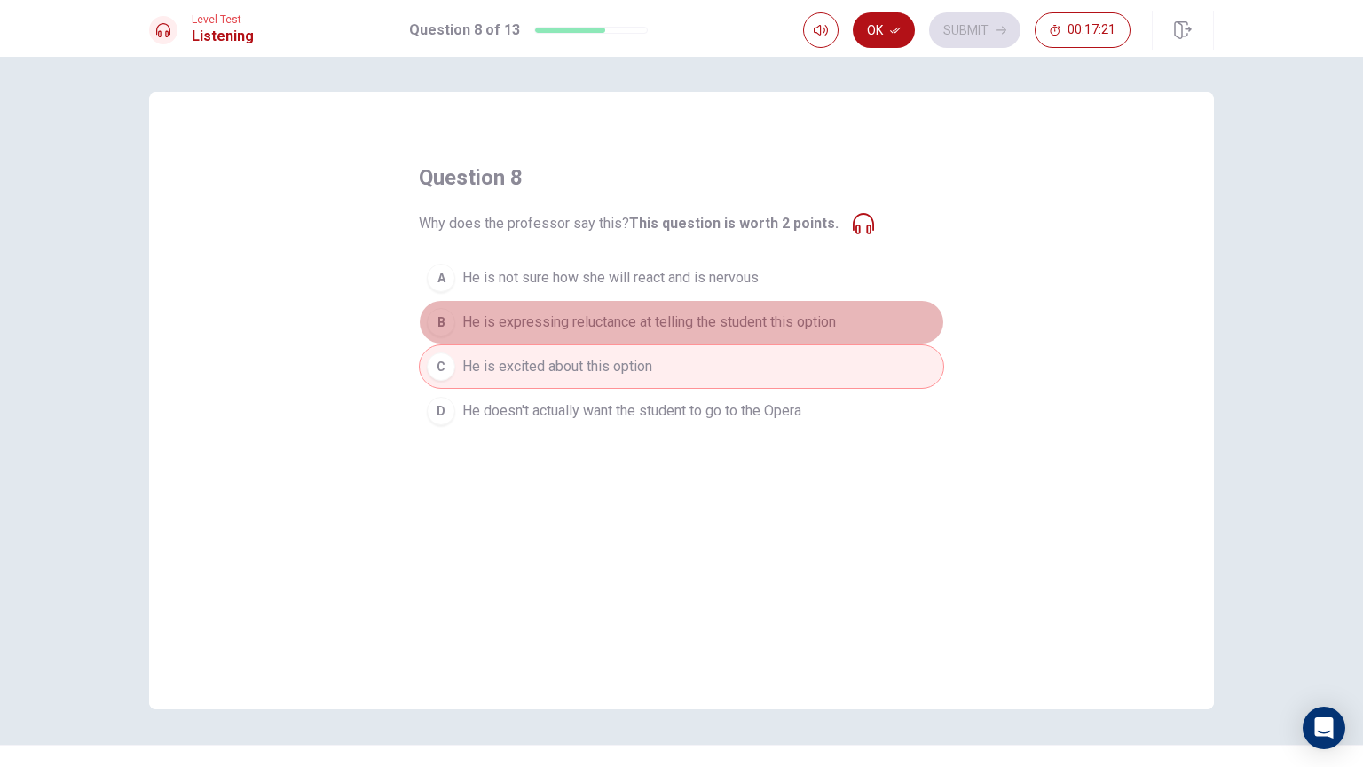
click at [655, 319] on span "He is expressing reluctance at telling the student this option" at bounding box center [649, 321] width 374 height 21
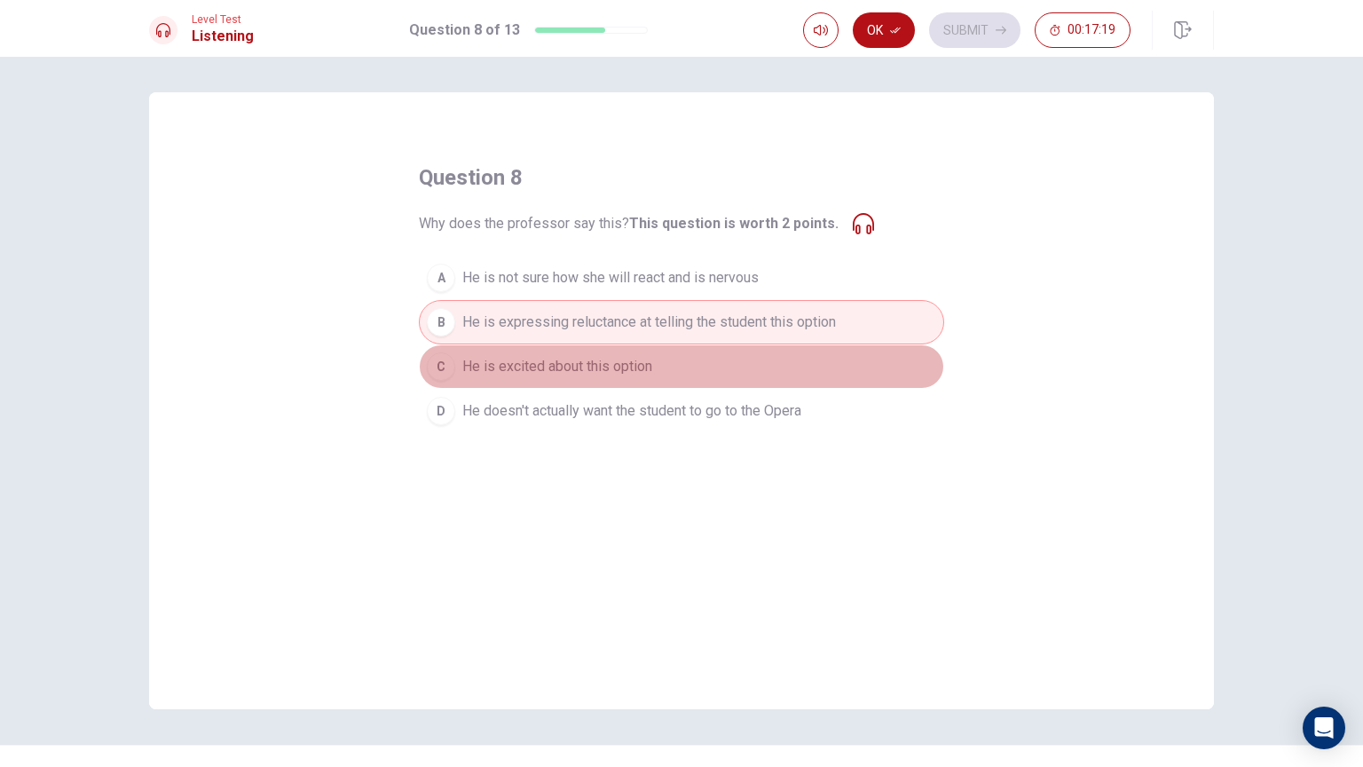
click at [655, 369] on button "C He is excited about this option" at bounding box center [681, 366] width 525 height 44
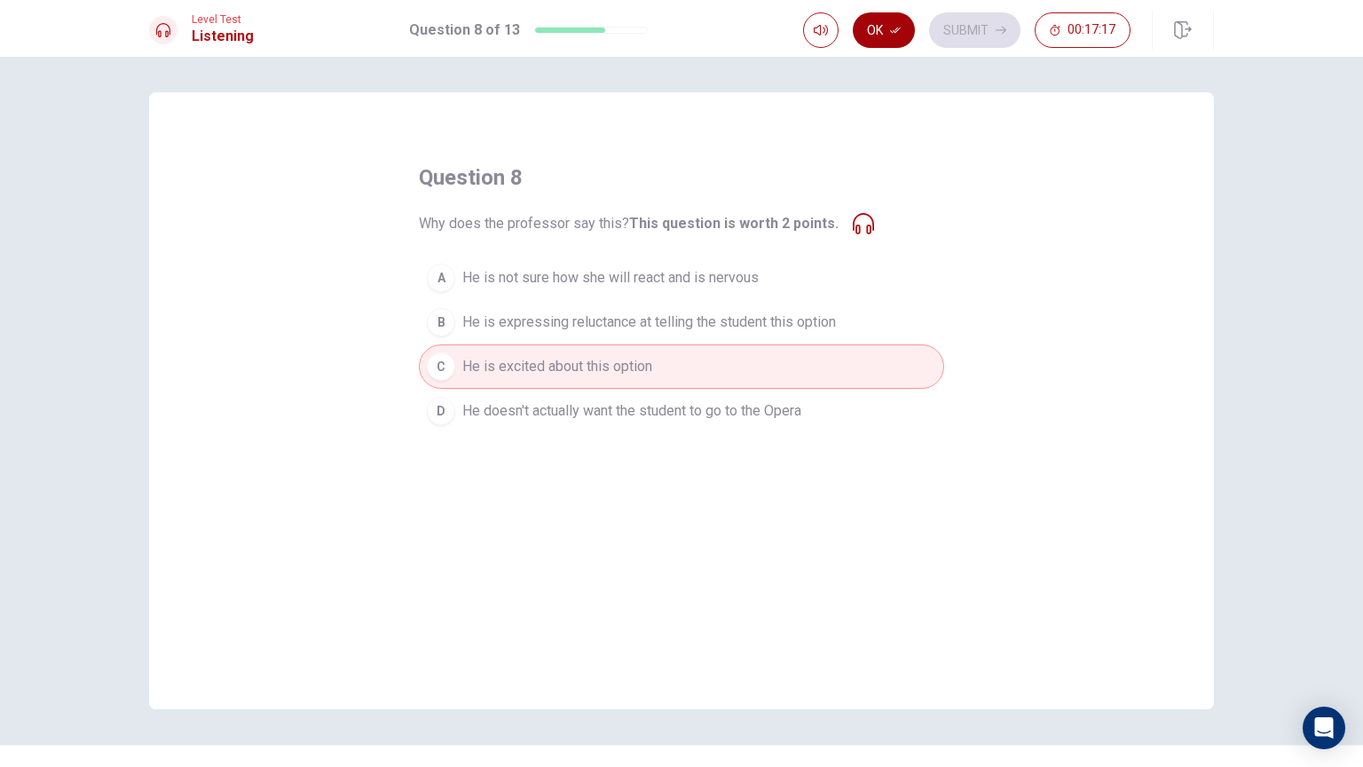
click at [886, 38] on button "Ok" at bounding box center [884, 29] width 62 height 35
click at [976, 22] on button "Submit" at bounding box center [974, 29] width 91 height 35
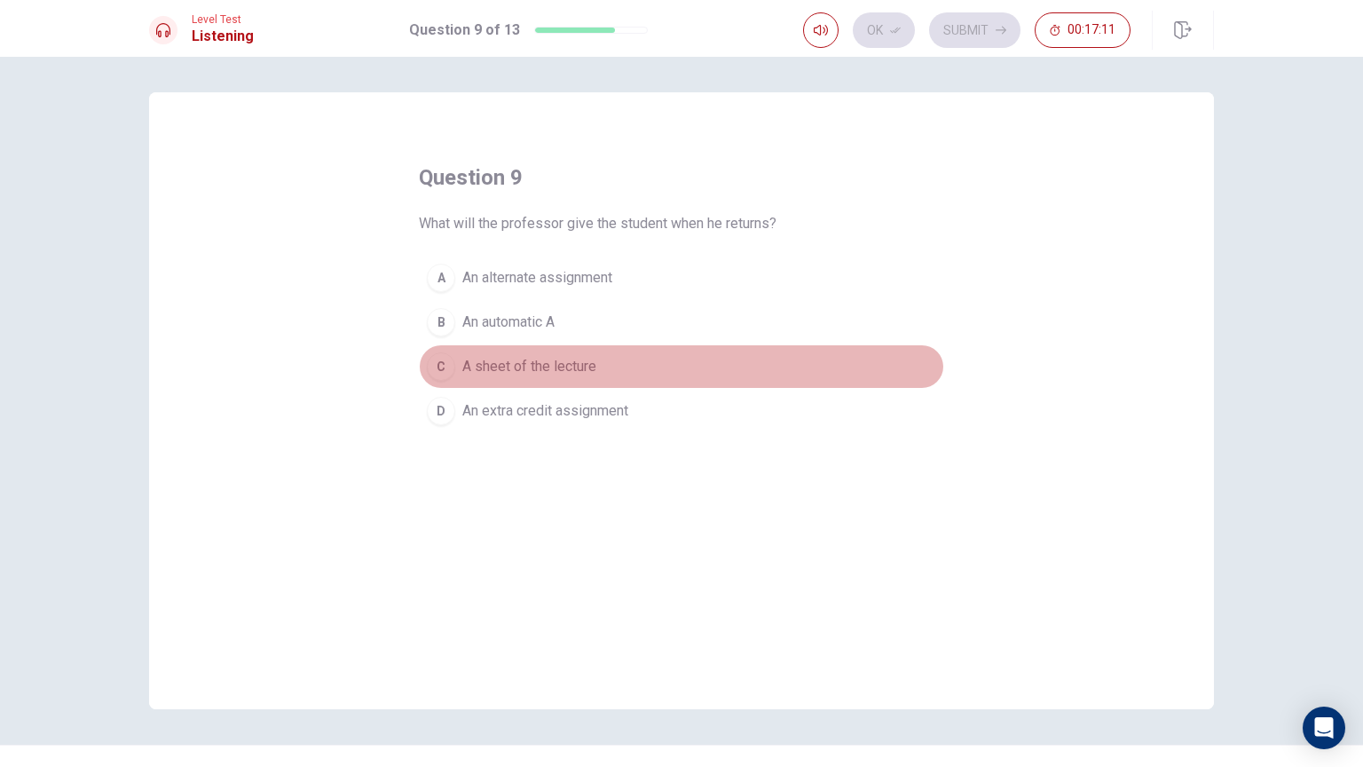
click at [589, 366] on span "A sheet of the lecture" at bounding box center [529, 366] width 134 height 21
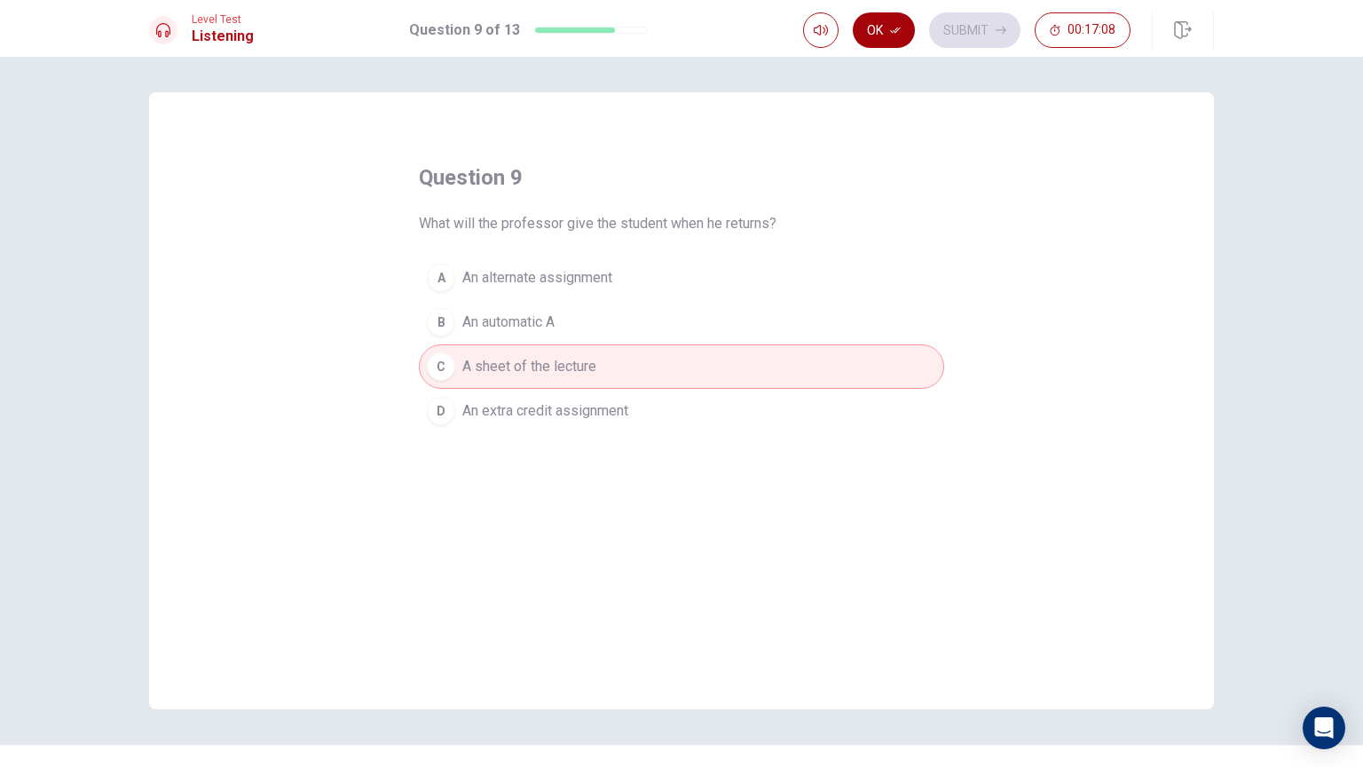
click at [902, 36] on button "Ok" at bounding box center [884, 29] width 62 height 35
click at [965, 30] on button "Submit" at bounding box center [974, 29] width 91 height 35
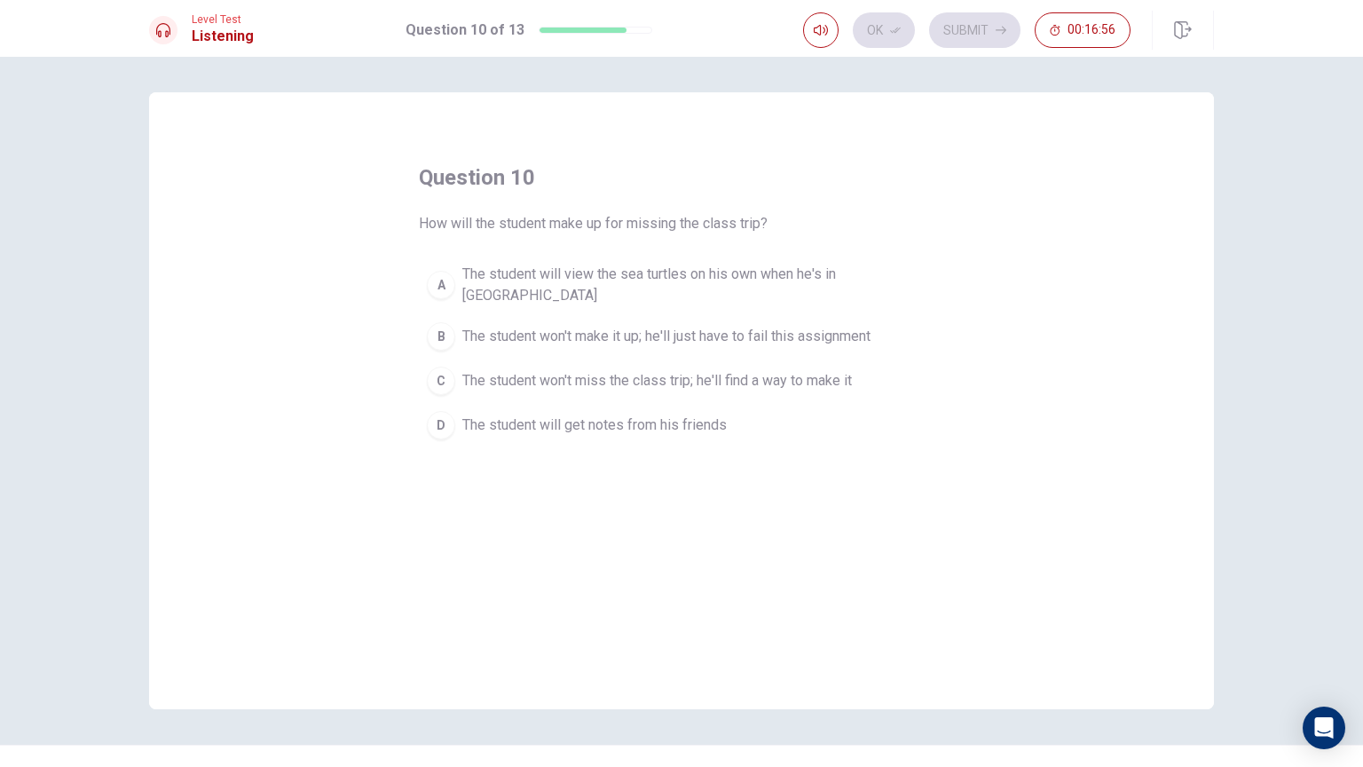
click at [671, 273] on span "The student will view the sea turtles on his own when he's in [GEOGRAPHIC_DATA]" at bounding box center [699, 285] width 474 height 43
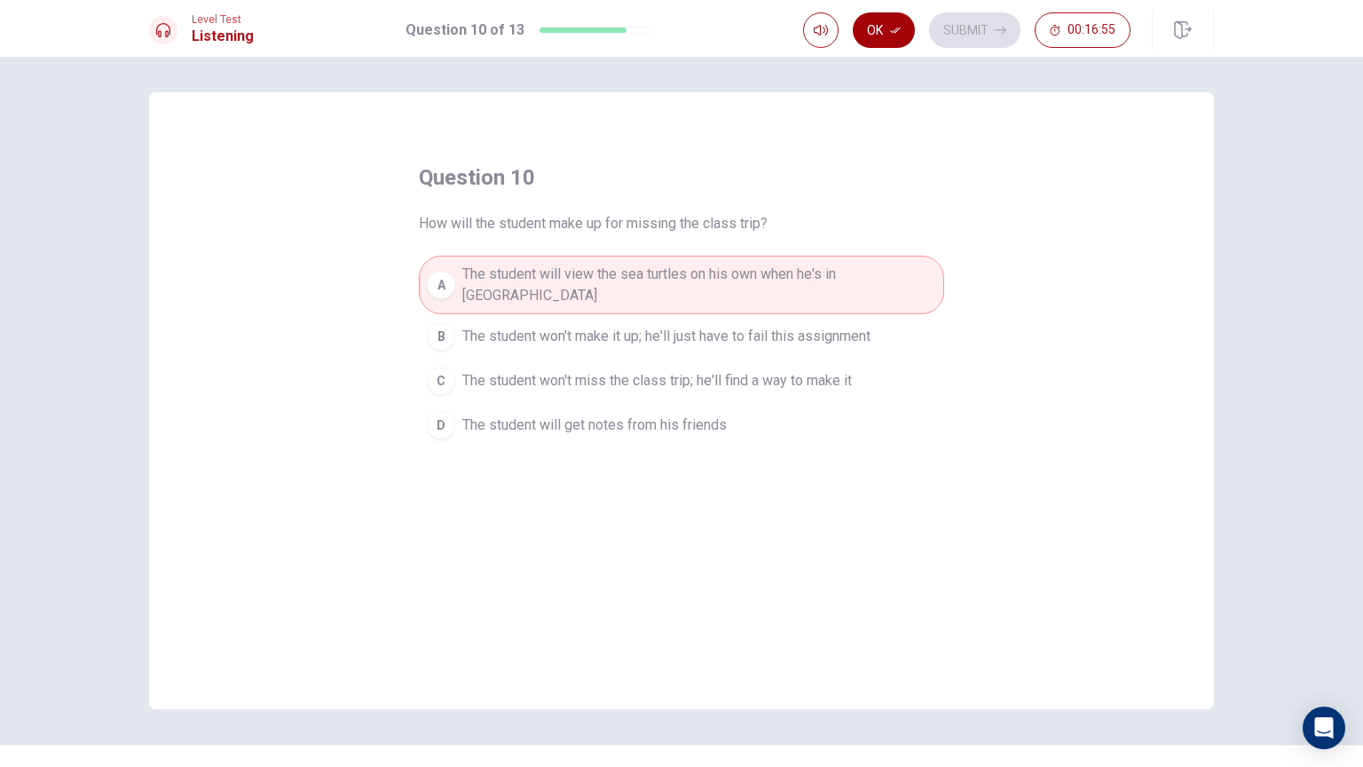
click at [903, 32] on button "Ok" at bounding box center [884, 29] width 62 height 35
click at [981, 27] on button "Submit" at bounding box center [974, 29] width 91 height 35
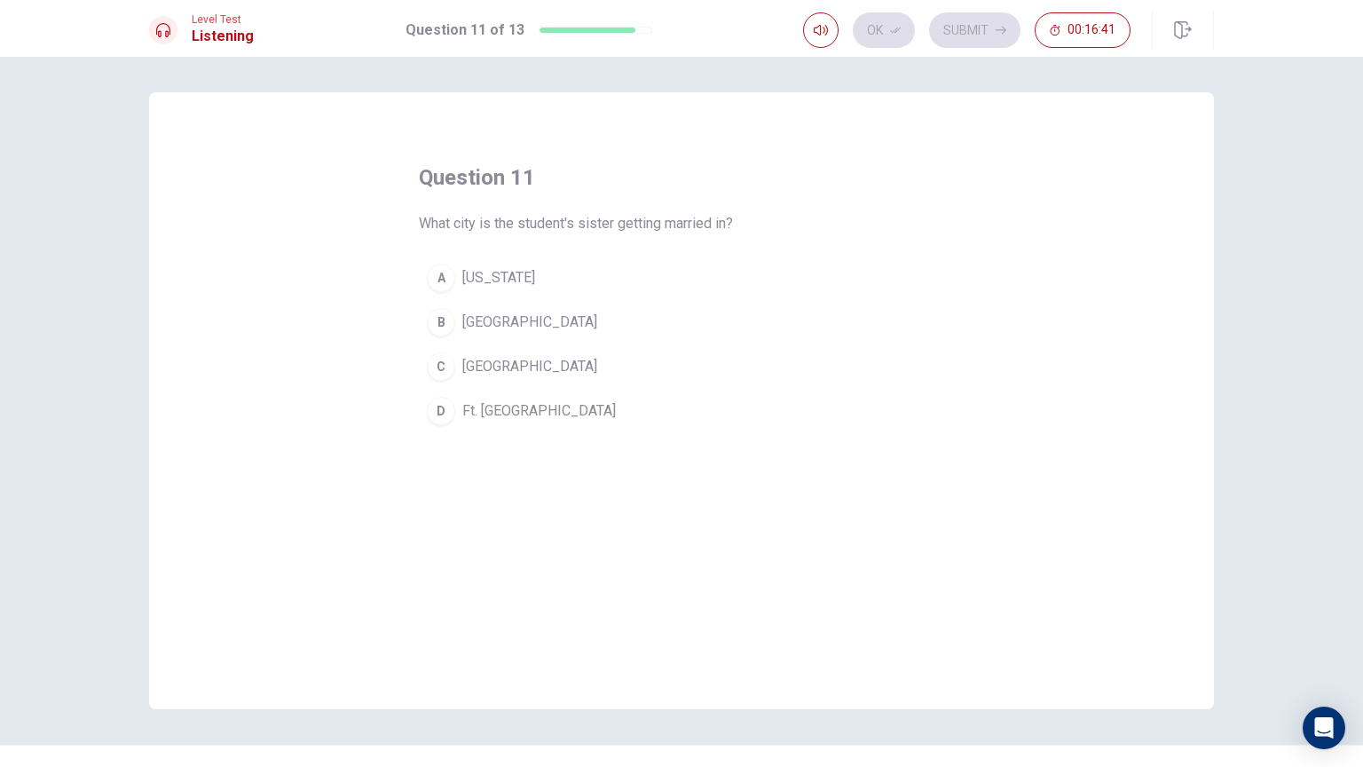
click at [513, 370] on span "[GEOGRAPHIC_DATA]" at bounding box center [529, 366] width 135 height 21
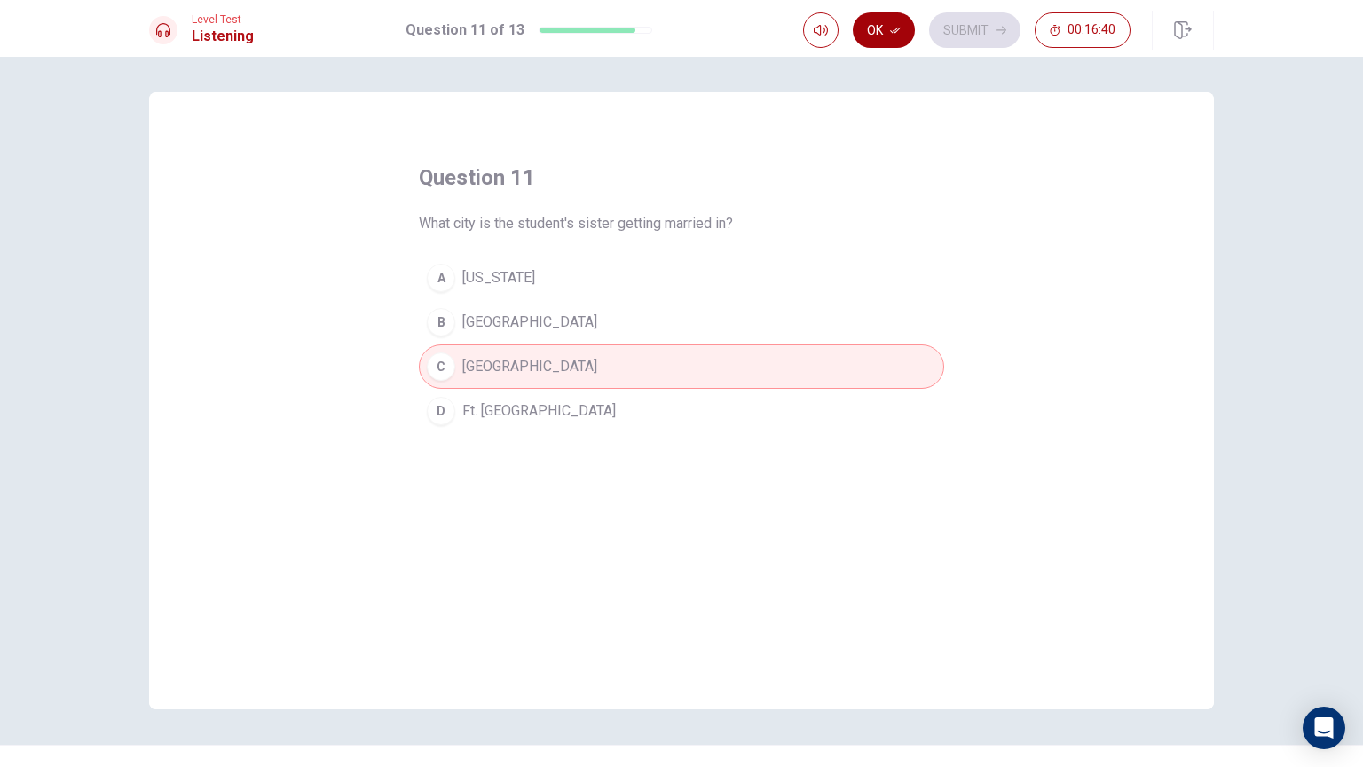
click at [890, 36] on button "Ok" at bounding box center [884, 29] width 62 height 35
click at [973, 43] on button "Submit" at bounding box center [974, 29] width 91 height 35
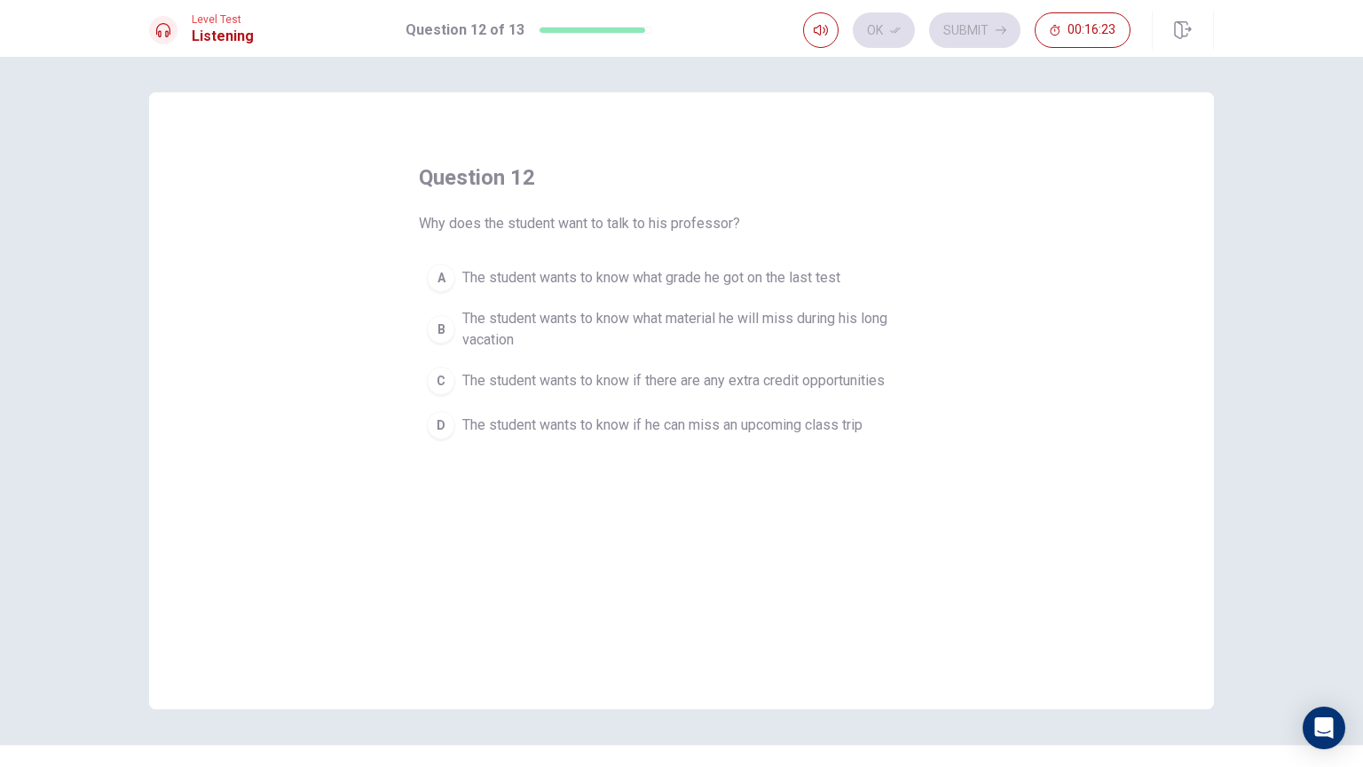
click at [622, 419] on span "The student wants to know if he can miss an upcoming class trip" at bounding box center [662, 424] width 400 height 21
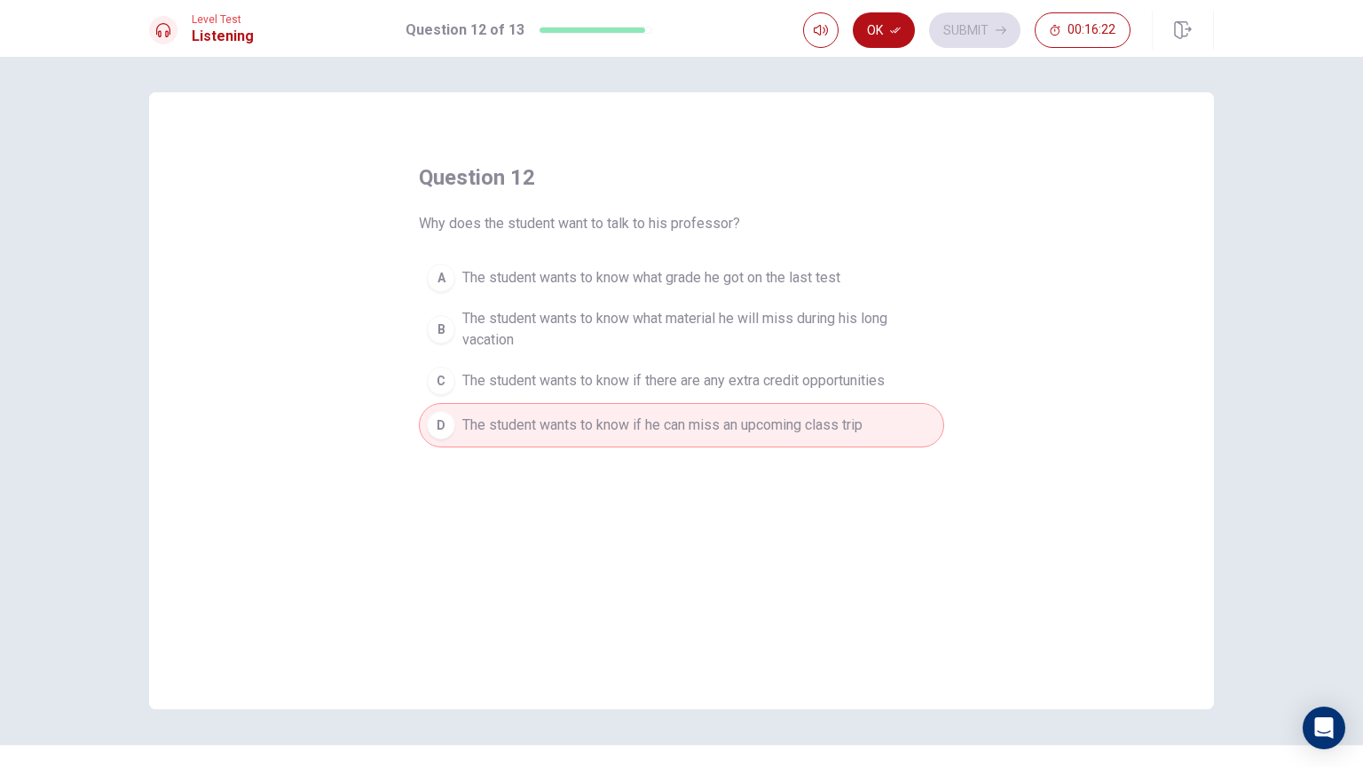
click at [878, 22] on button "Ok" at bounding box center [884, 29] width 62 height 35
click at [962, 29] on button "Submit" at bounding box center [974, 29] width 91 height 35
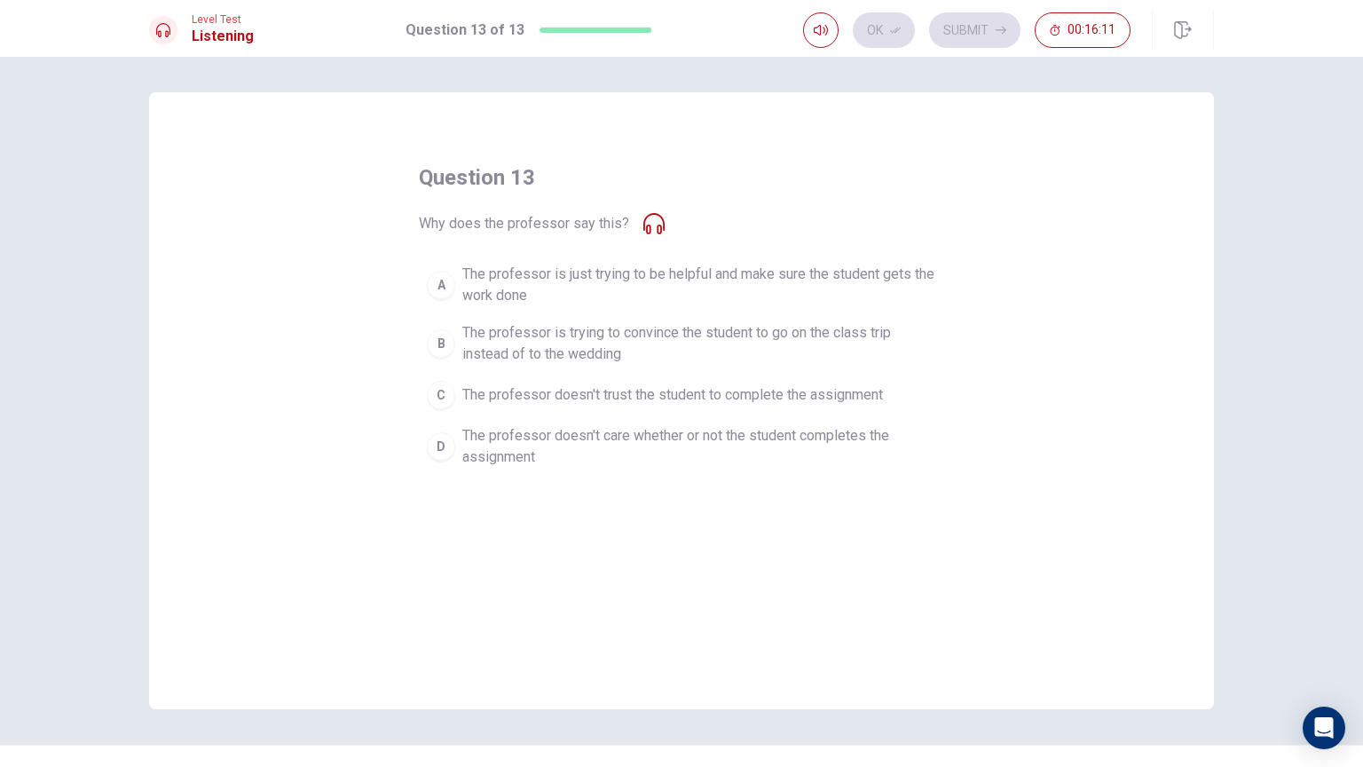
click at [482, 280] on span "The professor is just trying to be helpful and make sure the student gets the w…" at bounding box center [699, 285] width 474 height 43
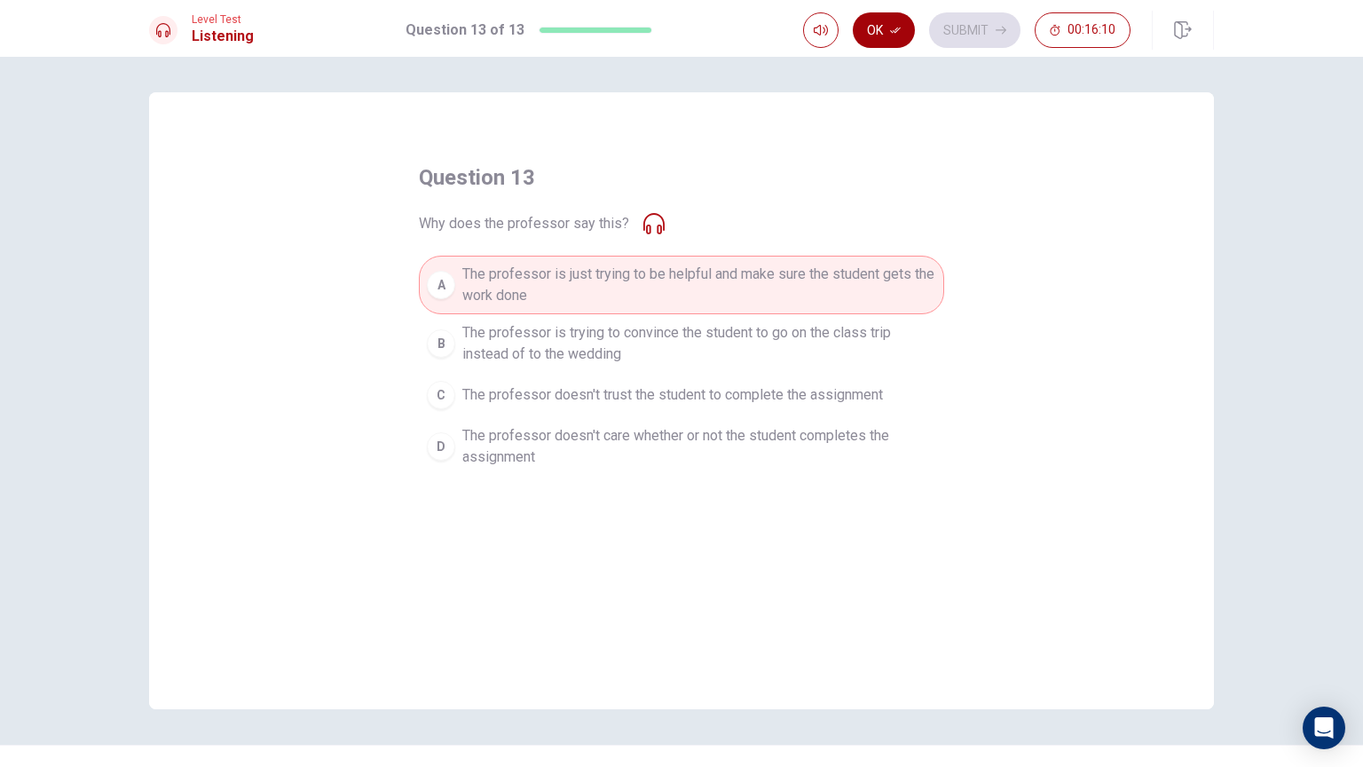
click at [884, 28] on button "Ok" at bounding box center [884, 29] width 62 height 35
click at [963, 28] on button "Submit" at bounding box center [974, 29] width 91 height 35
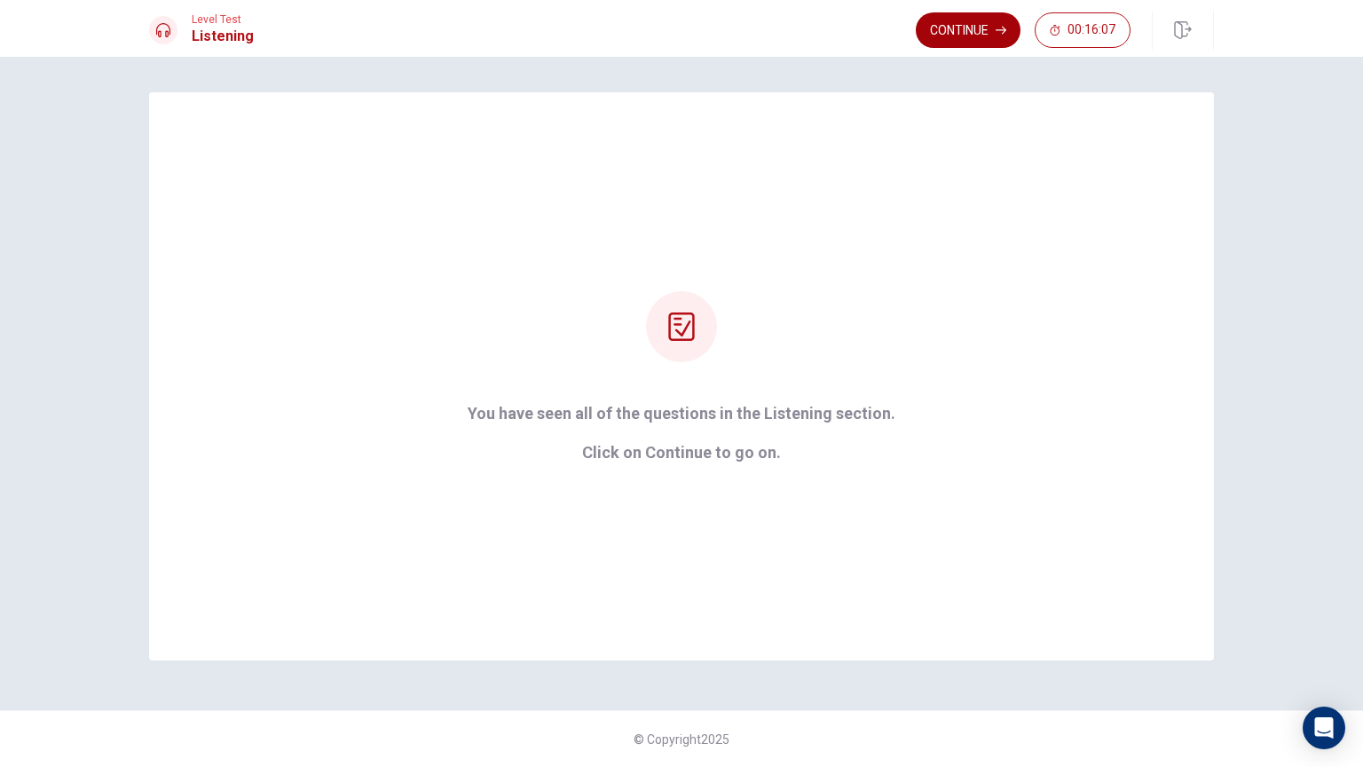
click at [968, 23] on button "Continue" at bounding box center [968, 29] width 105 height 35
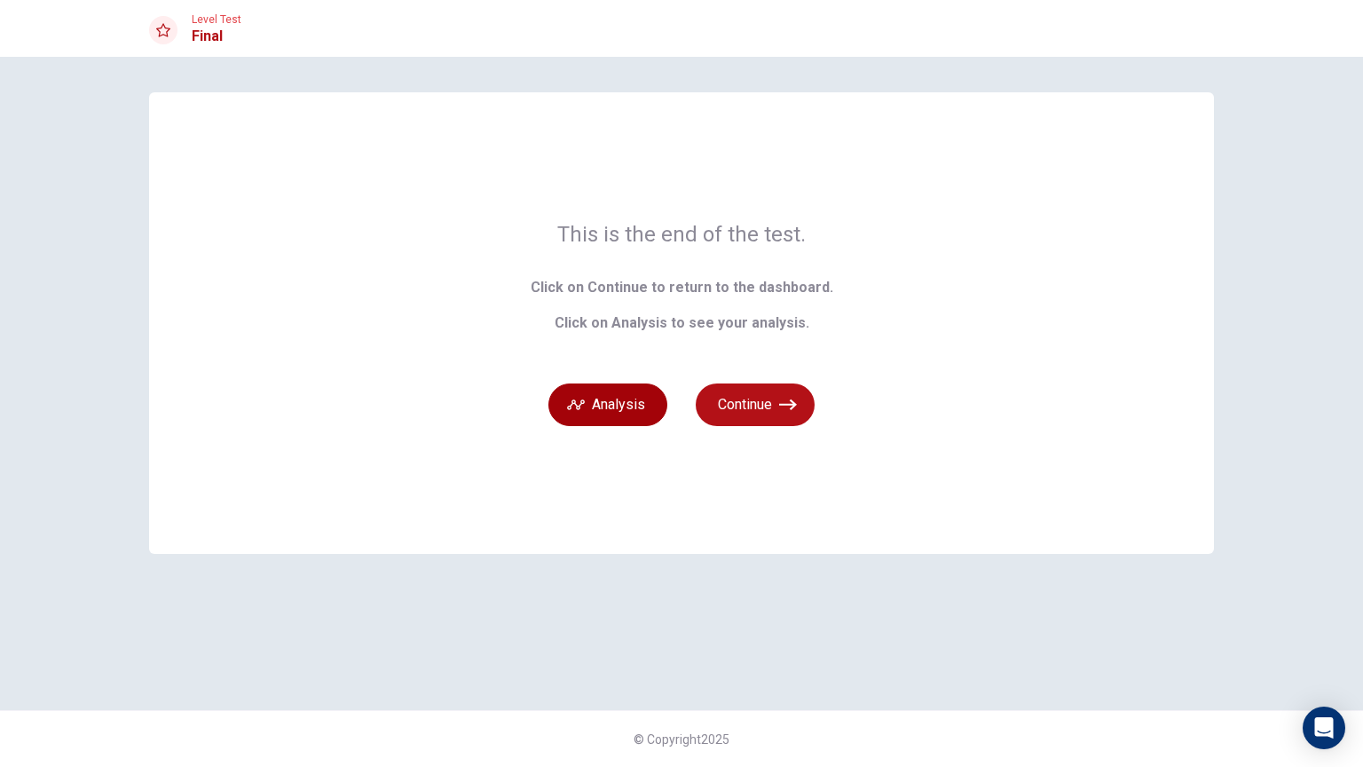
click at [614, 412] on button "Analysis" at bounding box center [607, 404] width 119 height 43
